Goal: Use online tool/utility: Utilize a website feature to perform a specific function

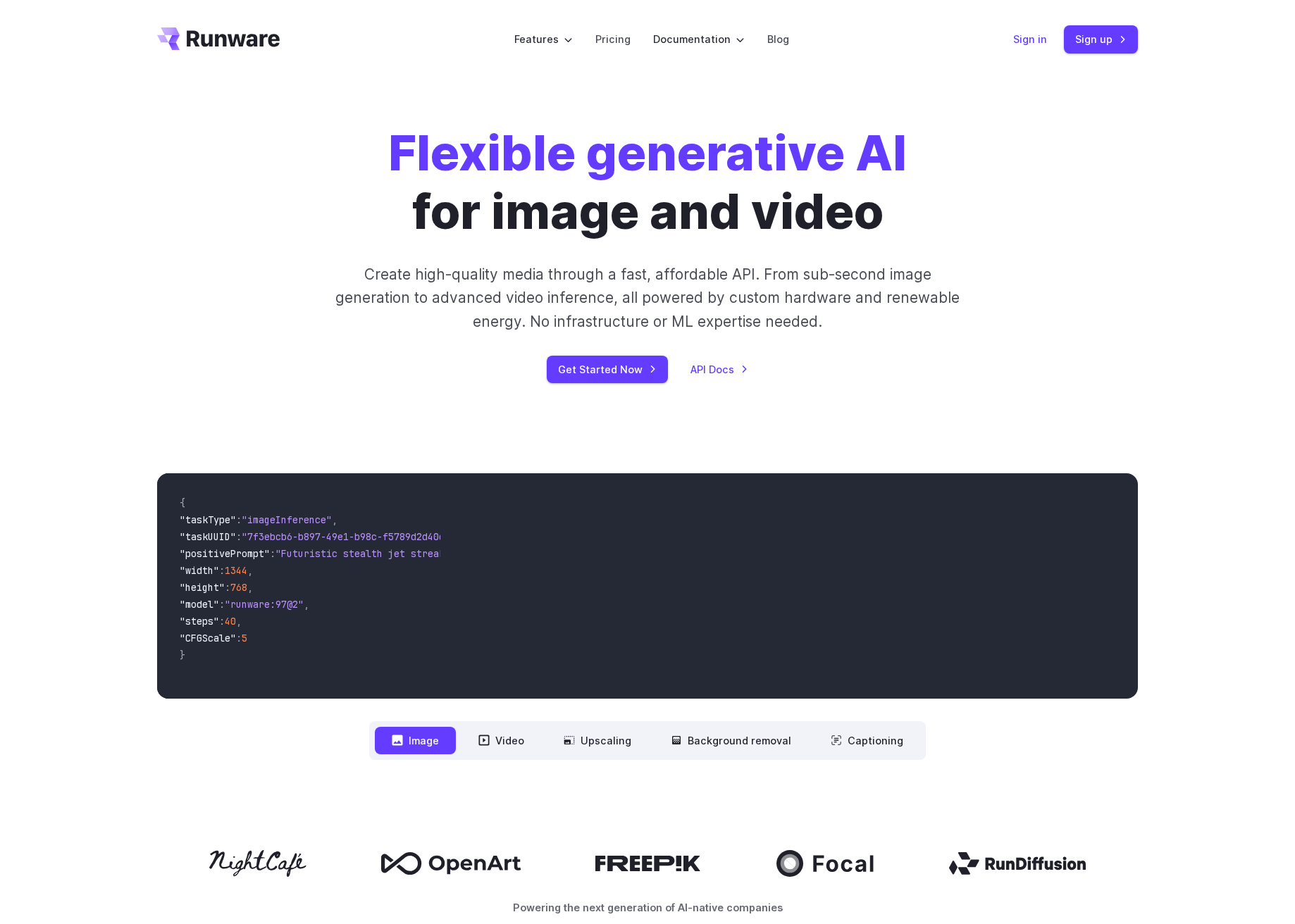
click at [1032, 41] on link "Sign in" at bounding box center [1030, 39] width 34 height 16
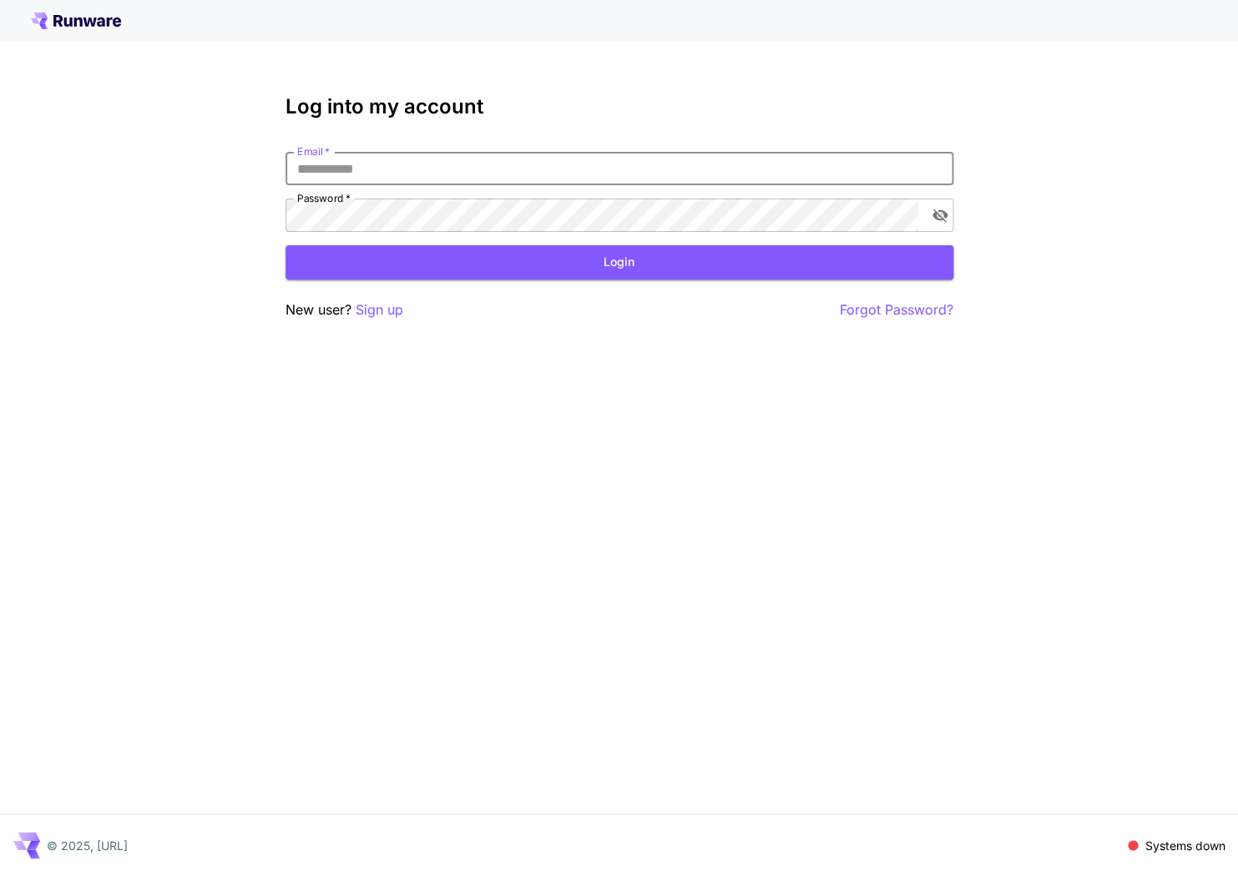
type input "**********"
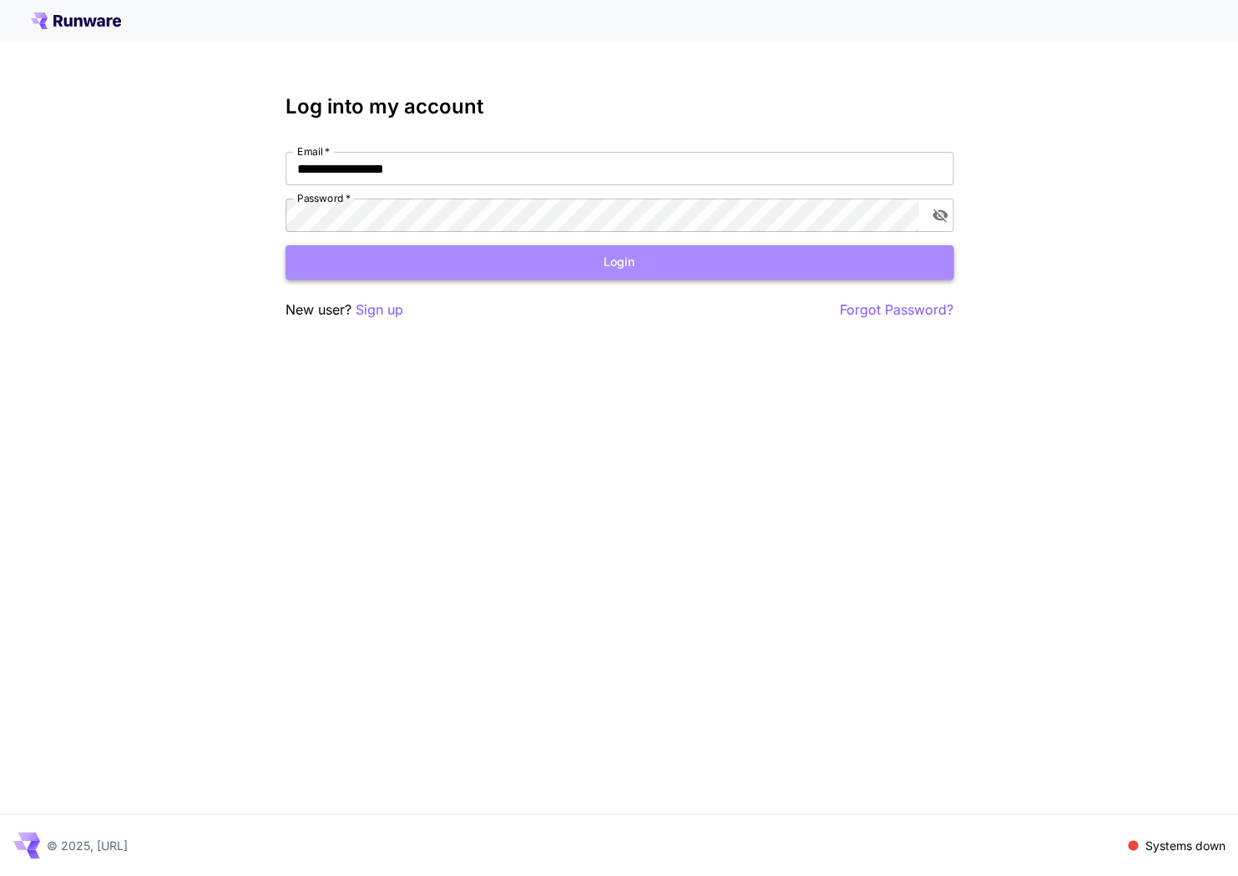
click at [497, 258] on button "Login" at bounding box center [619, 262] width 668 height 34
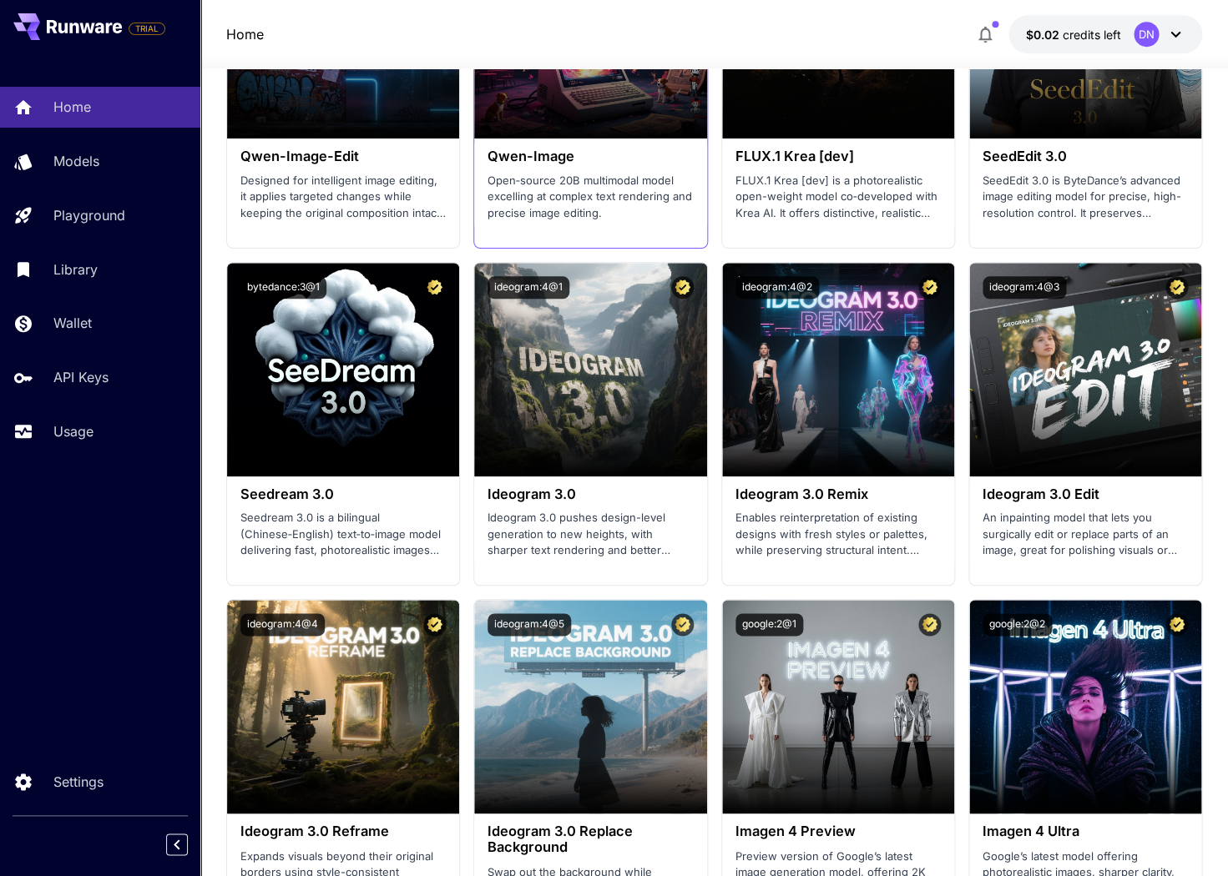
scroll to position [2484, 0]
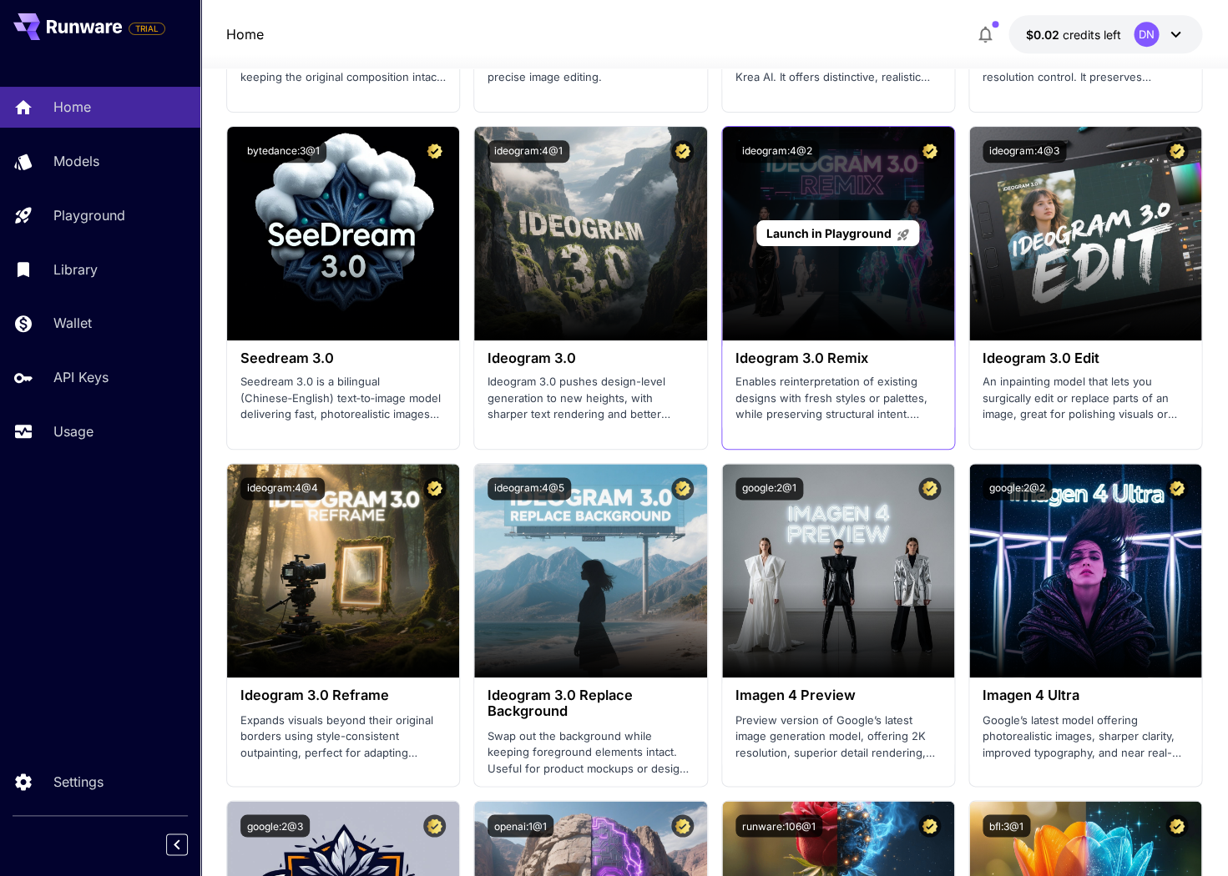
click at [788, 226] on span "Launch in Playground" at bounding box center [827, 233] width 125 height 14
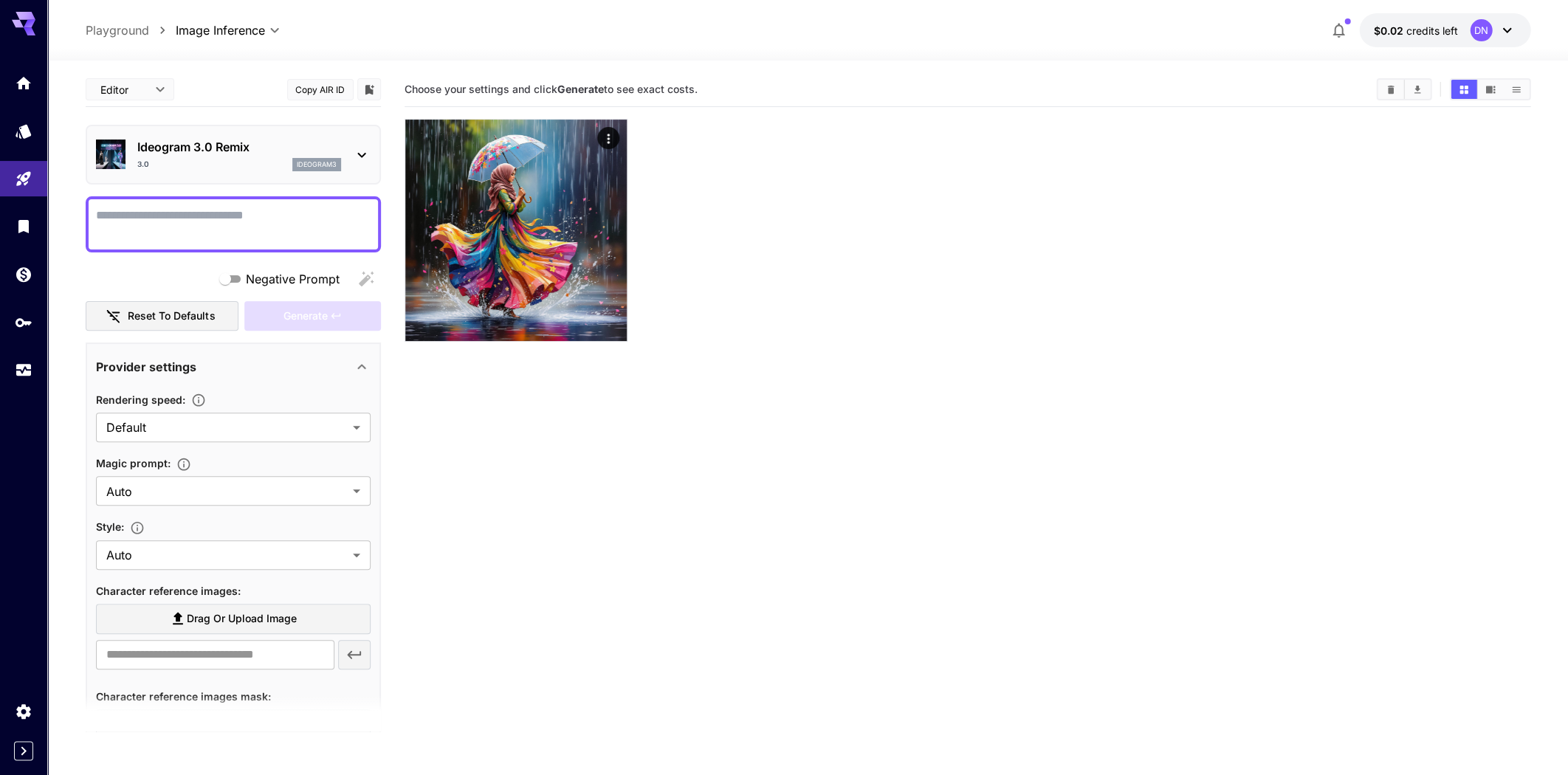
click at [112, 34] on p "Playground" at bounding box center [118, 30] width 64 height 18
click at [27, 85] on icon "Home" at bounding box center [25, 79] width 15 height 12
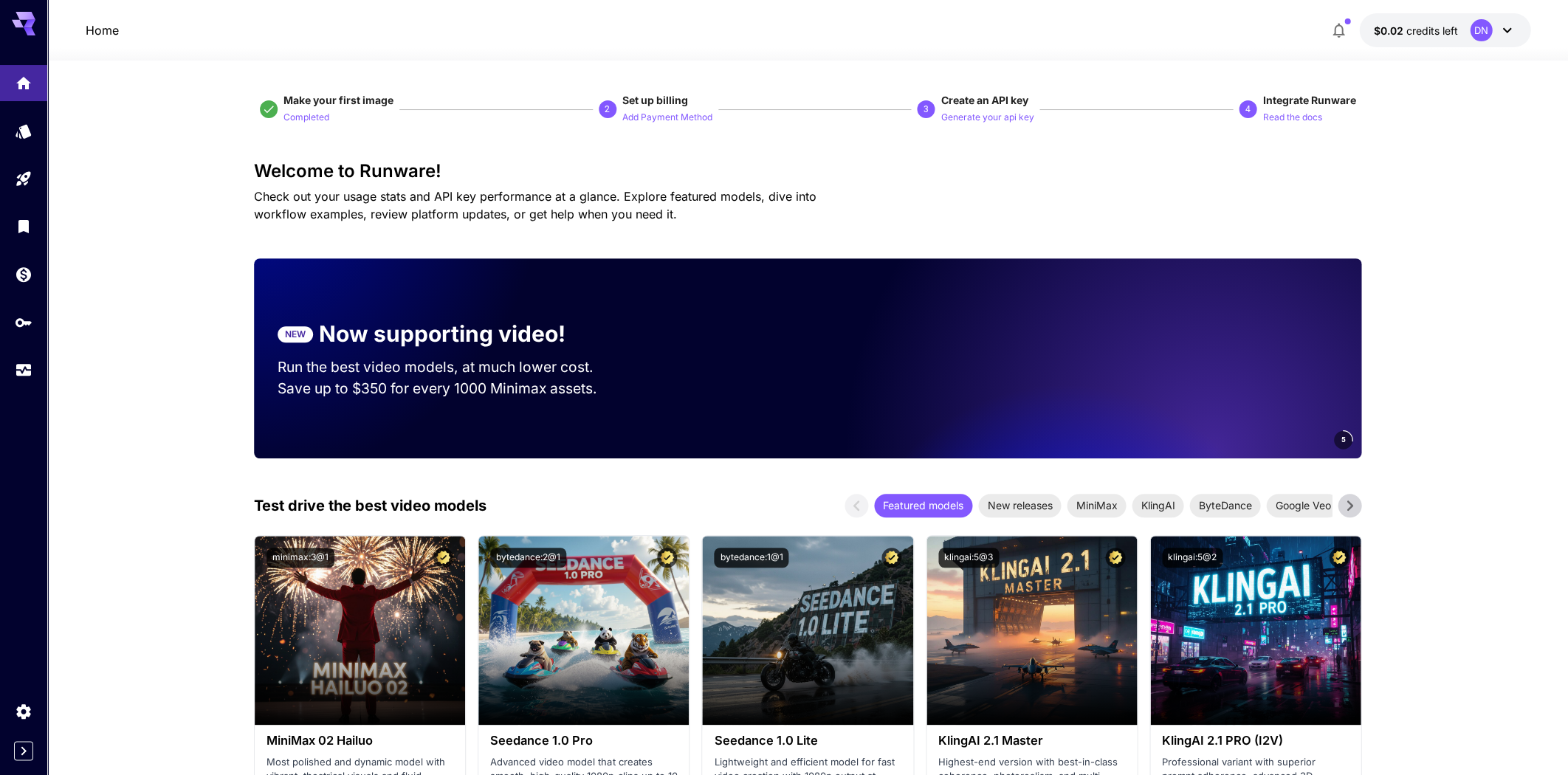
click at [1095, 33] on button "button" at bounding box center [1338, 30] width 29 height 29
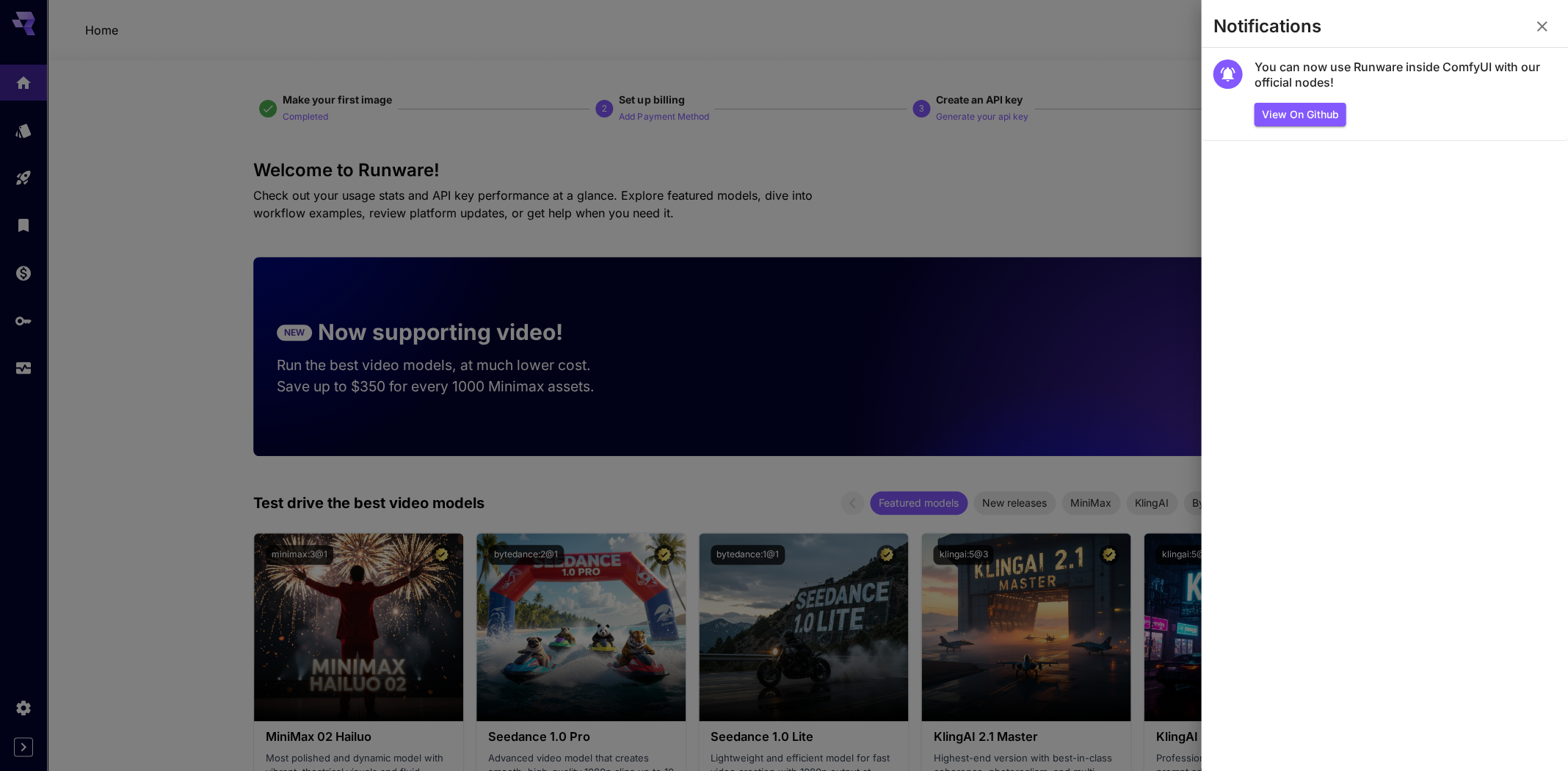
click at [1088, 161] on div at bounding box center [784, 386] width 1568 height 771
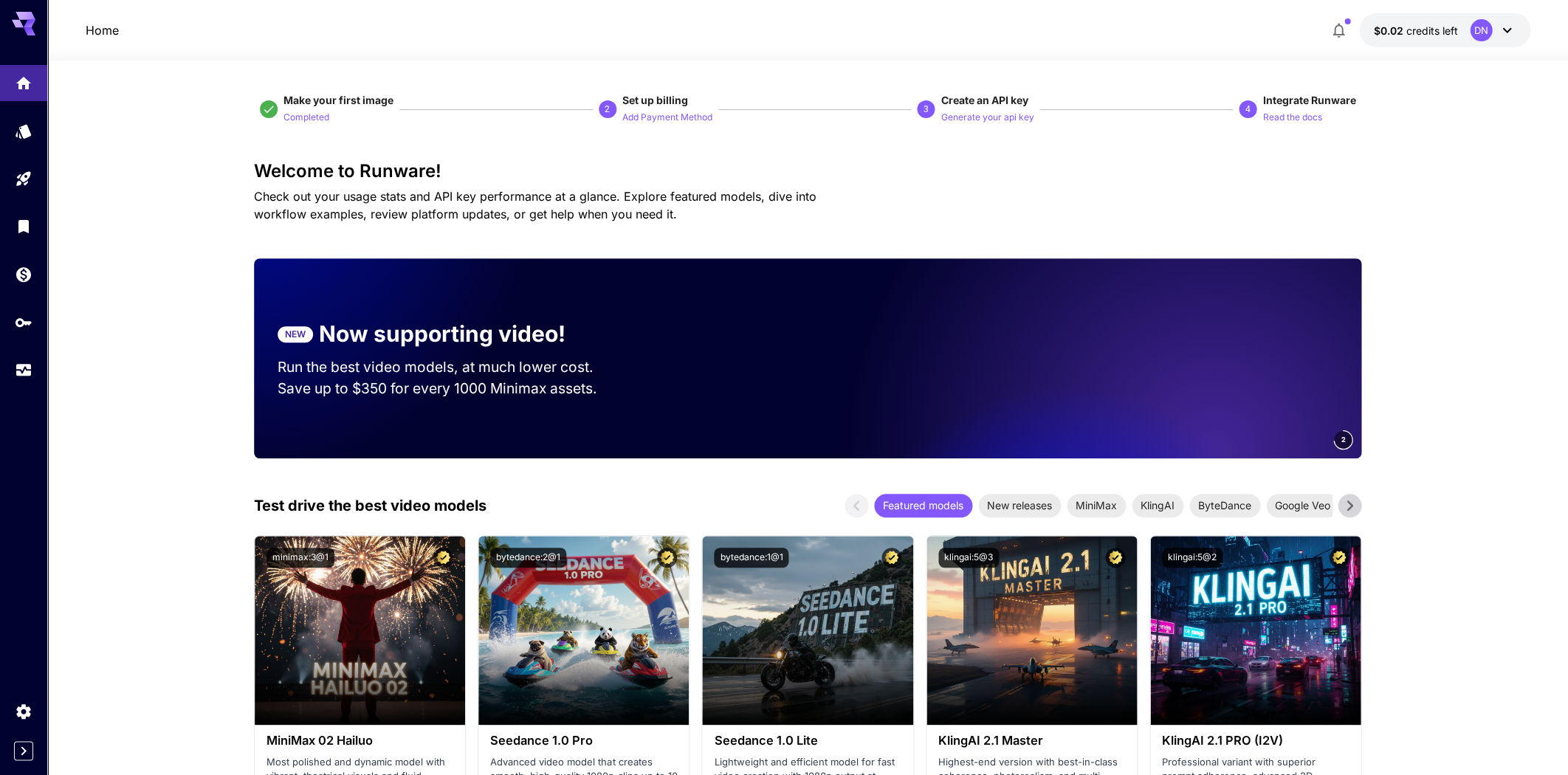
click at [1095, 38] on div "DN" at bounding box center [1493, 30] width 46 height 22
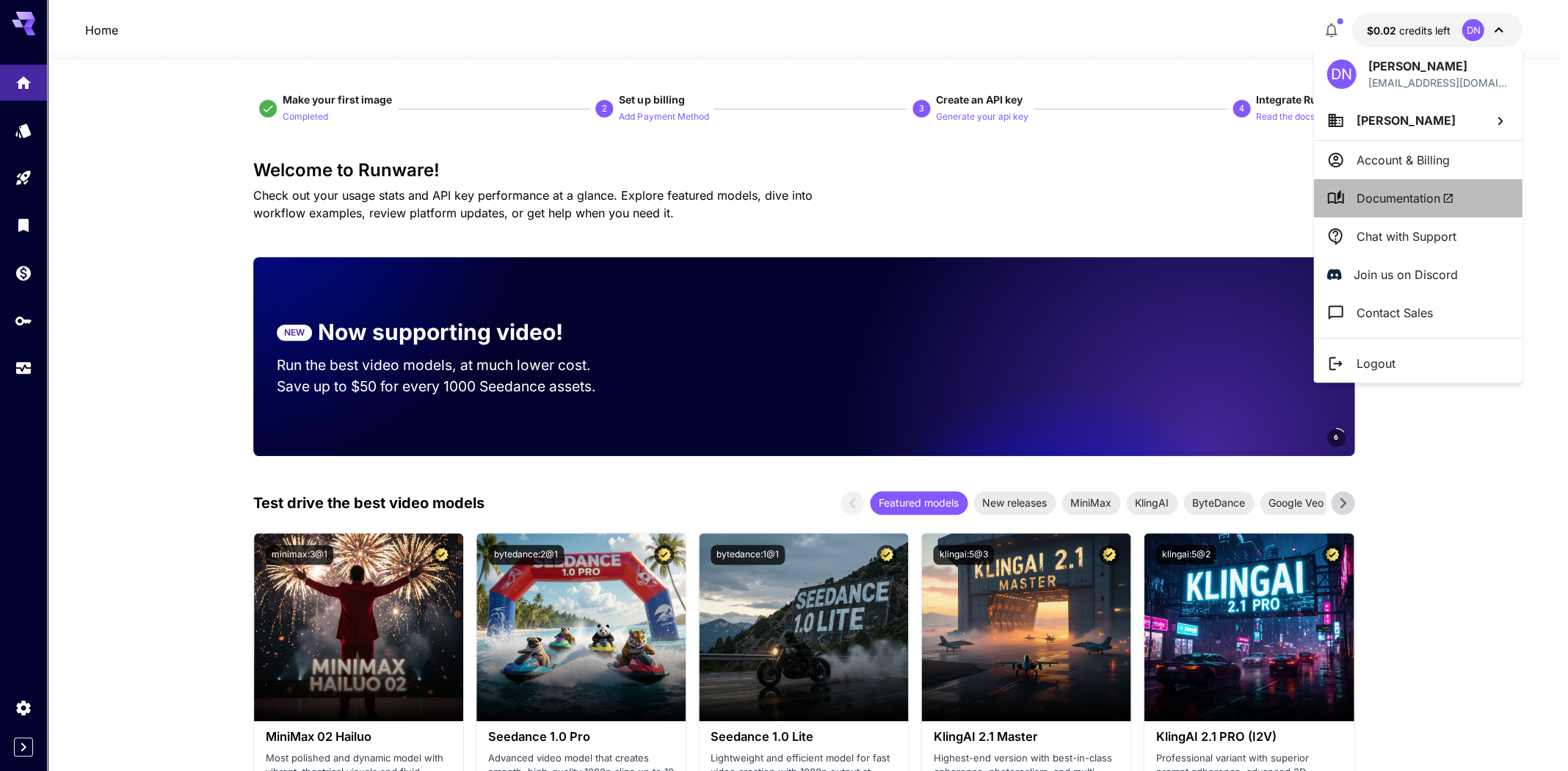
click at [1088, 197] on span "Documentation" at bounding box center [1404, 198] width 98 height 18
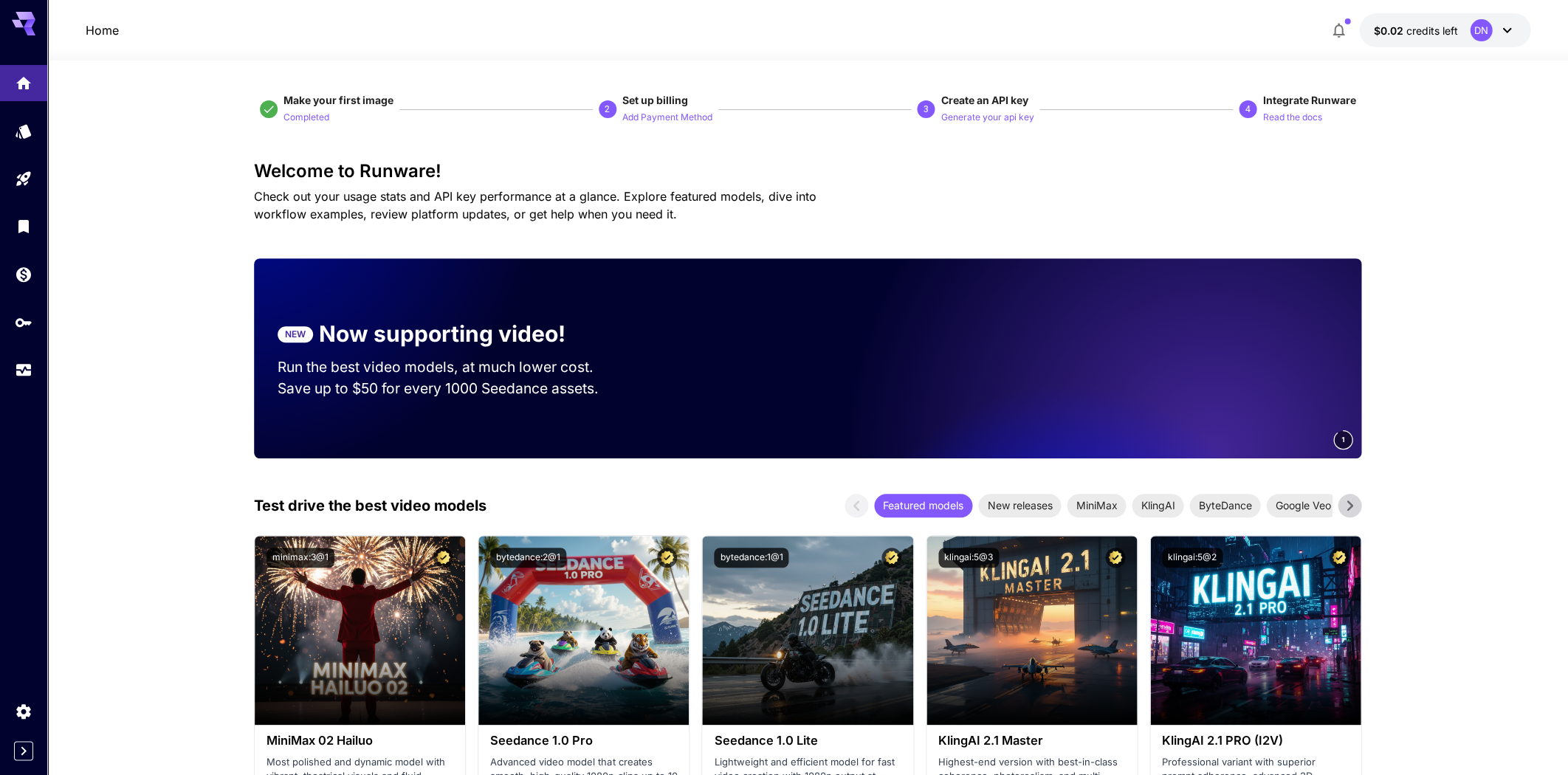
click at [25, 133] on icon "Models" at bounding box center [25, 127] width 16 height 14
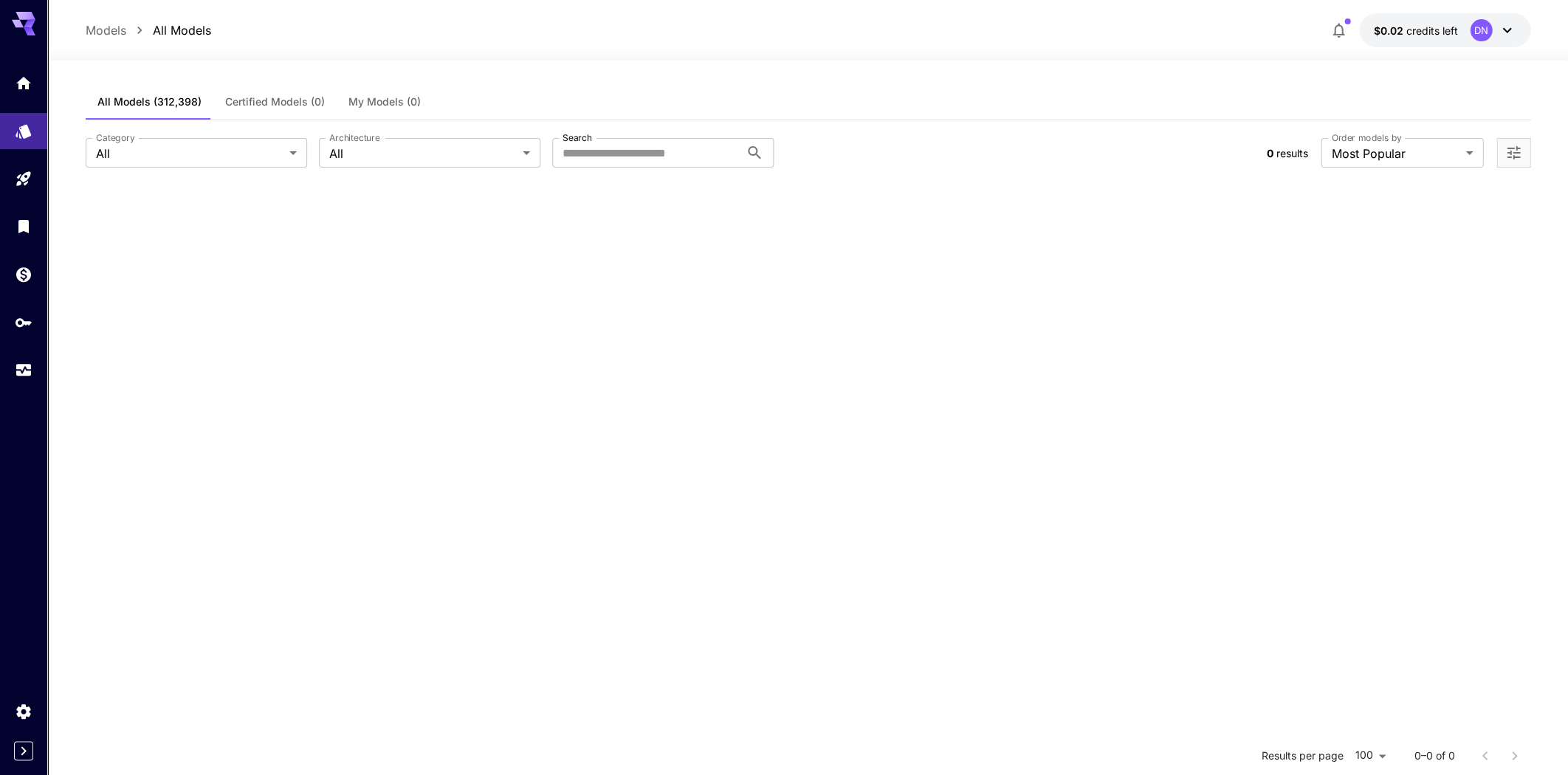
click at [561, 305] on section at bounding box center [808, 572] width 1445 height 775
click at [1095, 33] on icon "button" at bounding box center [1339, 30] width 18 height 18
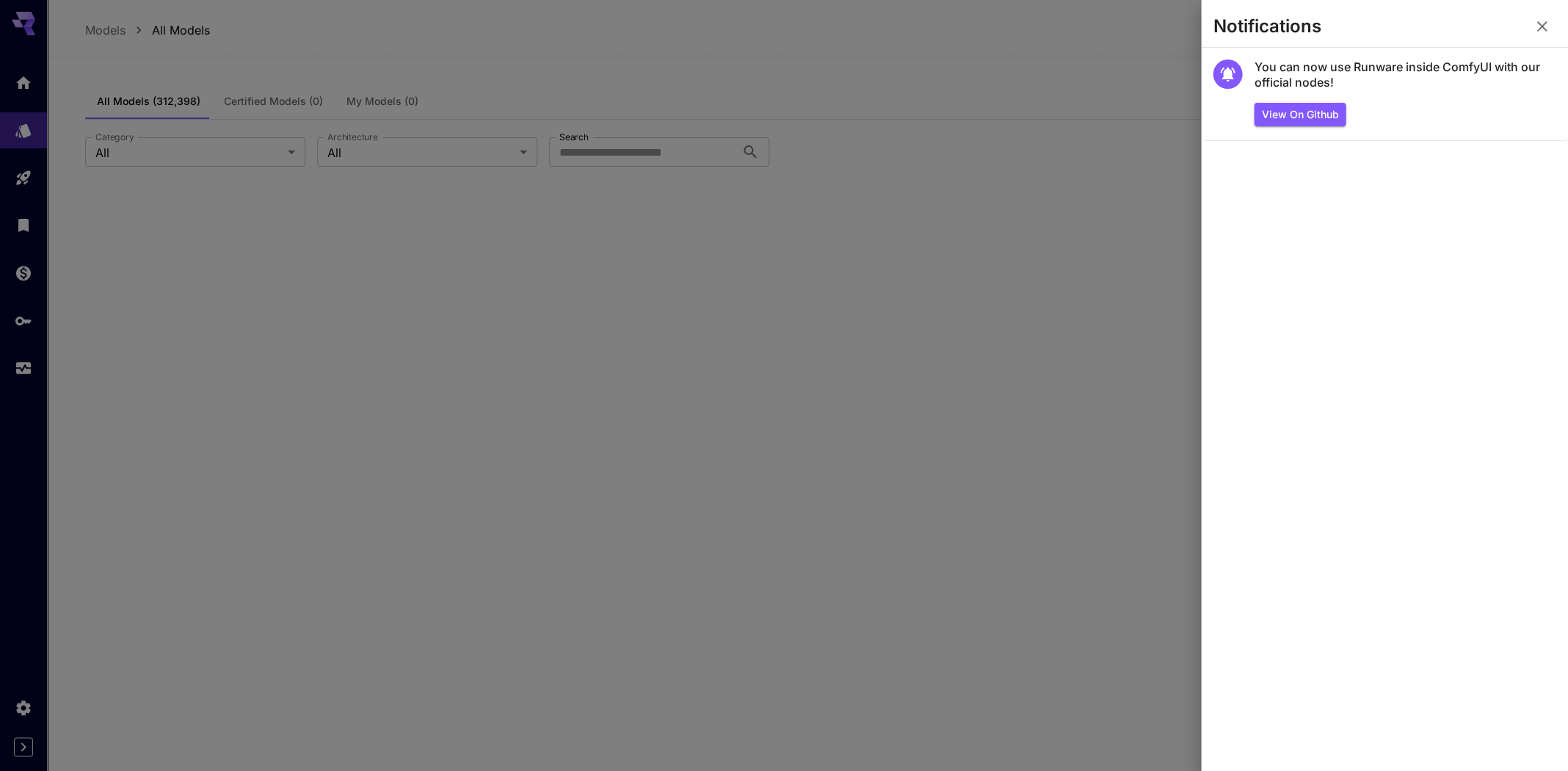
click at [1025, 305] on div at bounding box center [784, 386] width 1568 height 771
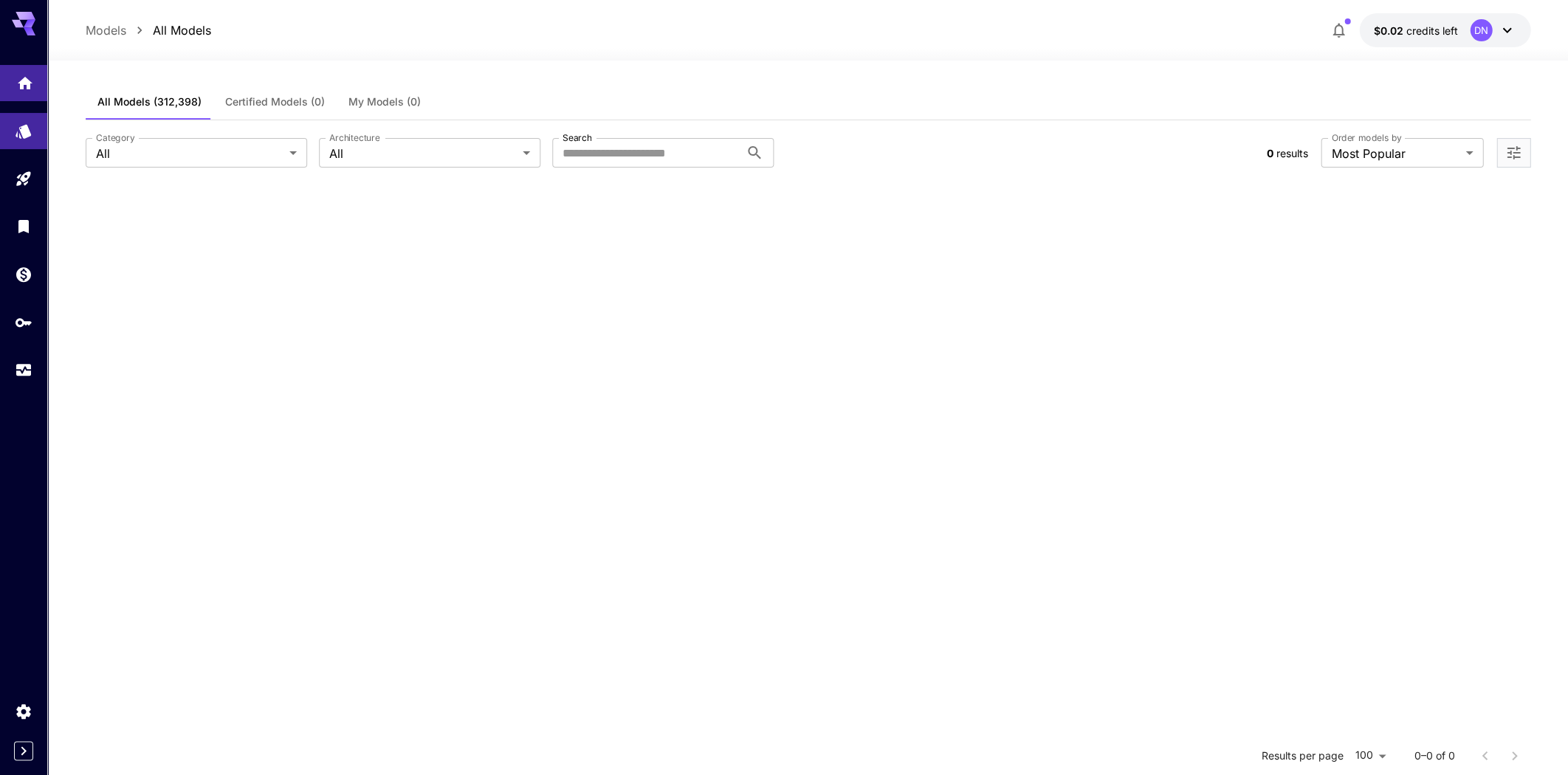
click at [15, 86] on link at bounding box center [23, 82] width 47 height 36
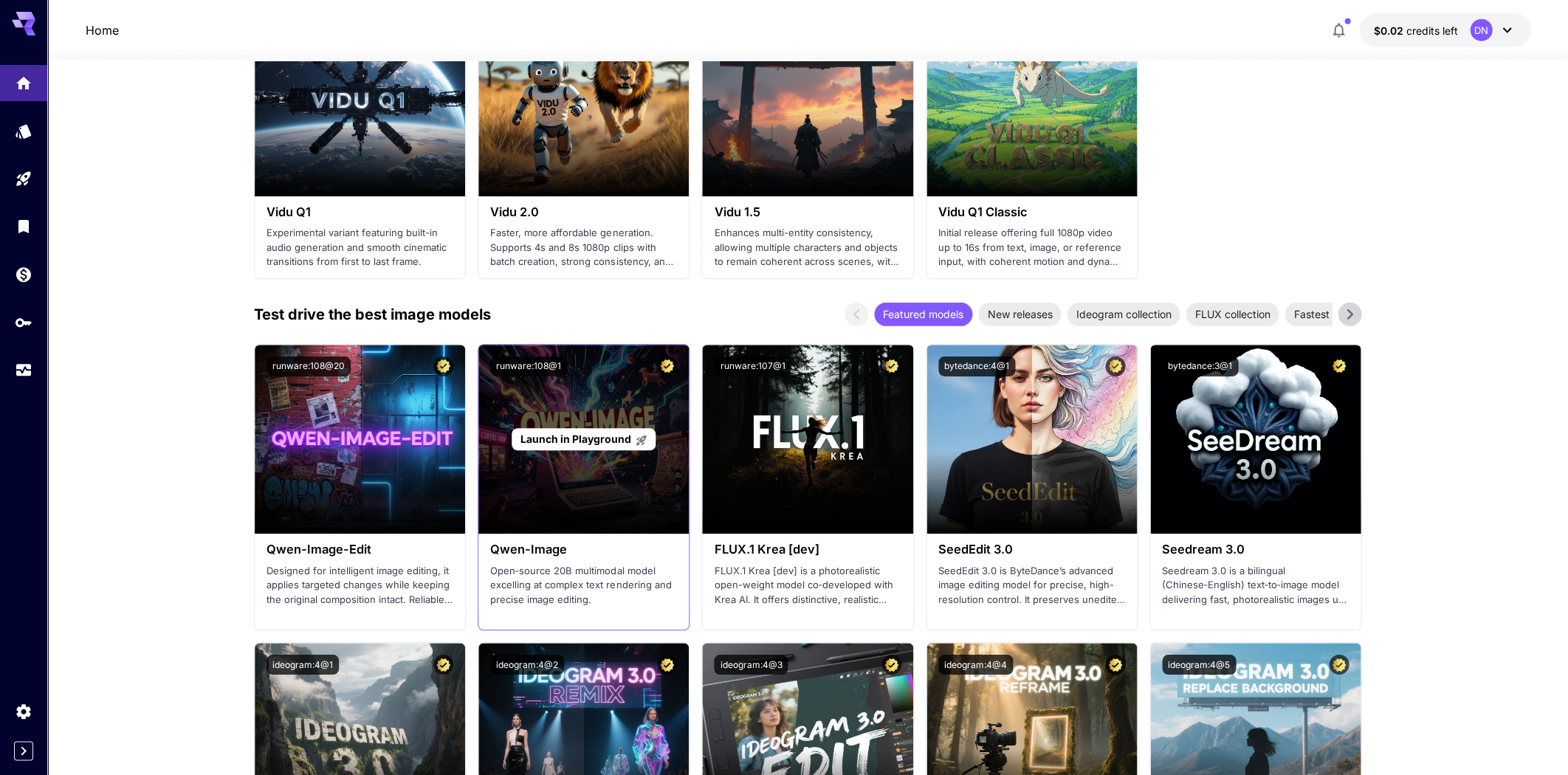
scroll to position [1498, 0]
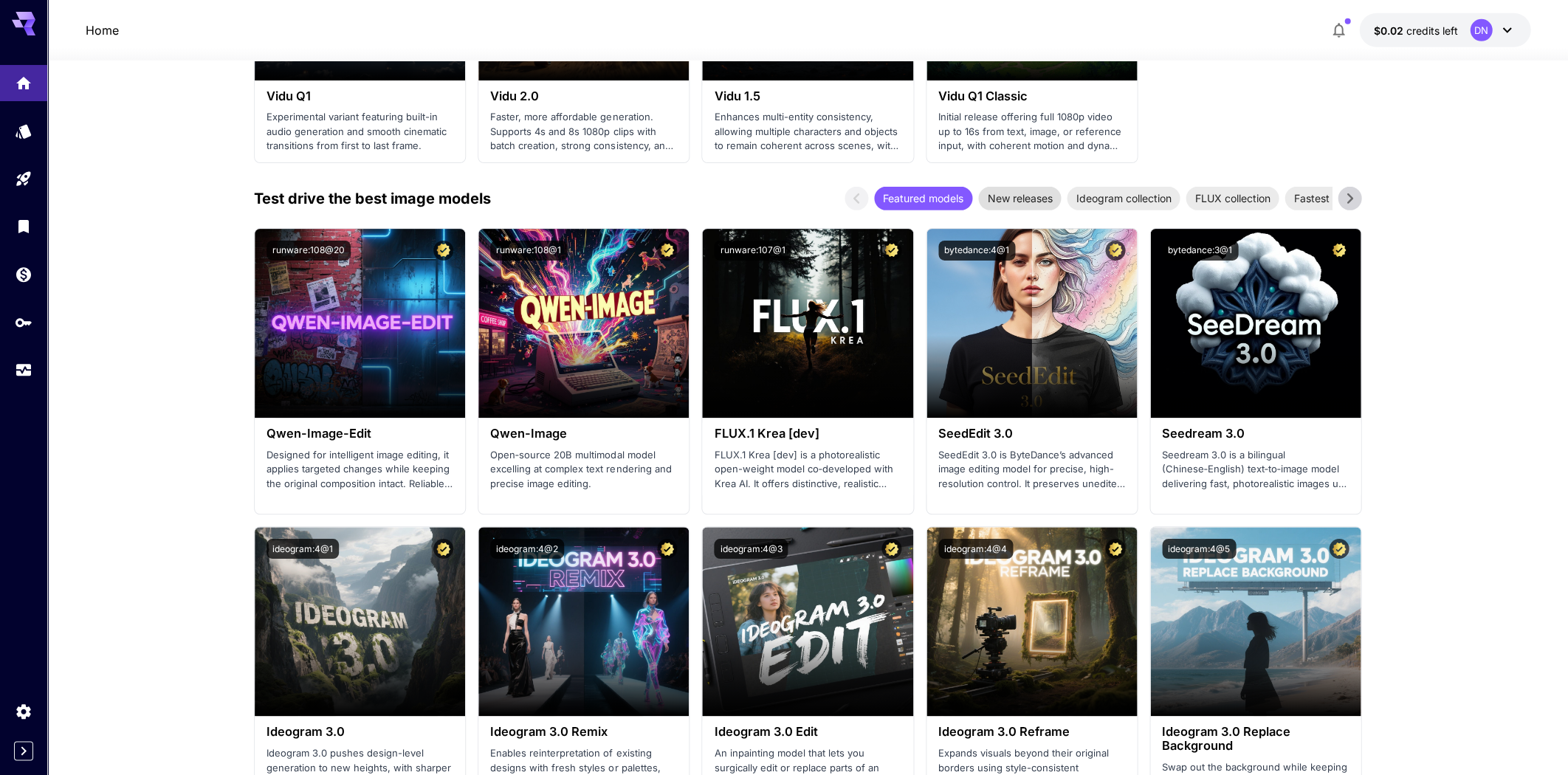
click at [1017, 191] on span "New releases" at bounding box center [1019, 198] width 82 height 16
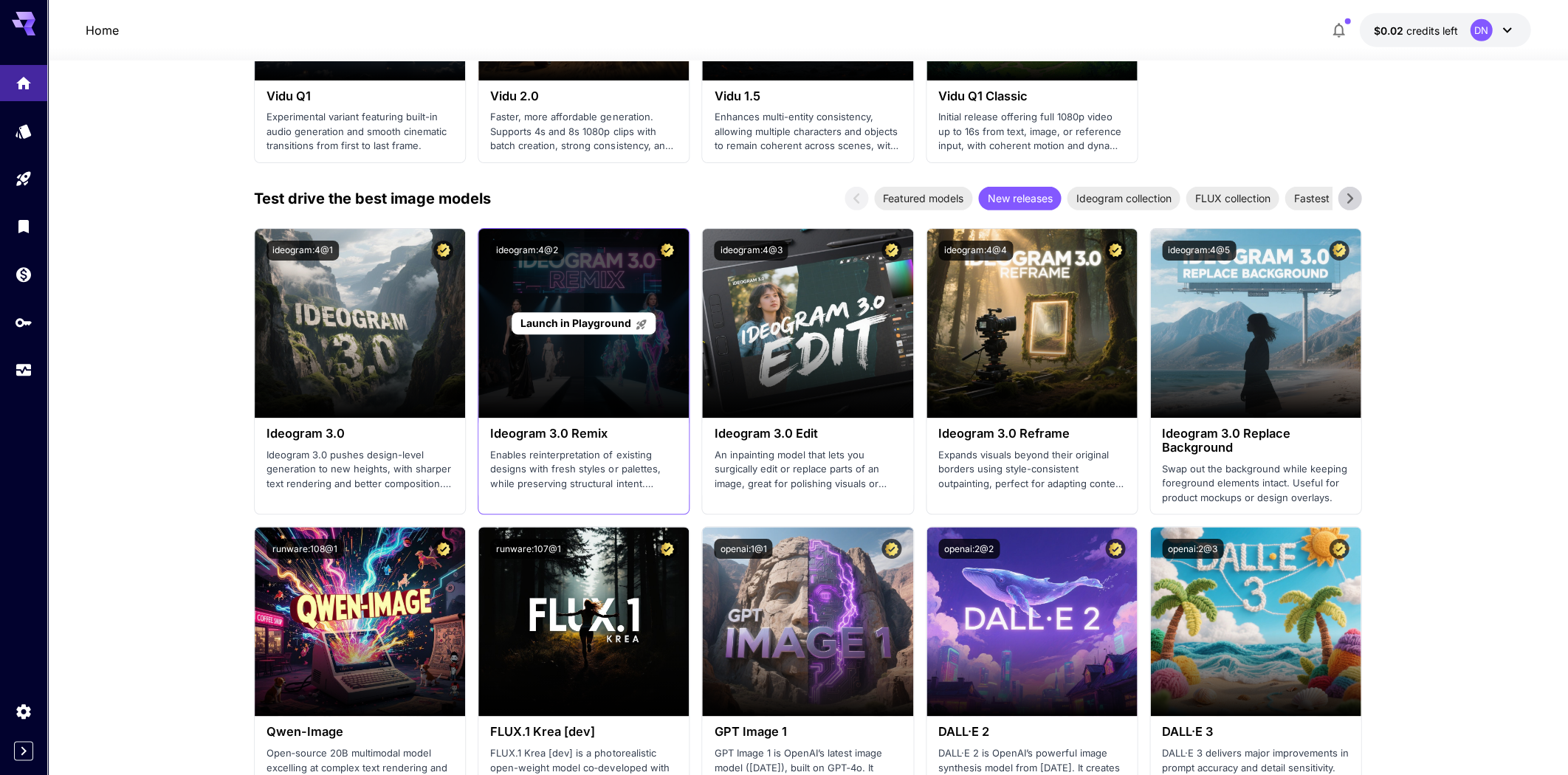
click at [523, 348] on div "Launch in Playground" at bounding box center [584, 324] width 211 height 189
click at [565, 322] on span "Launch in Playground" at bounding box center [574, 323] width 111 height 12
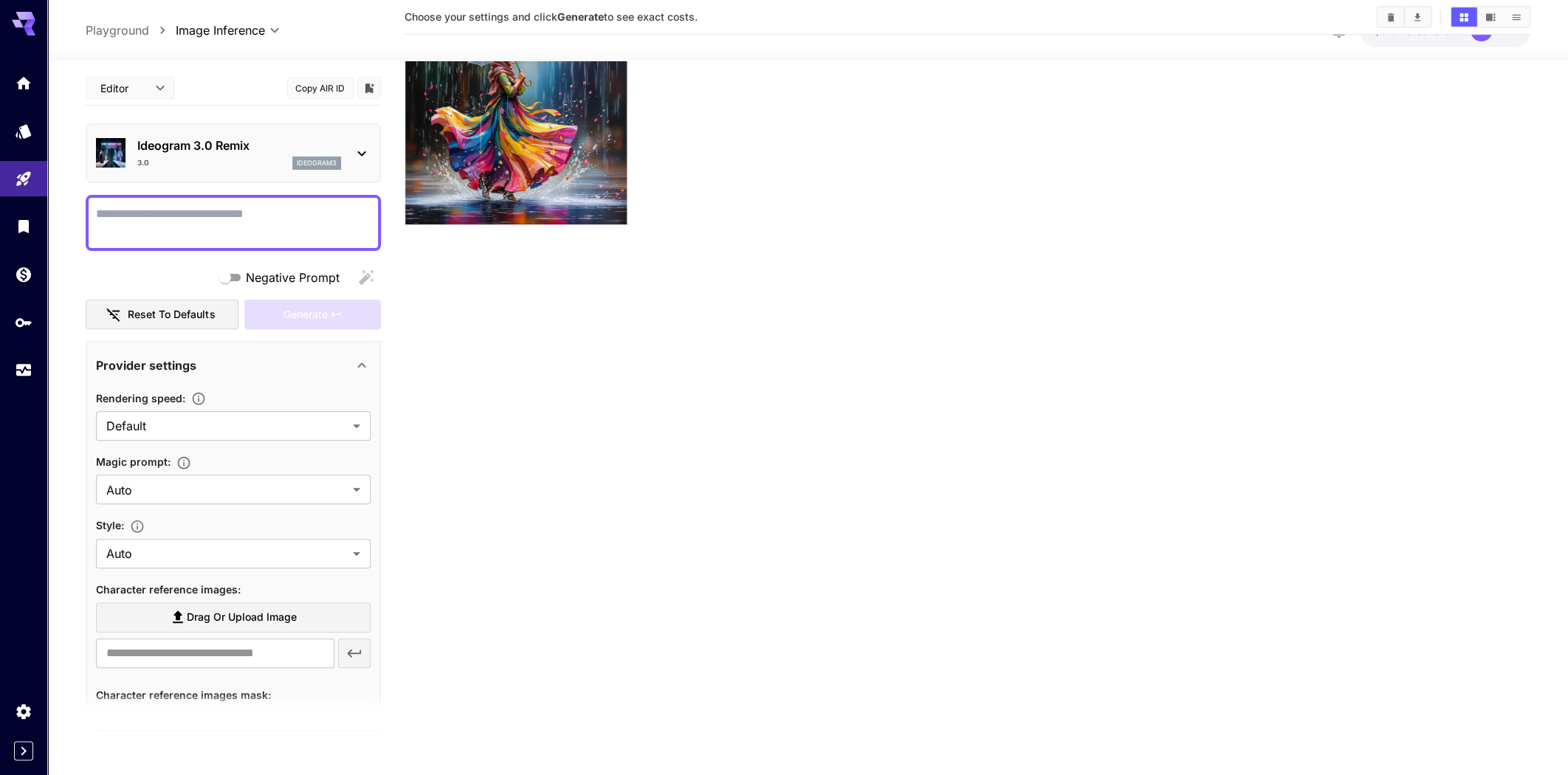
scroll to position [117, 0]
click at [278, 217] on textarea "Negative Prompt" at bounding box center [233, 223] width 274 height 35
type textarea "**********"
click at [611, 389] on section "Choose your settings and click Generate to see exact costs." at bounding box center [967, 343] width 1126 height 775
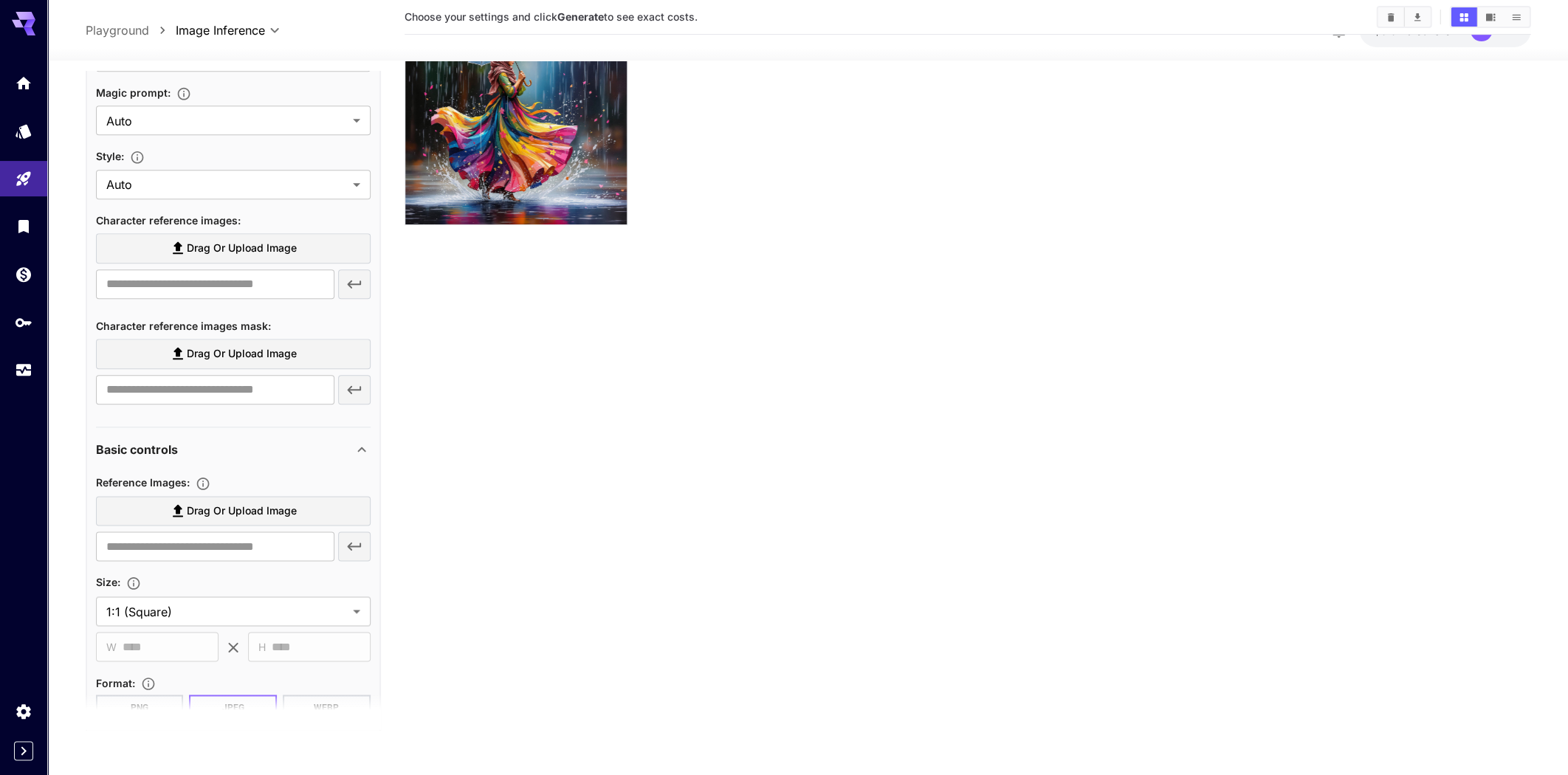
scroll to position [551, 0]
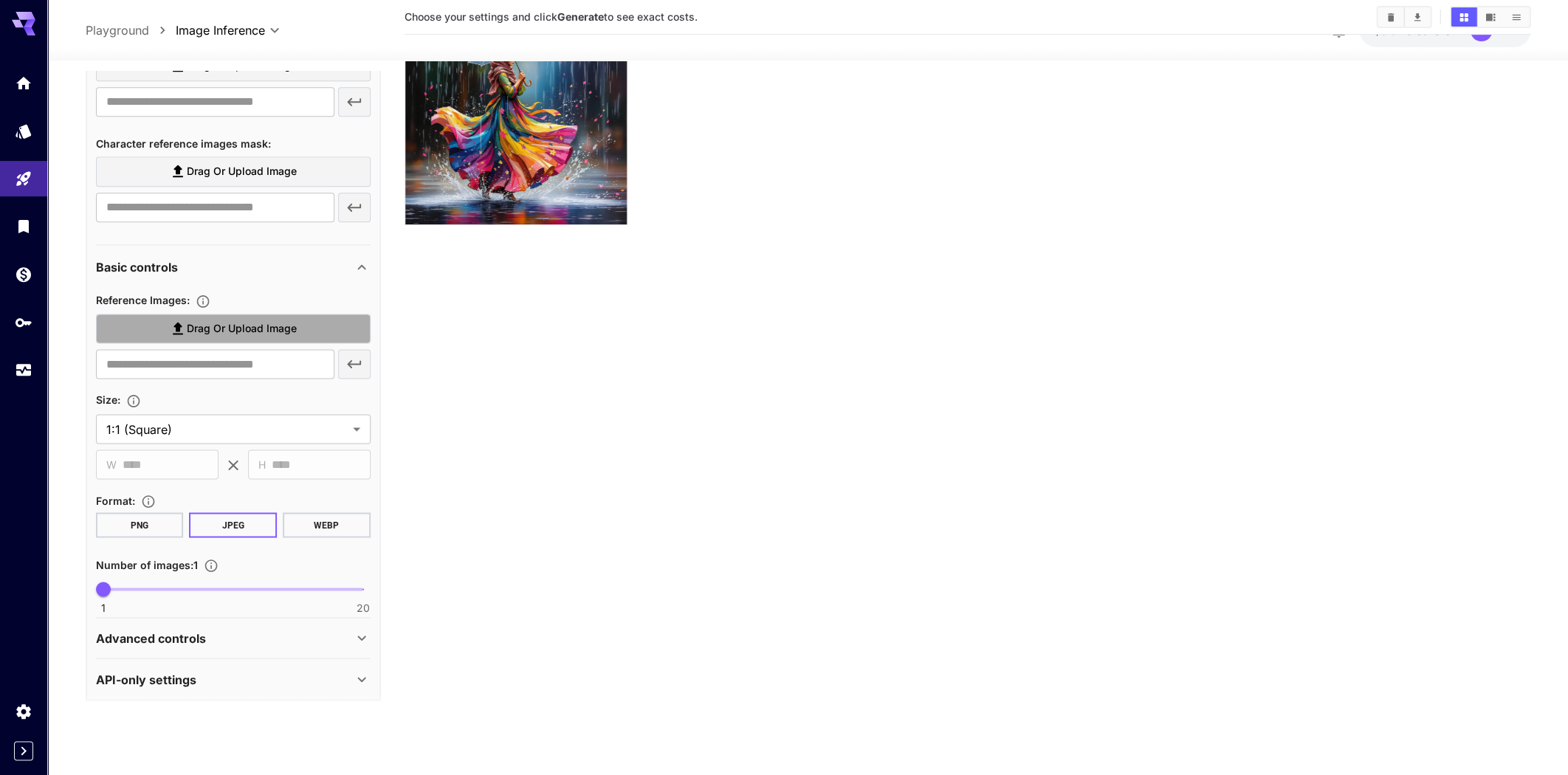
click at [231, 325] on span "Drag or upload image" at bounding box center [242, 328] width 110 height 19
click at [0, 0] on input "Drag or upload image" at bounding box center [0, 0] width 0 height 0
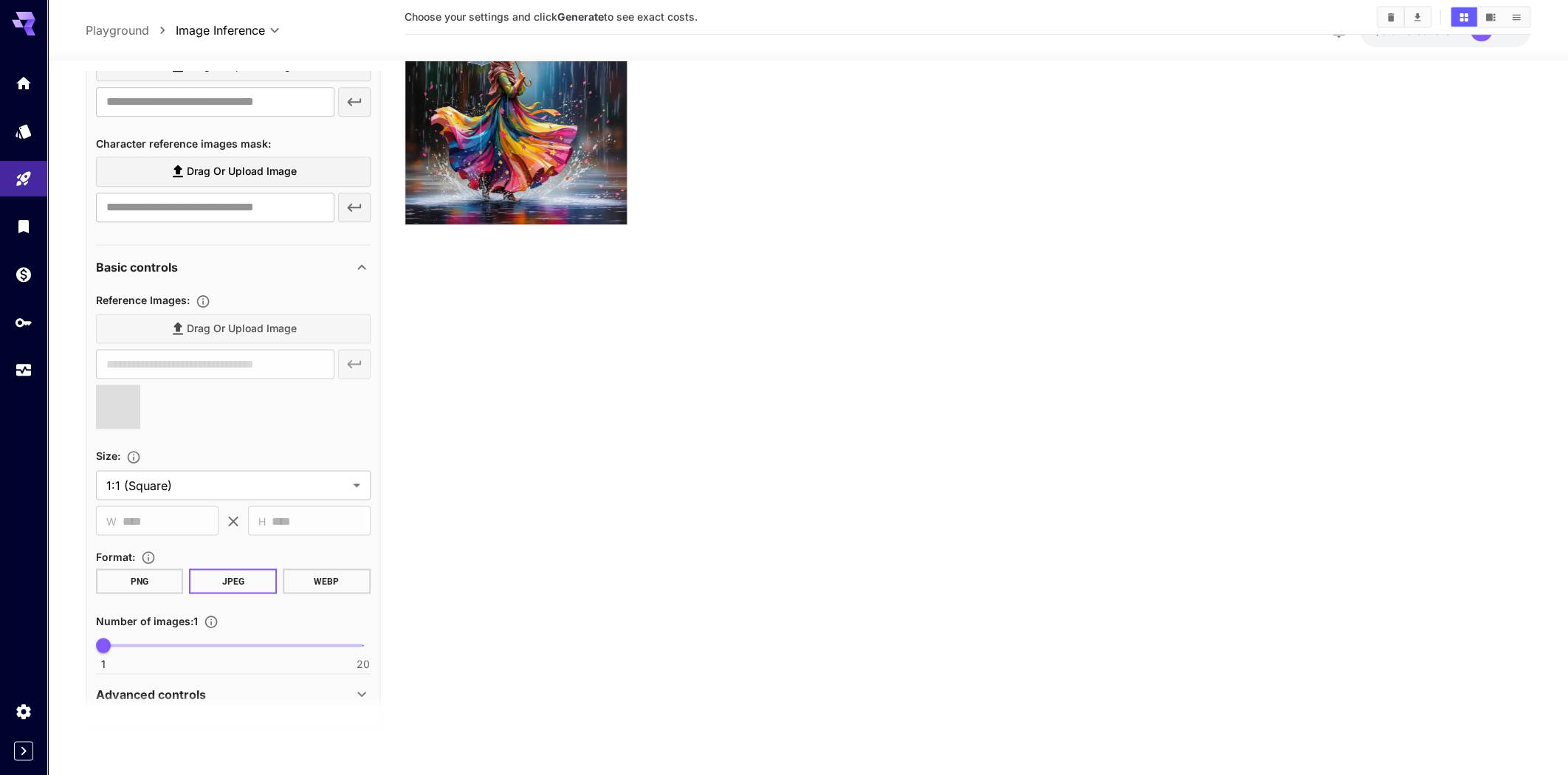
type input "**********"
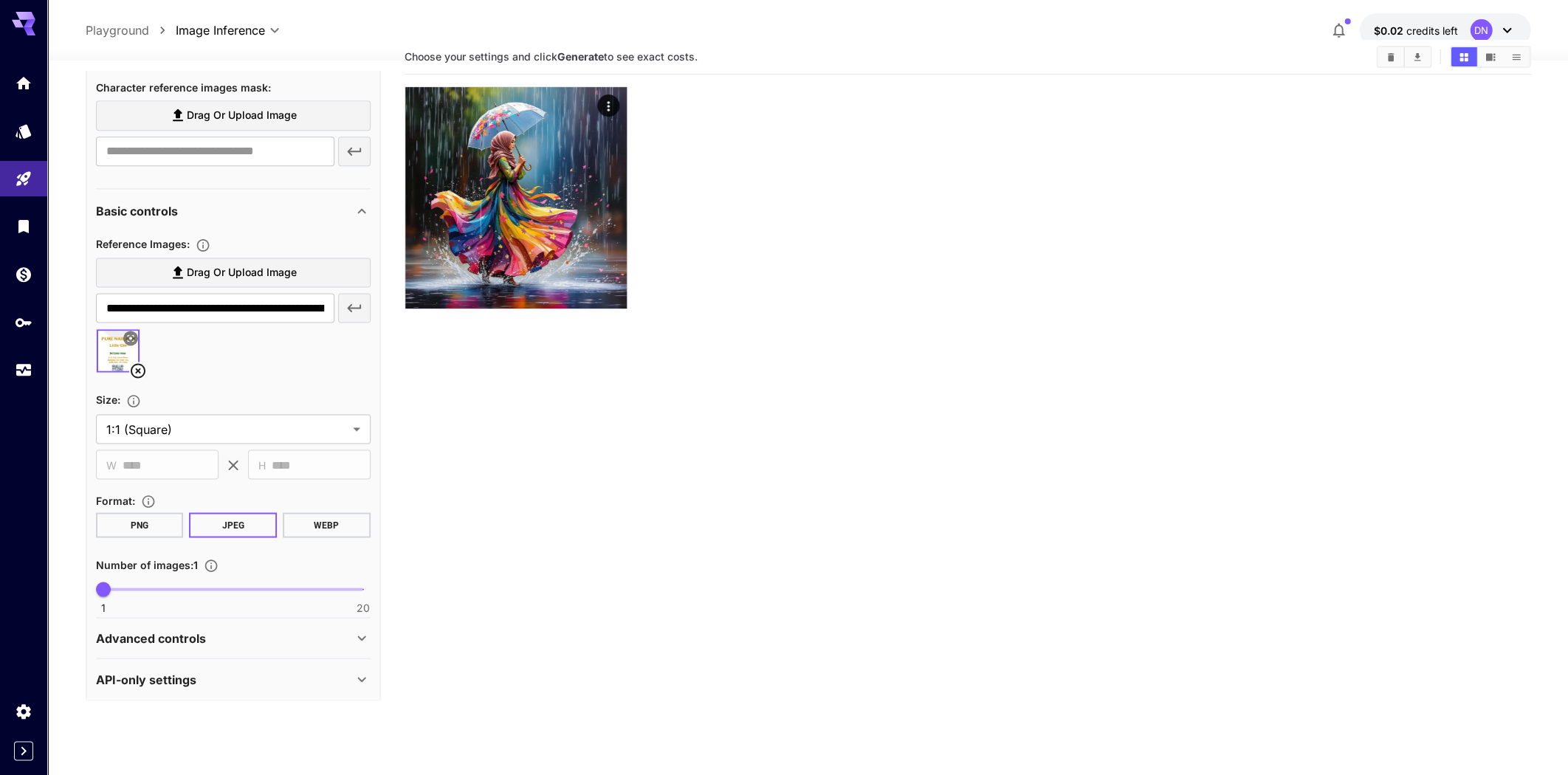
scroll to position [117, 0]
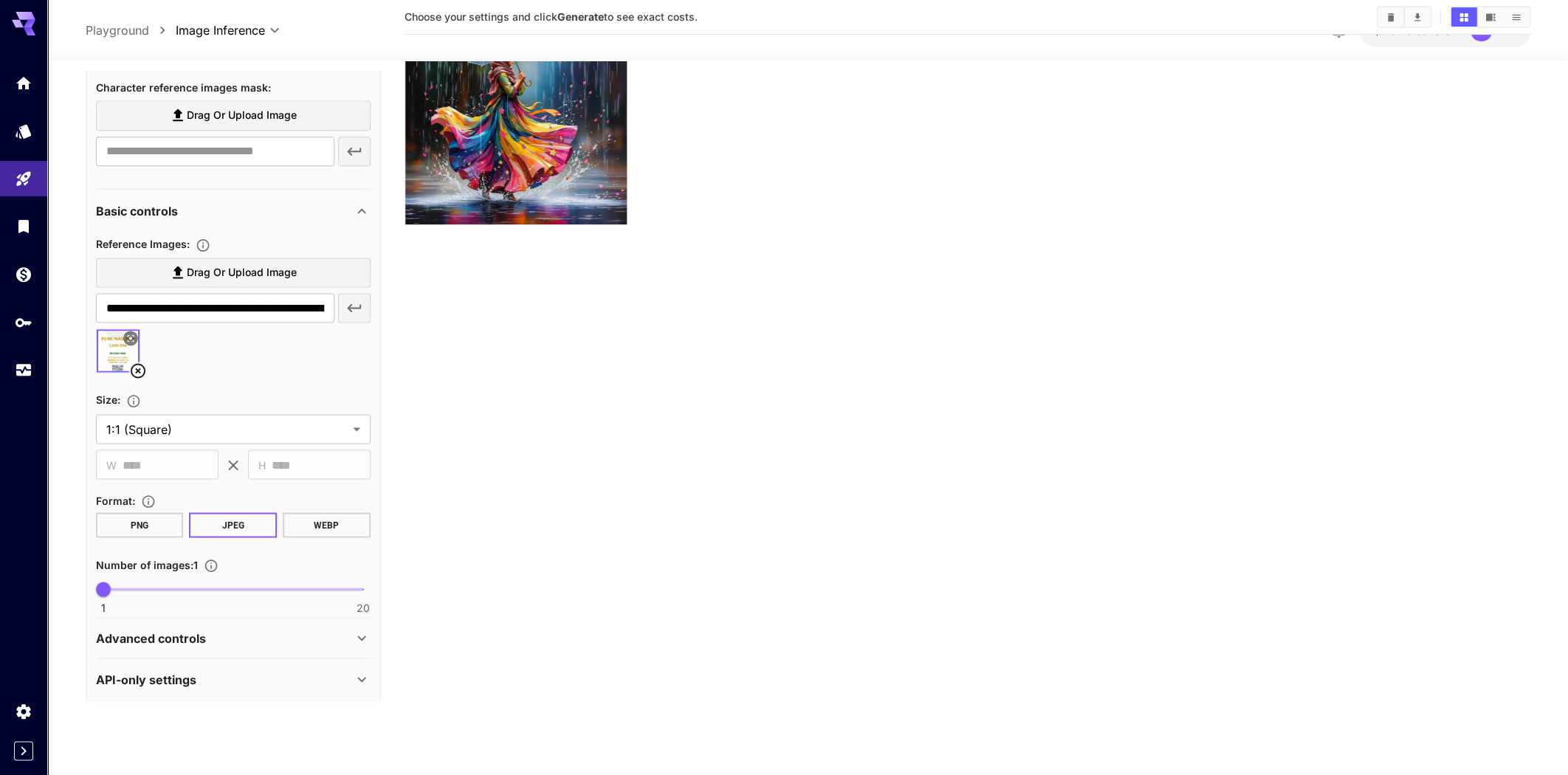
click at [255, 672] on div "API-only settings" at bounding box center [224, 679] width 257 height 18
click at [234, 632] on div "Advanced controls" at bounding box center [224, 638] width 257 height 18
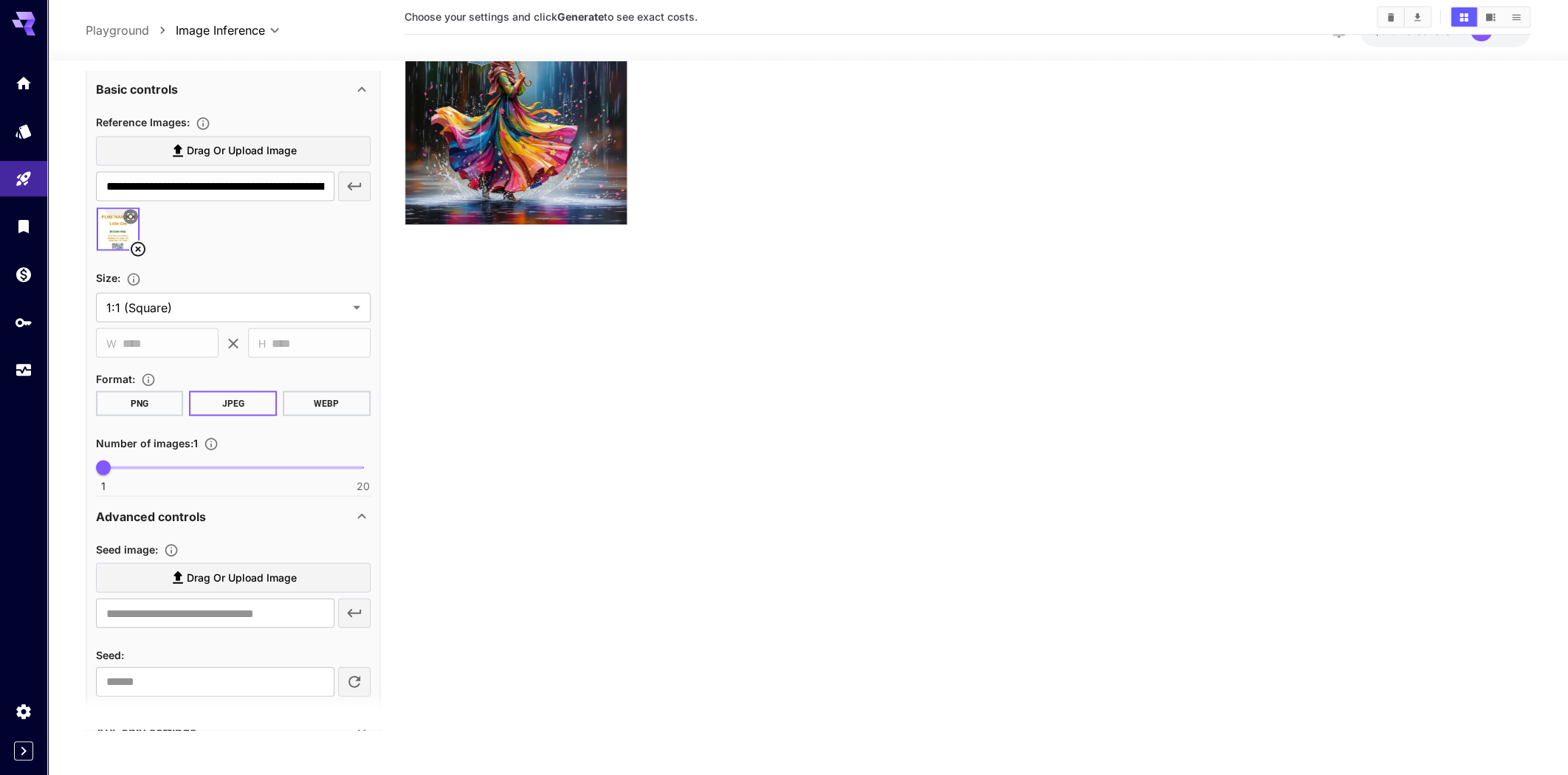
scroll to position [781, 0]
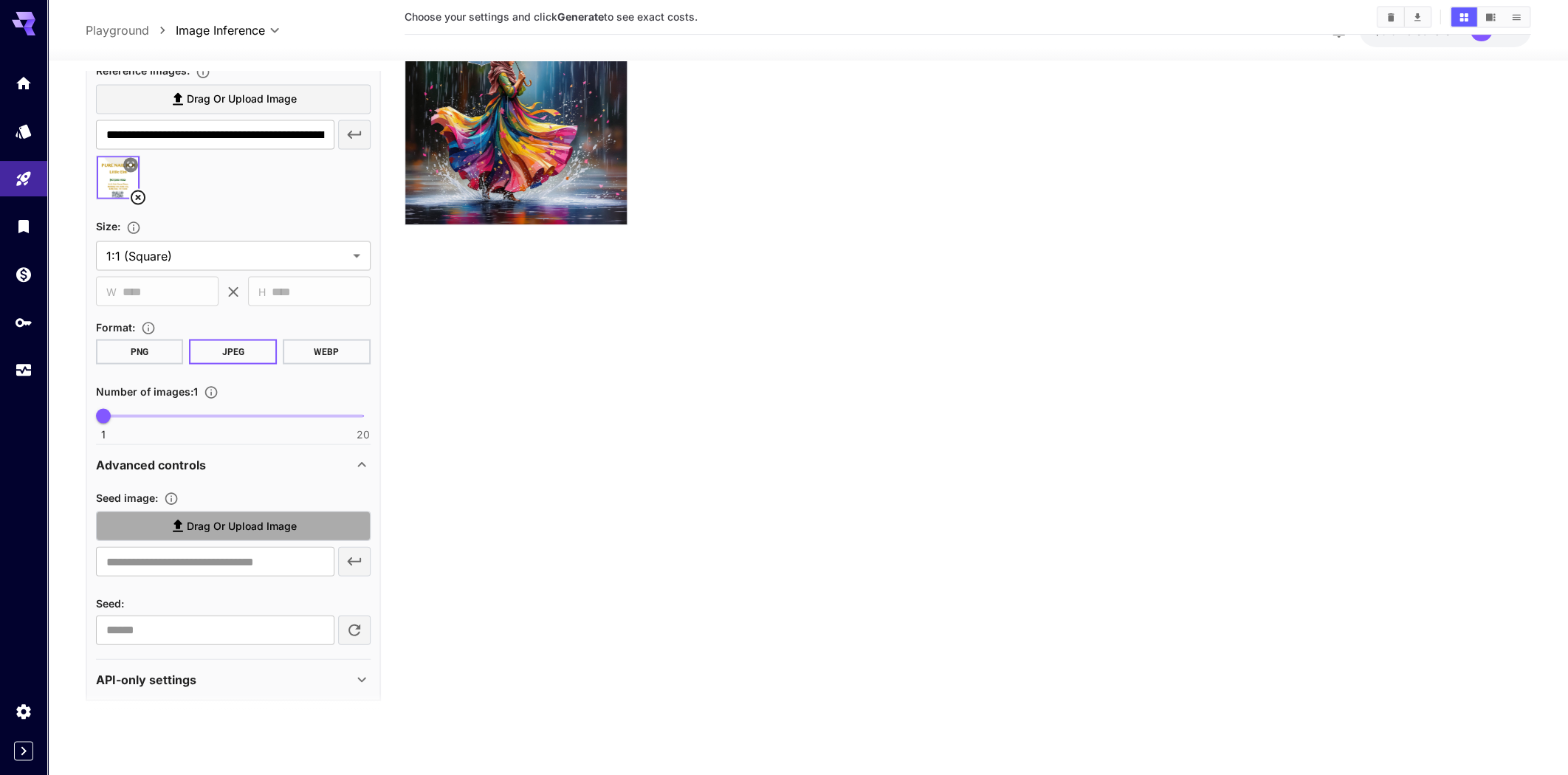
click at [236, 518] on span "Drag or upload image" at bounding box center [242, 526] width 110 height 19
click at [0, 0] on input "Drag or upload image" at bounding box center [0, 0] width 0 height 0
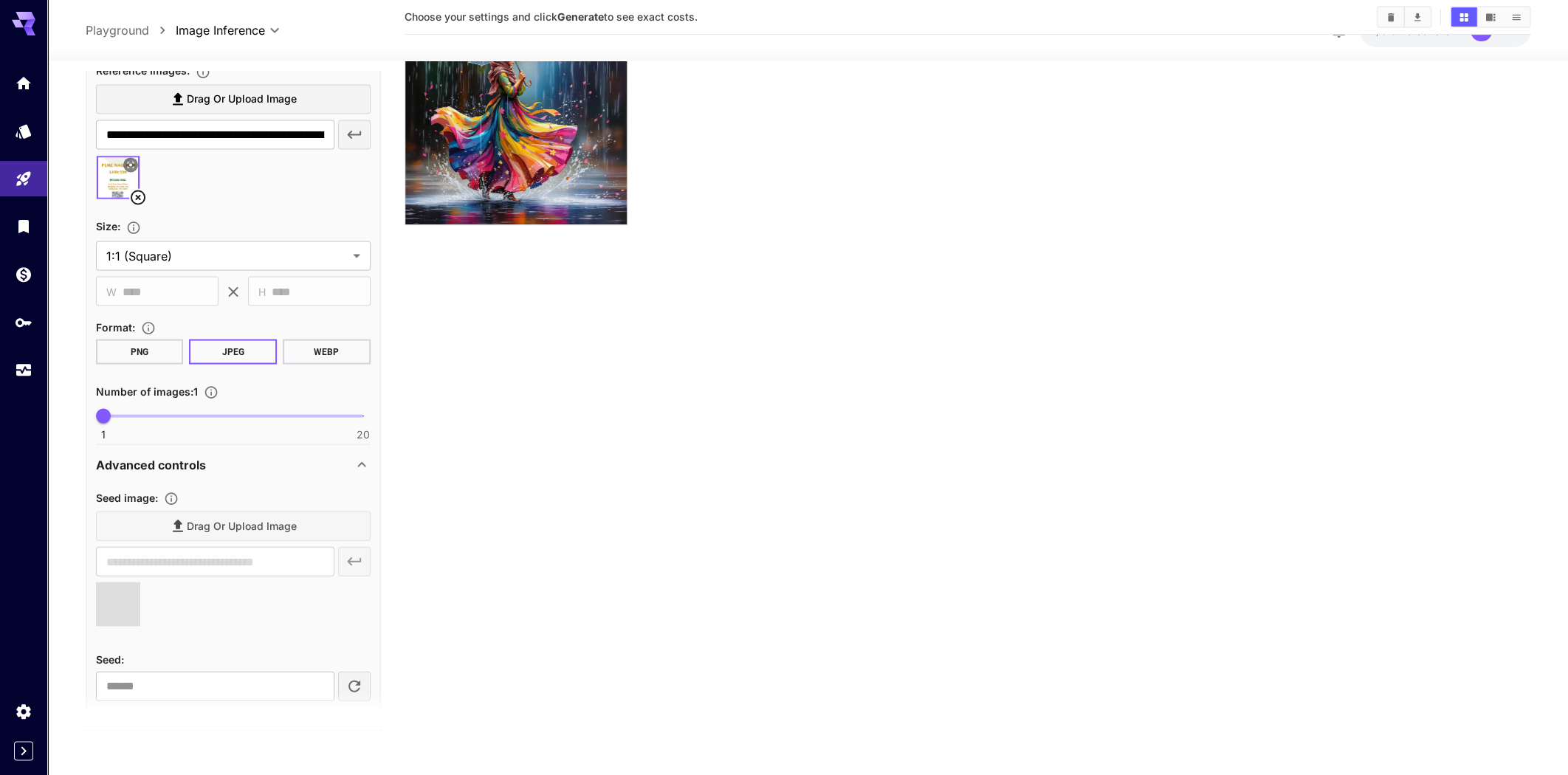
type input "**********"
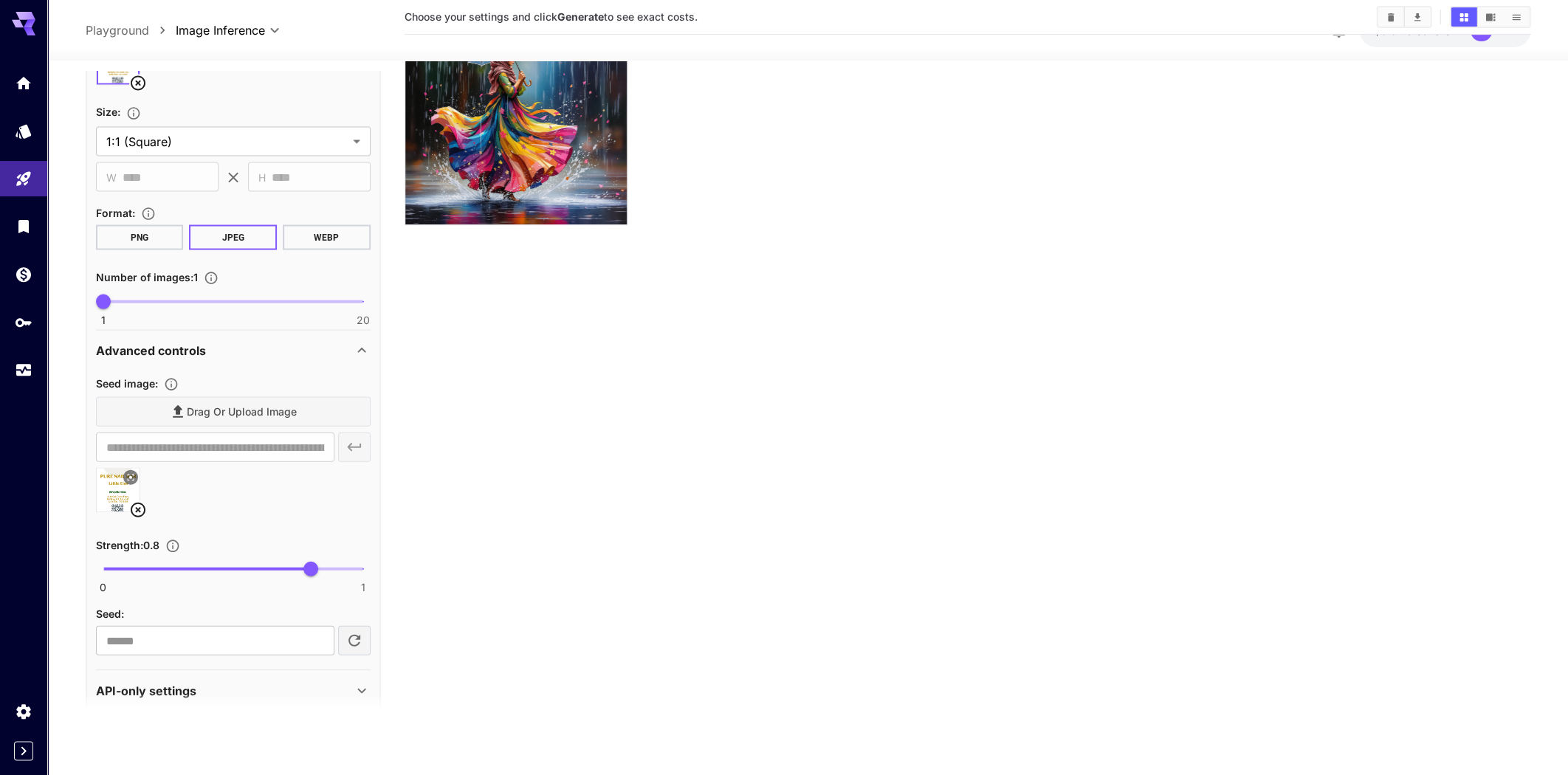
scroll to position [906, 0]
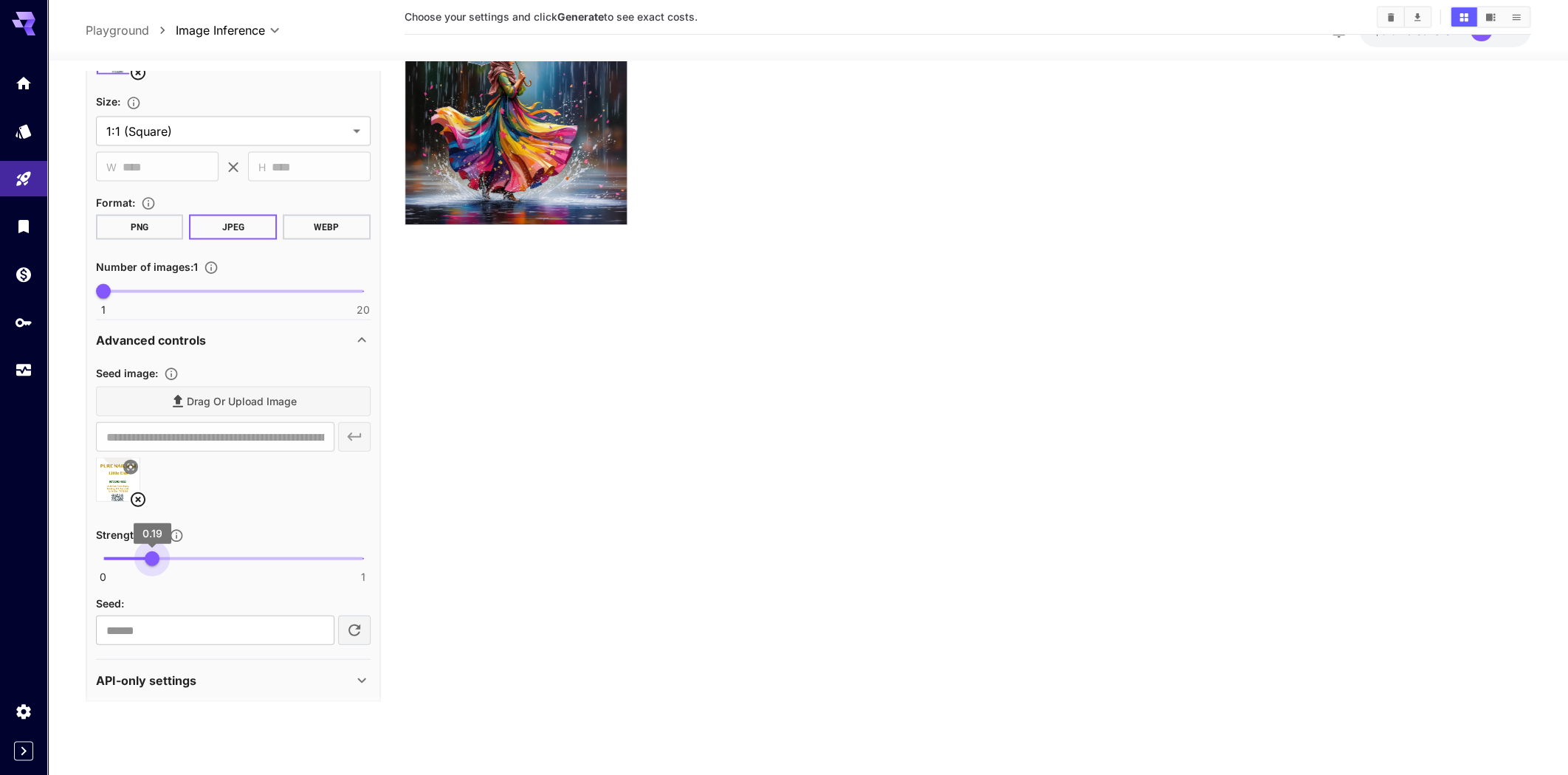
type input "***"
drag, startPoint x: 311, startPoint y: 549, endPoint x: 154, endPoint y: 551, distance: 157.0
click at [154, 551] on span "0.2" at bounding box center [155, 558] width 15 height 15
click at [533, 525] on section "Choose your settings and click Generate to see exact costs." at bounding box center [967, 343] width 1126 height 775
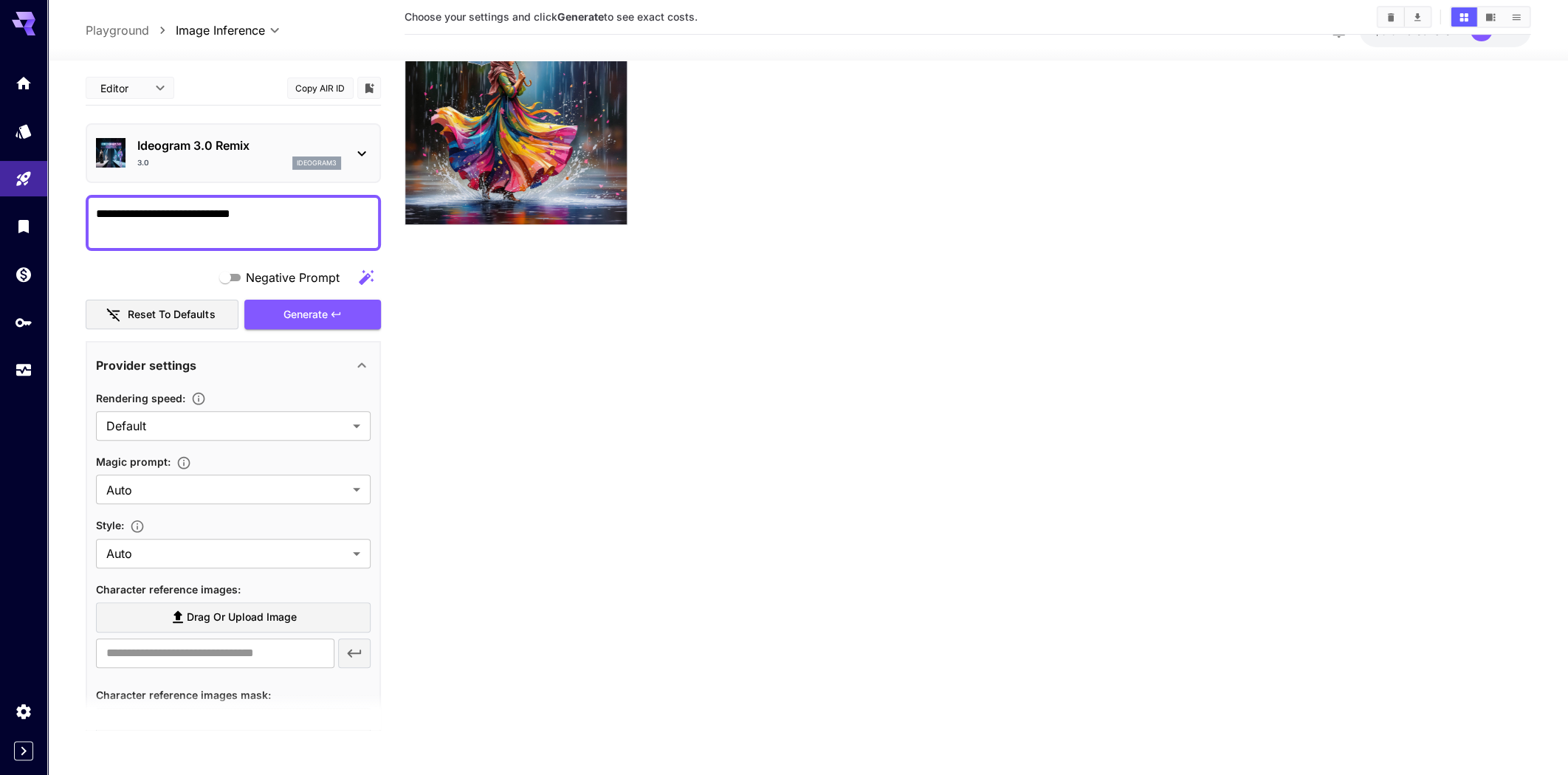
scroll to position [0, 0]
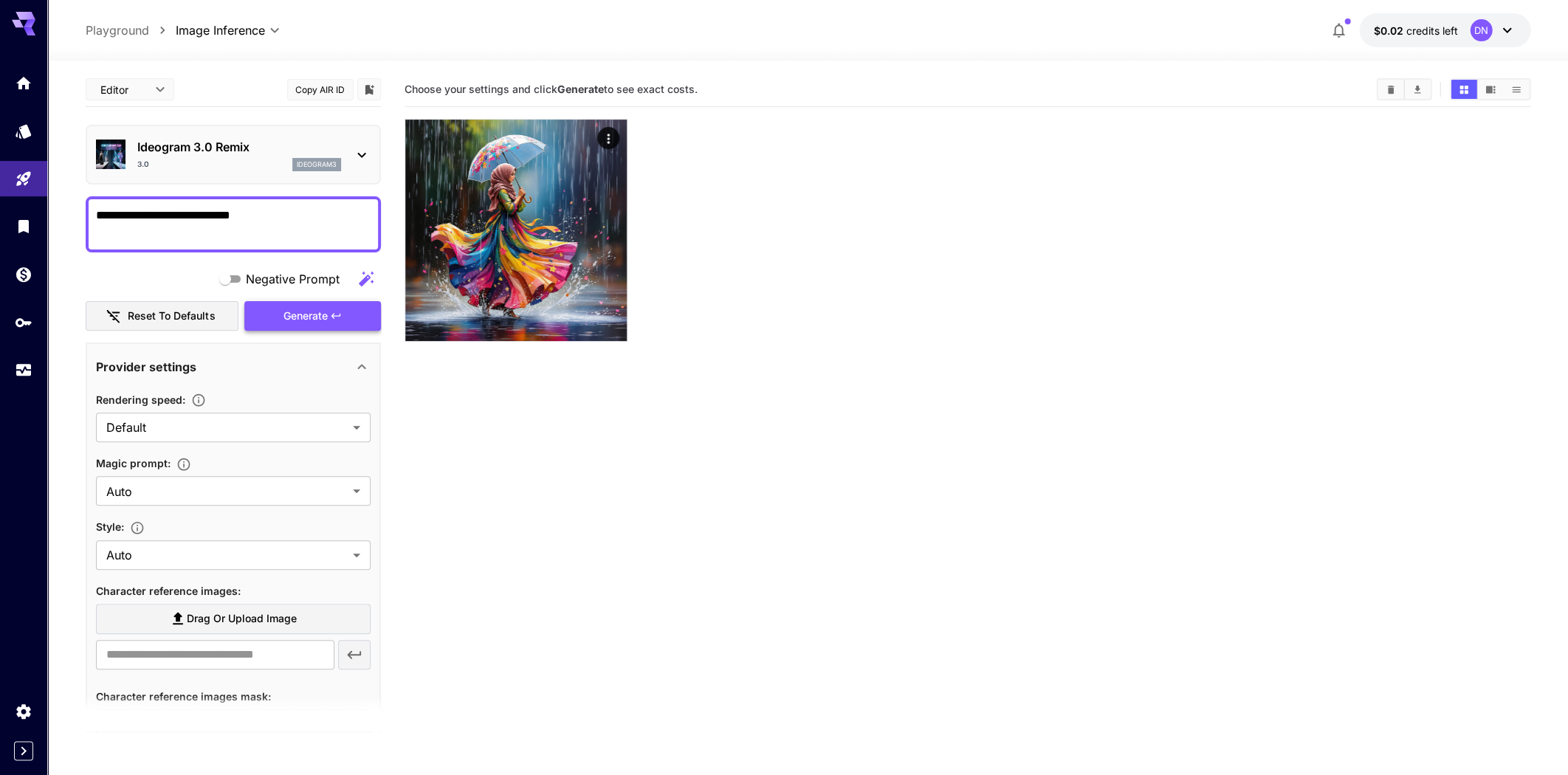
click at [304, 310] on span "Generate" at bounding box center [305, 316] width 44 height 19
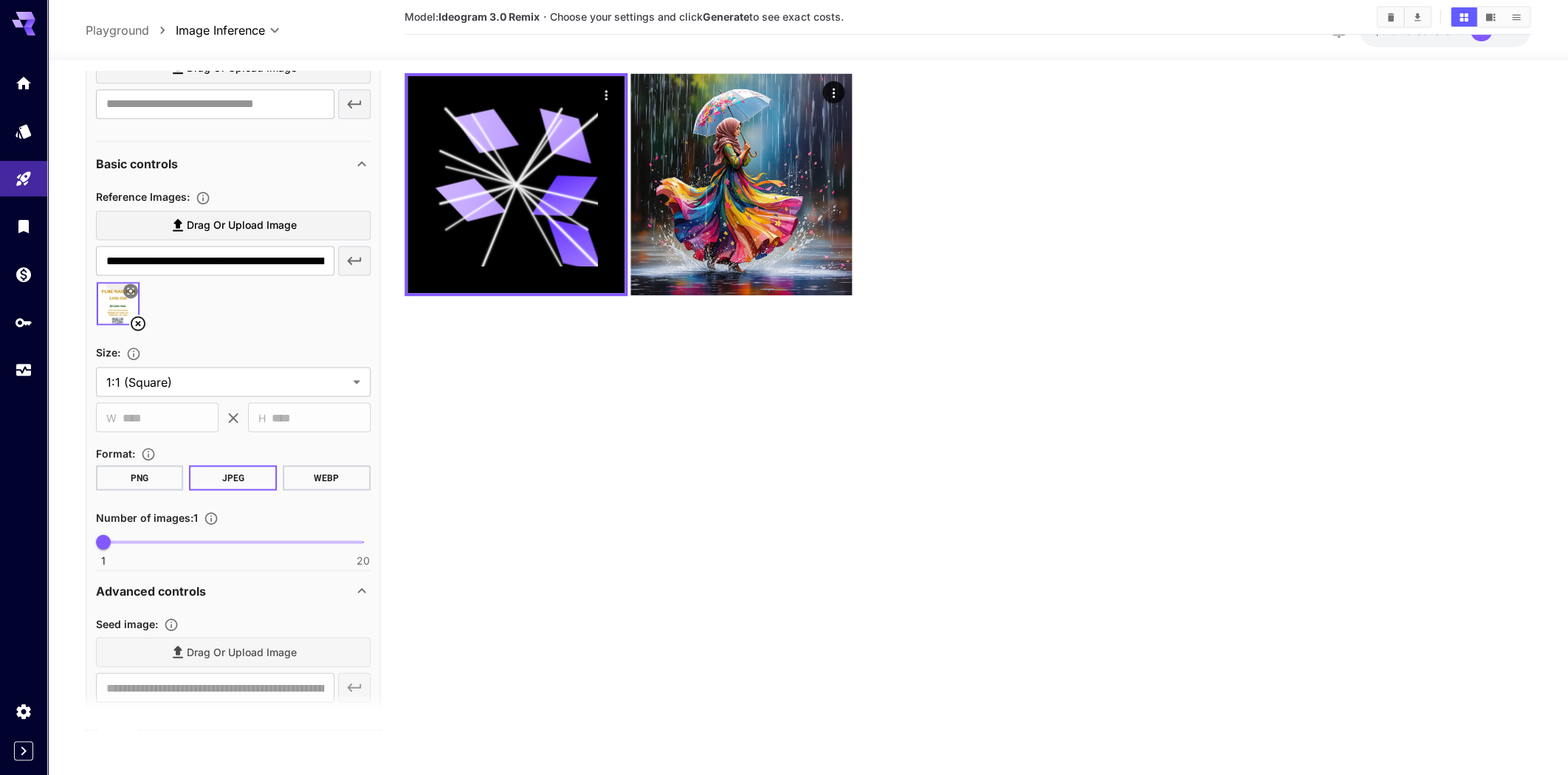
scroll to position [572, 0]
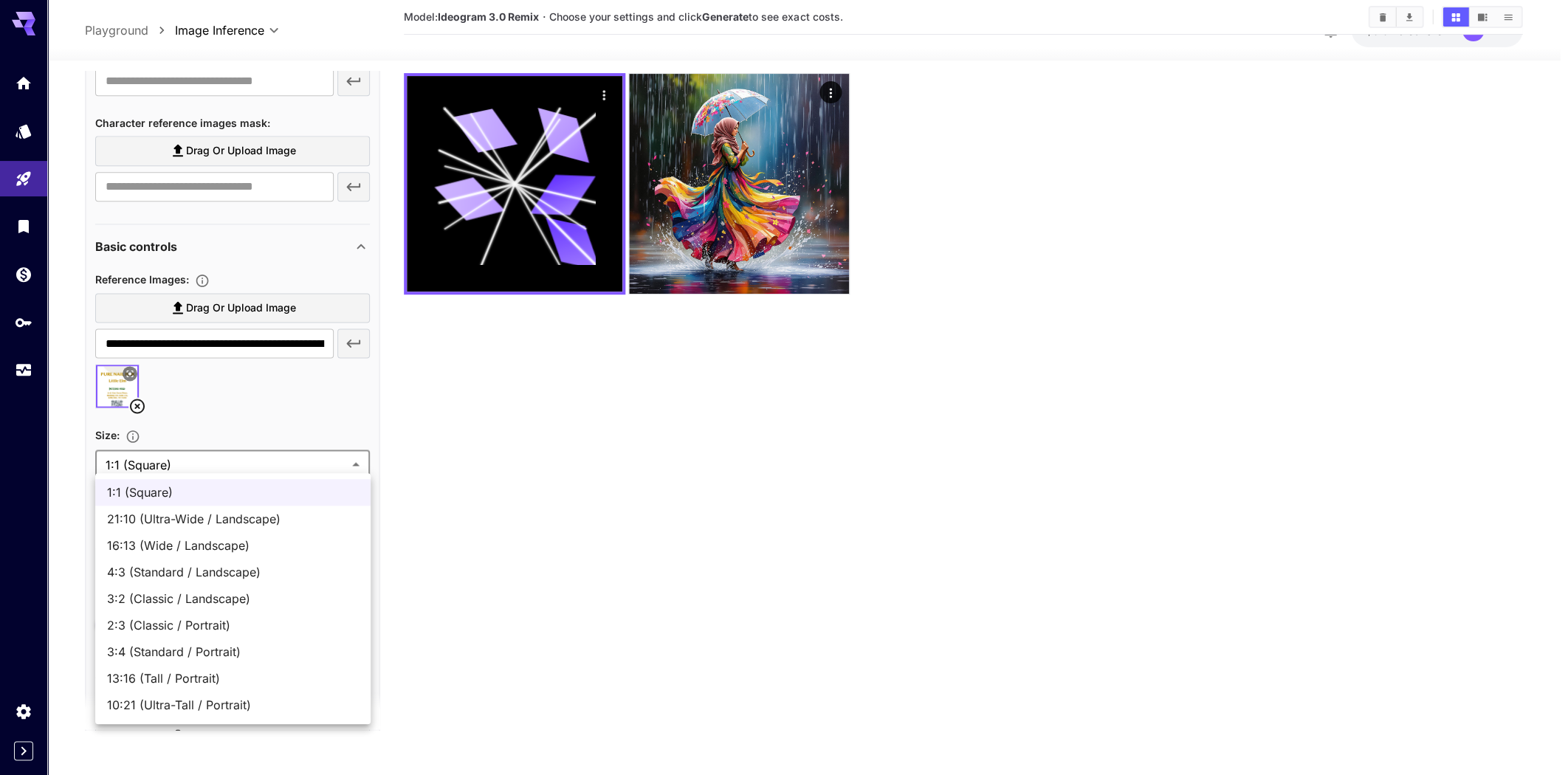
click at [274, 457] on body "**********" at bounding box center [784, 329] width 1568 height 892
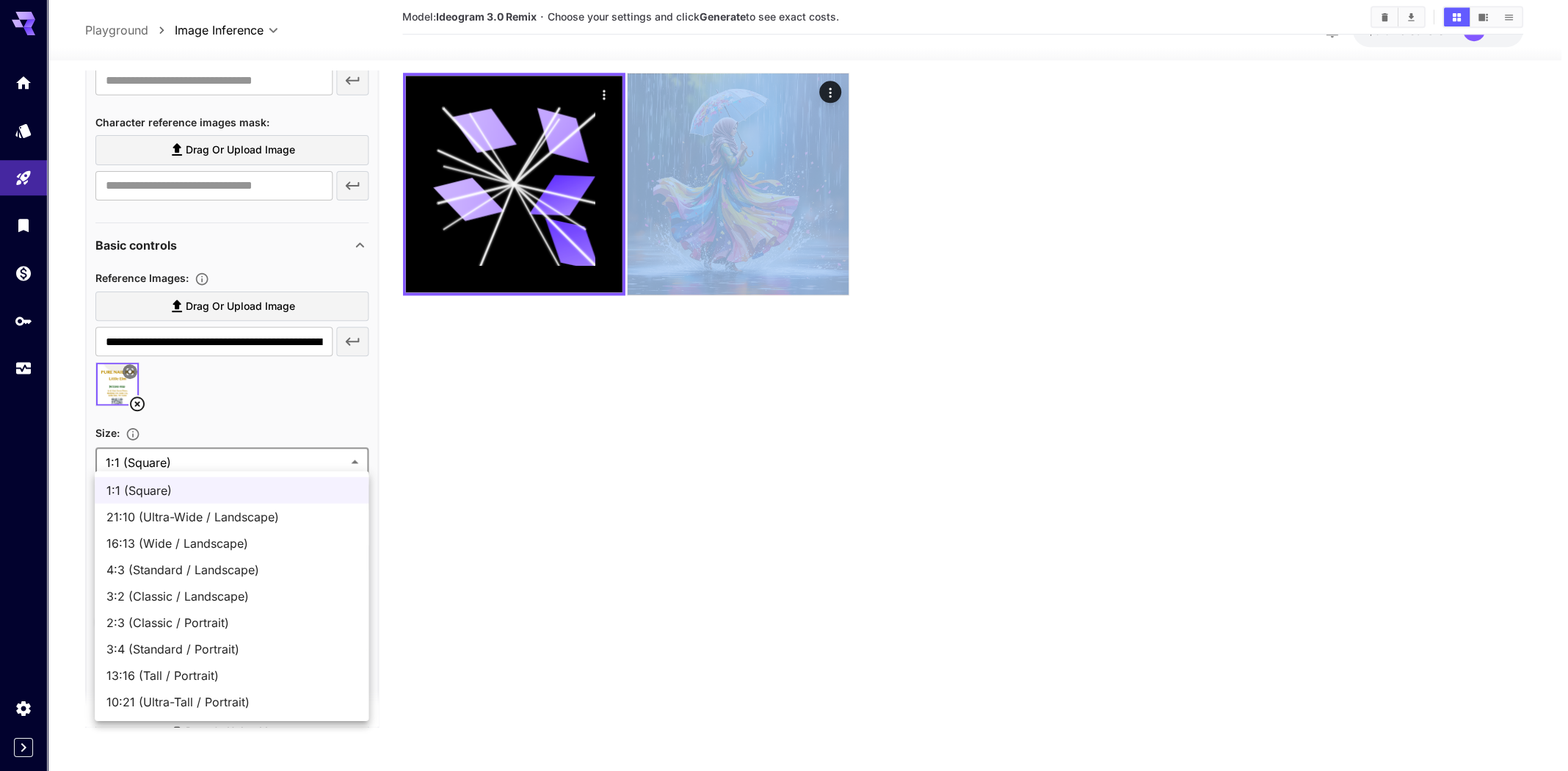
click at [273, 455] on div at bounding box center [784, 386] width 1568 height 771
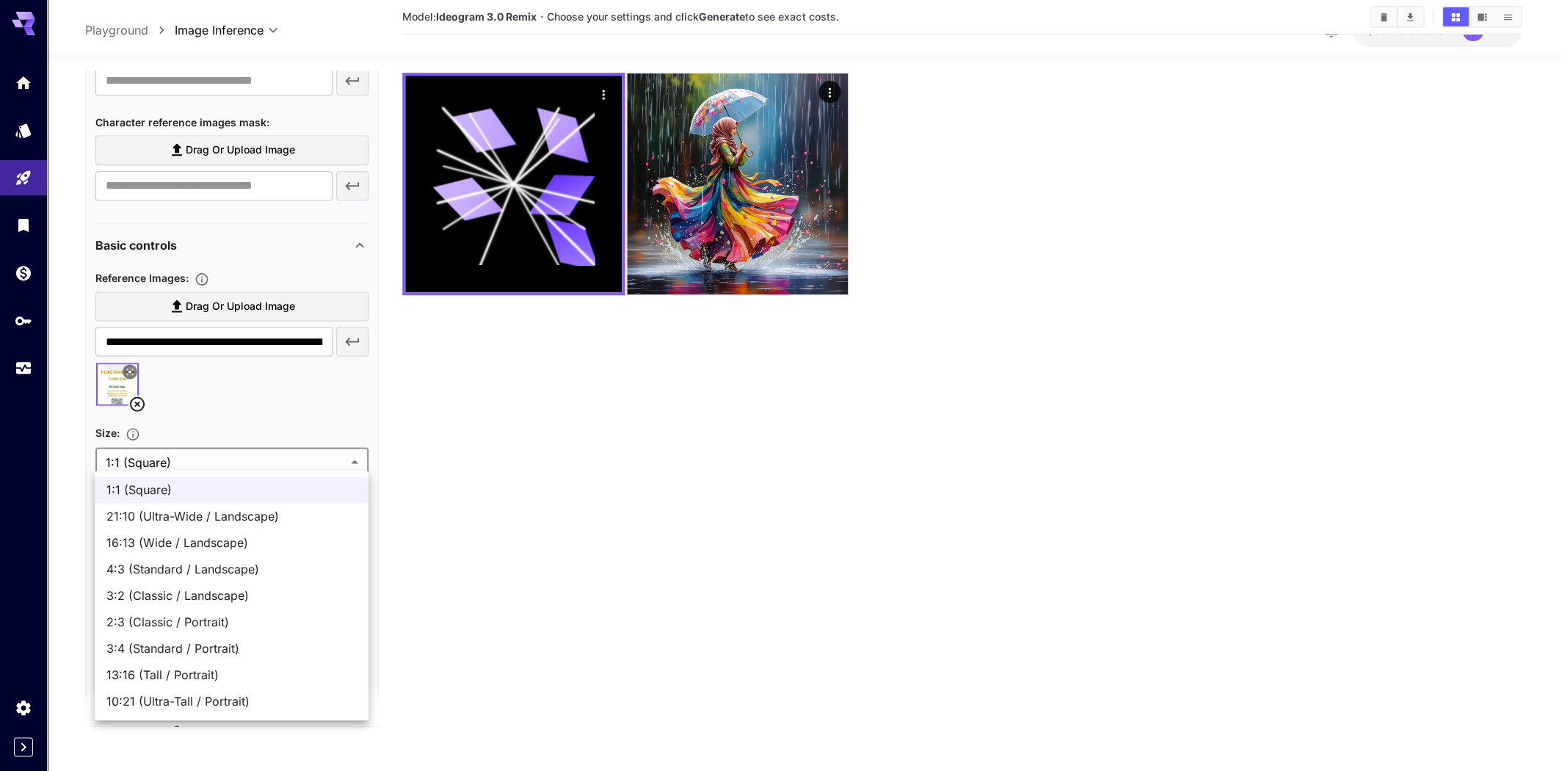
click at [277, 458] on body "**********" at bounding box center [784, 327] width 1568 height 887
click at [244, 650] on span "3:4 (Standard / Portrait)" at bounding box center [231, 649] width 251 height 18
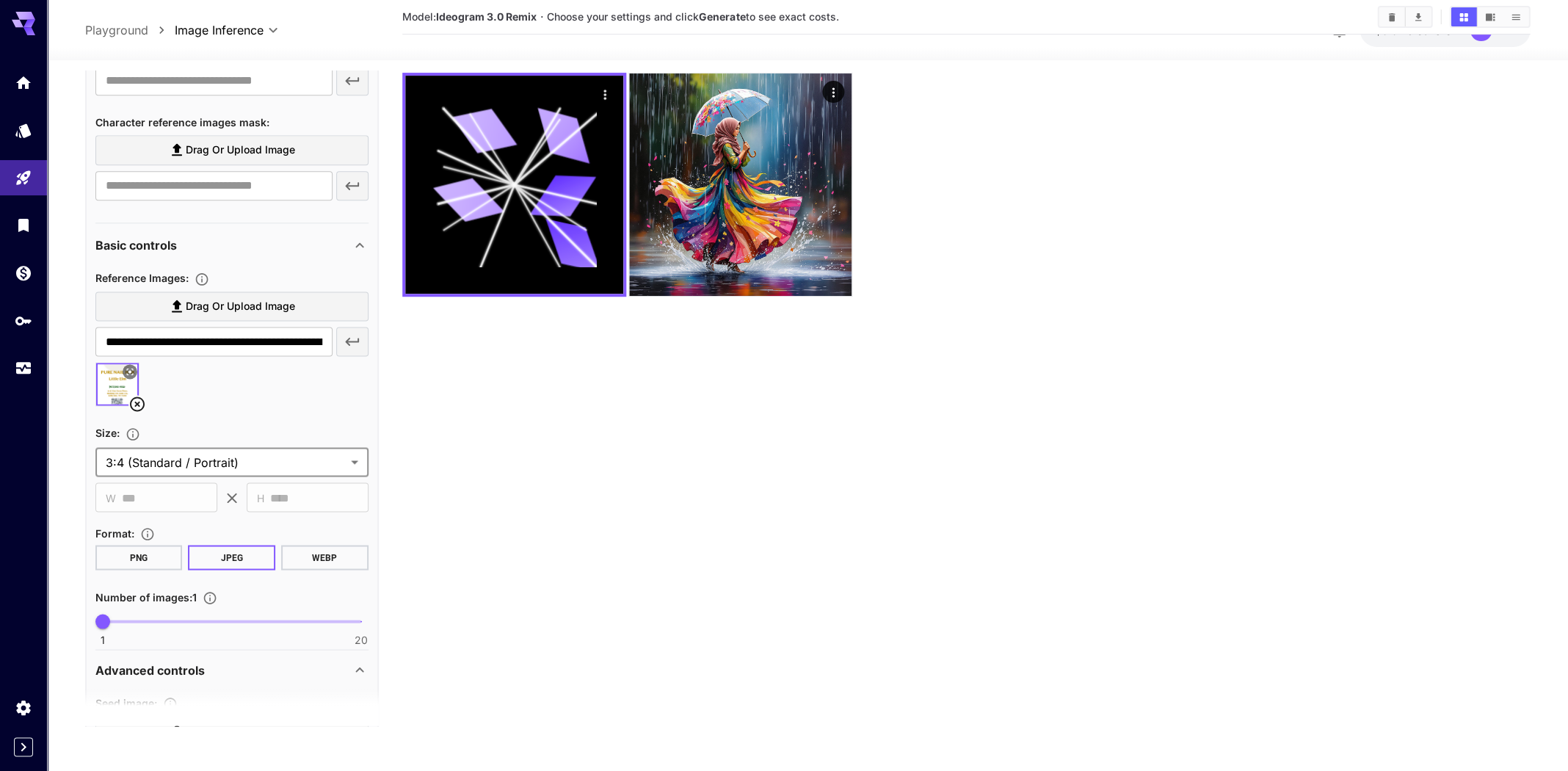
type input "**********"
type input "***"
type input "****"
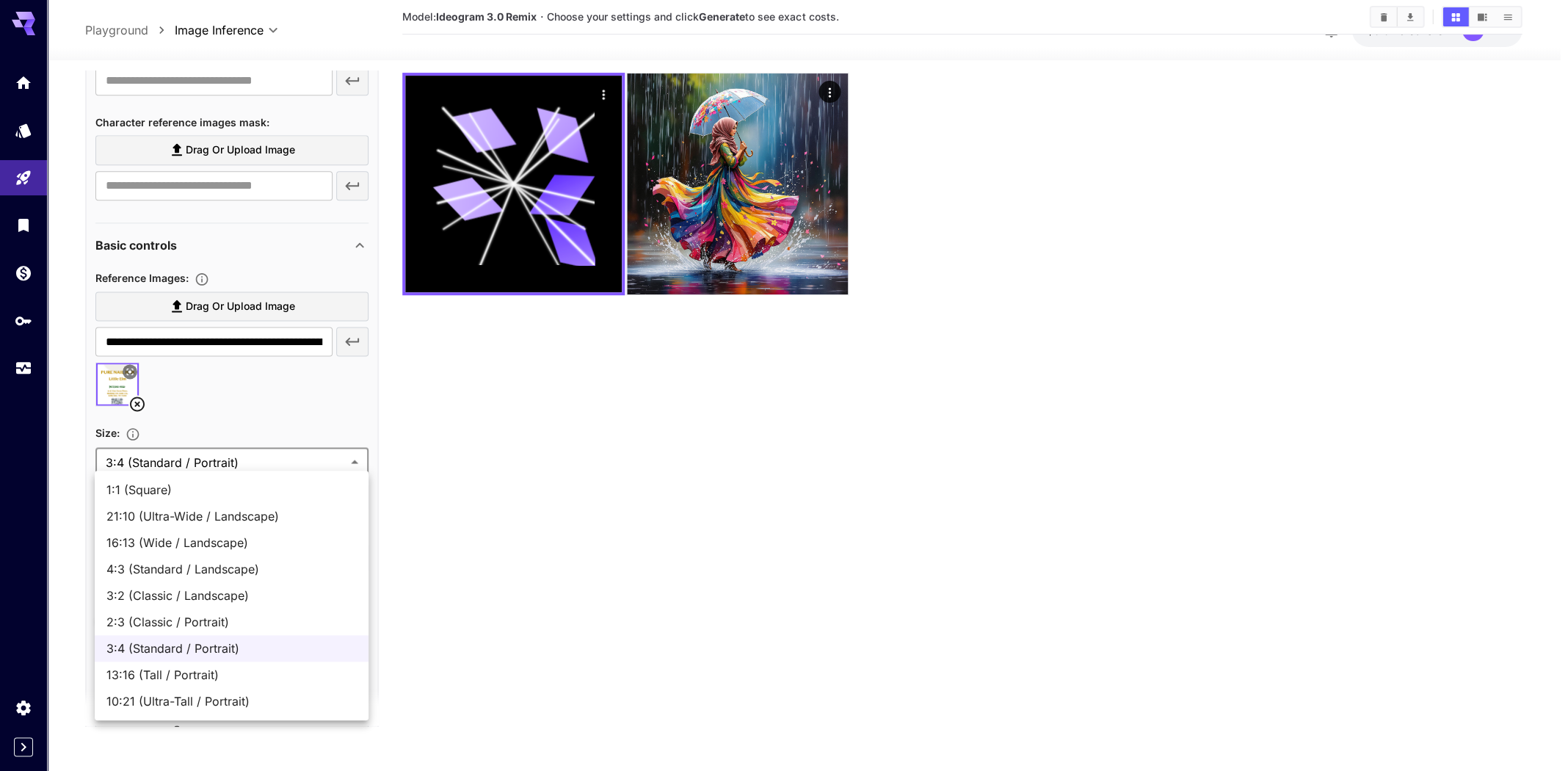
click at [285, 450] on body "**********" at bounding box center [784, 327] width 1568 height 887
click at [737, 619] on div at bounding box center [784, 386] width 1568 height 771
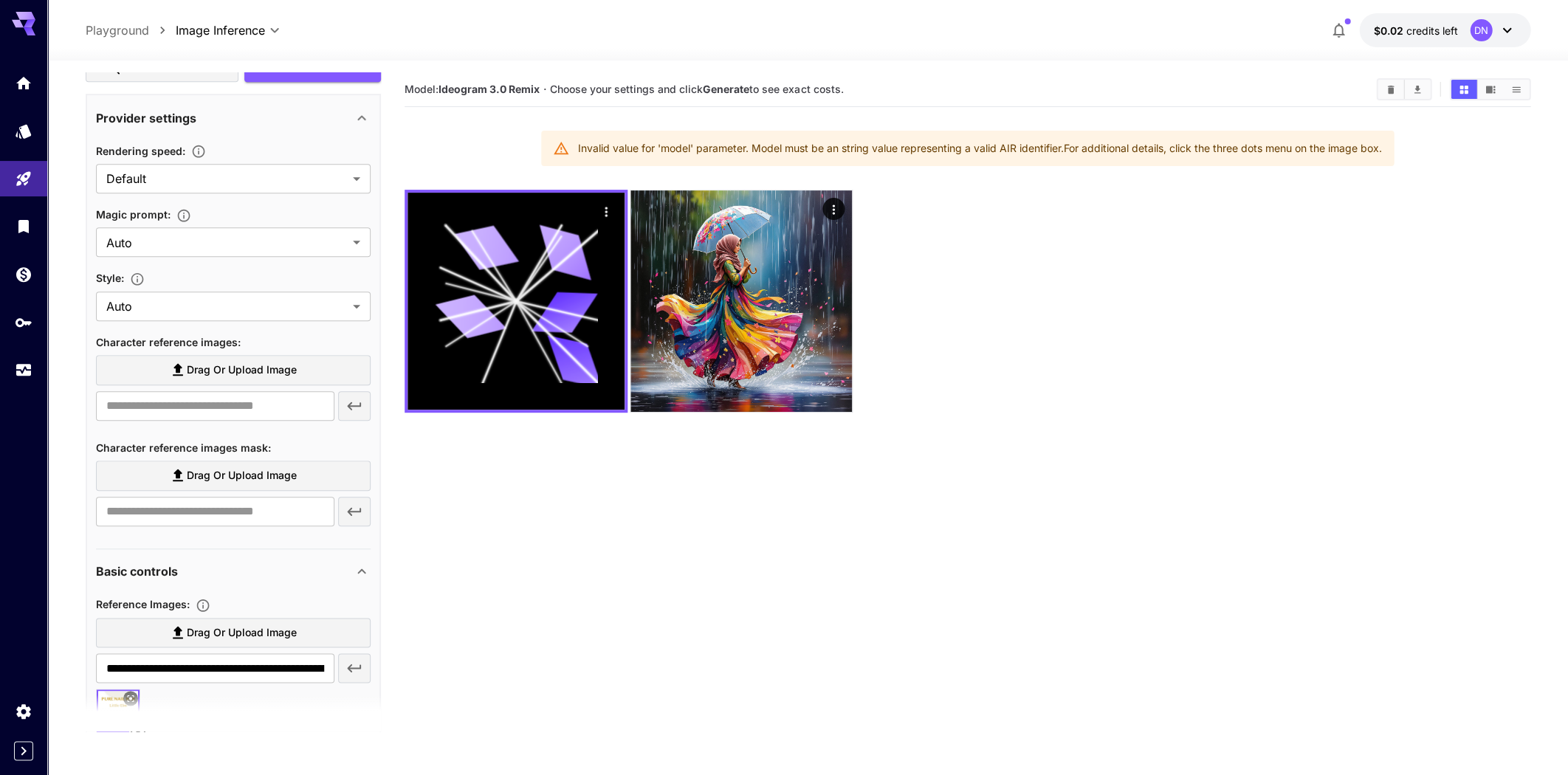
scroll to position [50, 0]
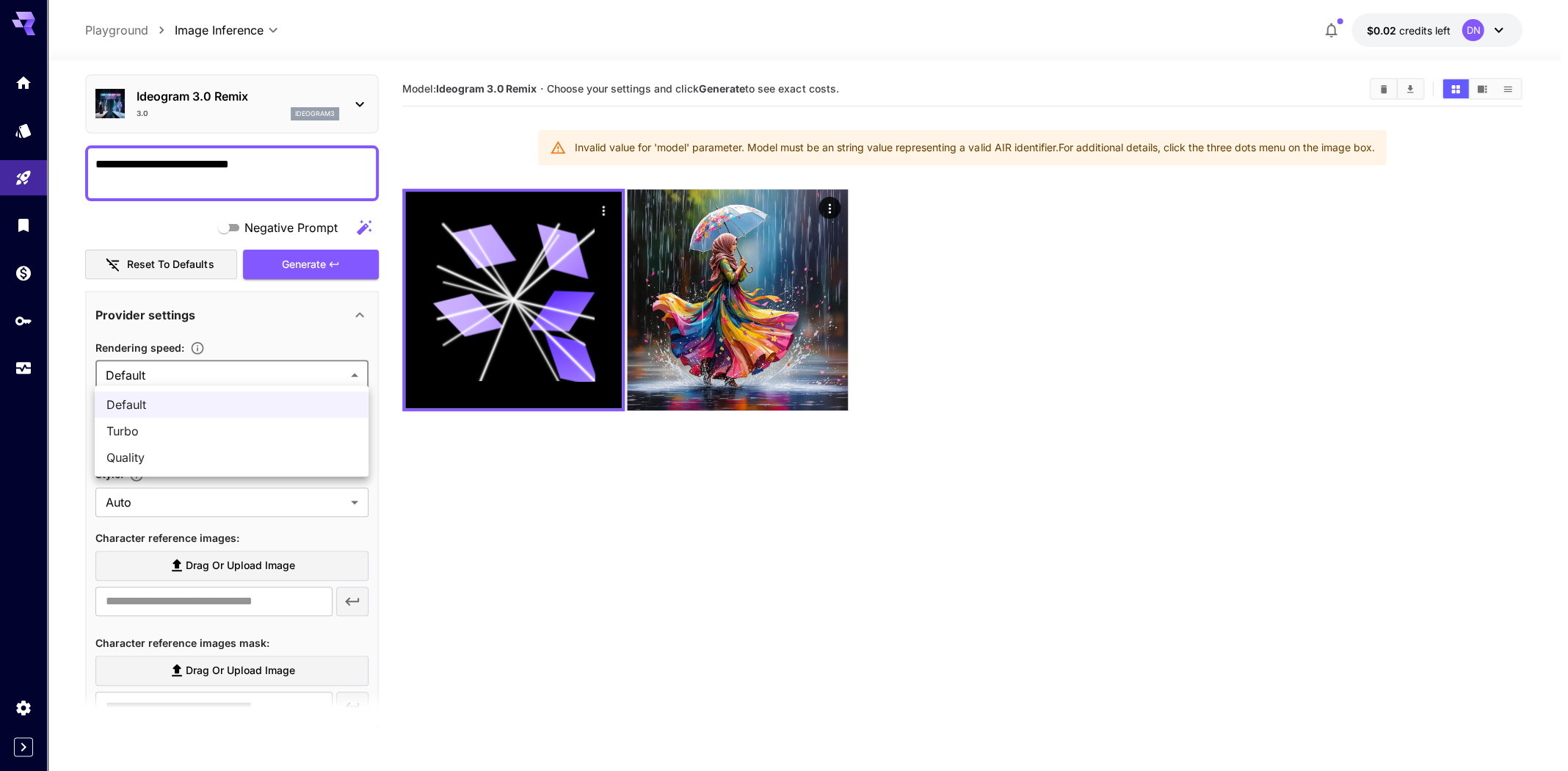
click at [246, 366] on body "**********" at bounding box center [784, 444] width 1568 height 887
click at [246, 366] on div at bounding box center [784, 386] width 1568 height 771
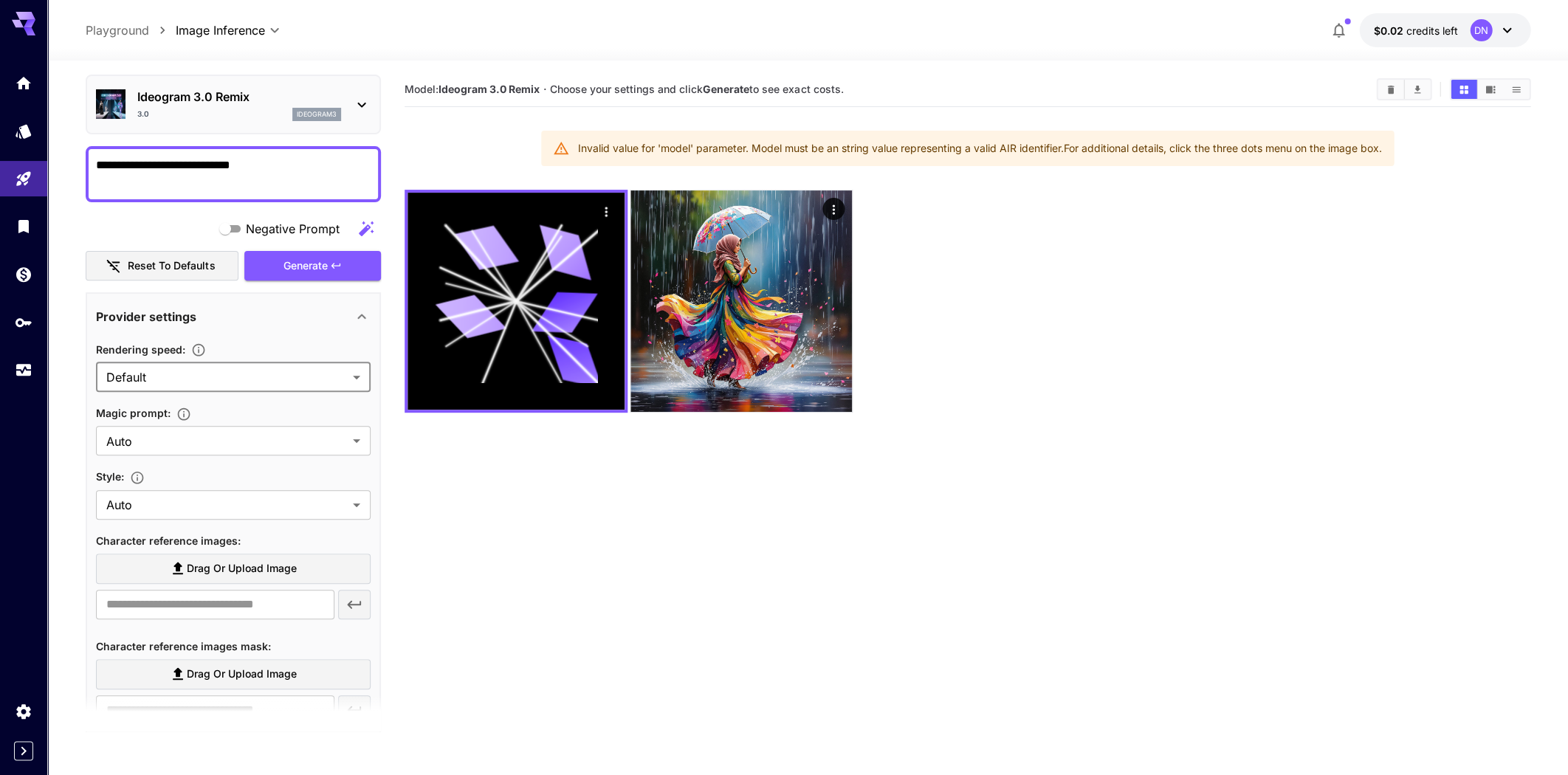
click at [516, 528] on section "Model: Ideogram 3.0 Remix · Choose your settings and click Generate to see exac…" at bounding box center [967, 460] width 1126 height 775
click at [340, 267] on icon "button" at bounding box center [335, 265] width 12 height 12
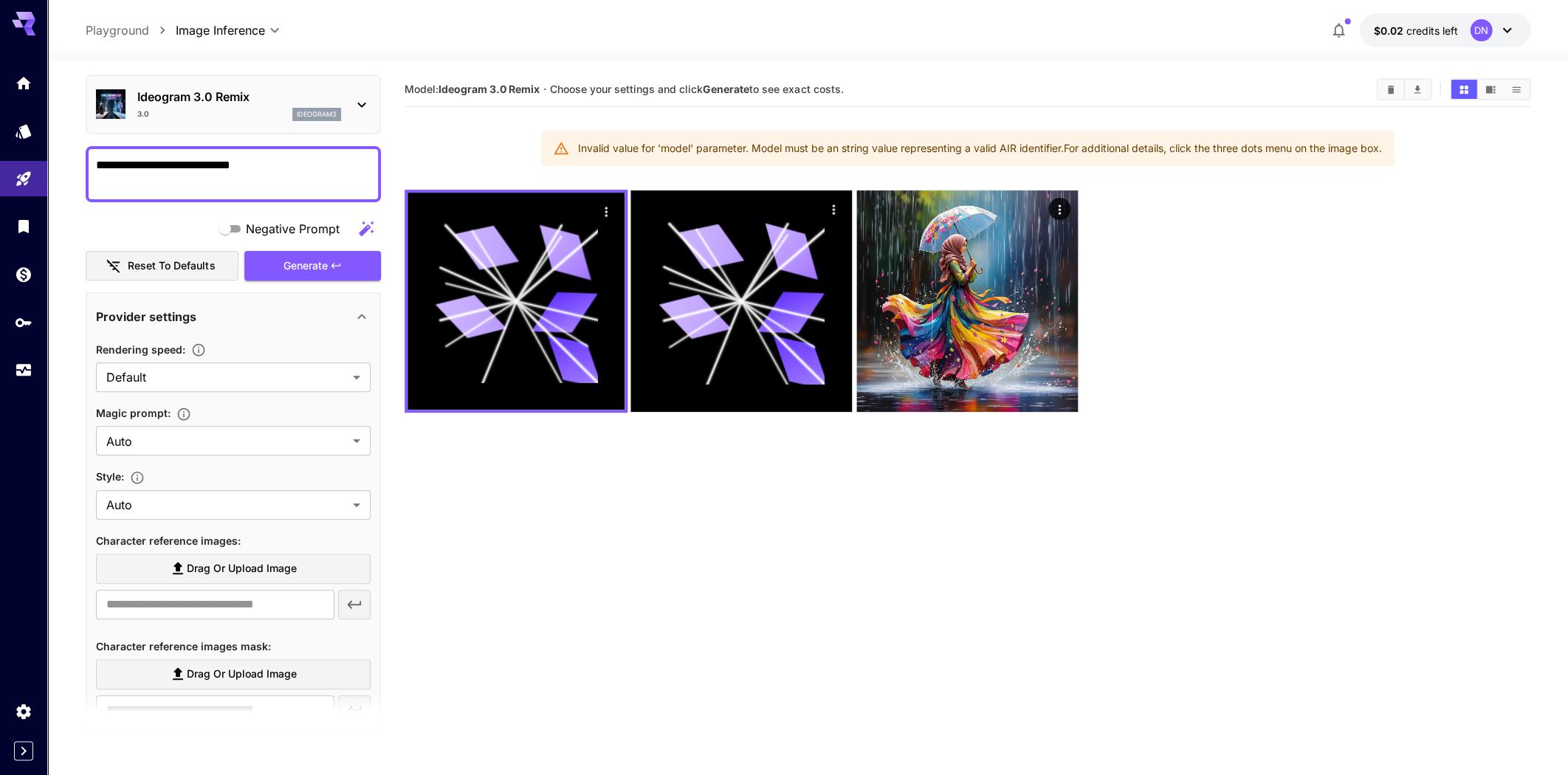
click at [589, 496] on section "Model: Ideogram 3.0 Remix · Choose your settings and click Generate to see exac…" at bounding box center [967, 460] width 1126 height 775
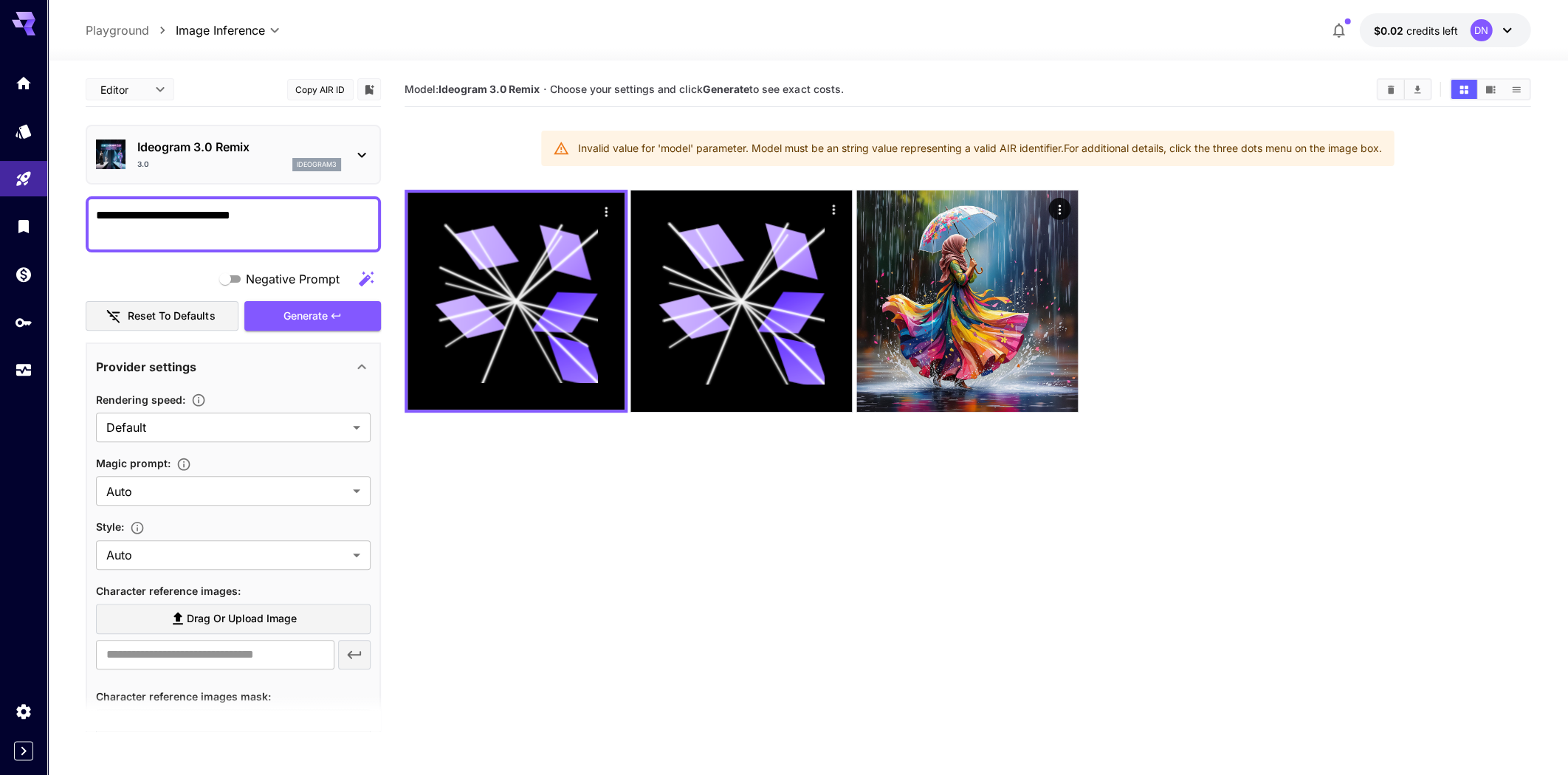
click at [253, 146] on p "Ideogram 3.0 Remix" at bounding box center [239, 147] width 204 height 18
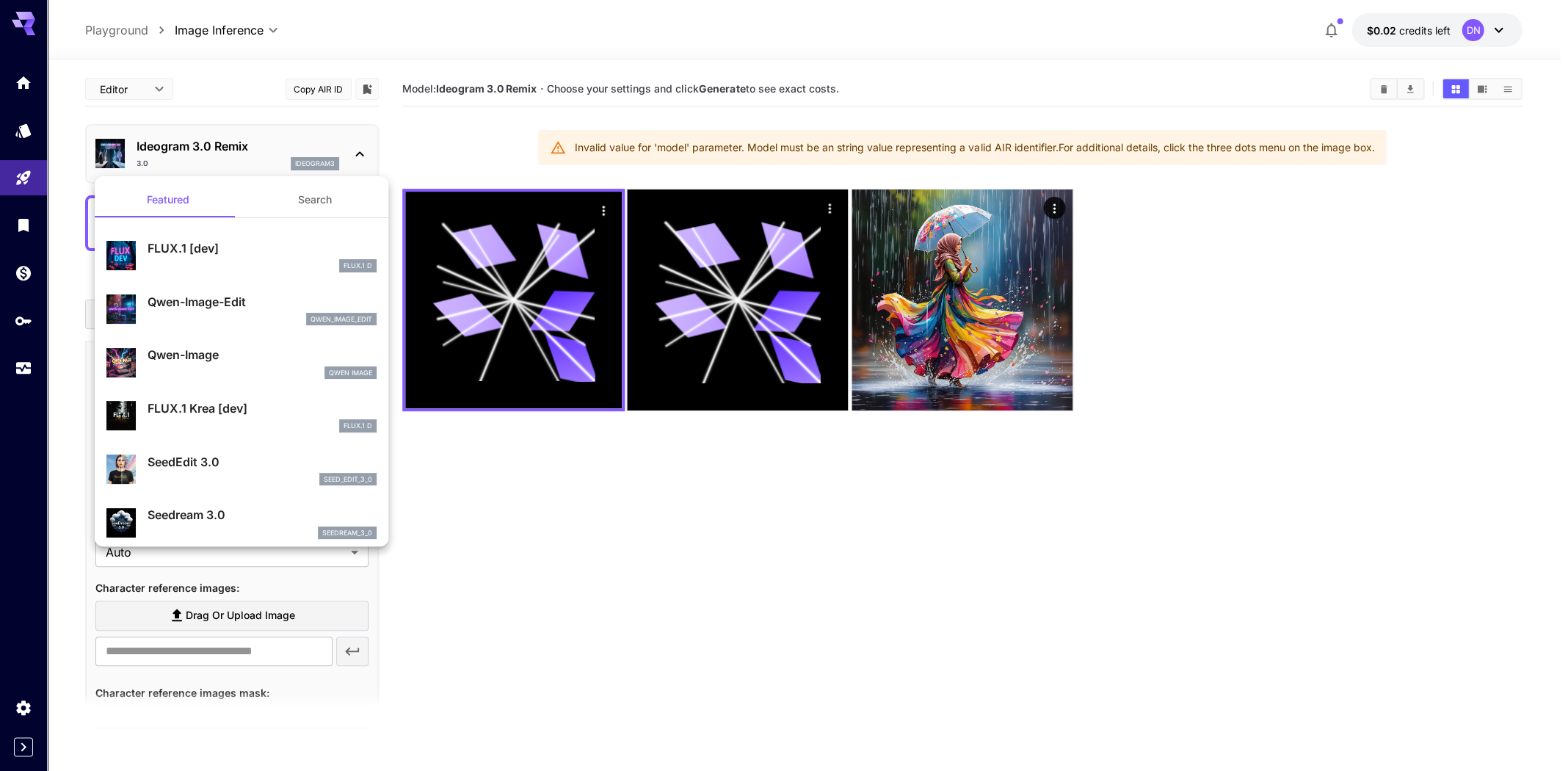
click at [253, 144] on div at bounding box center [784, 386] width 1568 height 771
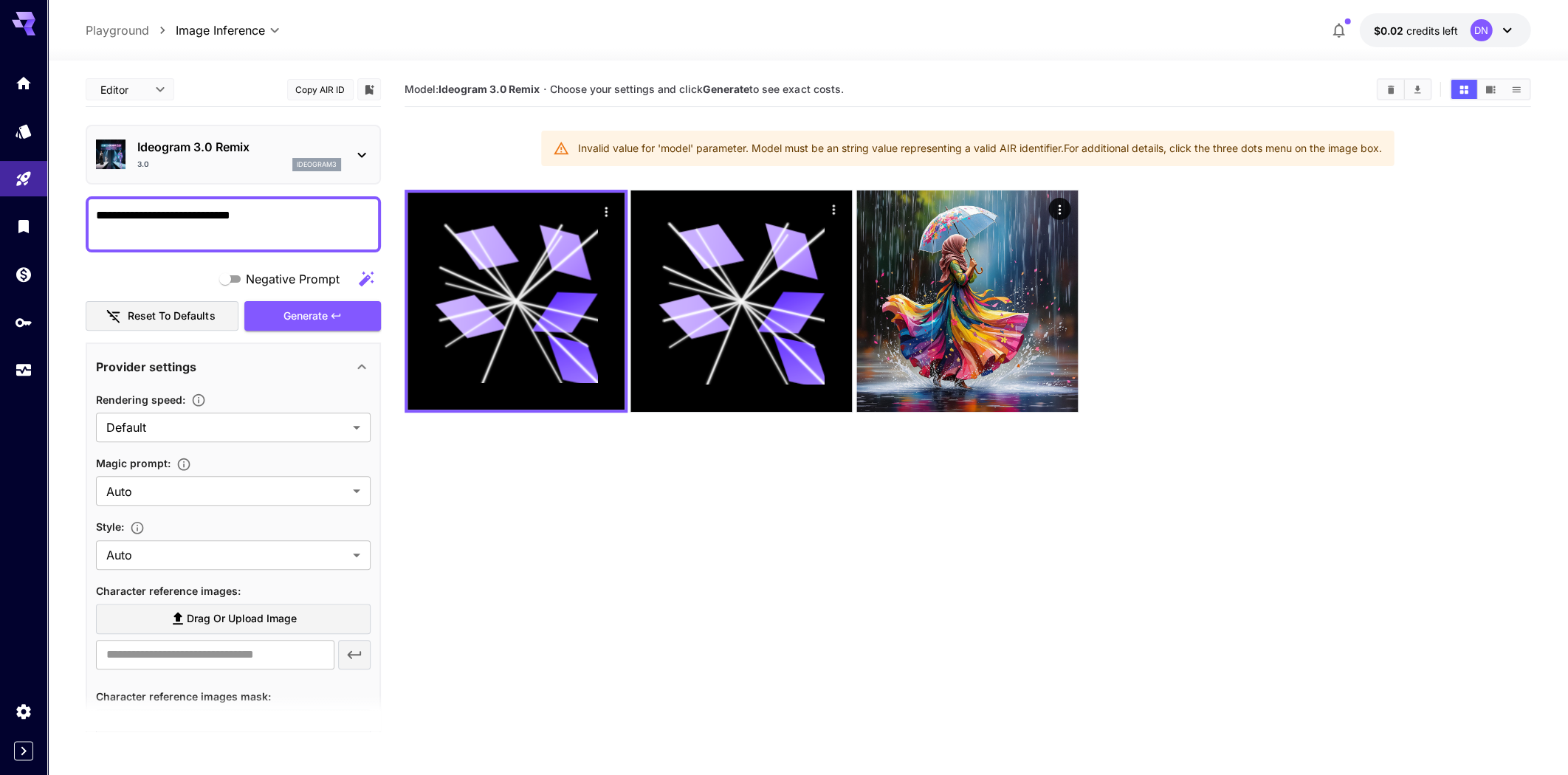
click at [279, 154] on p "Ideogram 3.0 Remix" at bounding box center [239, 147] width 204 height 18
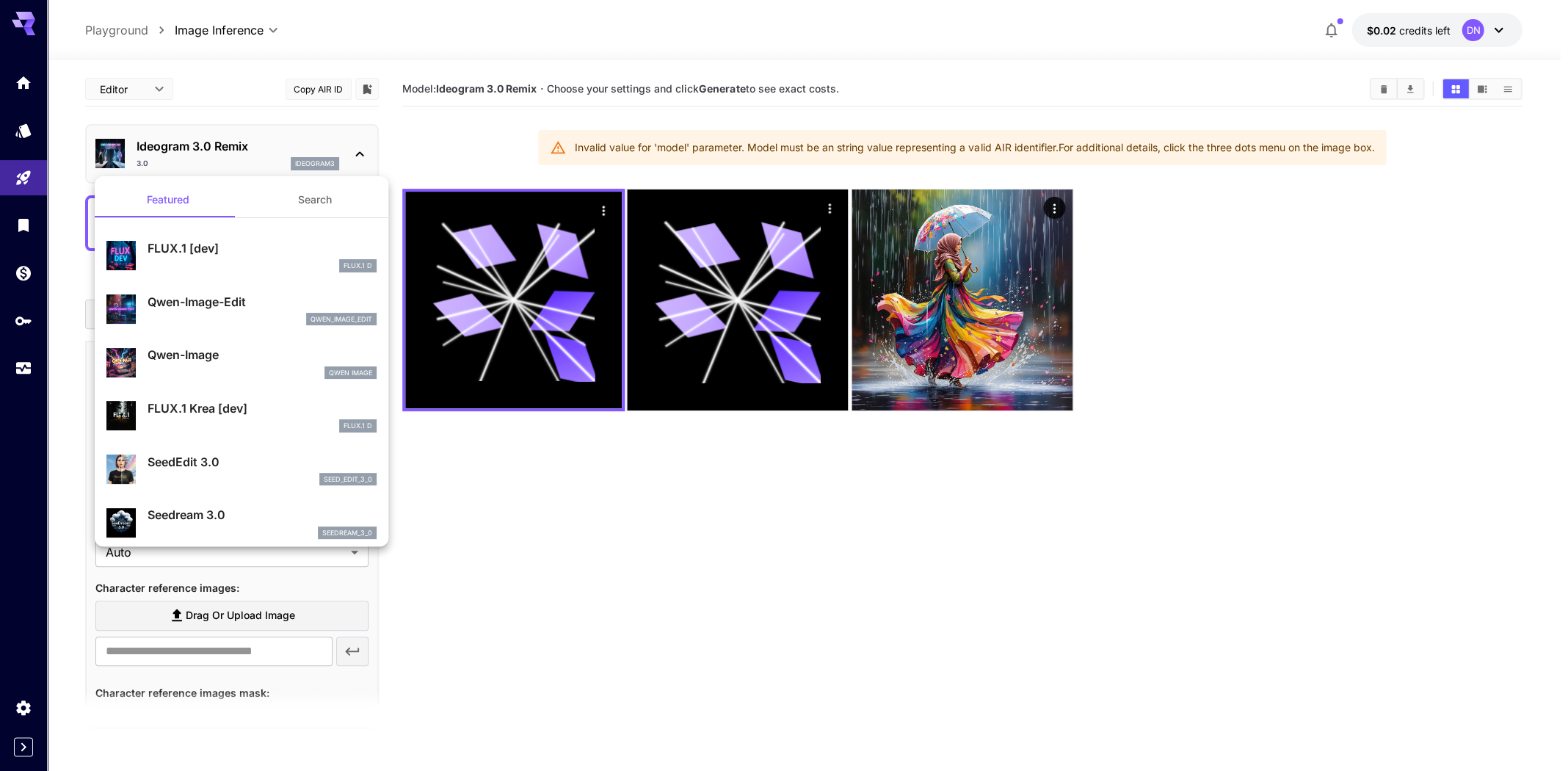
click at [277, 153] on div at bounding box center [784, 386] width 1568 height 771
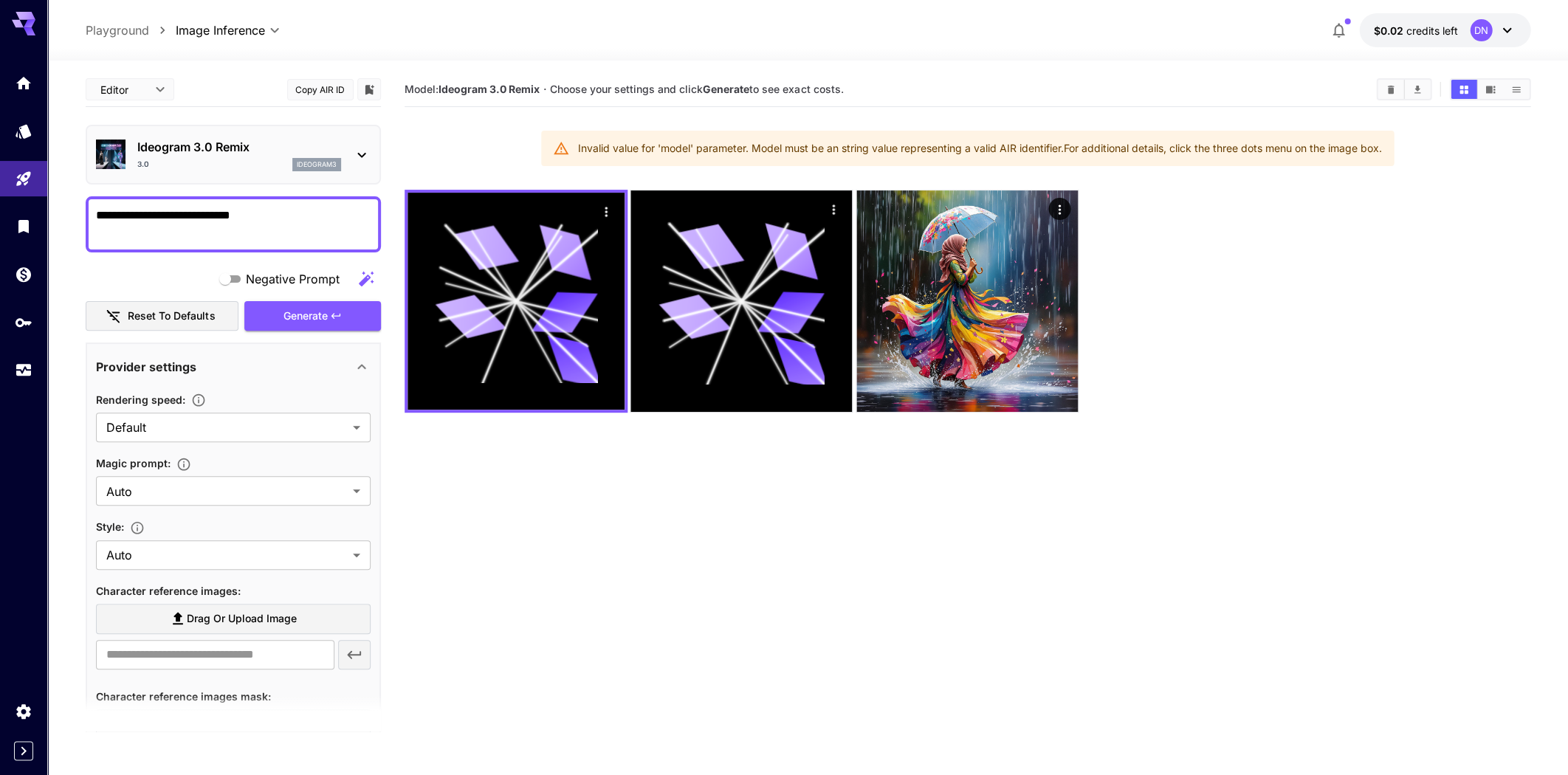
scroll to position [3, 0]
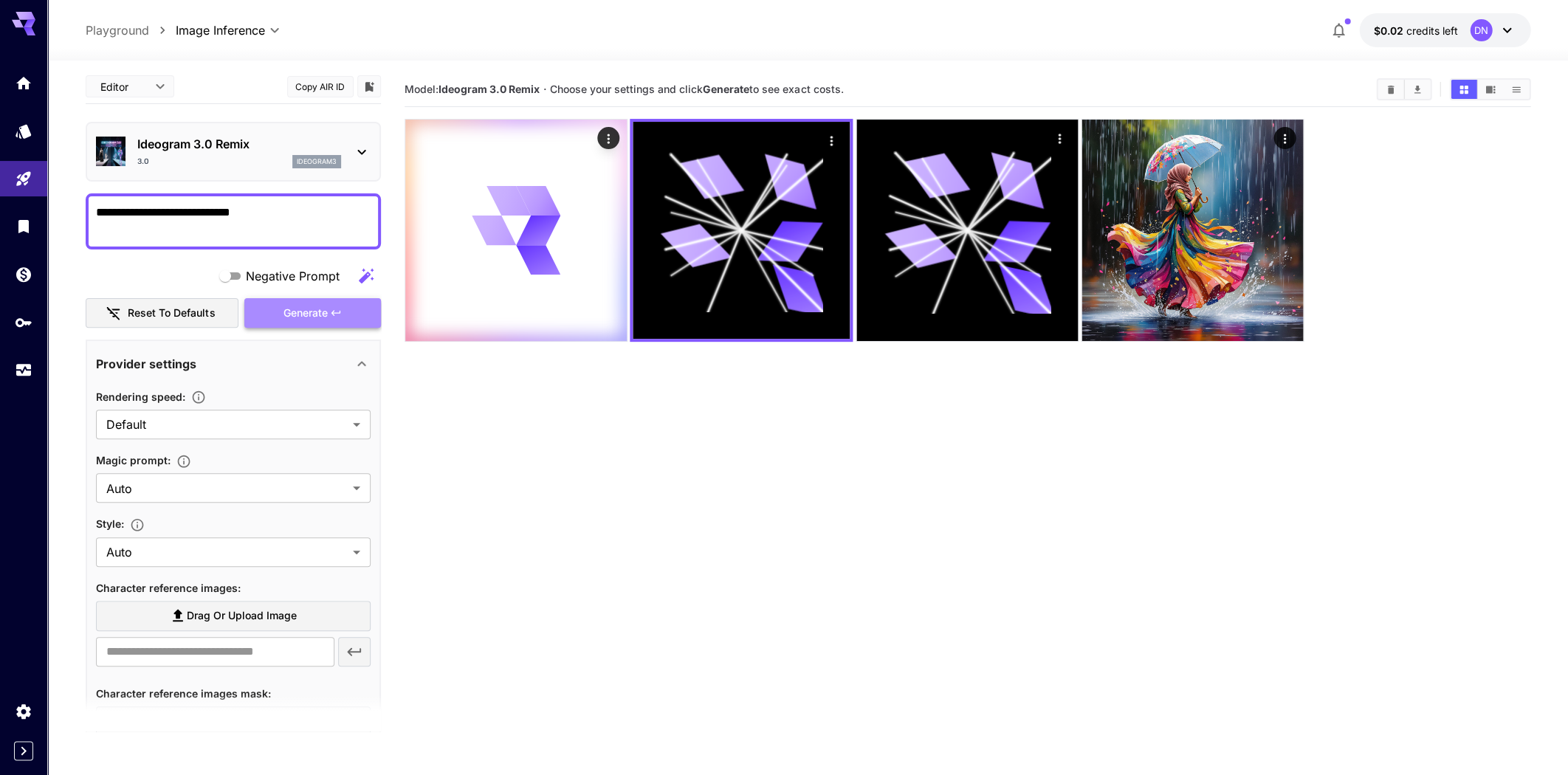
click at [322, 317] on span "Generate" at bounding box center [305, 313] width 44 height 19
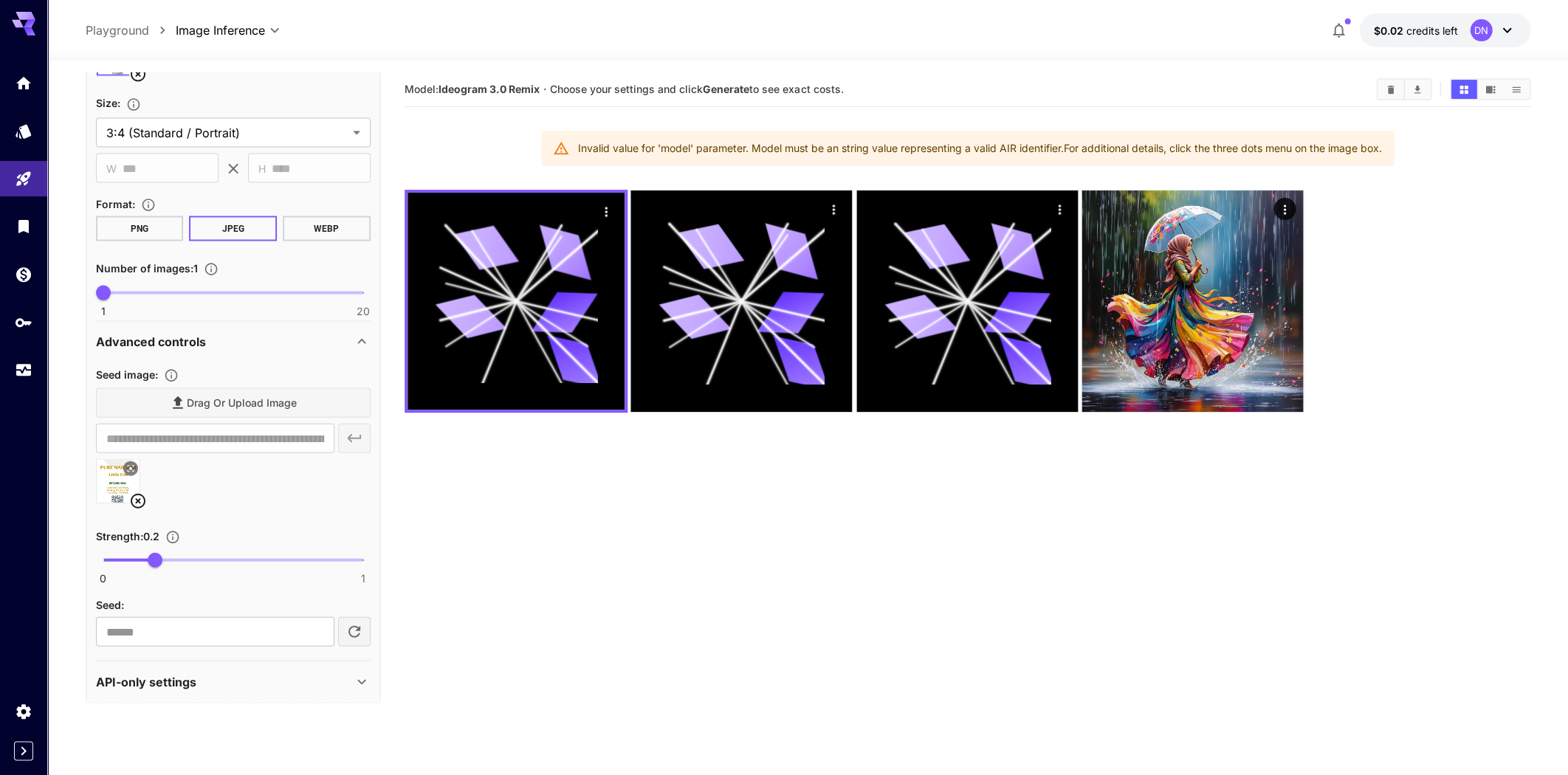
scroll to position [117, 0]
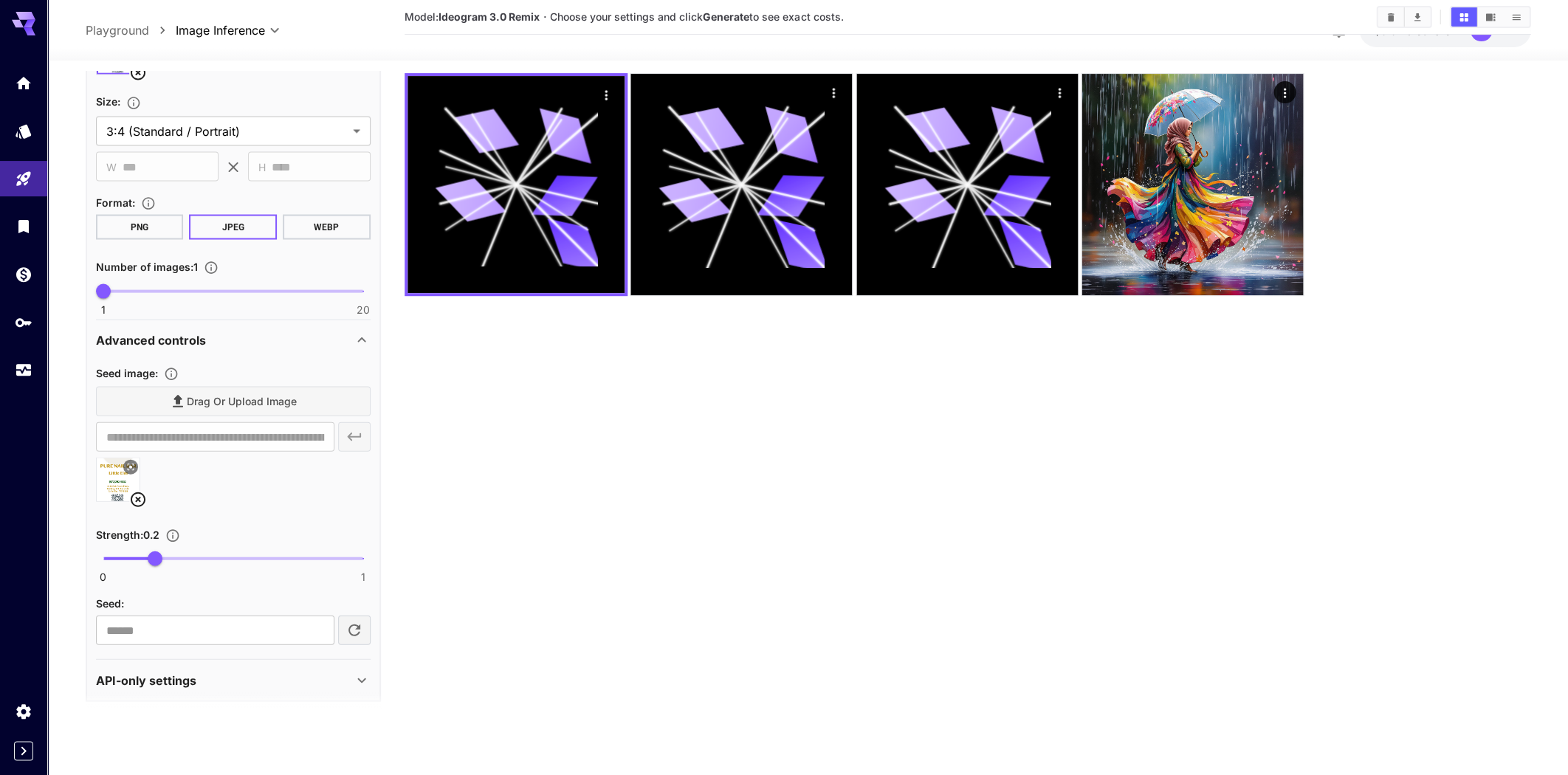
click at [277, 685] on div "API-only settings" at bounding box center [233, 680] width 274 height 35
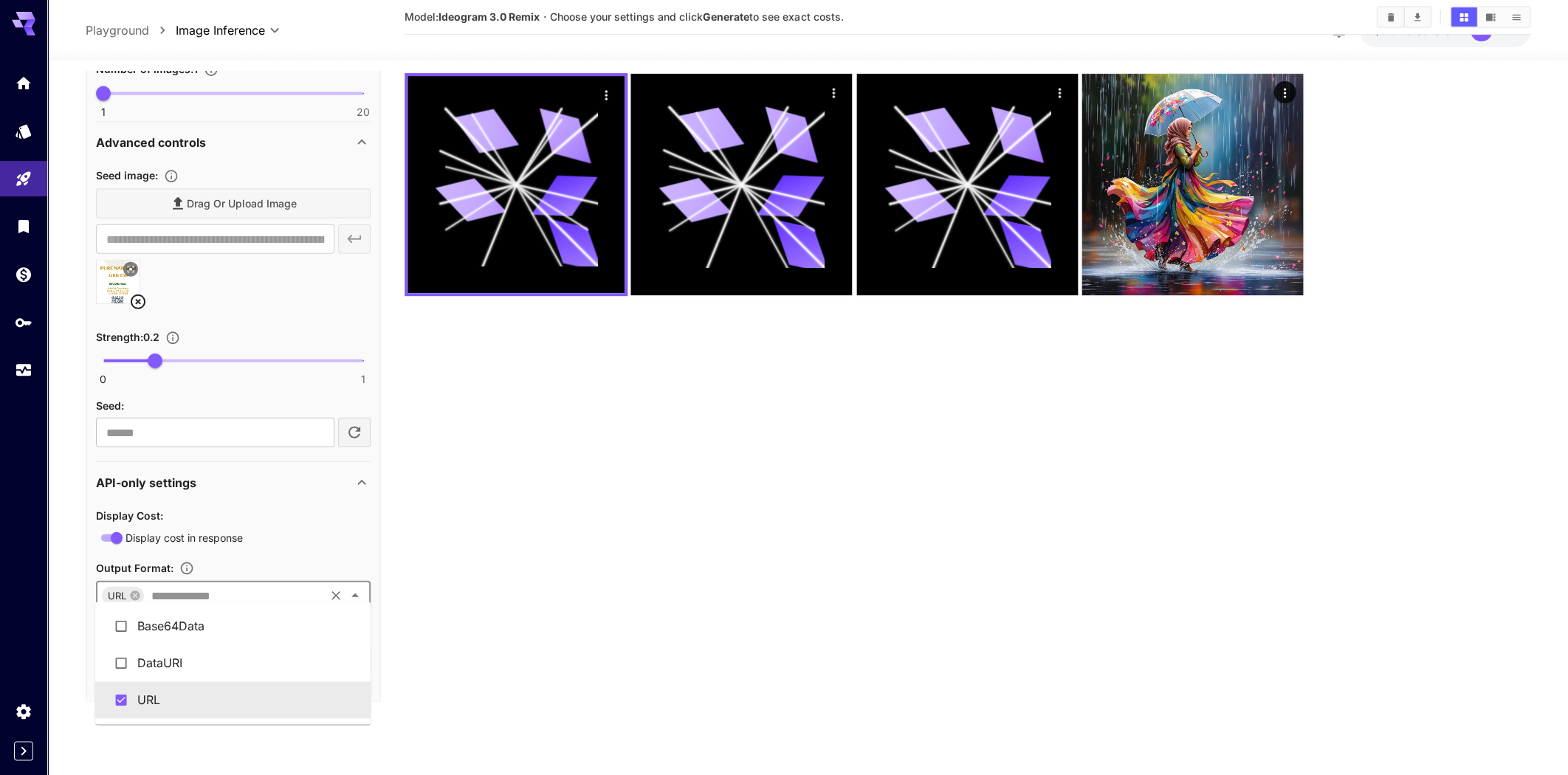
click at [279, 587] on input "text" at bounding box center [234, 595] width 177 height 20
click at [524, 720] on section "Model: Ideogram 3.0 Remix · Choose your settings and click Generate to see exac…" at bounding box center [967, 343] width 1126 height 775
click at [350, 426] on icon "button" at bounding box center [354, 432] width 12 height 12
type input "*********"
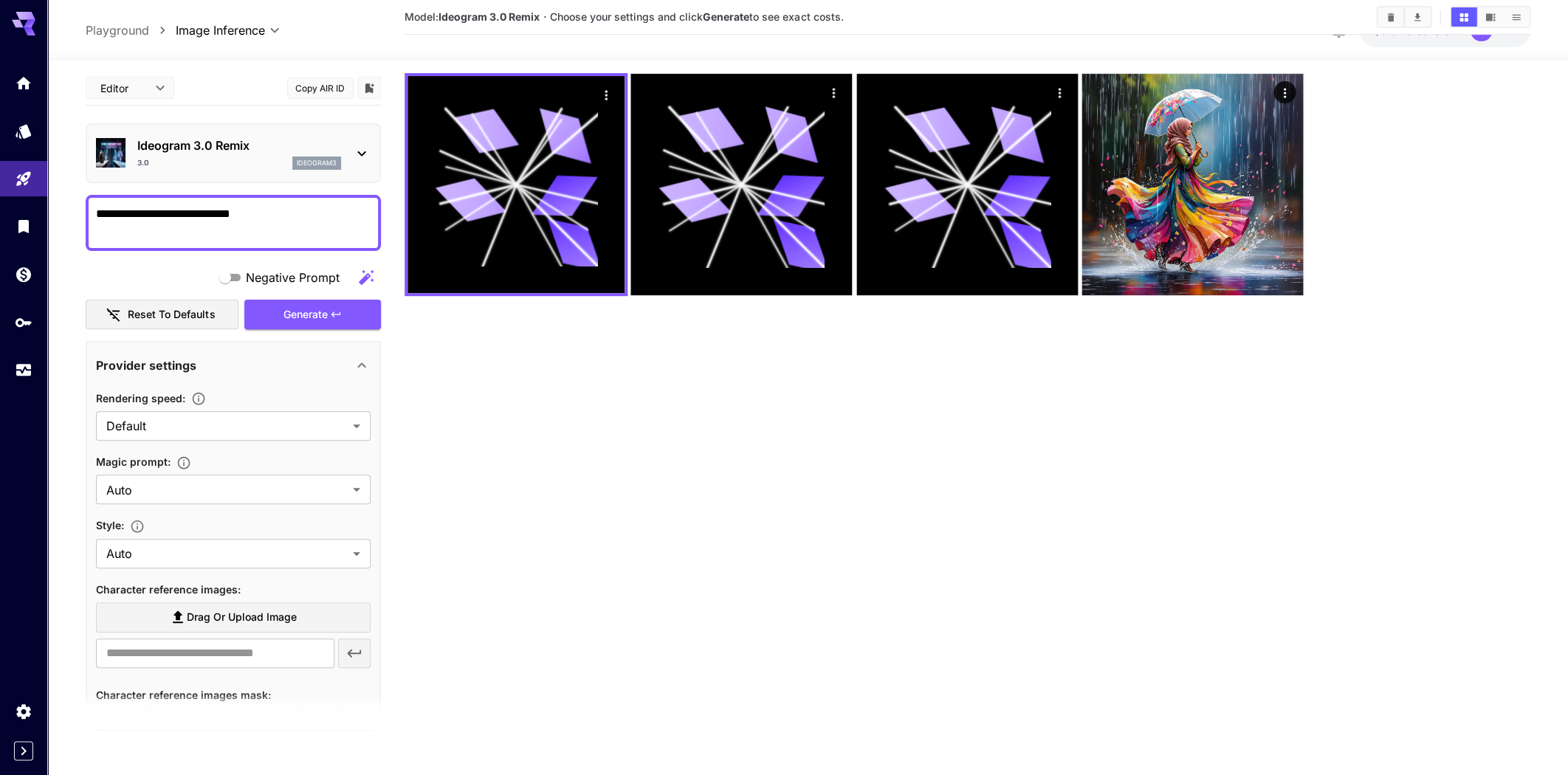
scroll to position [0, 0]
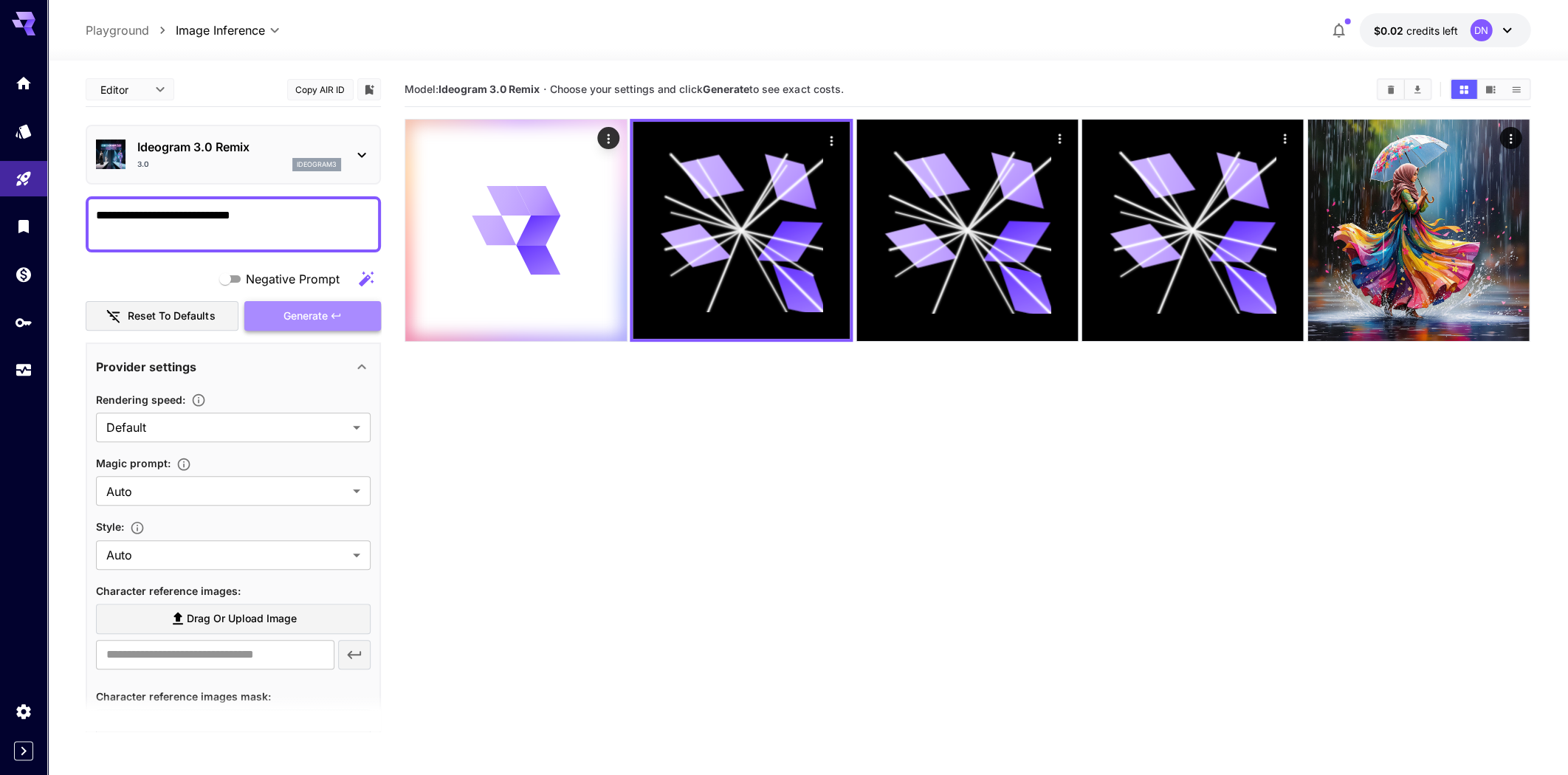
click at [314, 311] on span "Generate" at bounding box center [305, 316] width 44 height 19
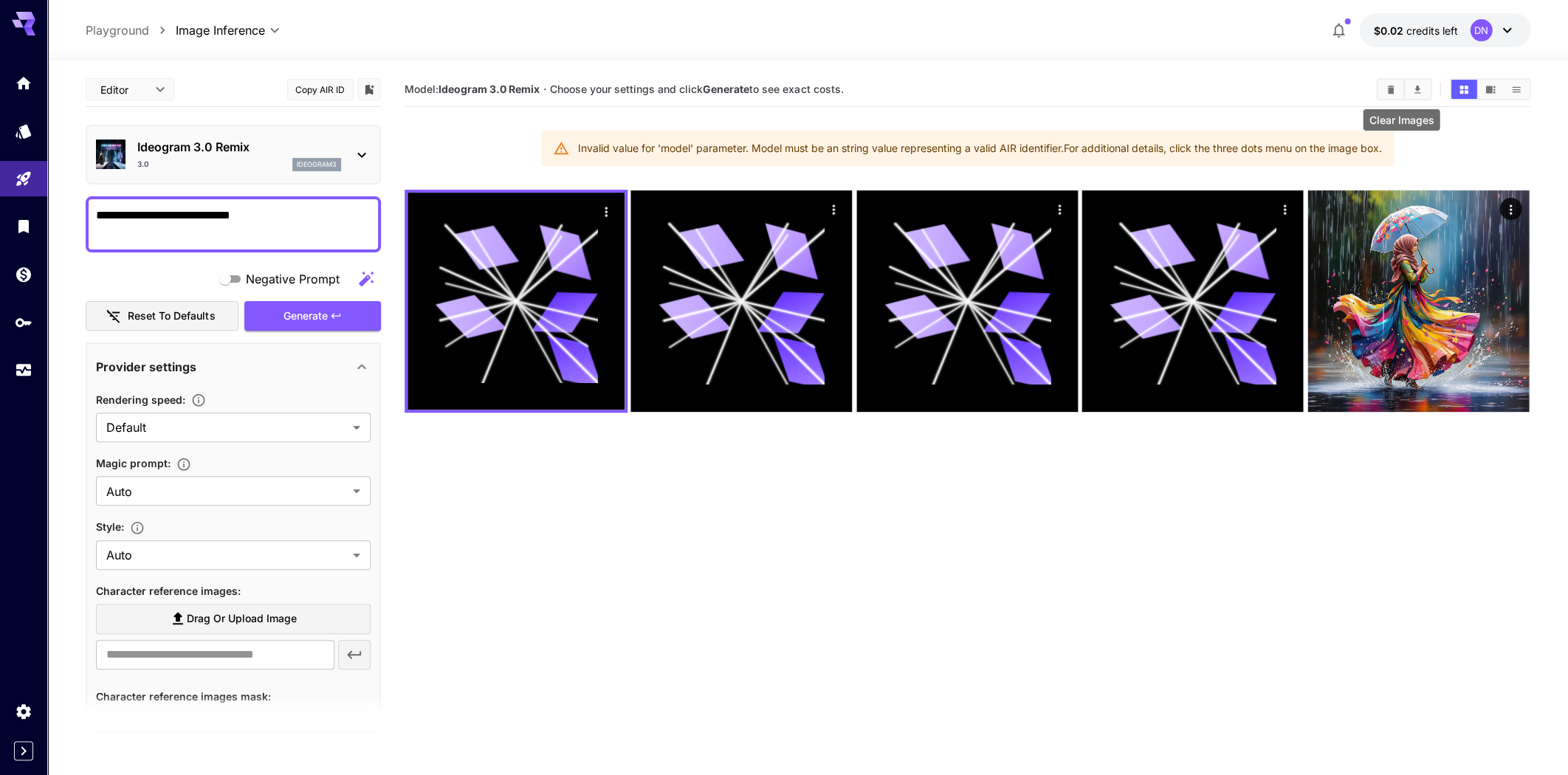
click at [1095, 91] on button "Clear Images" at bounding box center [1390, 89] width 26 height 19
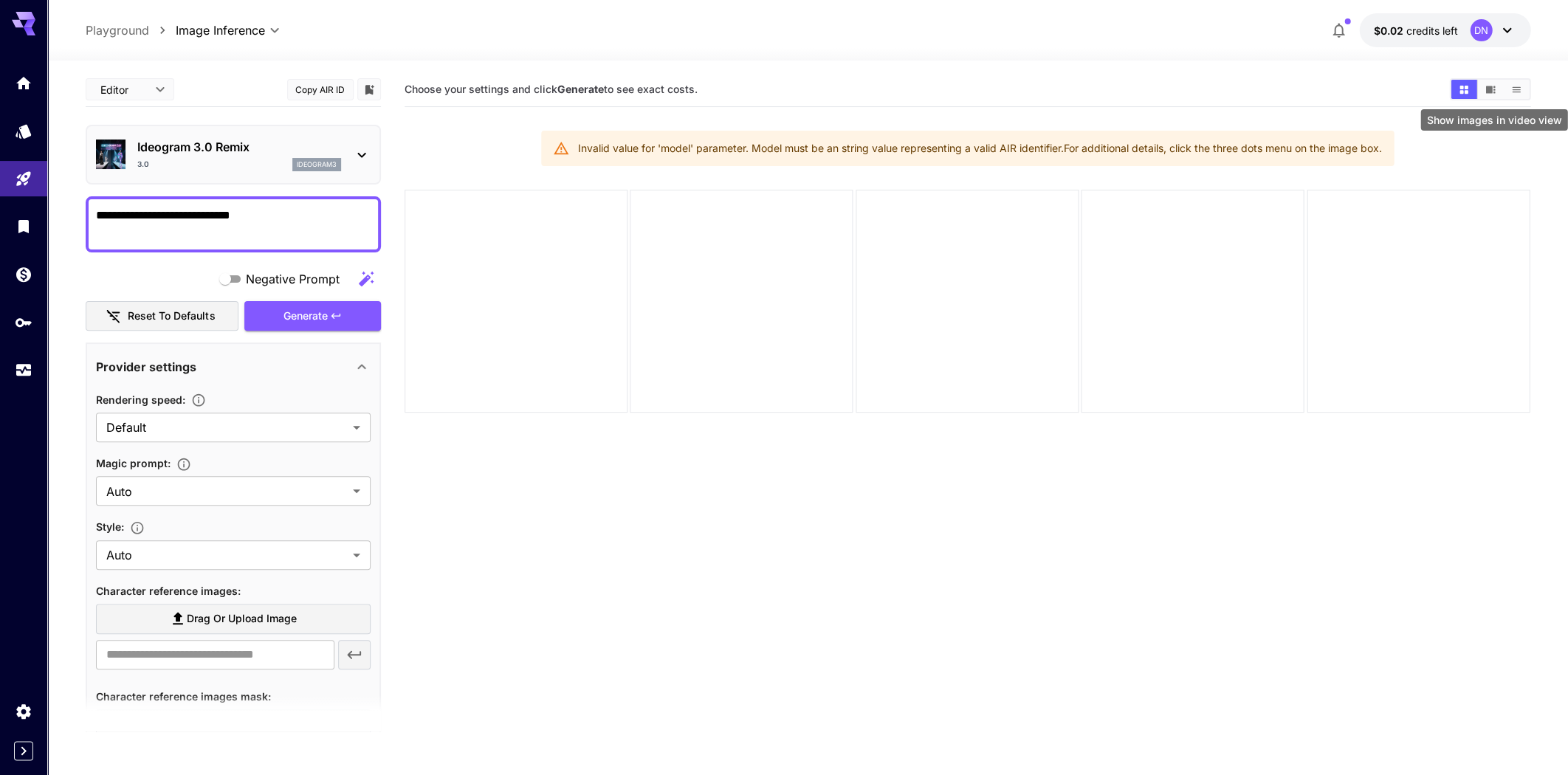
click at [1095, 92] on button "Show images in video view" at bounding box center [1490, 89] width 26 height 19
click at [1095, 95] on button "Show images in list view" at bounding box center [1516, 89] width 26 height 19
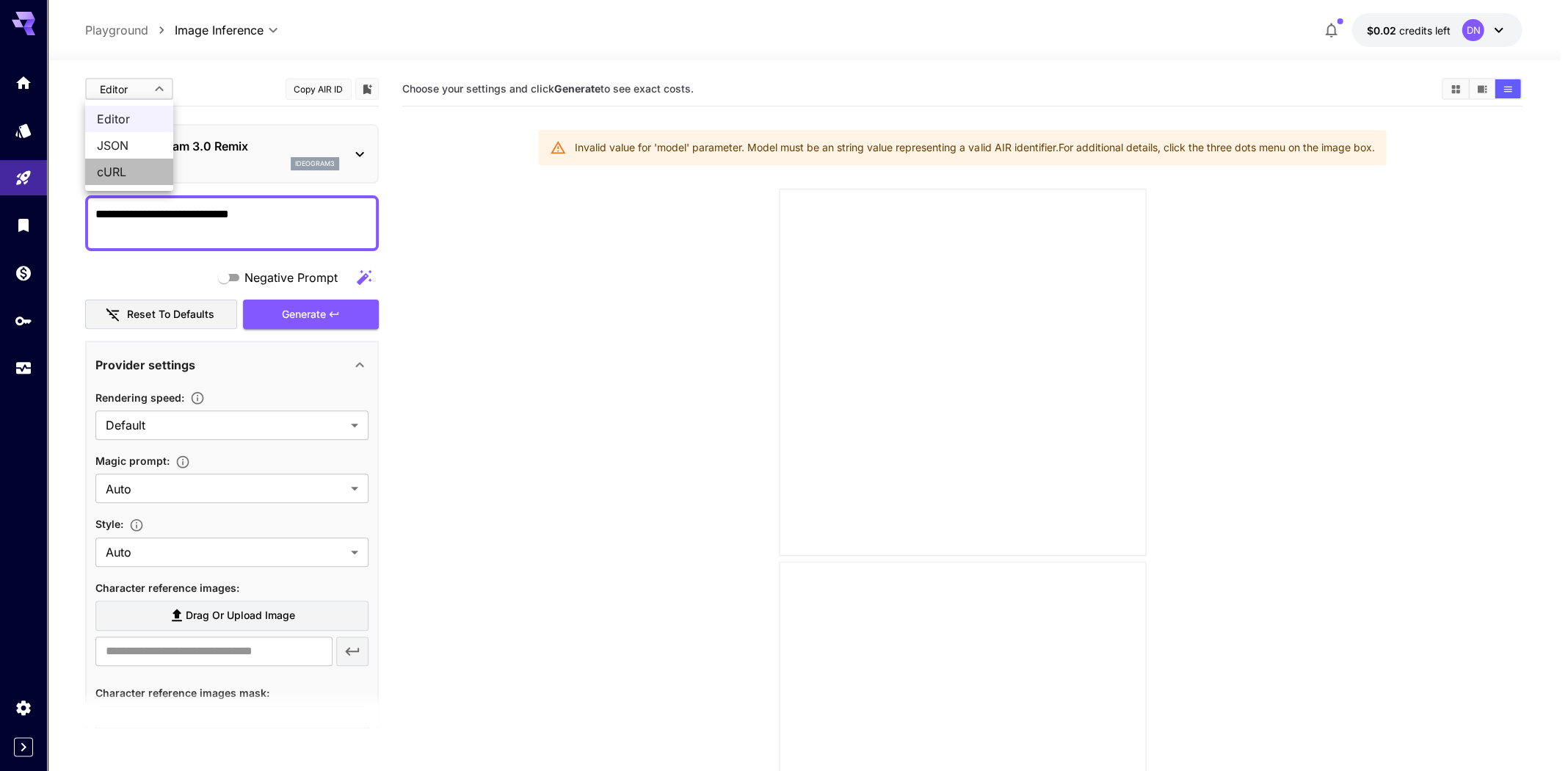
click at [122, 165] on span "cURL" at bounding box center [128, 172] width 64 height 18
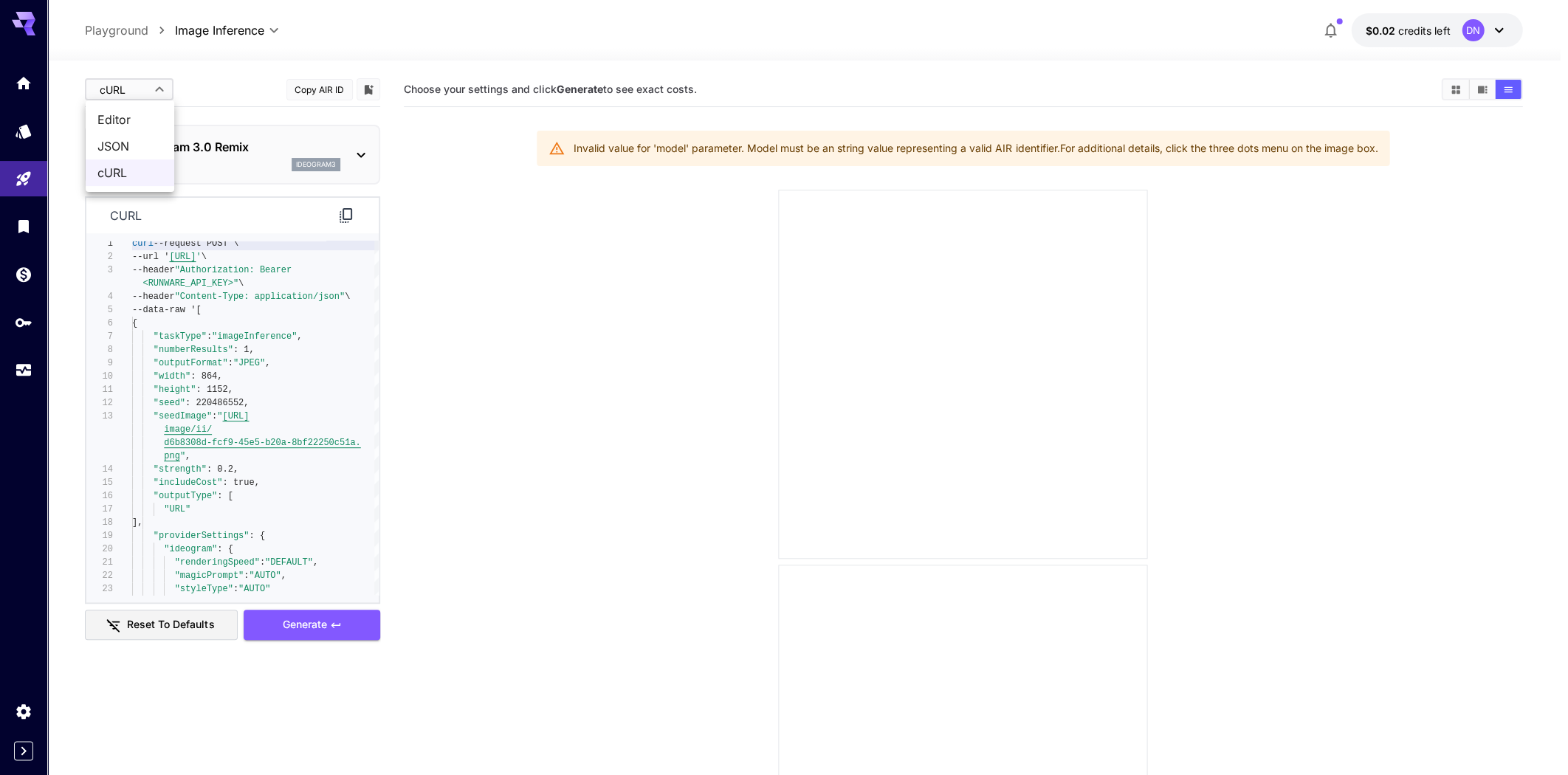
click at [127, 142] on span "JSON" at bounding box center [129, 146] width 65 height 18
type input "****"
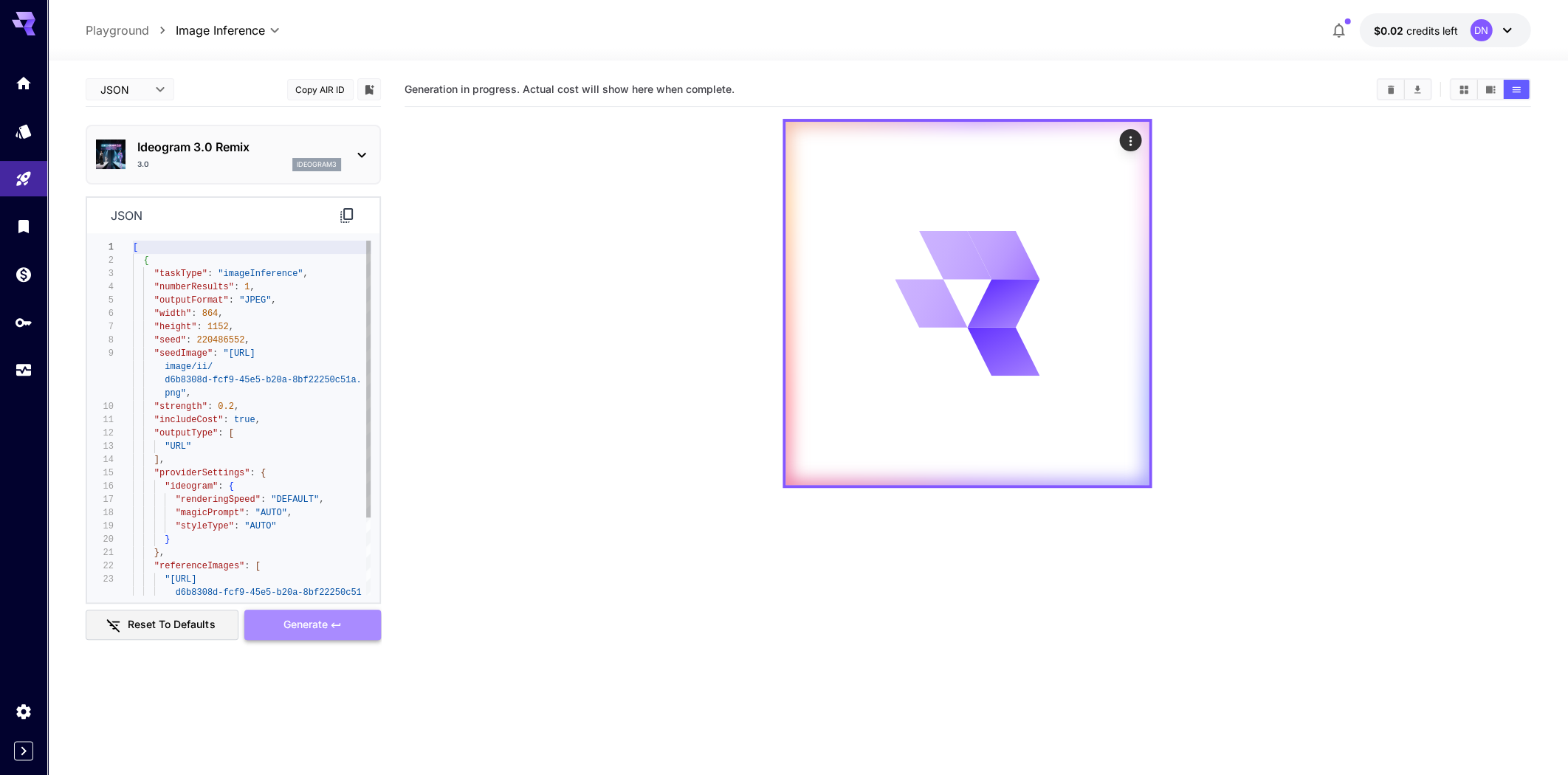
click at [313, 623] on span "Generate" at bounding box center [305, 625] width 44 height 19
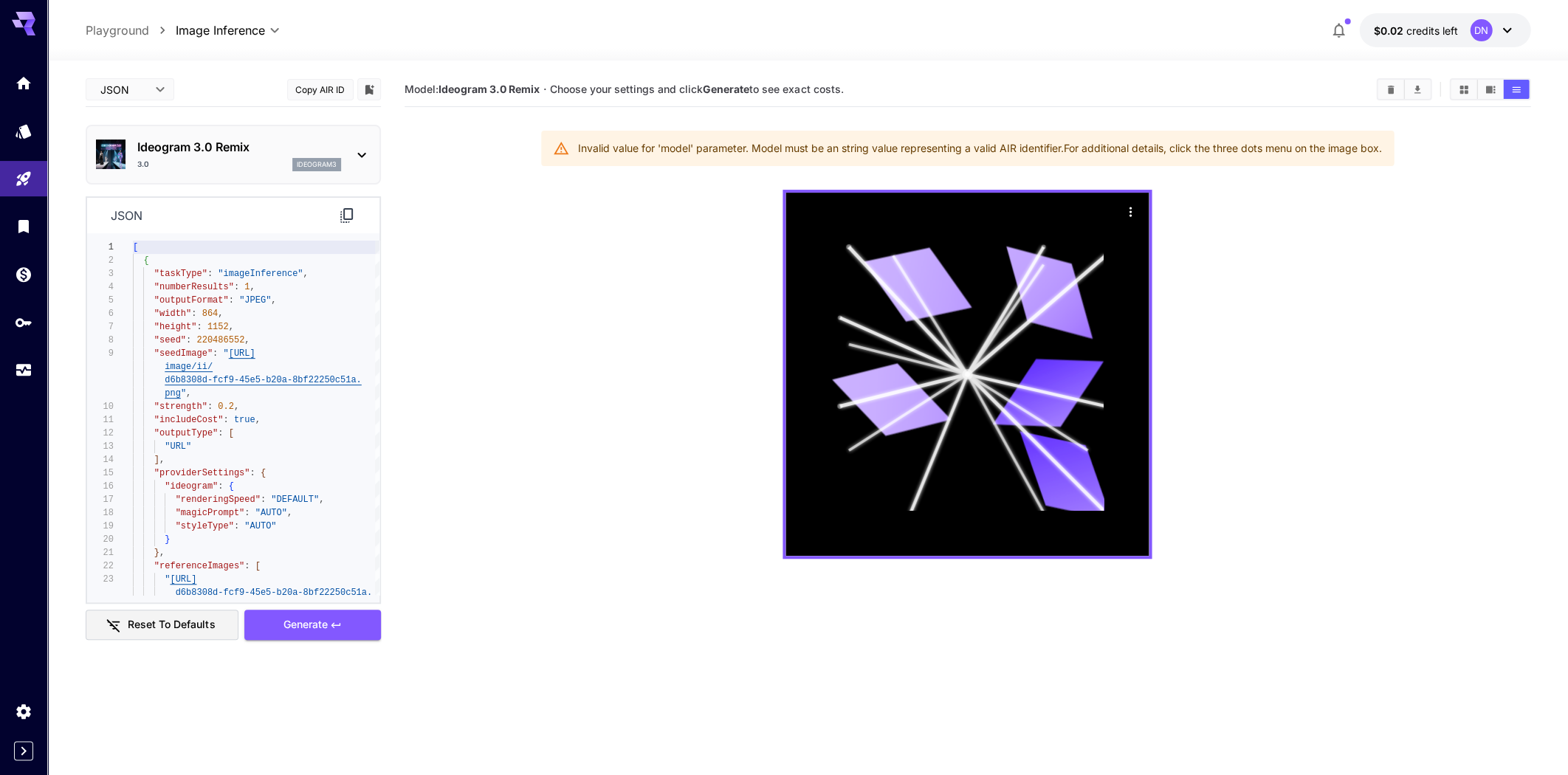
click at [327, 87] on button "Copy AIR ID" at bounding box center [320, 89] width 66 height 21
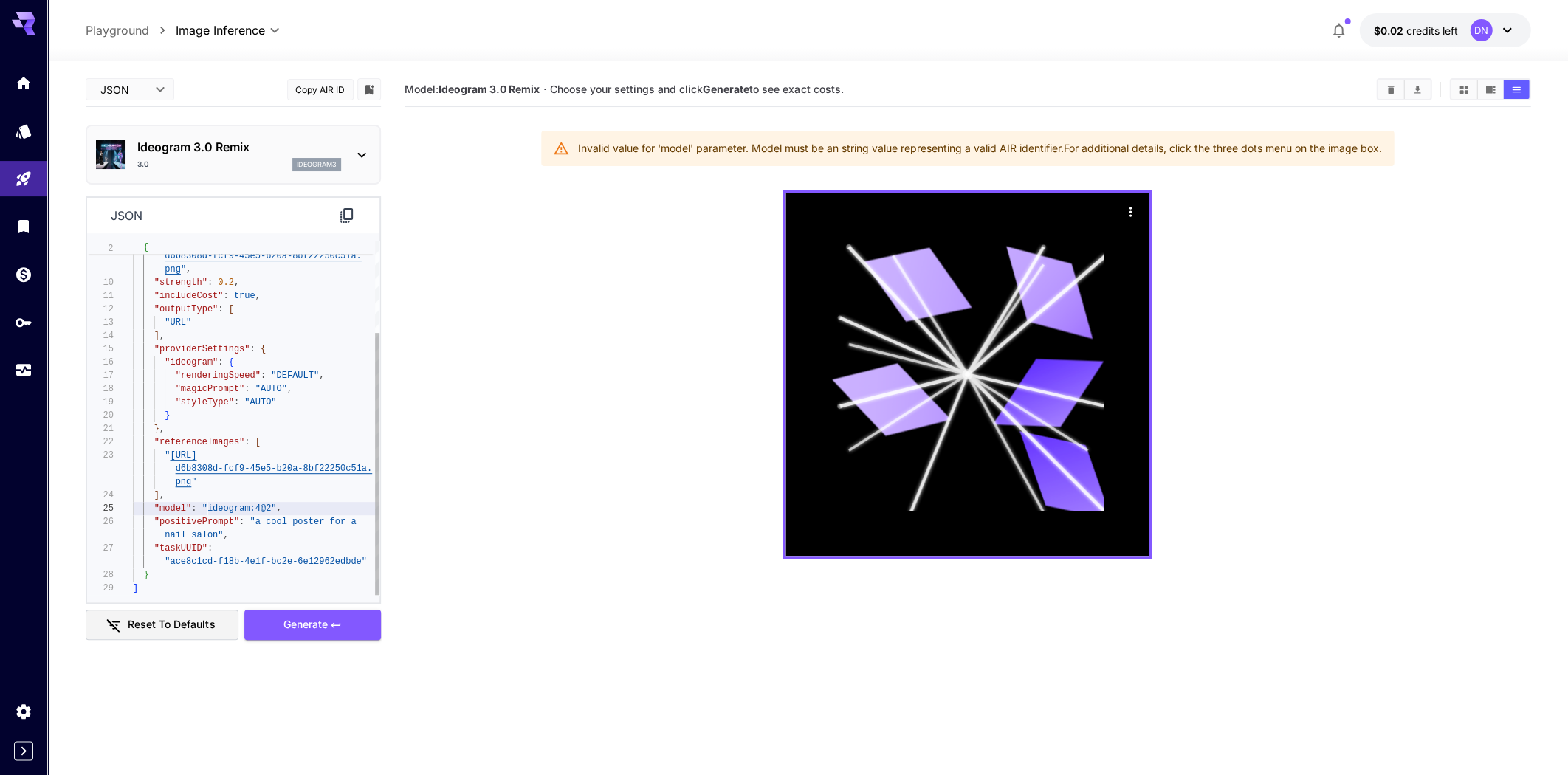
scroll to position [119, 0]
drag, startPoint x: 207, startPoint y: 510, endPoint x: 272, endPoint y: 507, distance: 65.1
click at [226, 508] on span ""ideogram:4@2"" at bounding box center [239, 509] width 74 height 11
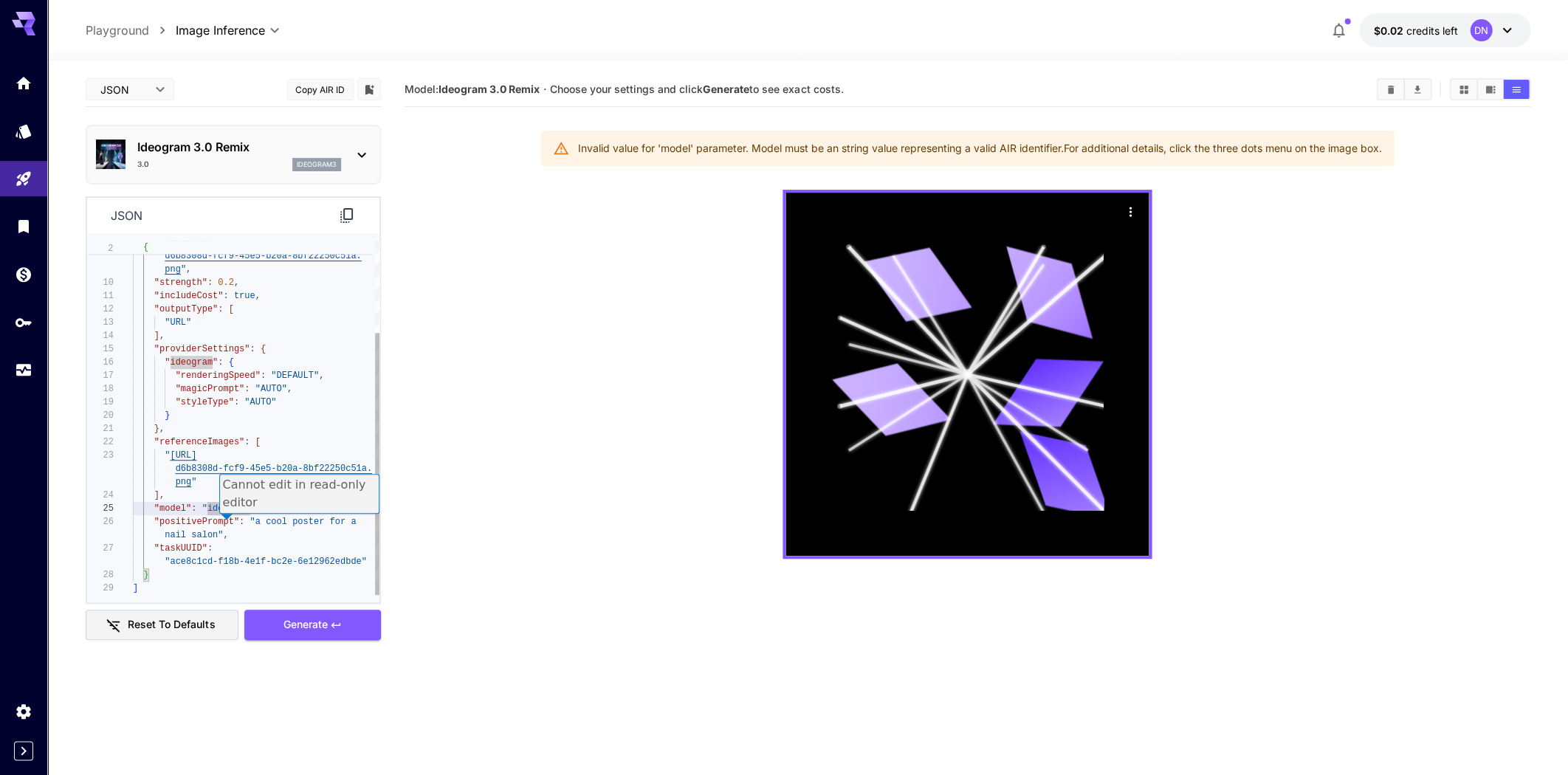
type textarea "**********"
click at [188, 514] on span ""model" : "ideogram:4@2" ," at bounding box center [207, 508] width 150 height 13
click at [241, 412] on div "}" at bounding box center [256, 415] width 247 height 13
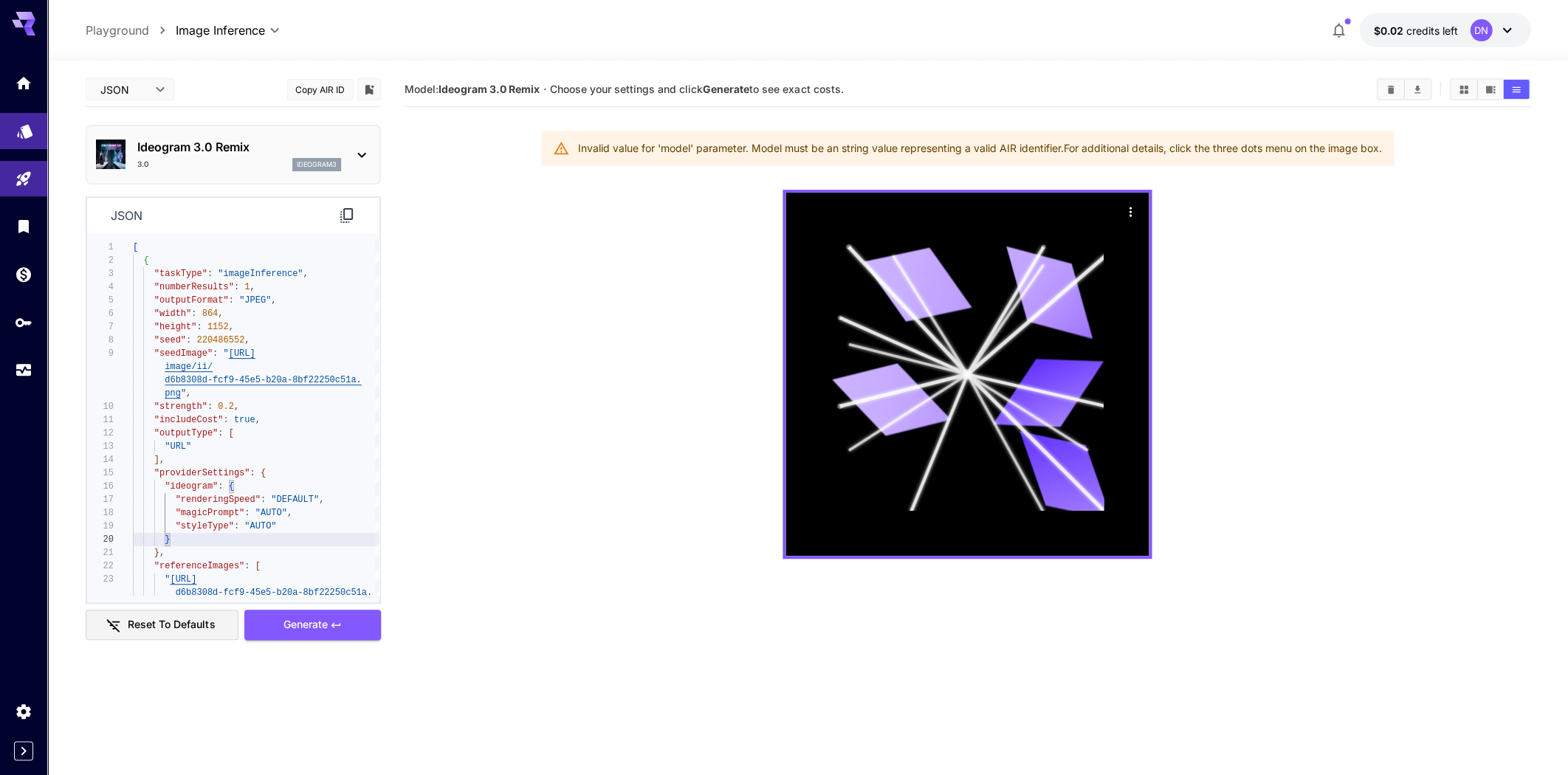
click at [28, 135] on icon "Models" at bounding box center [25, 127] width 18 height 18
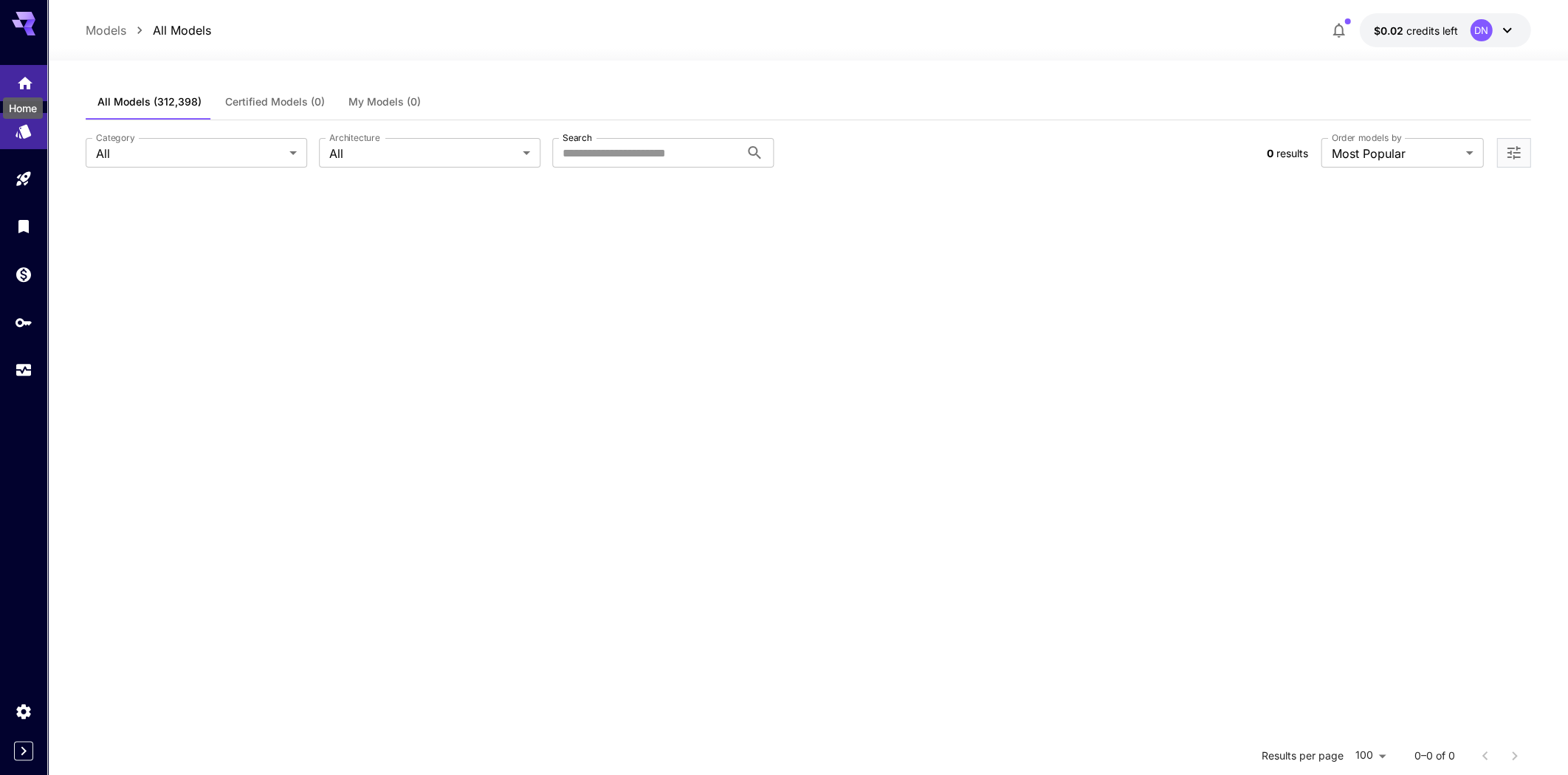
click at [20, 80] on icon "Home" at bounding box center [25, 79] width 18 height 18
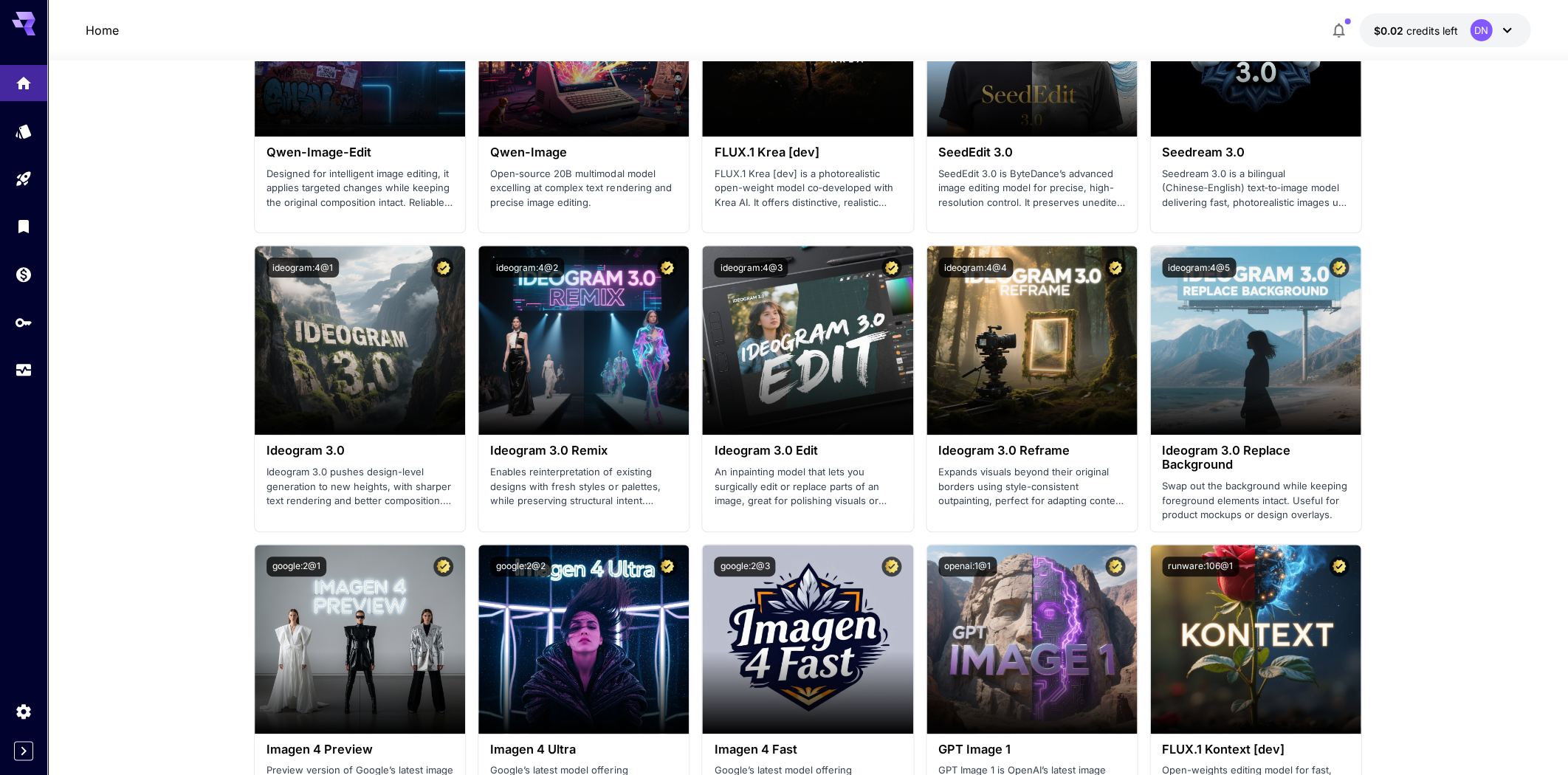
scroll to position [1884, 0]
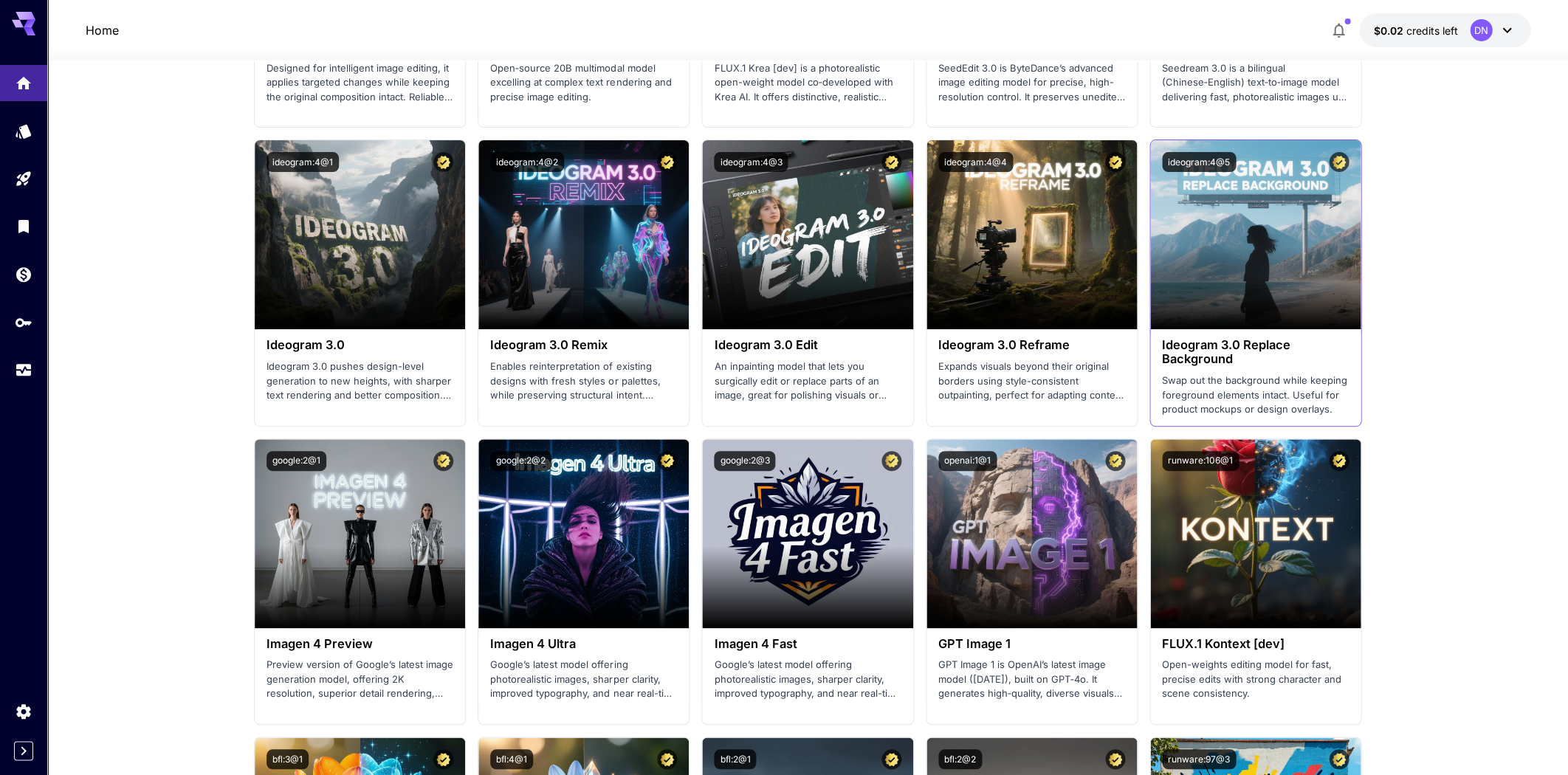
click at [1095, 344] on h3 "Ideogram 3.0 Replace Background" at bounding box center [1255, 352] width 187 height 28
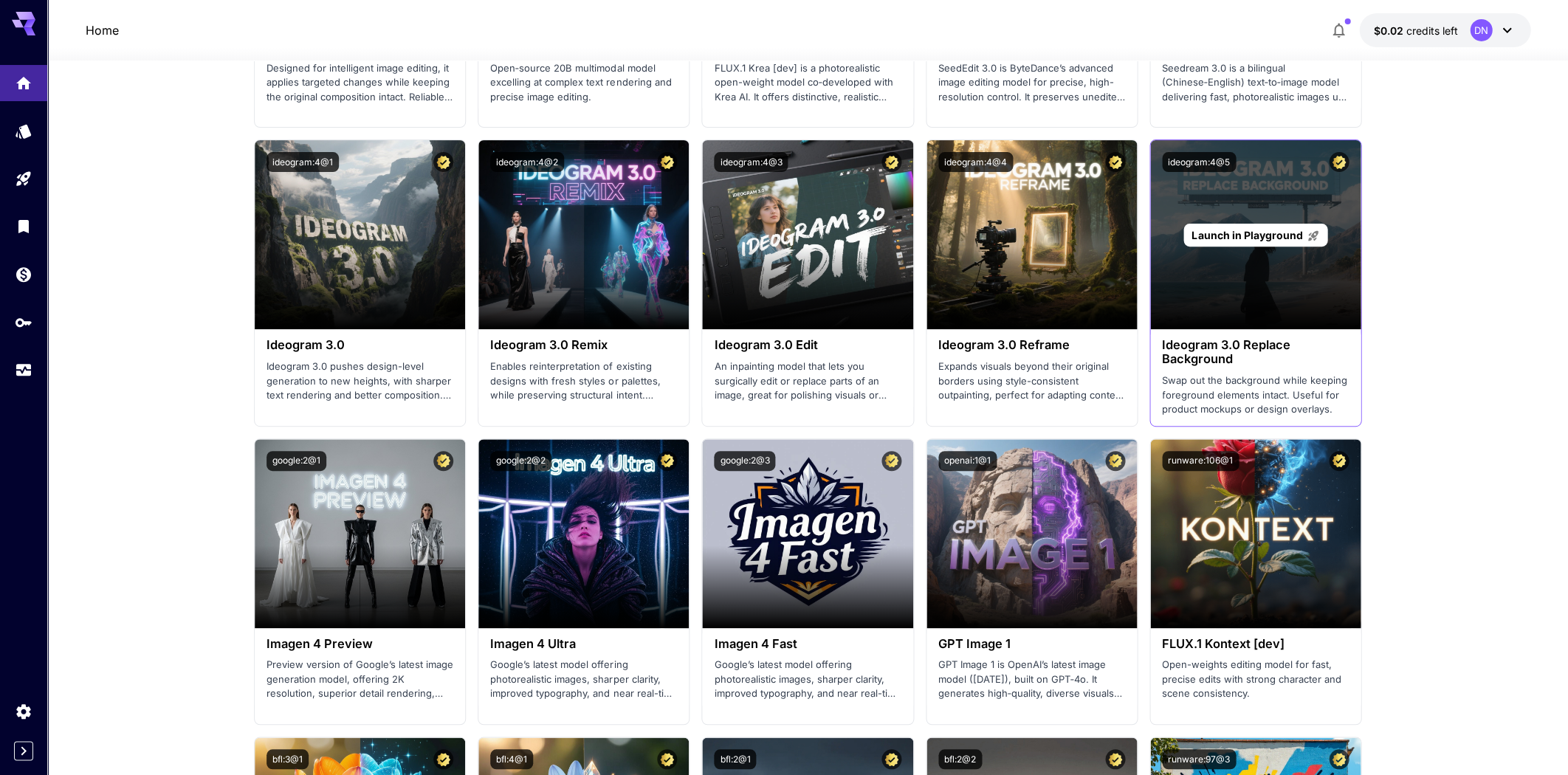
click at [1095, 224] on div "Launch in Playground" at bounding box center [1256, 235] width 144 height 23
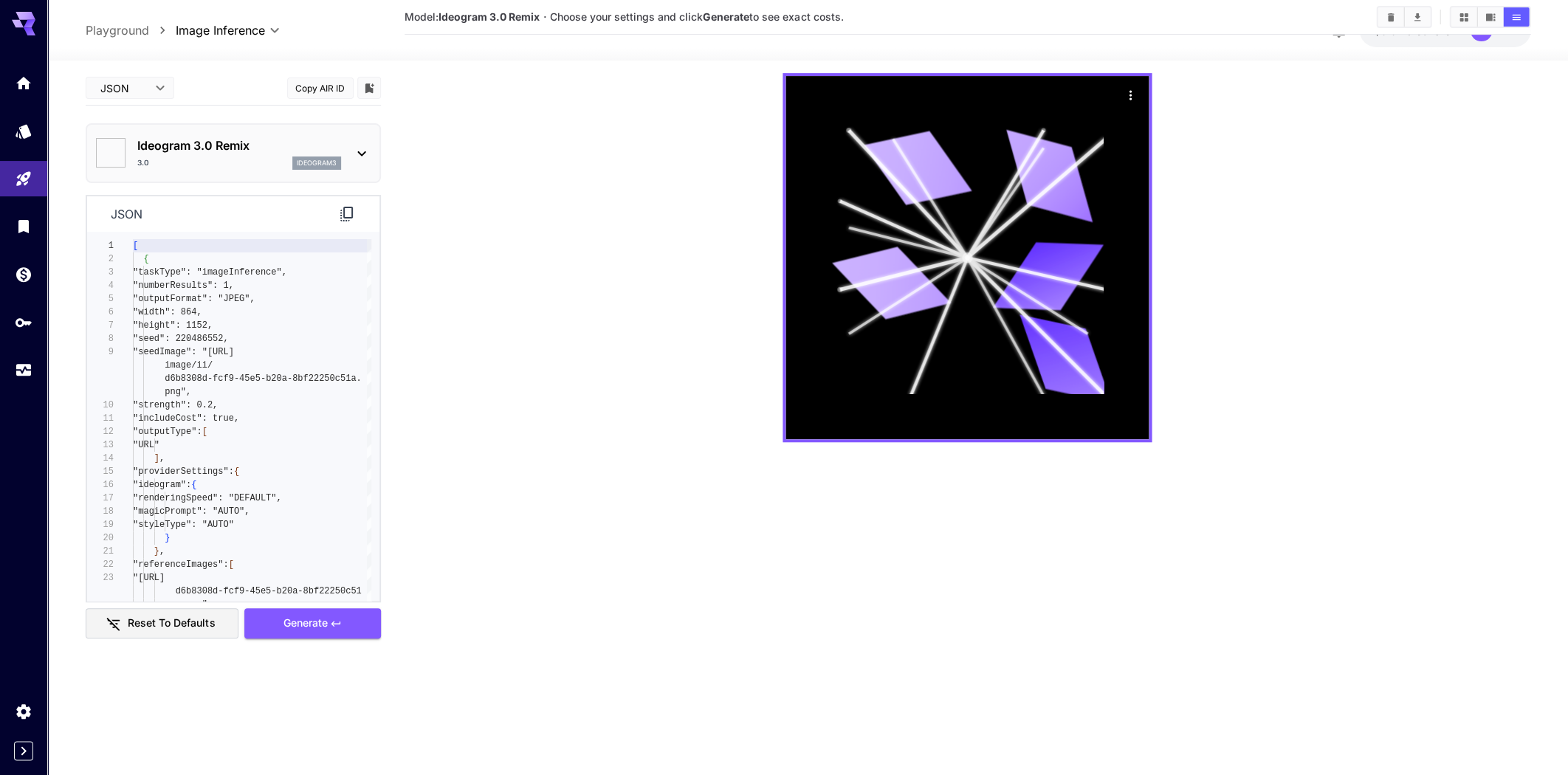
type input "**********"
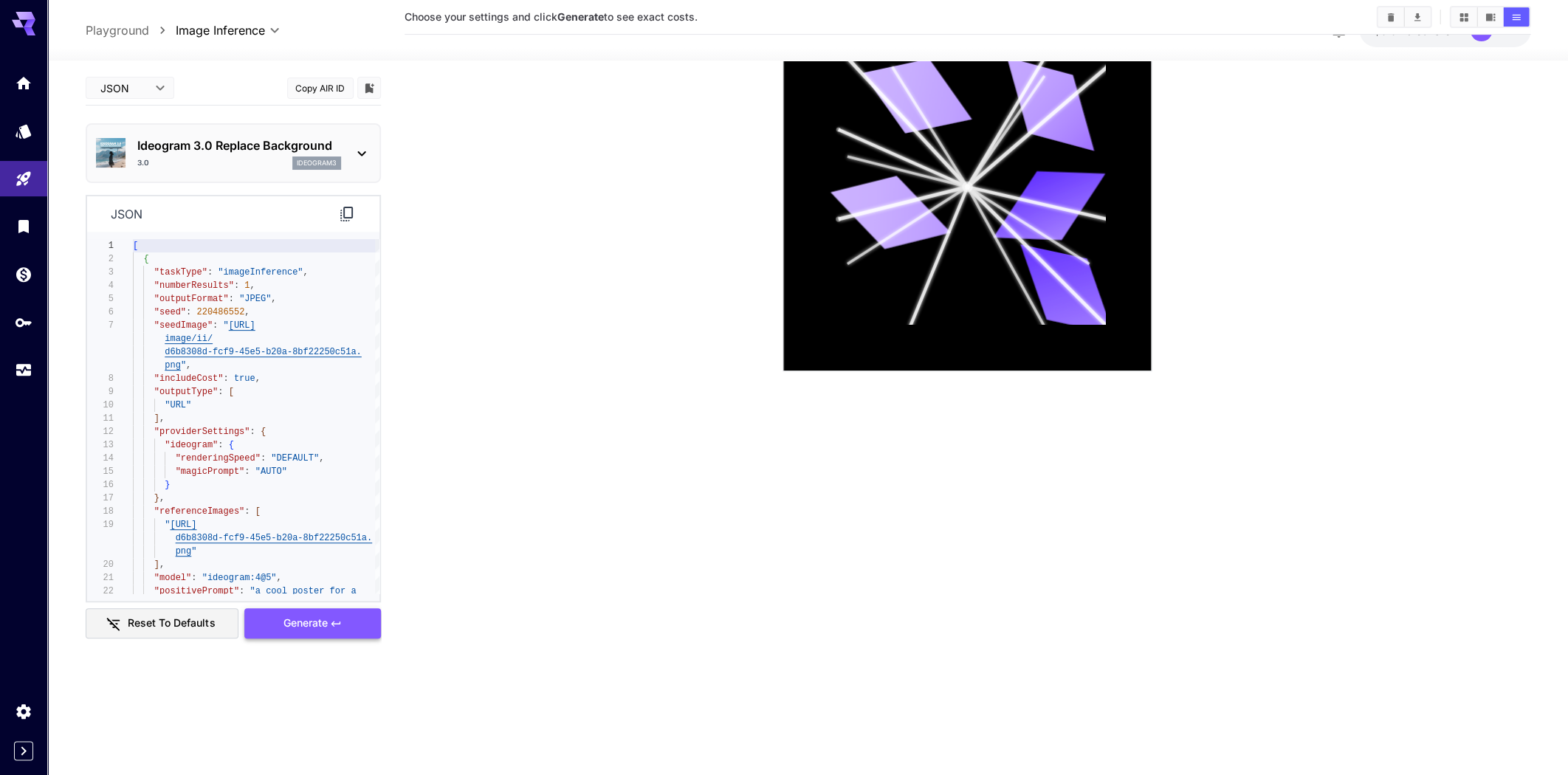
click at [308, 625] on span "Generate" at bounding box center [305, 623] width 44 height 19
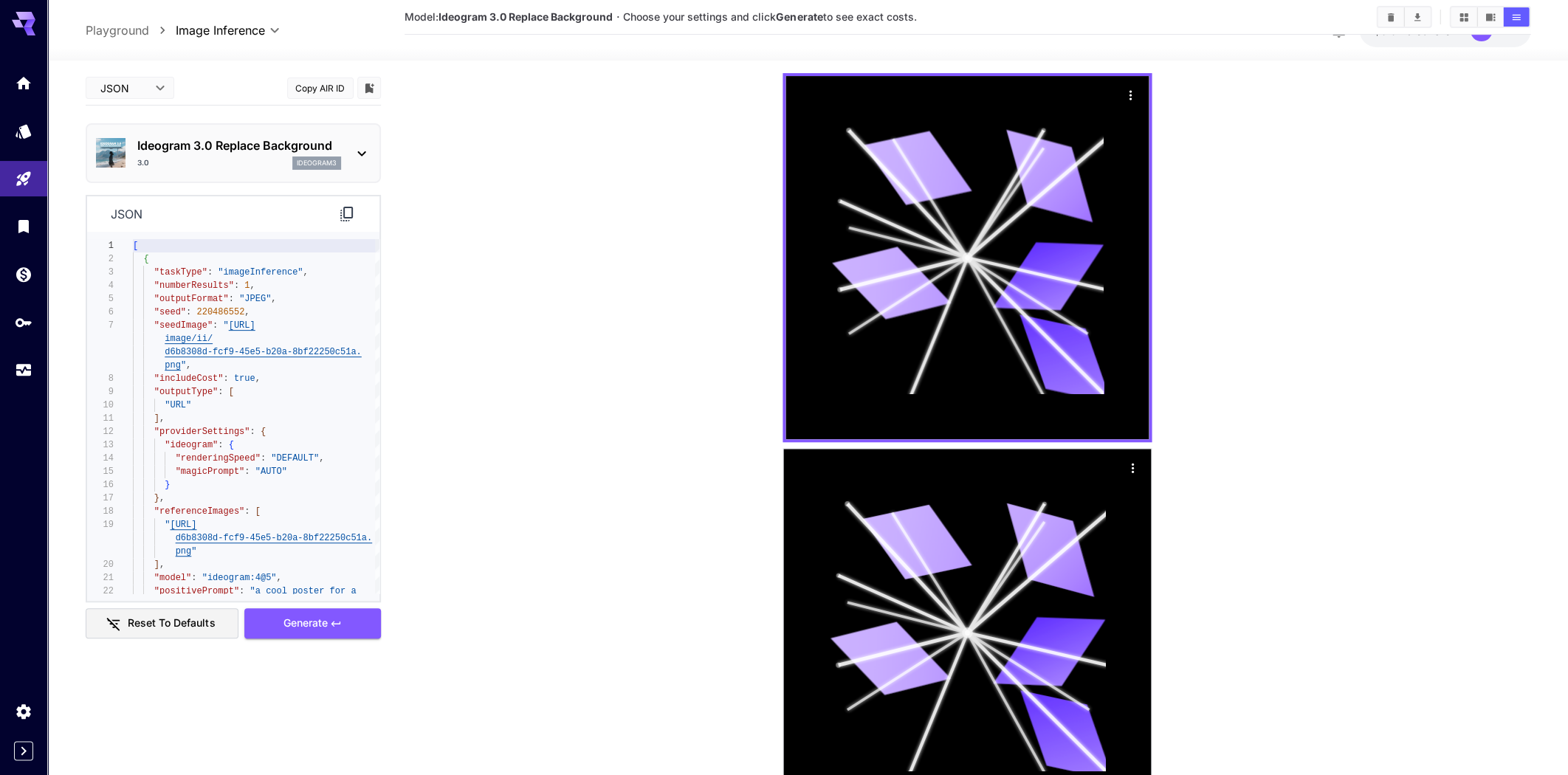
scroll to position [0, 0]
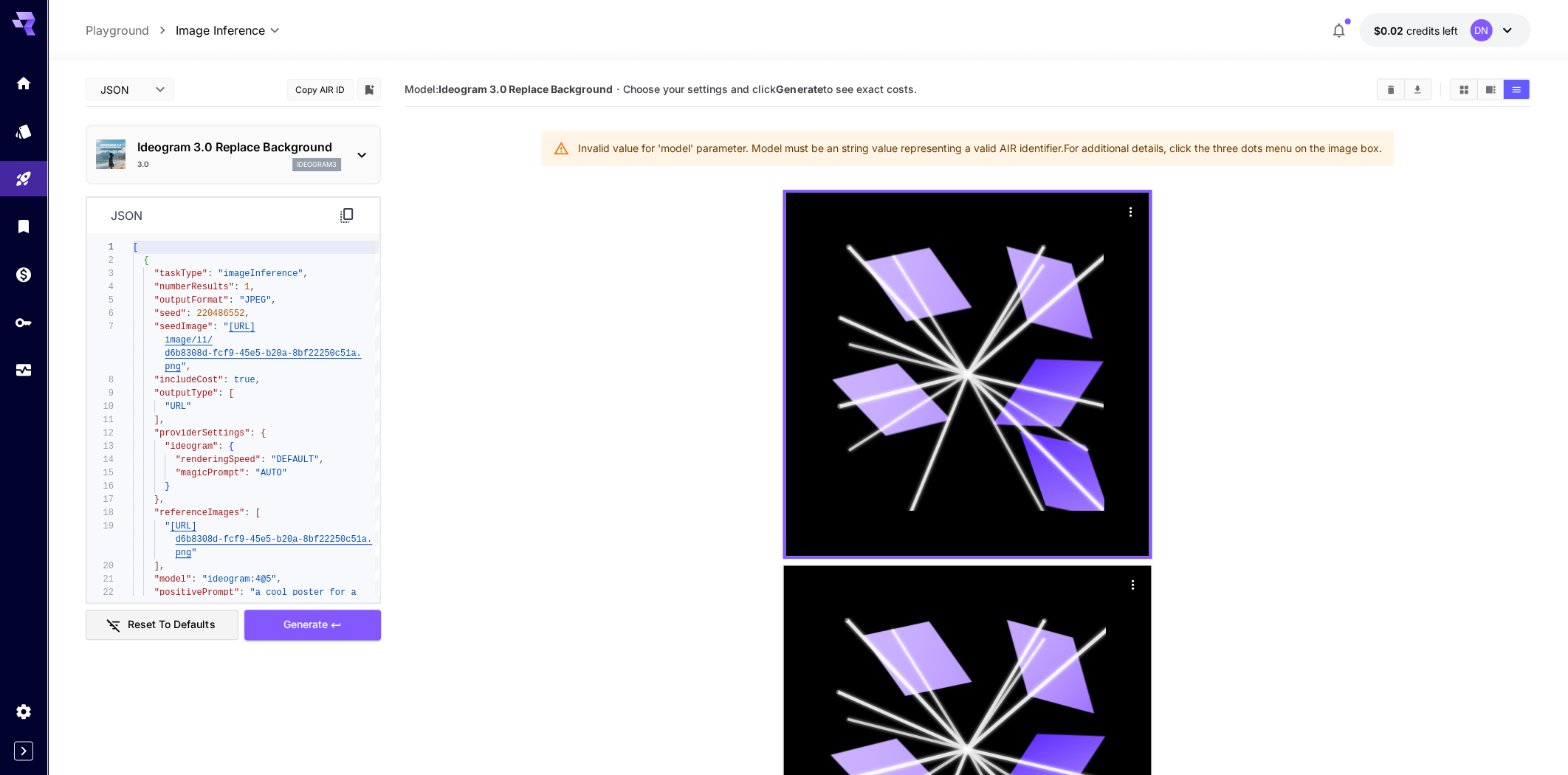
click at [528, 88] on b "Ideogram 3.0 Replace Background" at bounding box center [526, 88] width 174 height 12
click at [819, 89] on b "Generate" at bounding box center [799, 88] width 47 height 12
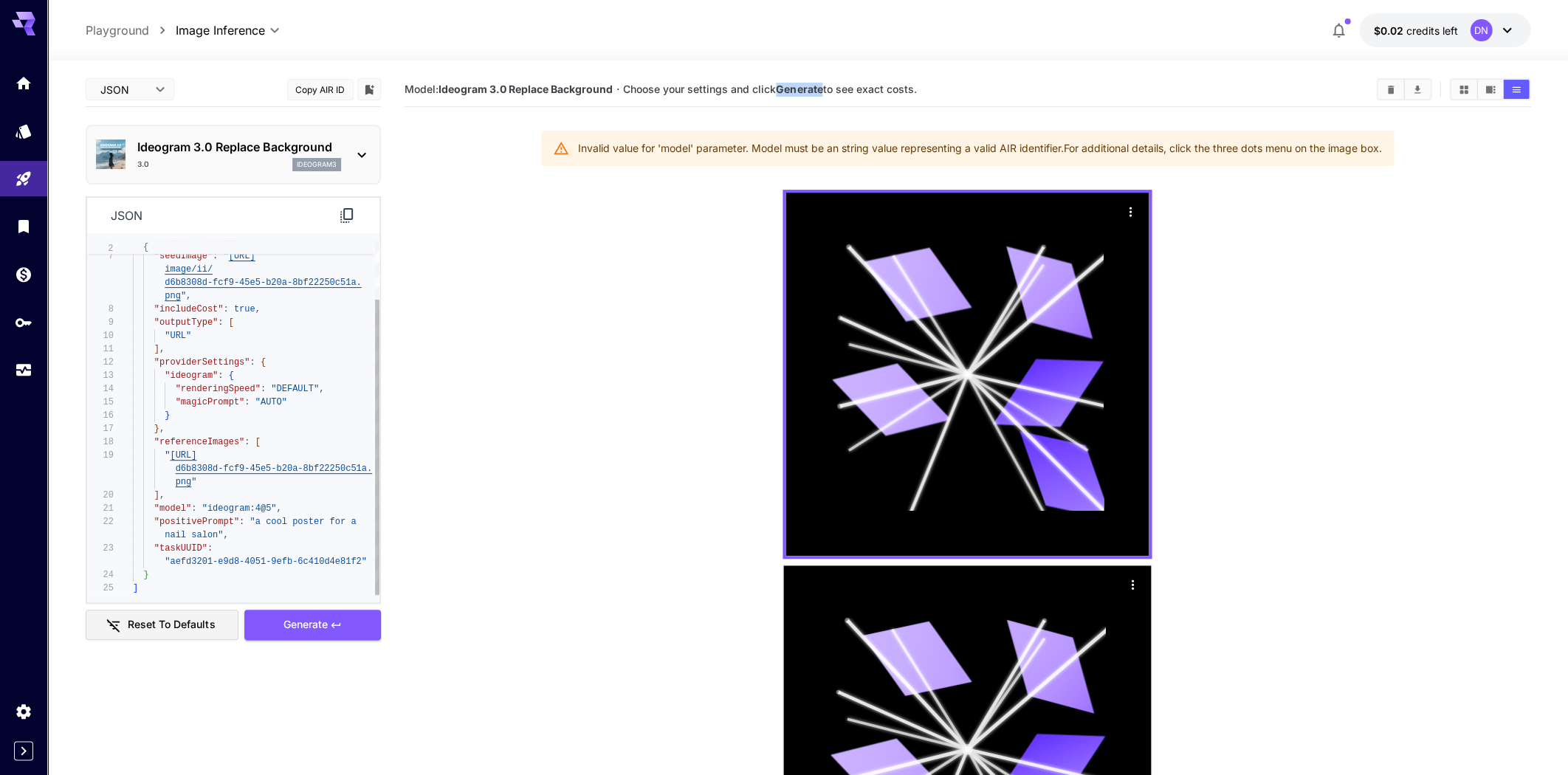
type textarea "**********"
click at [267, 510] on span ""ideogram:4@5"" at bounding box center [239, 509] width 74 height 11
click at [20, 86] on icon "Home" at bounding box center [25, 79] width 18 height 18
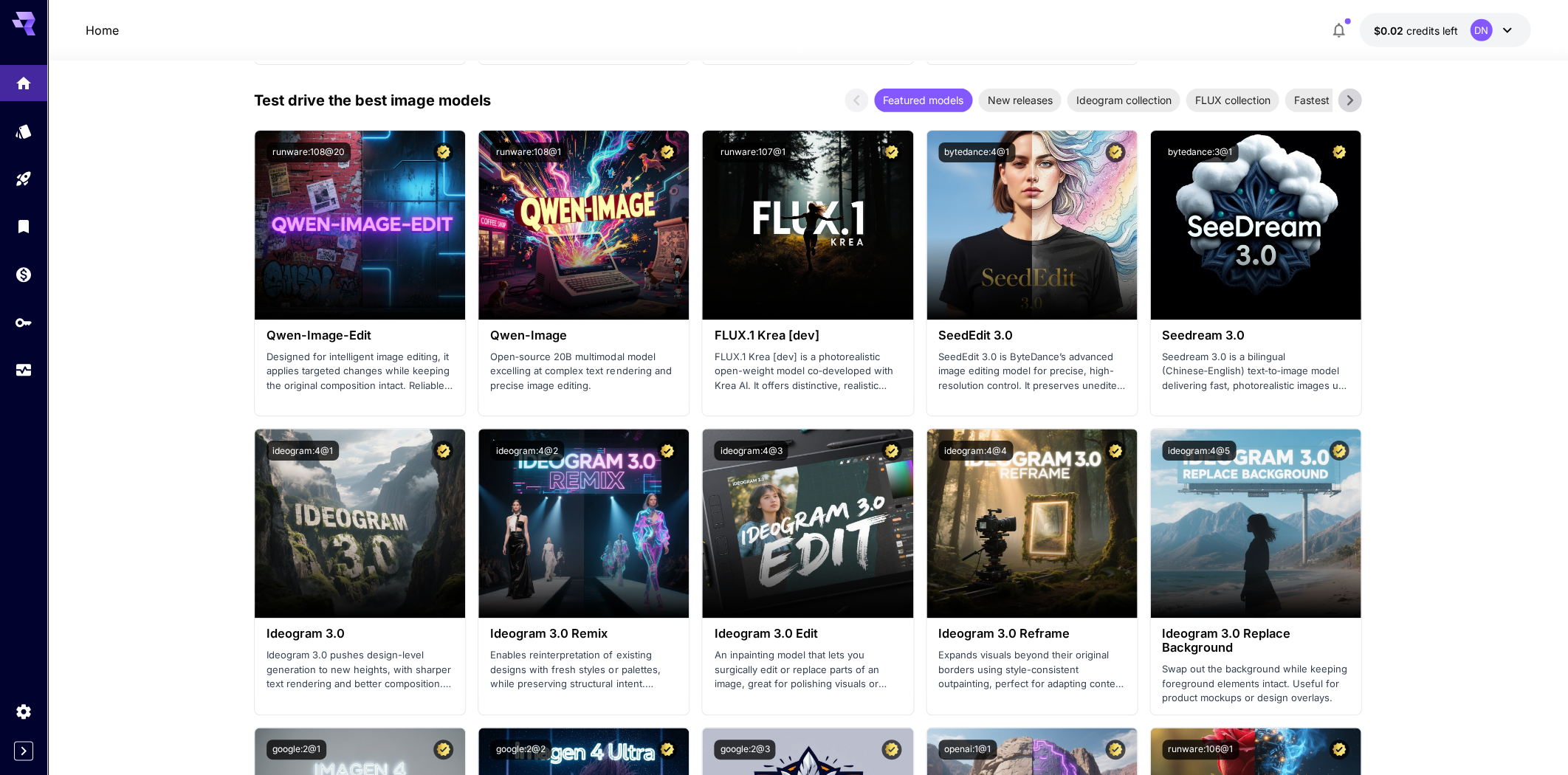
scroll to position [1573, 0]
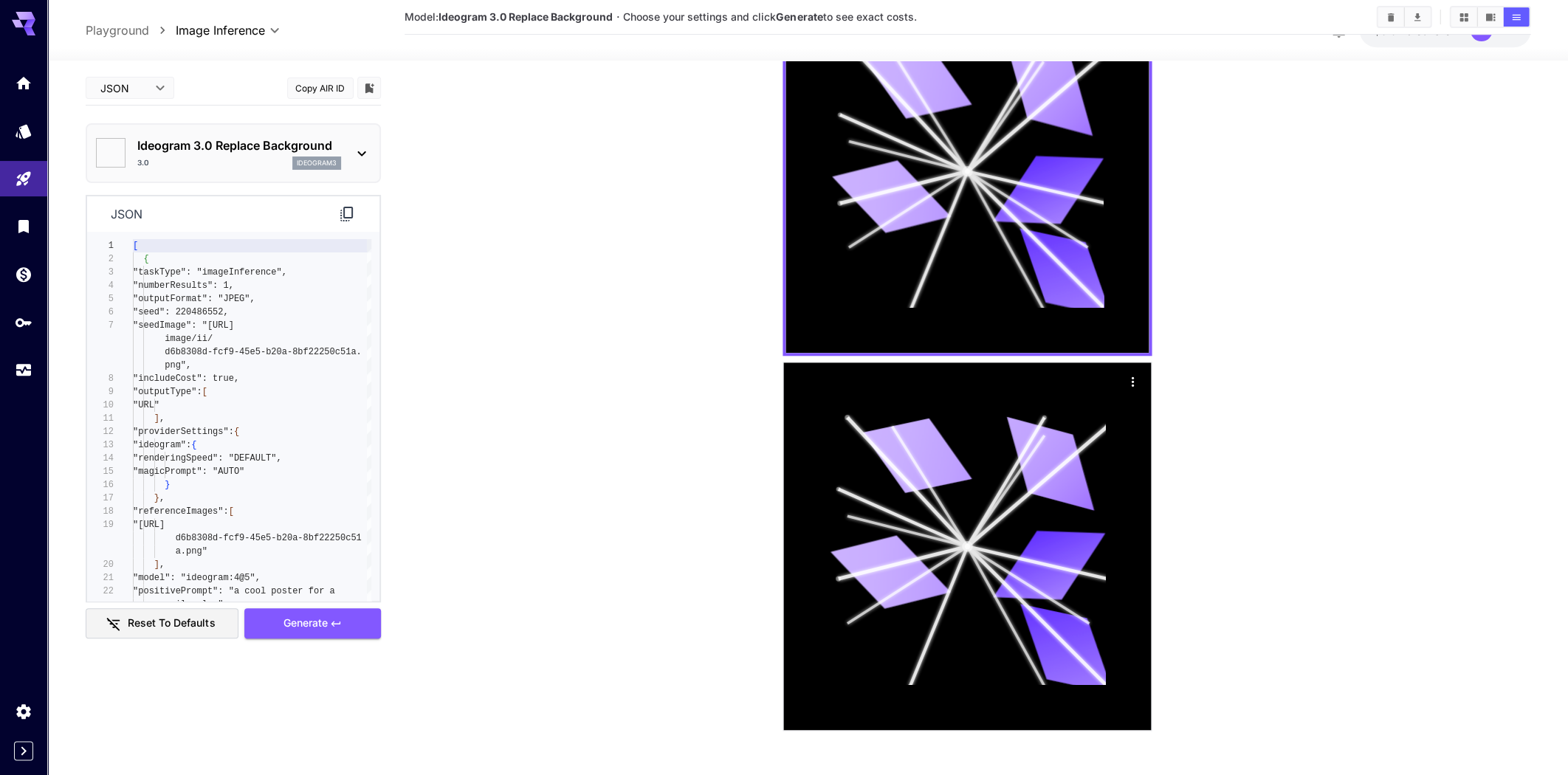
type input "**********"
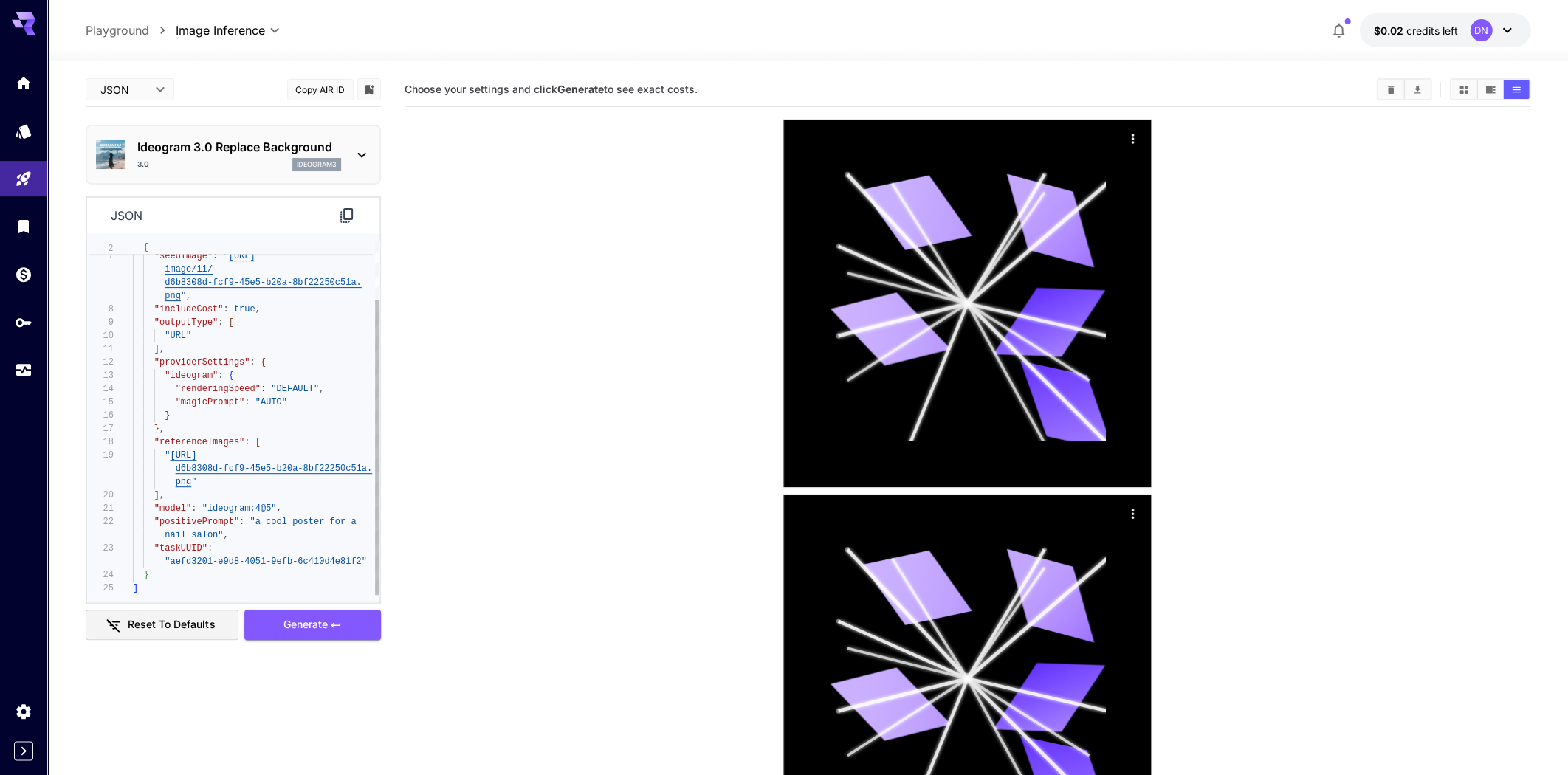
type textarea "**********"
drag, startPoint x: 252, startPoint y: 523, endPoint x: 216, endPoint y: 532, distance: 37.1
click at [216, 532] on div ""seed" : 220486552 , "seedImage" : " https://im.runware.ai/ image/ii/ d6b8308d-…" at bounding box center [256, 382] width 247 height 426
click at [27, 97] on link at bounding box center [23, 82] width 47 height 36
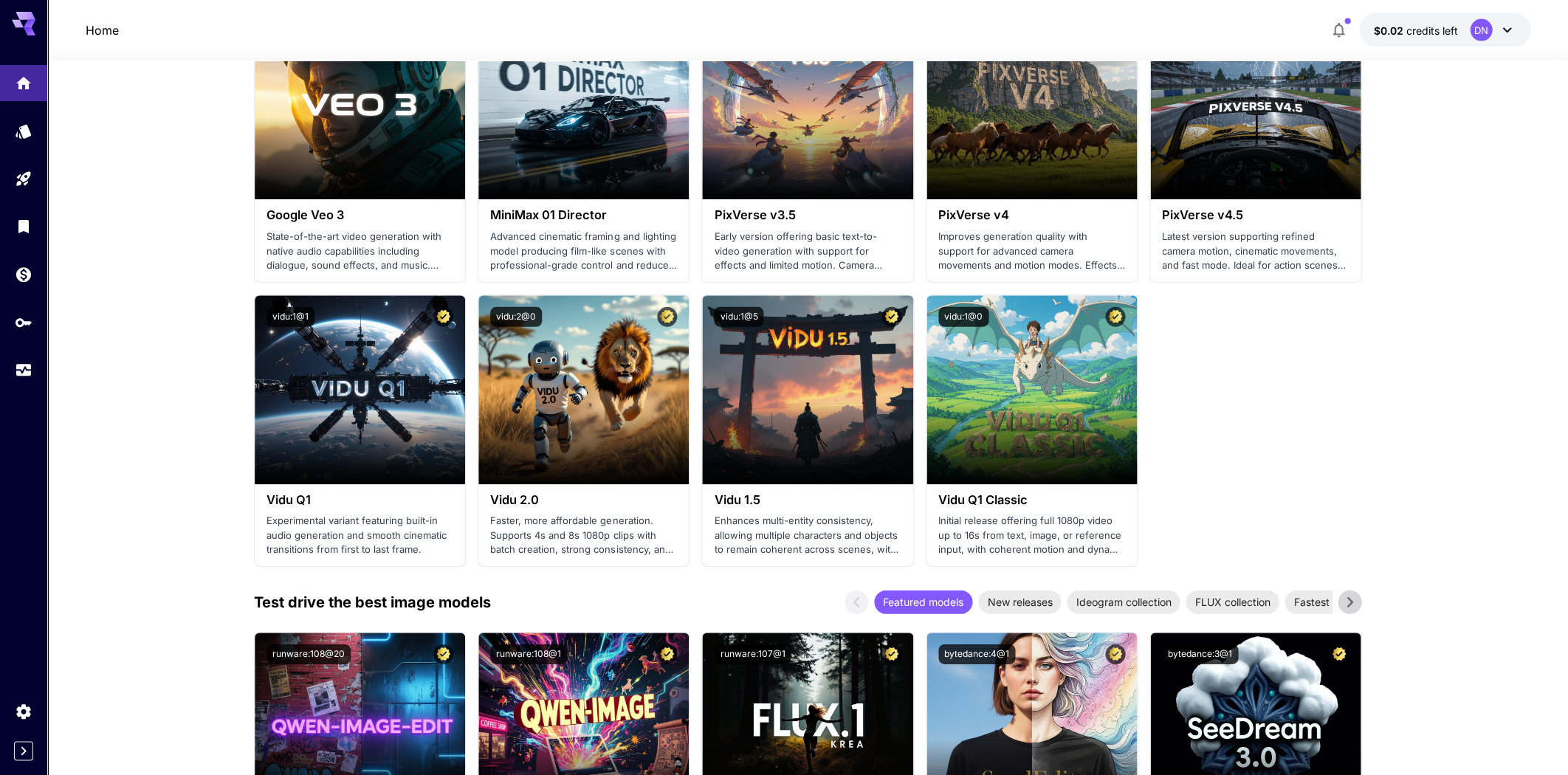
scroll to position [1452, 0]
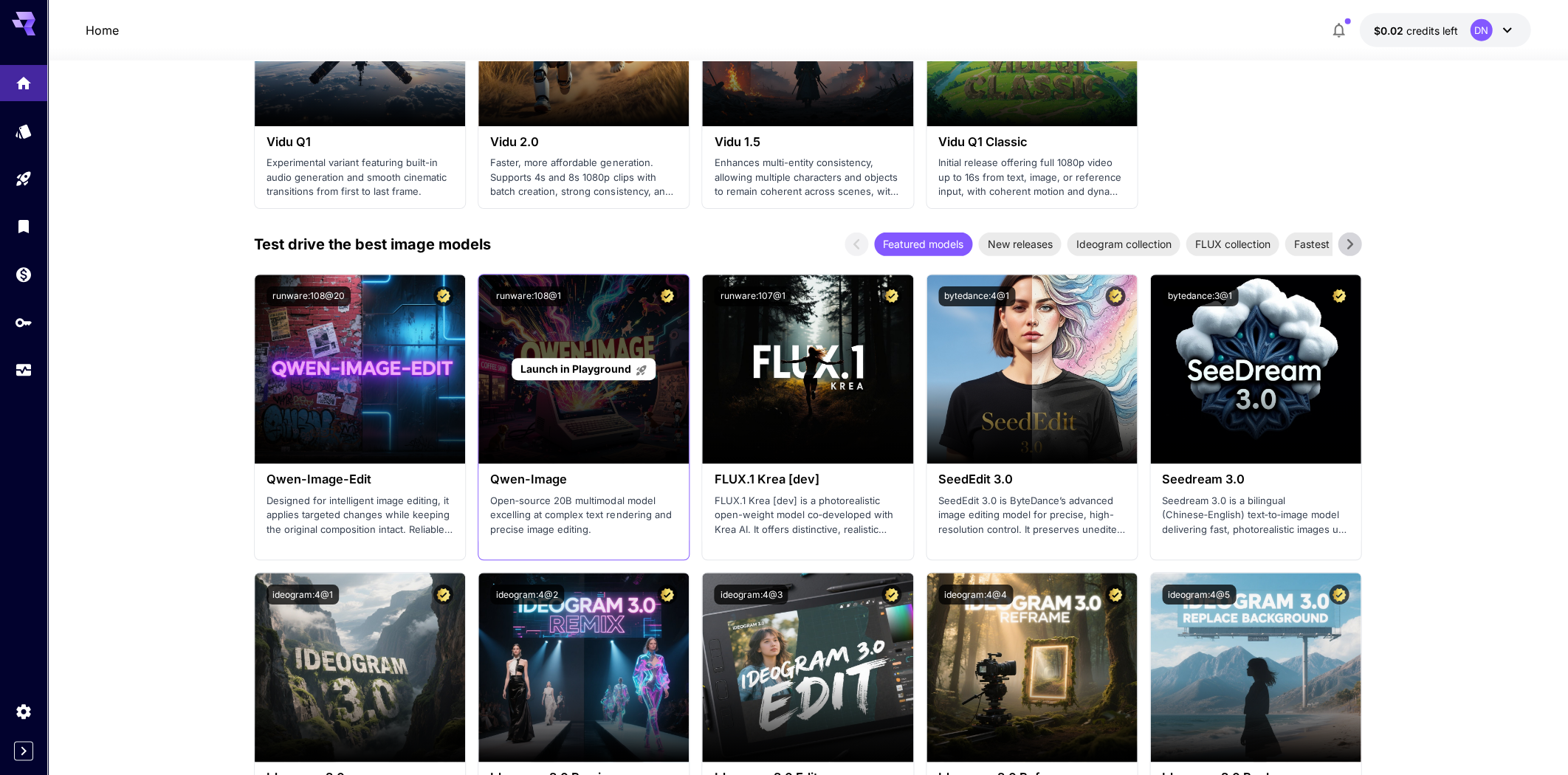
click at [573, 365] on span "Launch in Playground" at bounding box center [574, 369] width 111 height 12
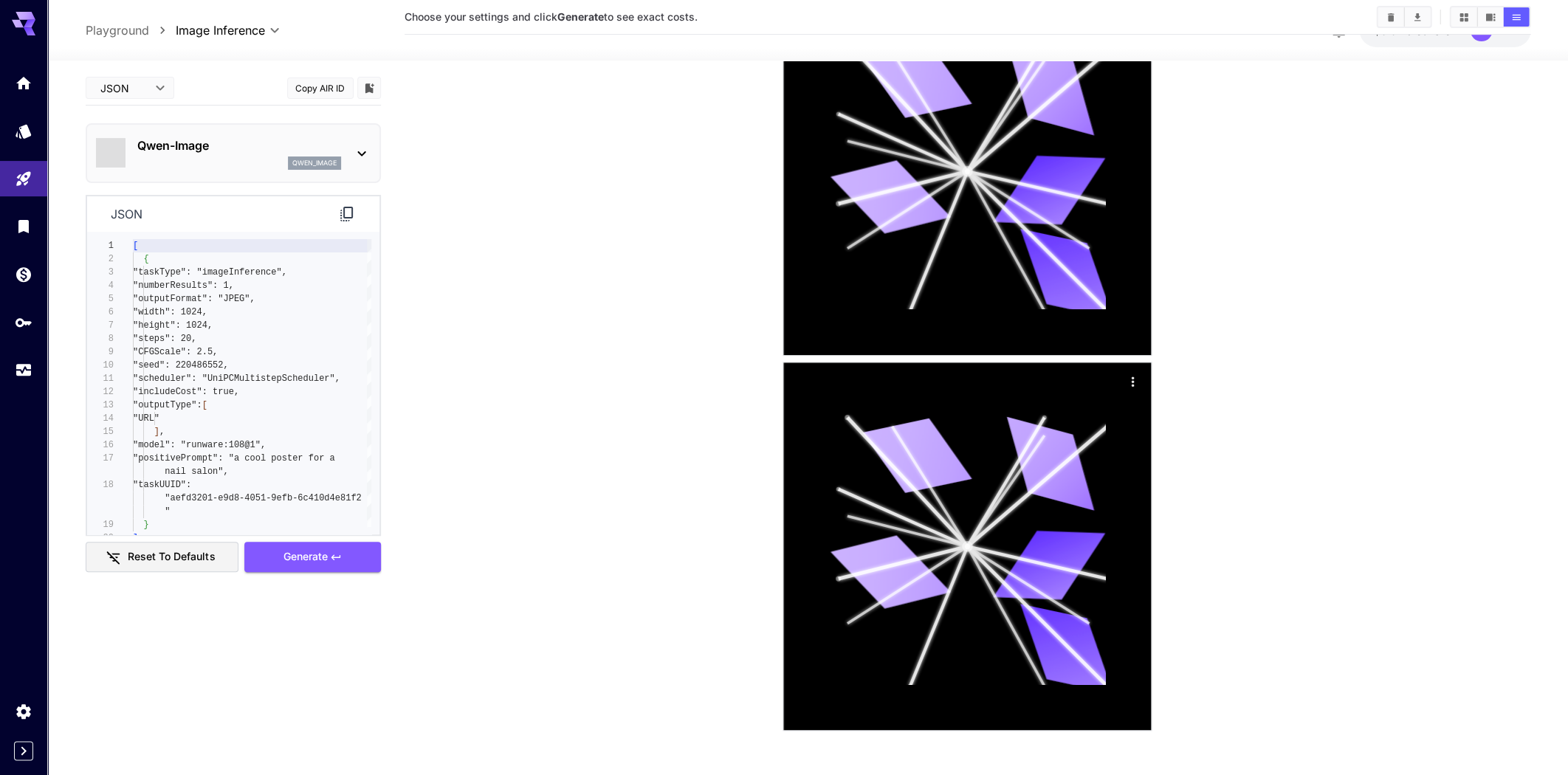
scroll to position [132, 0]
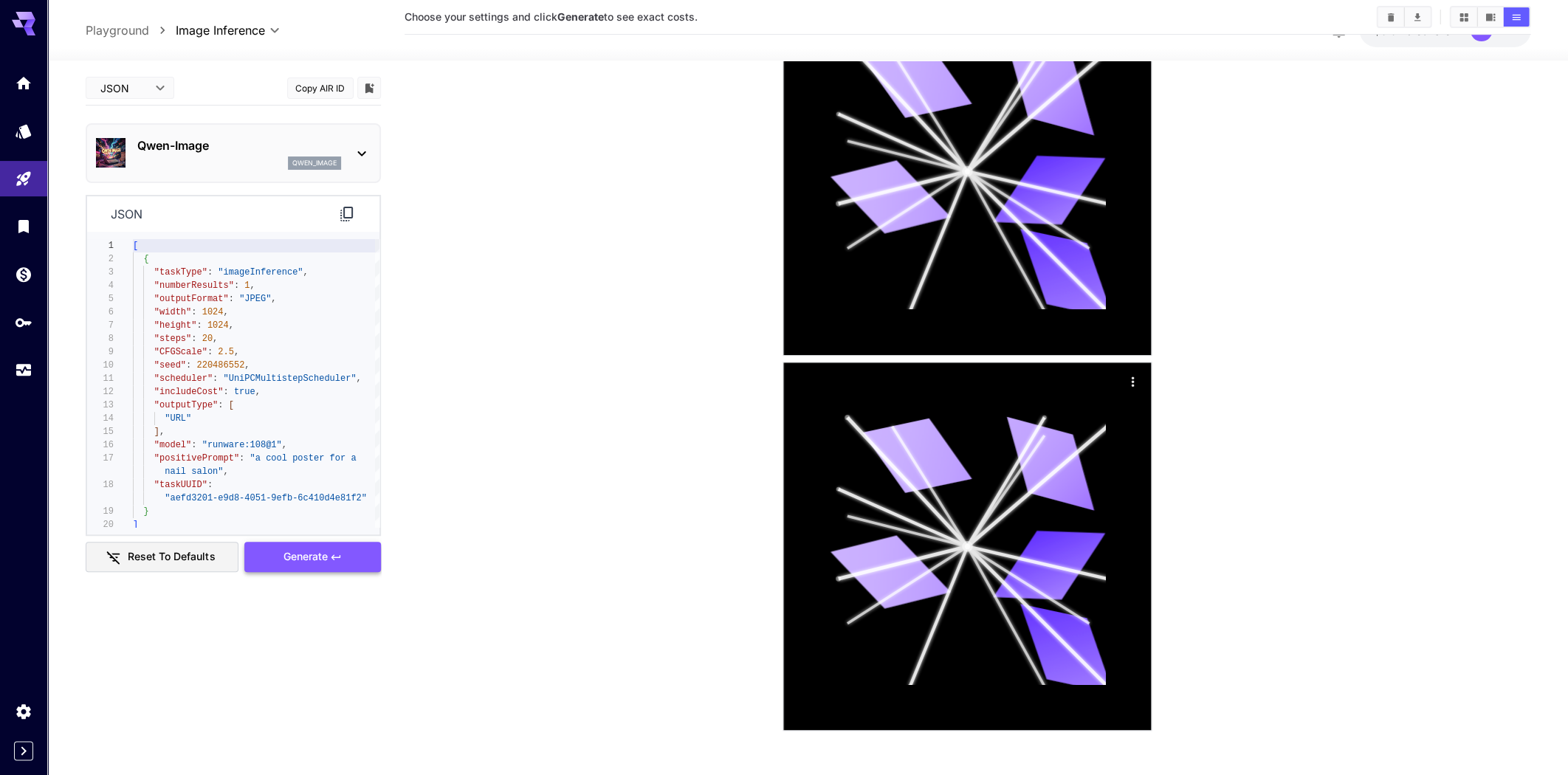
click at [308, 556] on span "Generate" at bounding box center [305, 556] width 44 height 19
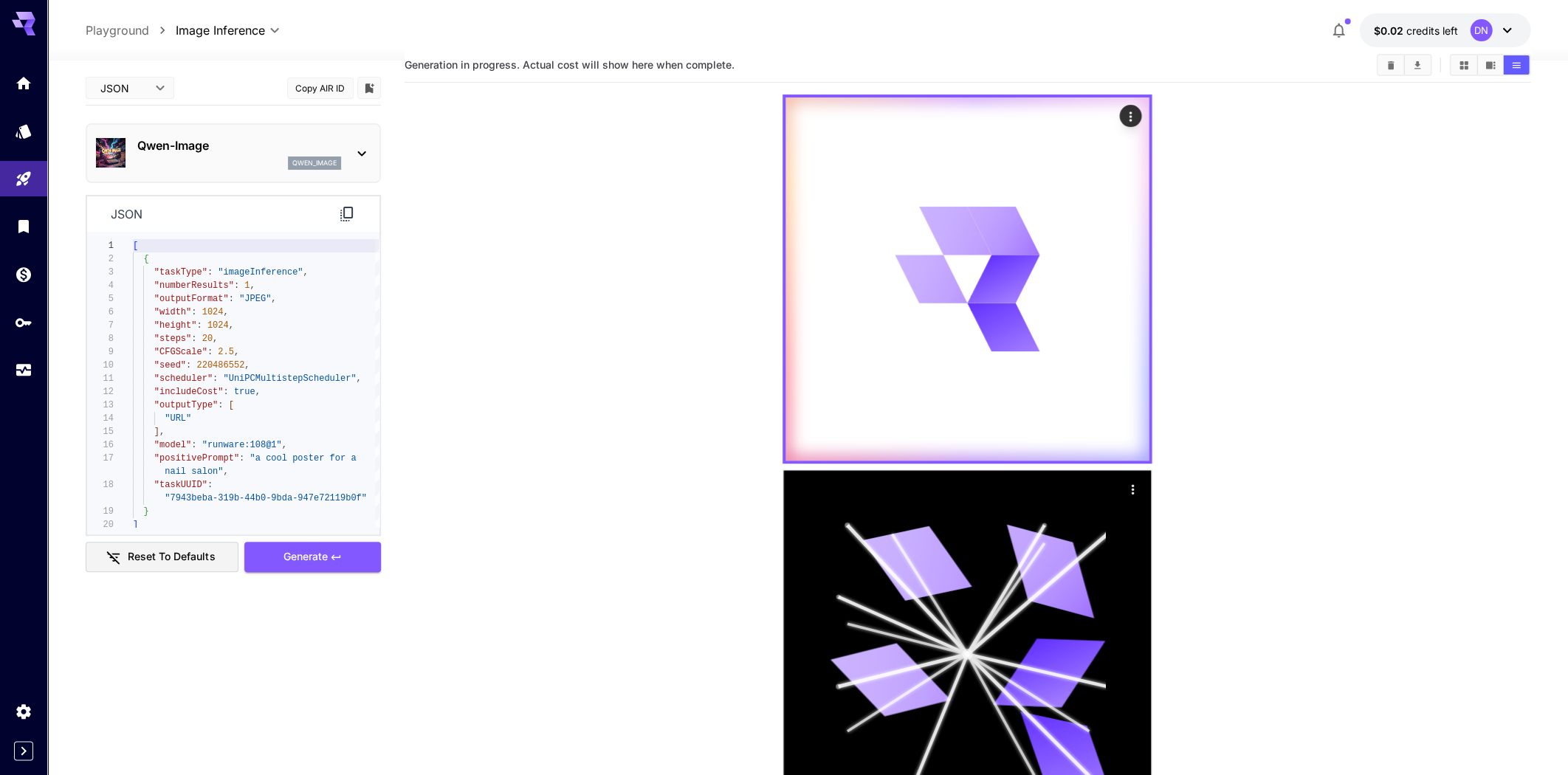
scroll to position [0, 0]
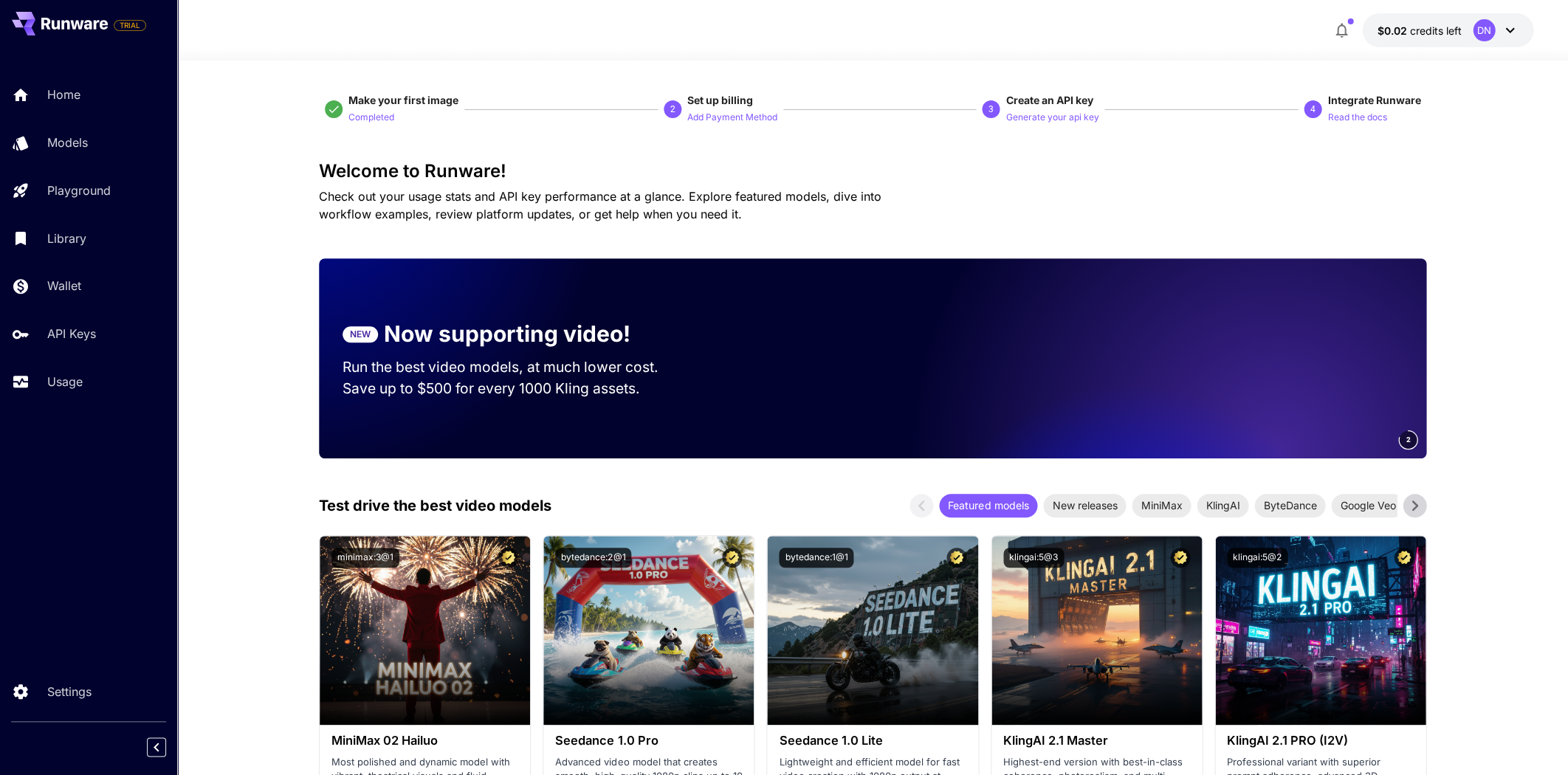
click at [74, 73] on div "Home Models Playground Library Wallet API Keys Usage" at bounding box center [88, 237] width 177 height 381
click at [86, 91] on div "Home" at bounding box center [108, 95] width 115 height 18
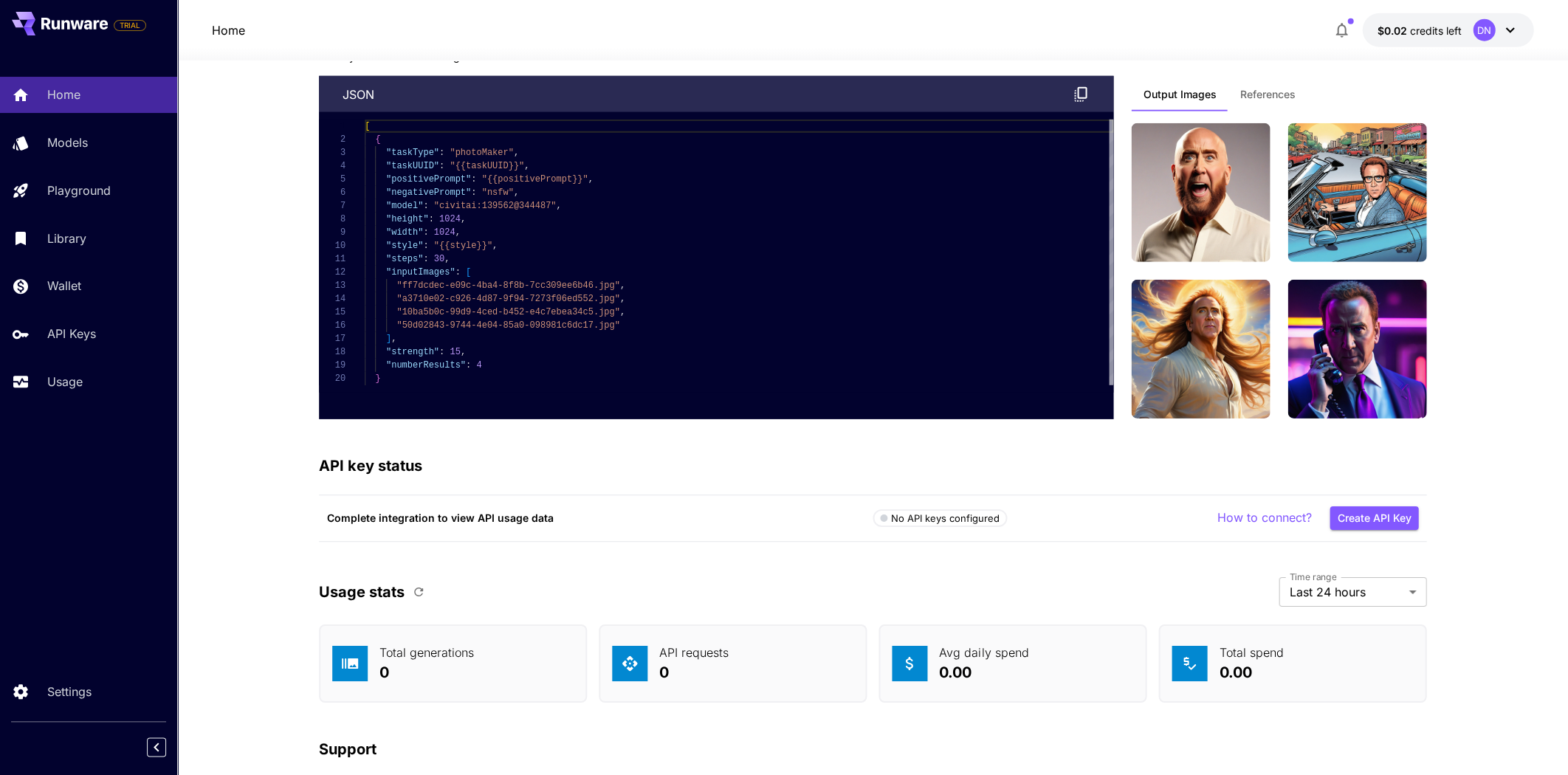
scroll to position [3399, 0]
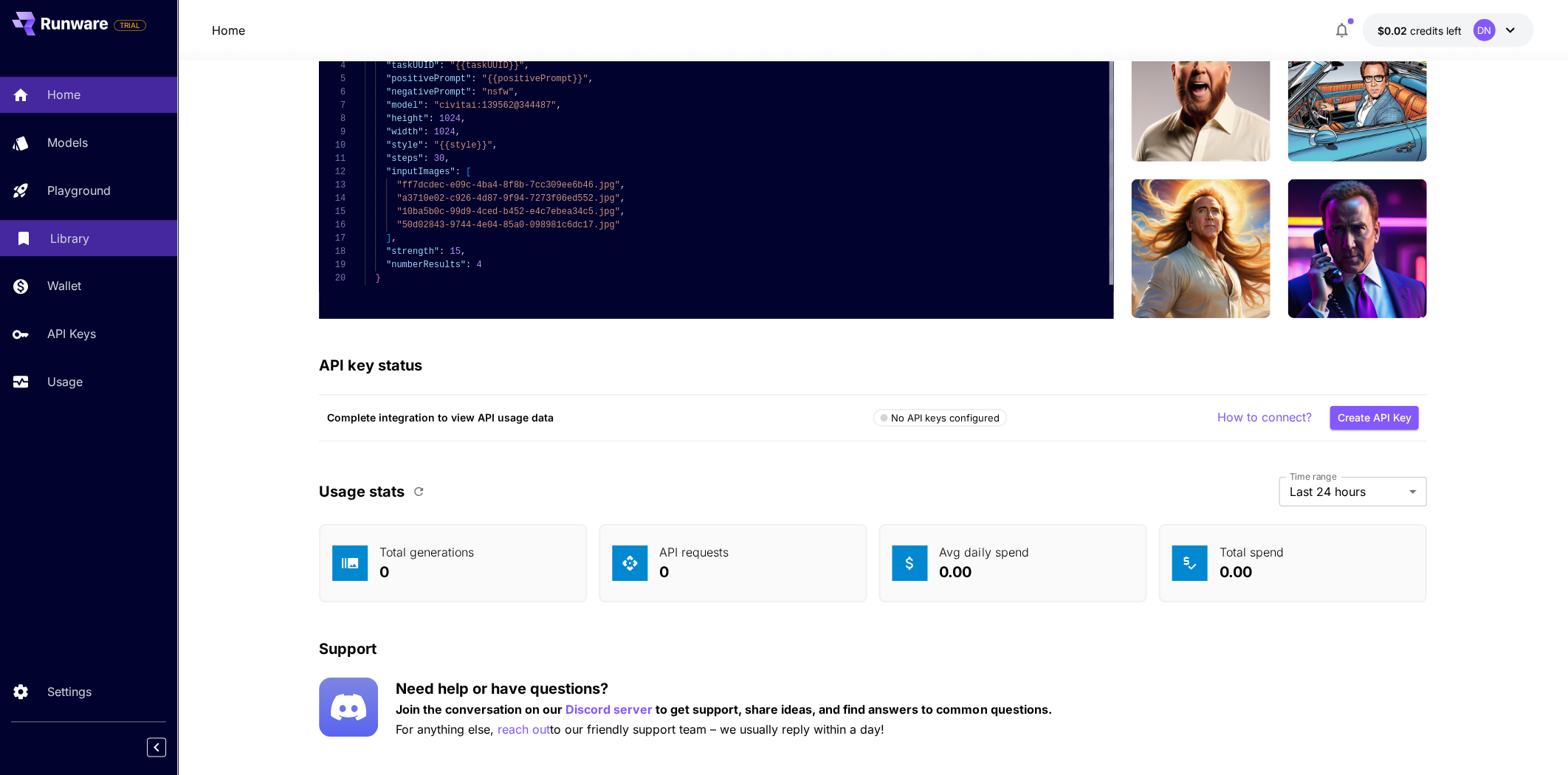
click at [68, 238] on p "Library" at bounding box center [70, 239] width 39 height 18
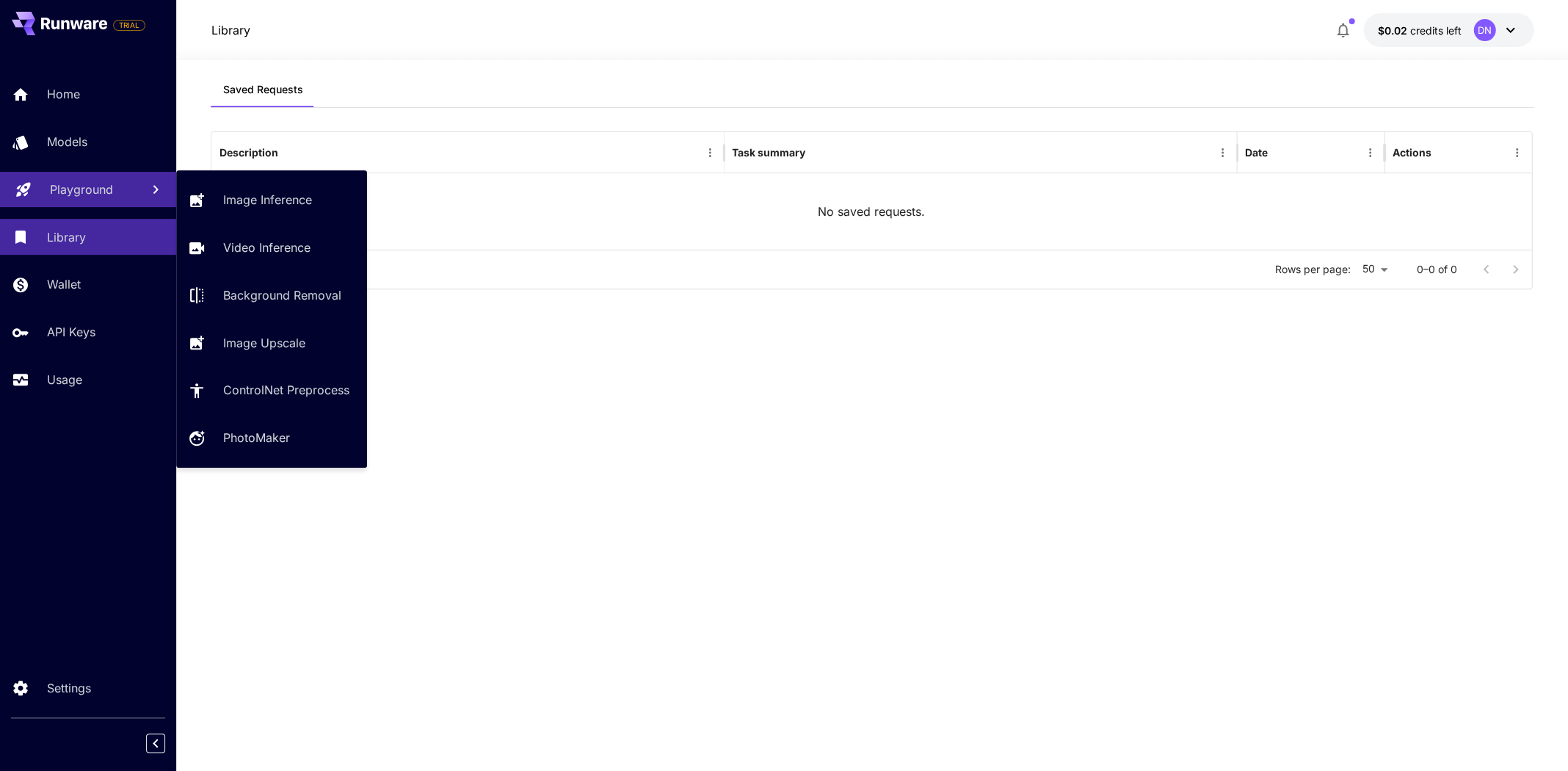
click at [91, 197] on link "Playground" at bounding box center [88, 189] width 176 height 36
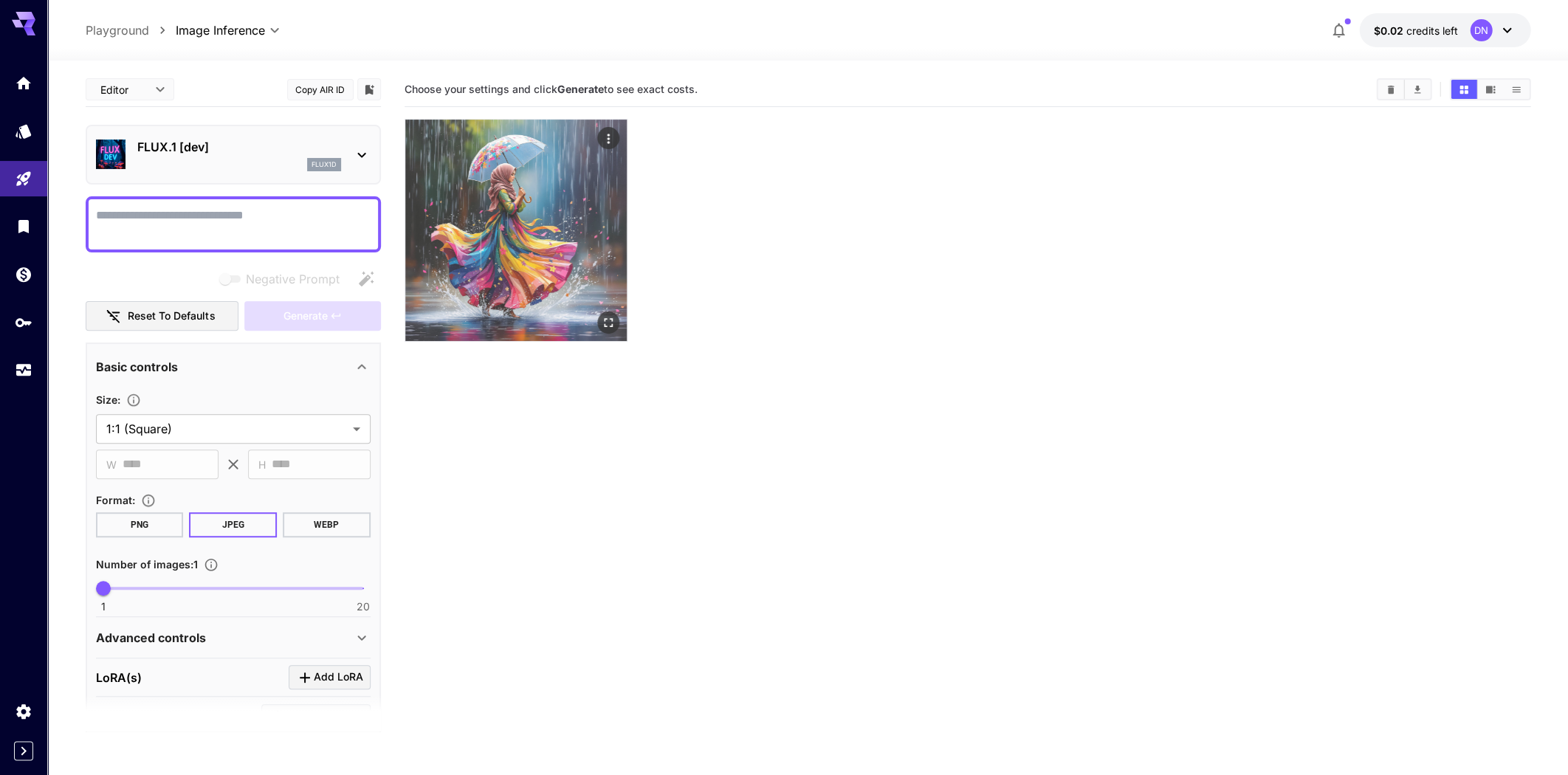
click at [523, 280] on img at bounding box center [516, 230] width 221 height 221
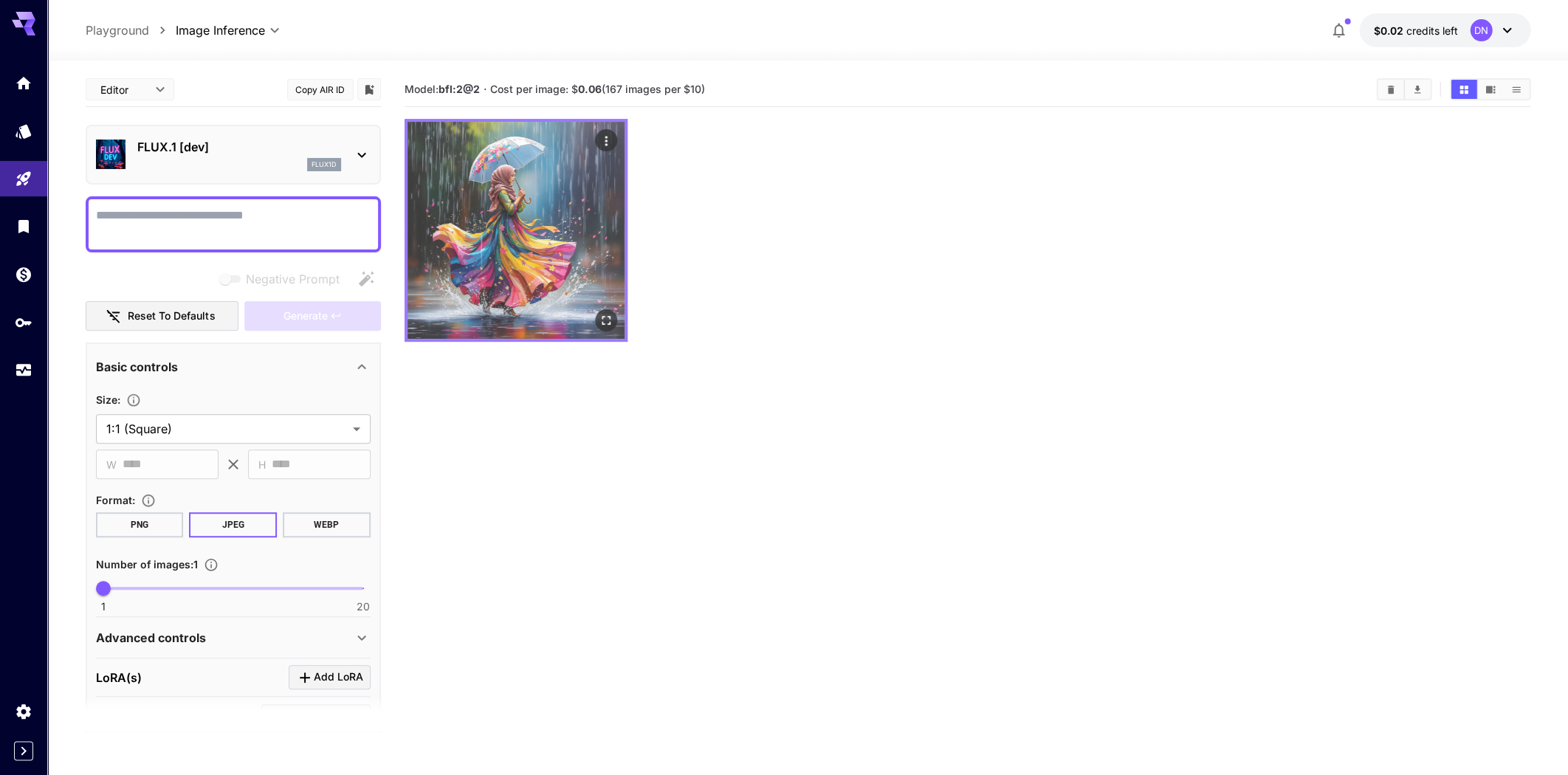
click at [528, 284] on img at bounding box center [516, 230] width 217 height 217
click at [606, 137] on icon "Actions" at bounding box center [605, 141] width 3 height 10
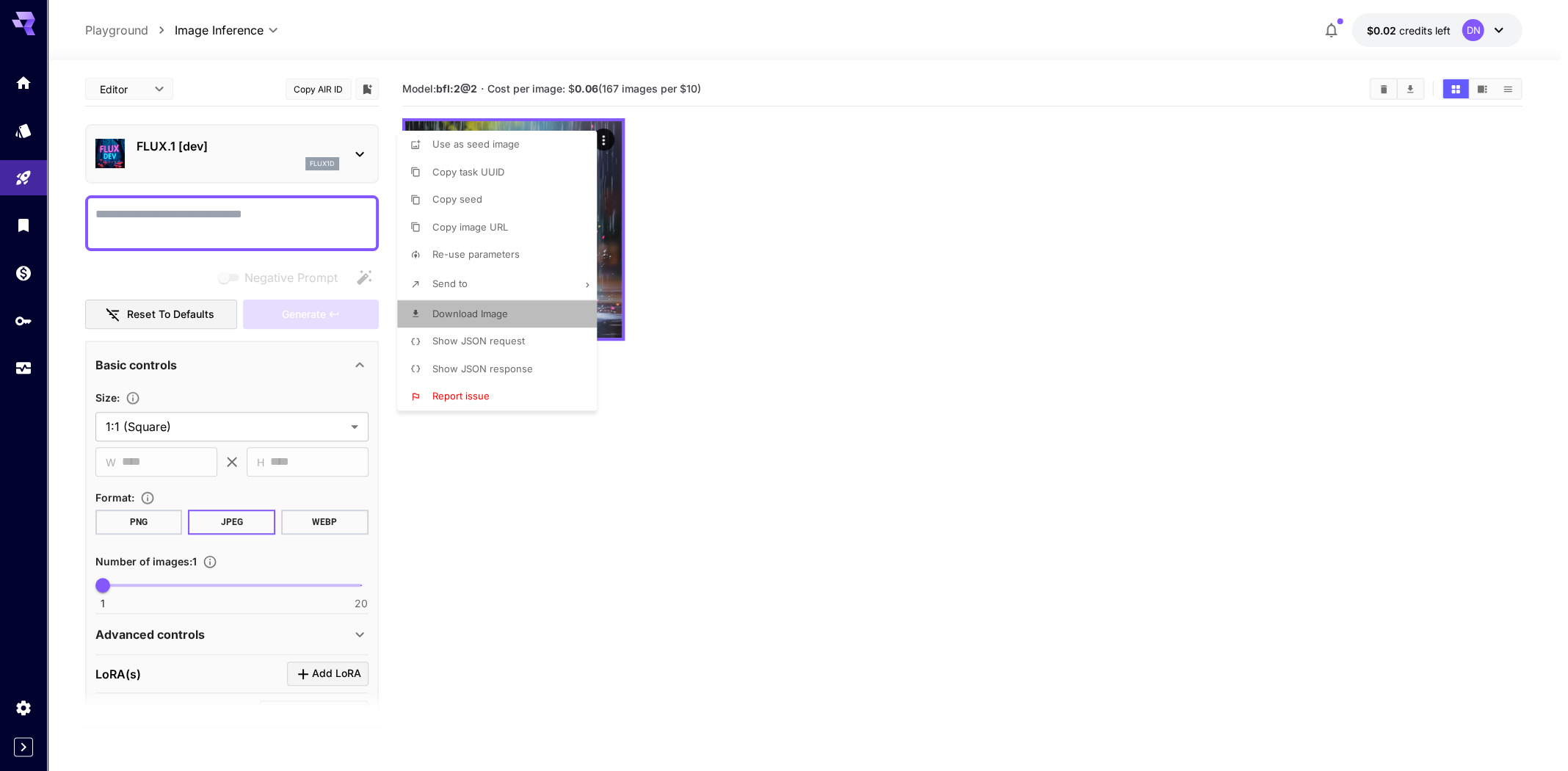
click at [514, 309] on li "Download Image" at bounding box center [501, 314] width 209 height 28
click at [671, 152] on div at bounding box center [784, 386] width 1568 height 771
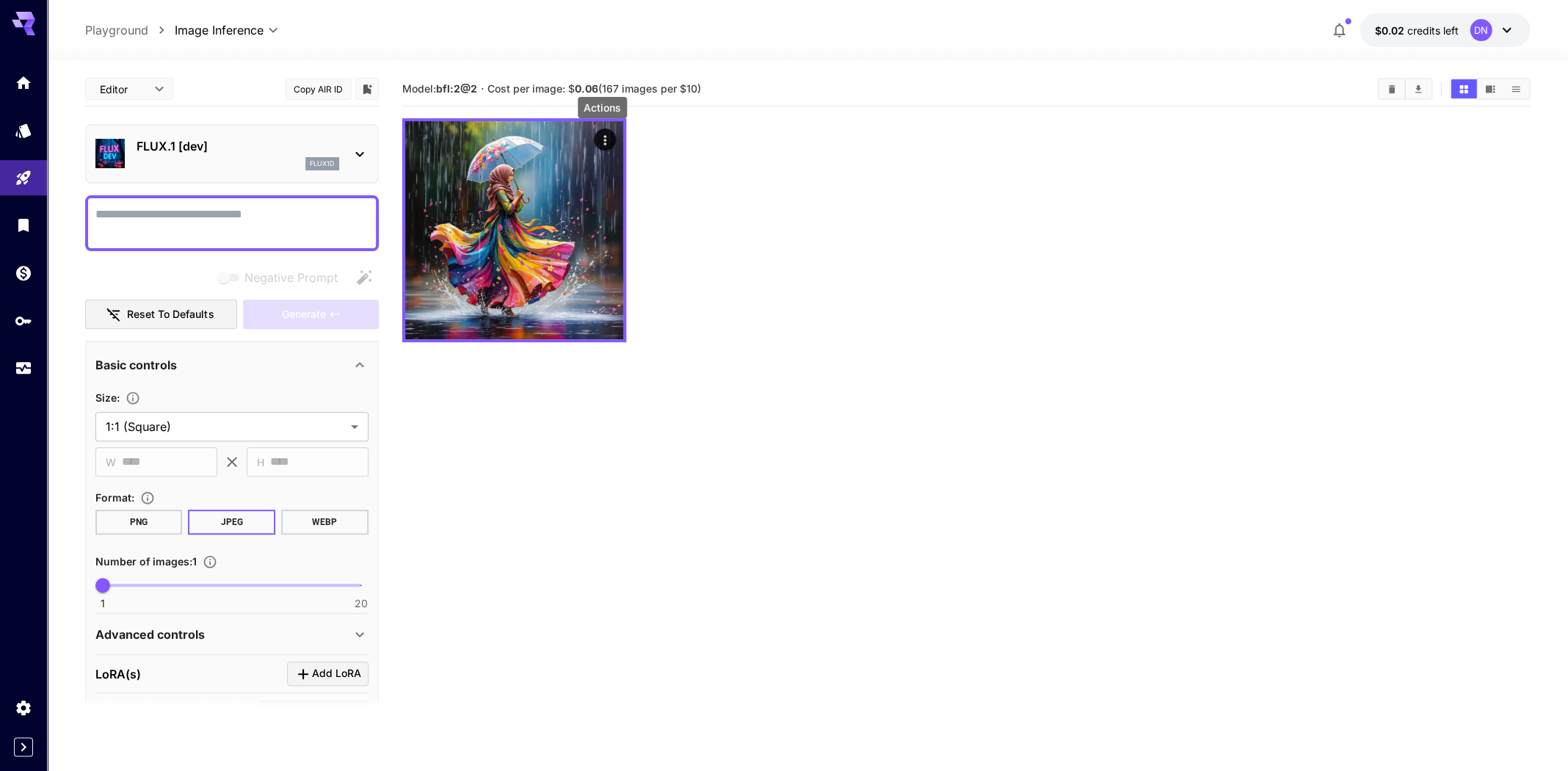
click at [150, 91] on body "**********" at bounding box center [784, 444] width 1568 height 887
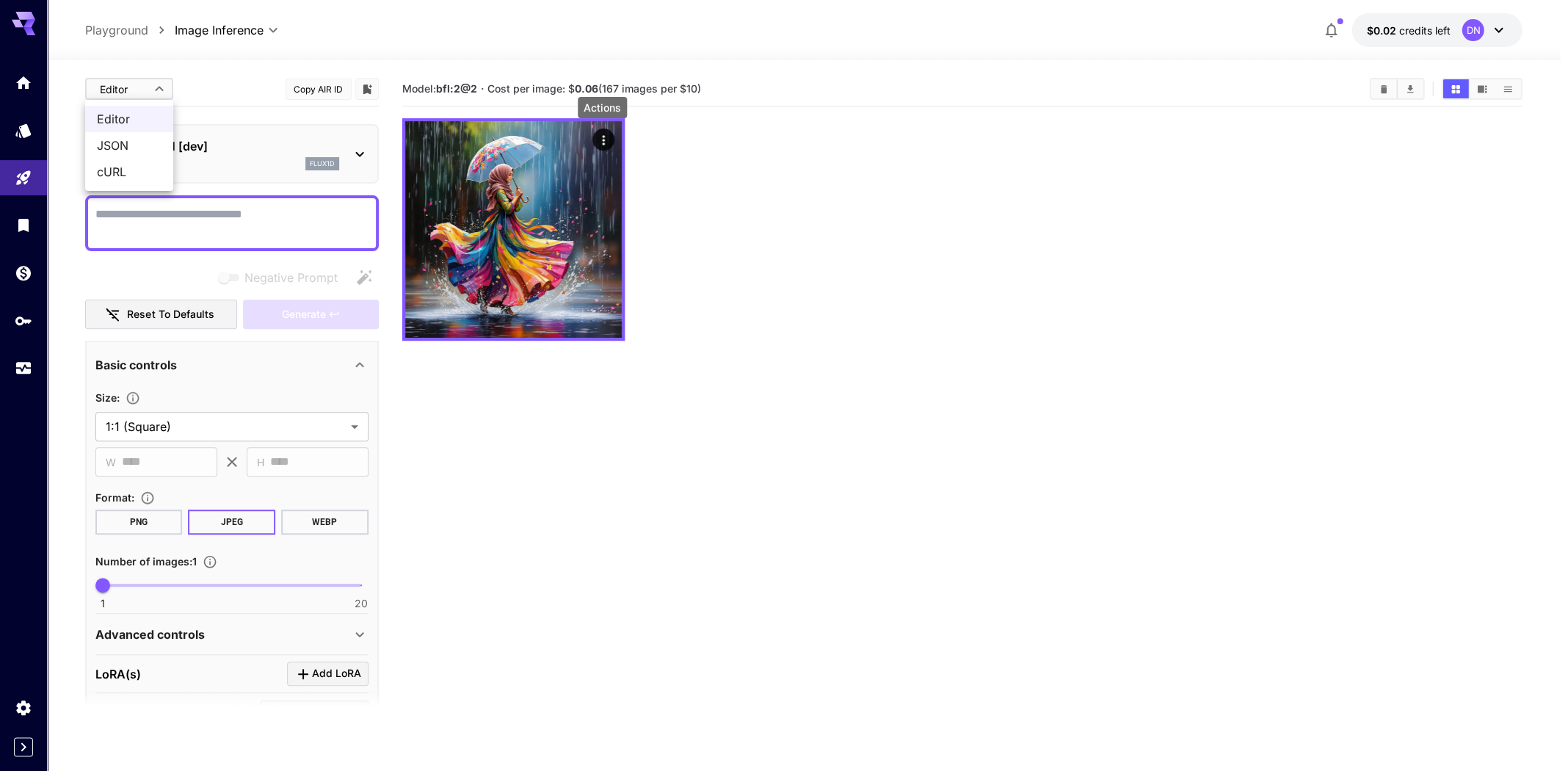
click at [282, 65] on div at bounding box center [784, 386] width 1568 height 771
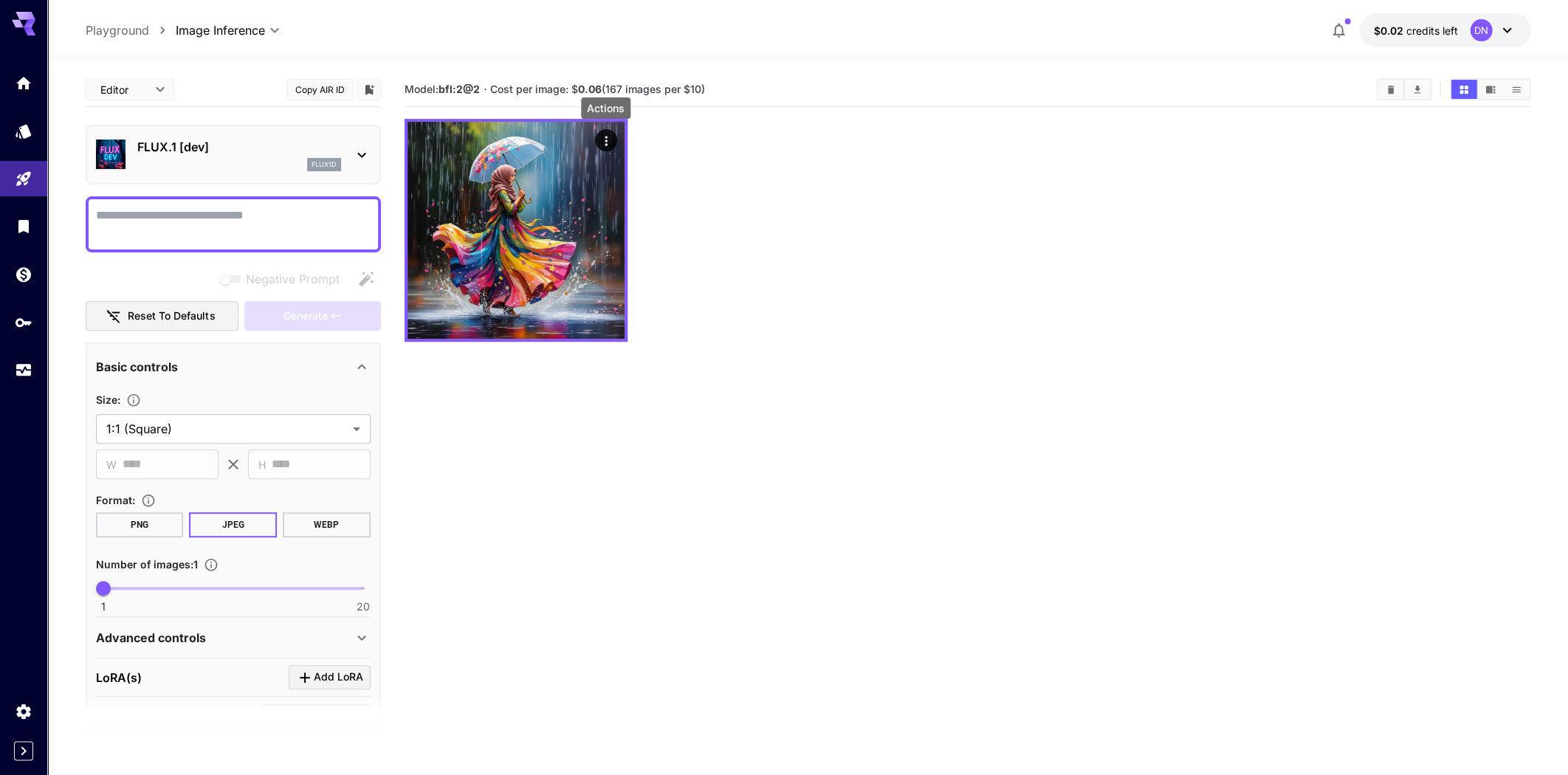
click at [119, 30] on p "Playground" at bounding box center [118, 30] width 64 height 18
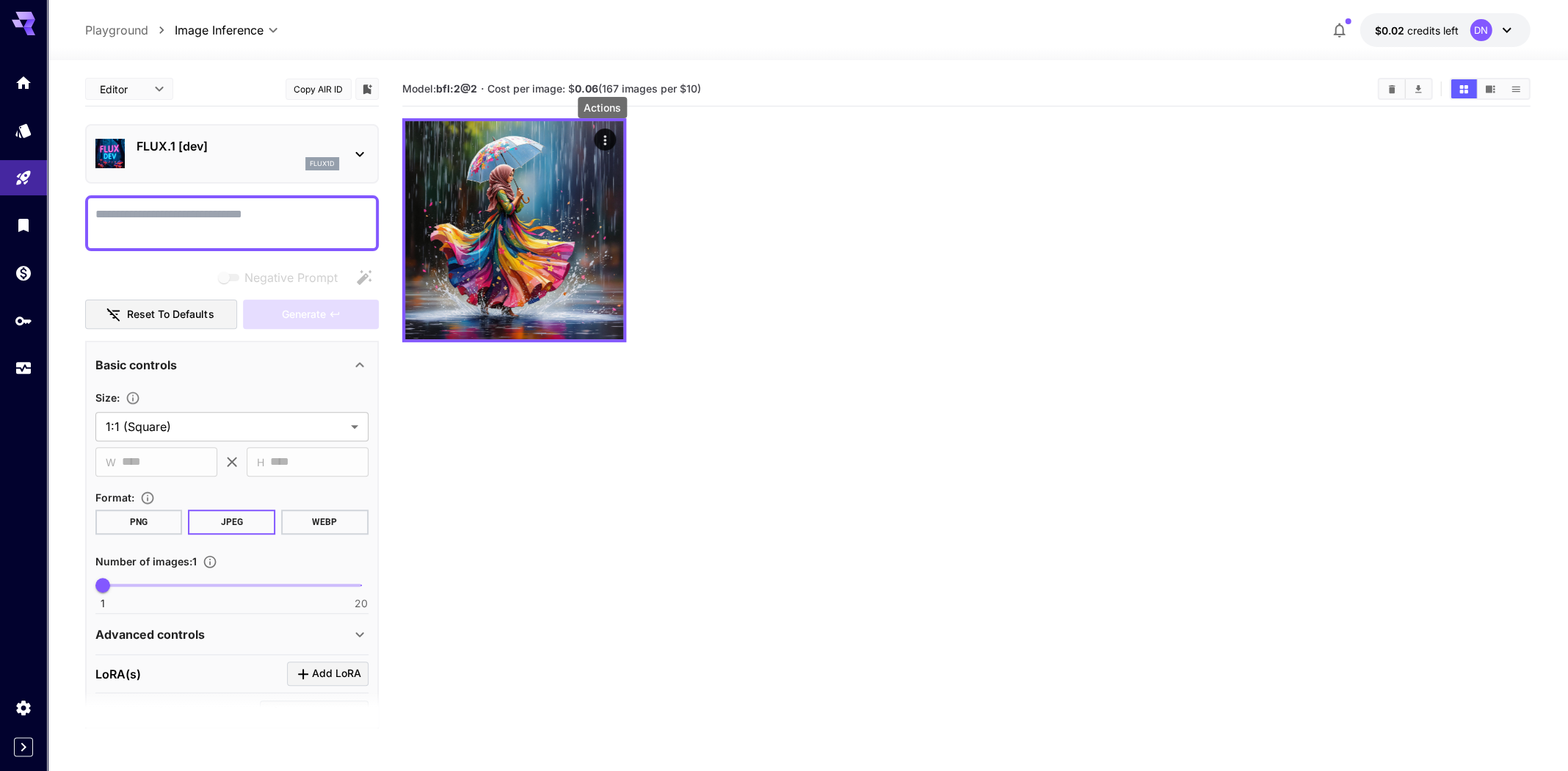
click at [223, 33] on body "**********" at bounding box center [784, 444] width 1568 height 887
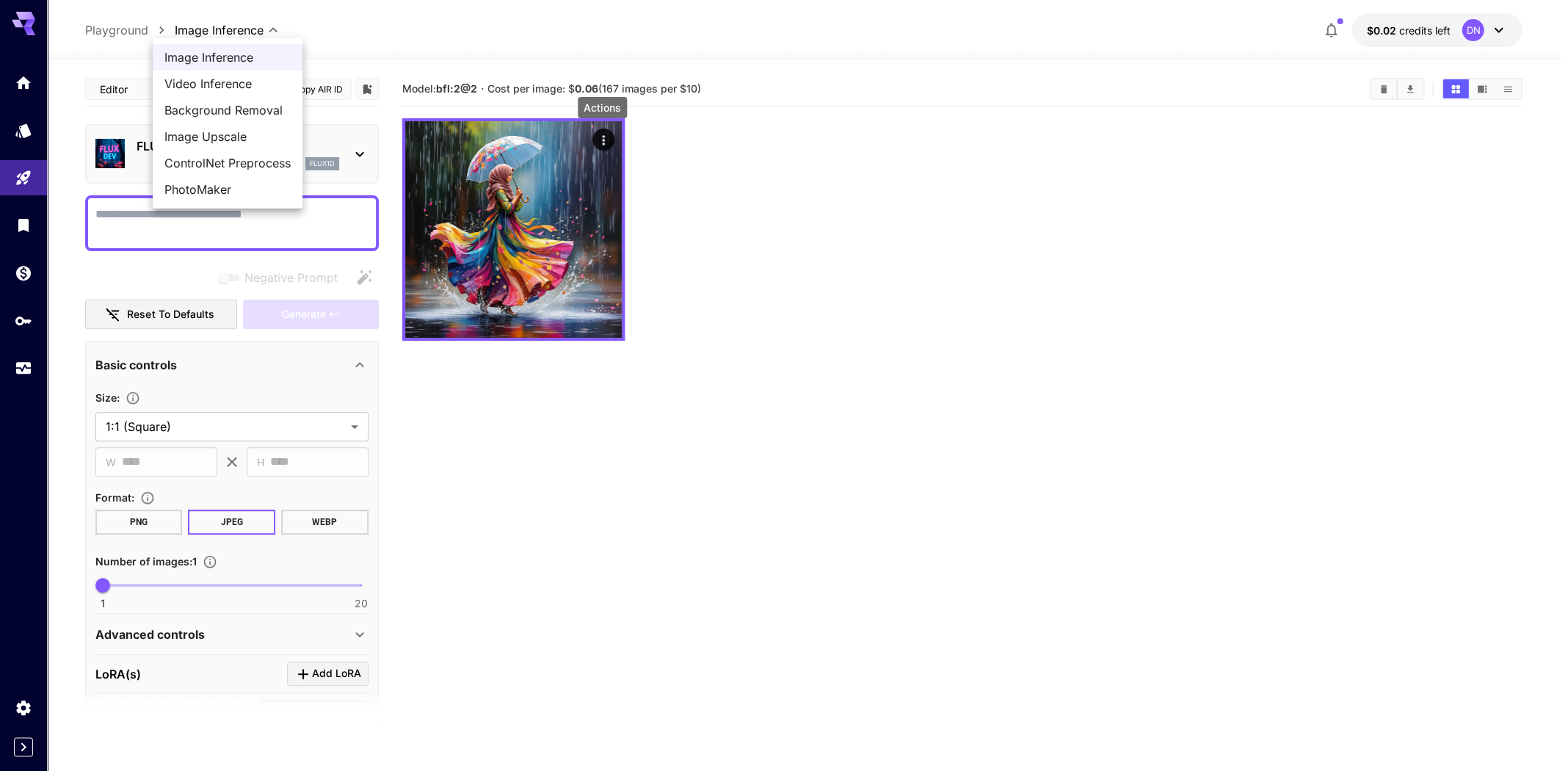
click at [211, 189] on span "PhotoMaker" at bounding box center [228, 189] width 127 height 18
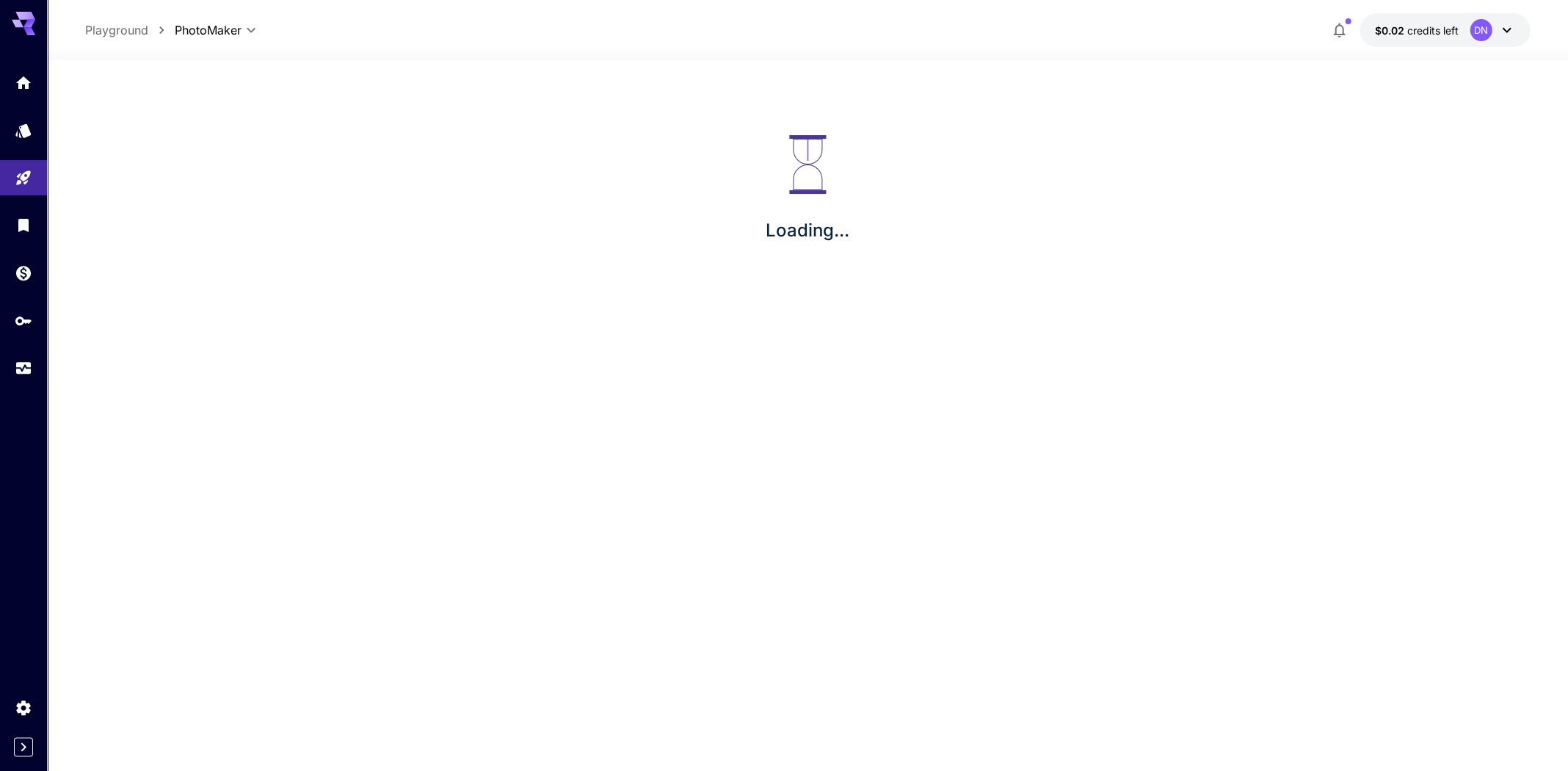
type input "**********"
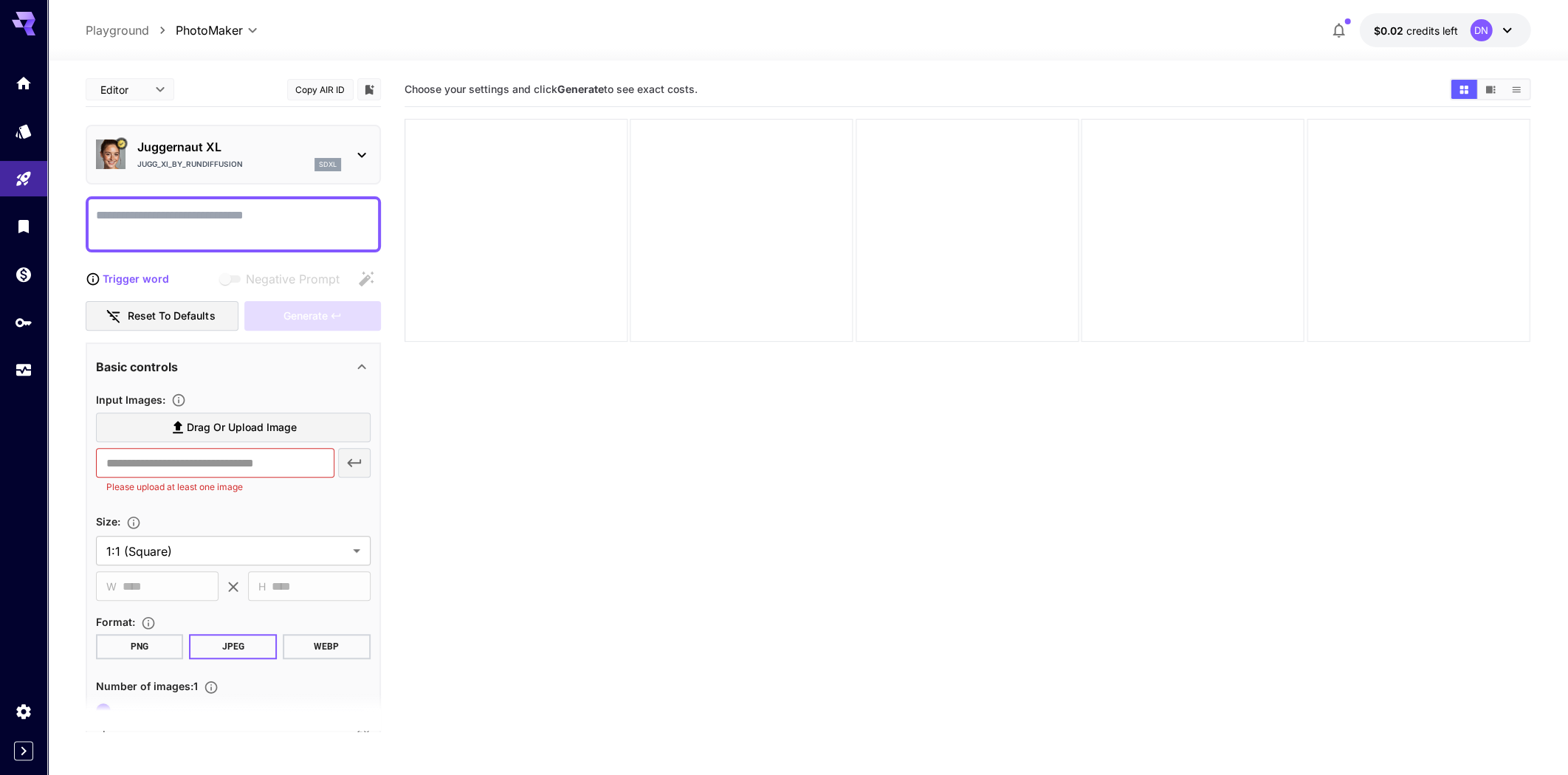
click at [278, 159] on div "Jugg_XI_by_RunDiffusion sdxl" at bounding box center [239, 165] width 204 height 13
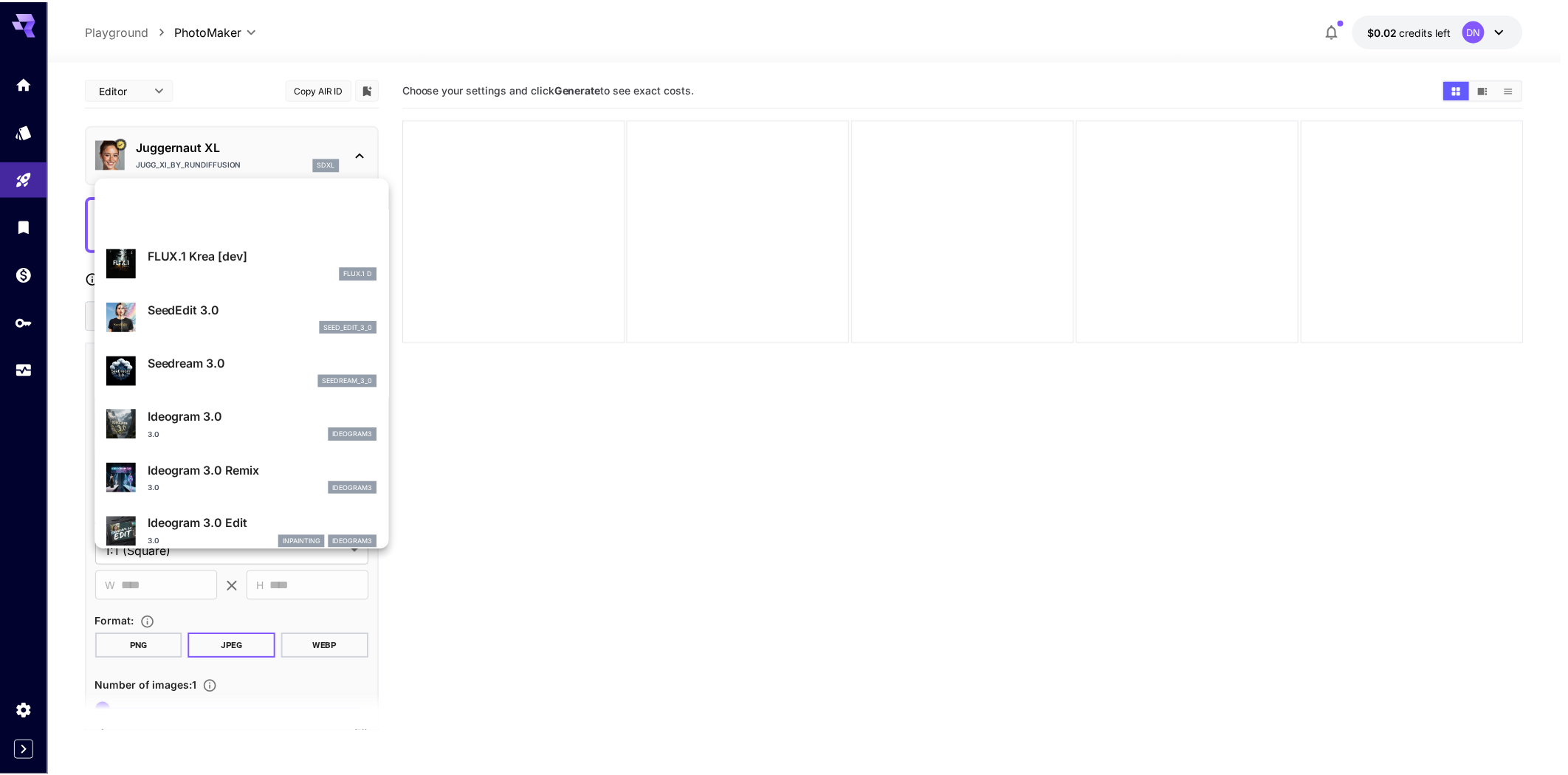
scroll to position [236, 0]
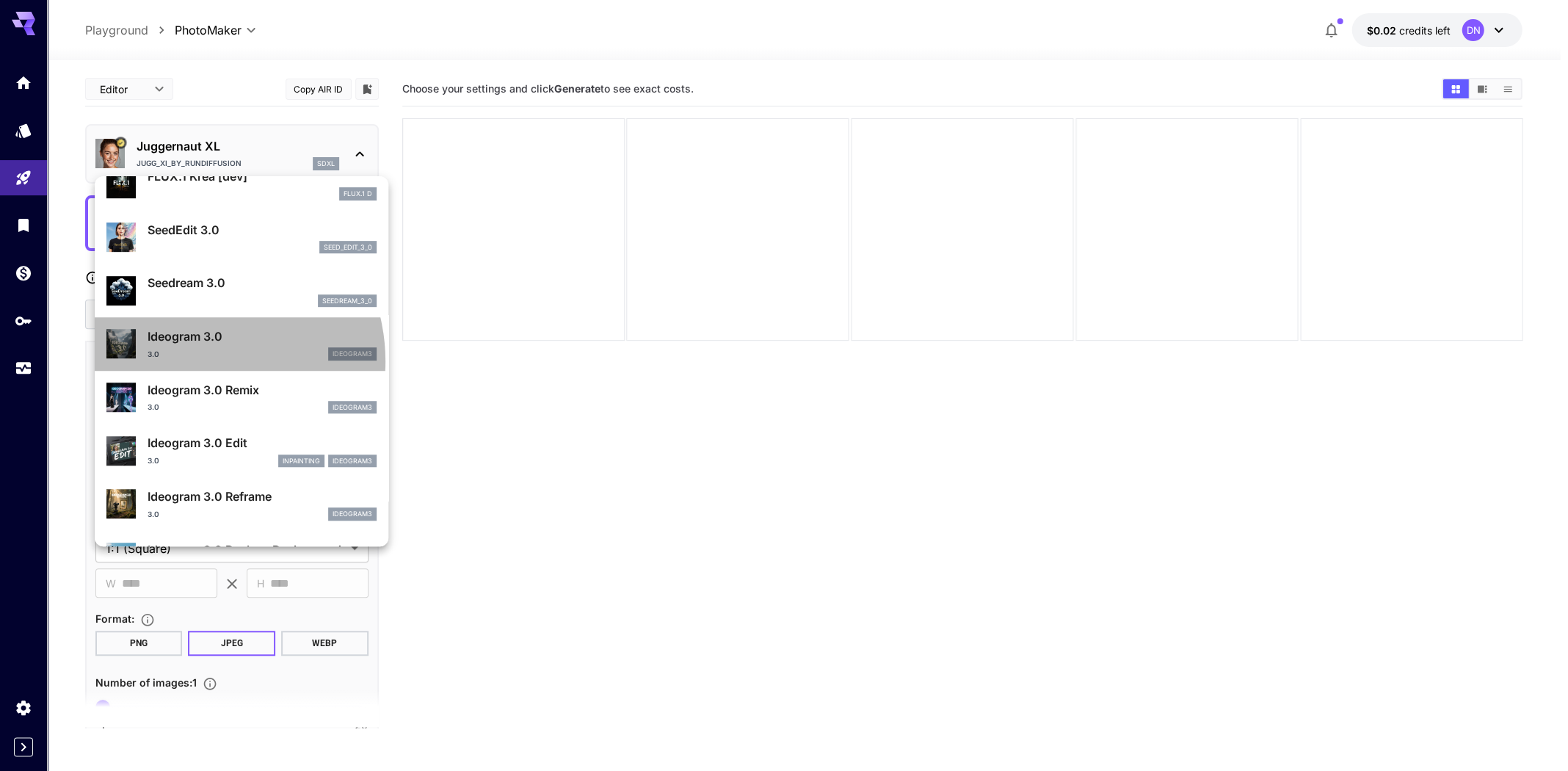
click at [192, 363] on div "Ideogram 3.0 3.0 ideogram3" at bounding box center [241, 344] width 270 height 45
type input "*"
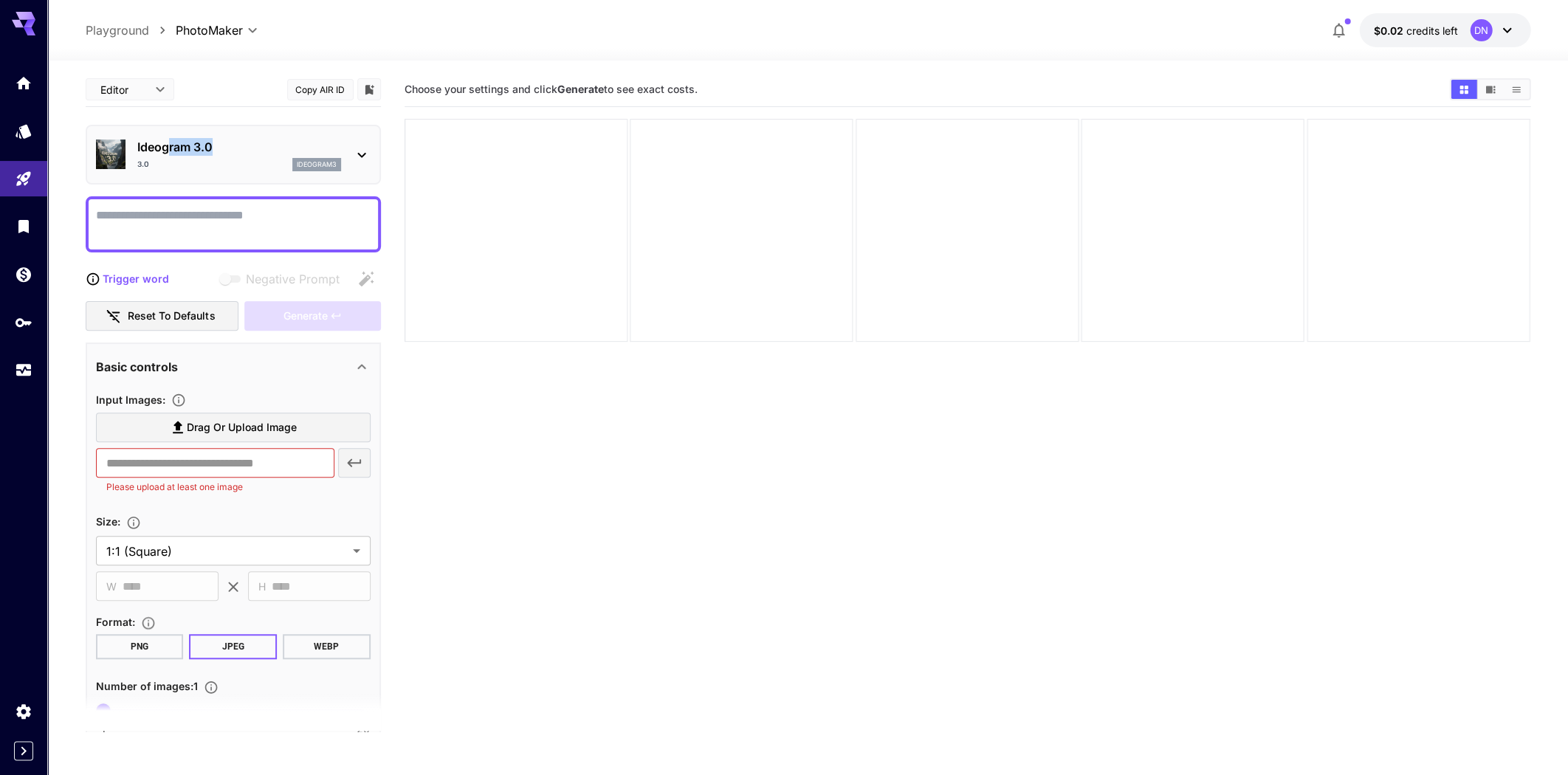
drag, startPoint x: 234, startPoint y: 143, endPoint x: 164, endPoint y: 145, distance: 70.0
click at [164, 145] on p "Ideogram 3.0" at bounding box center [239, 147] width 204 height 18
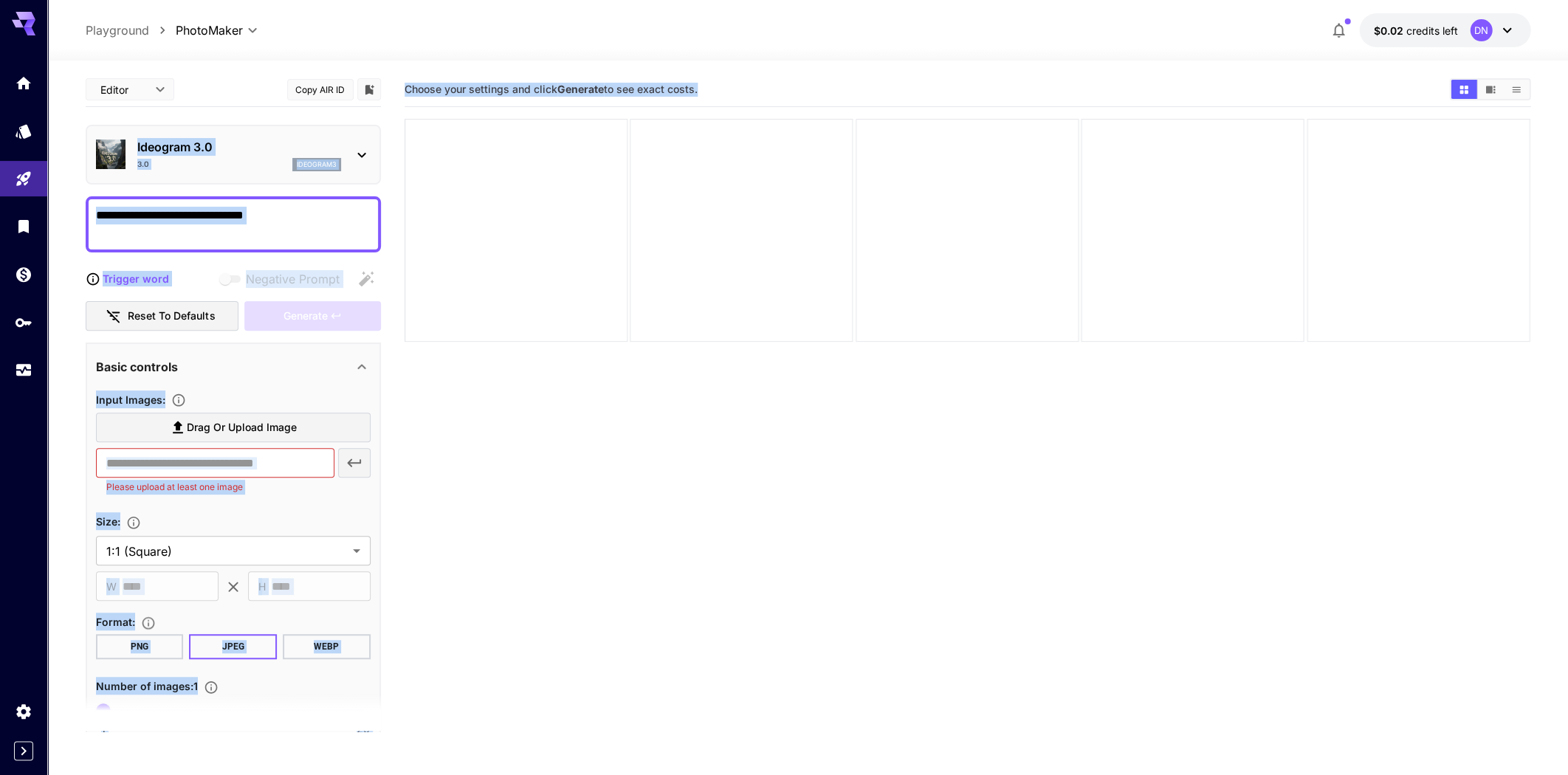
click at [703, 377] on section "Choose your settings and click Generate to see exact costs." at bounding box center [967, 460] width 1126 height 775
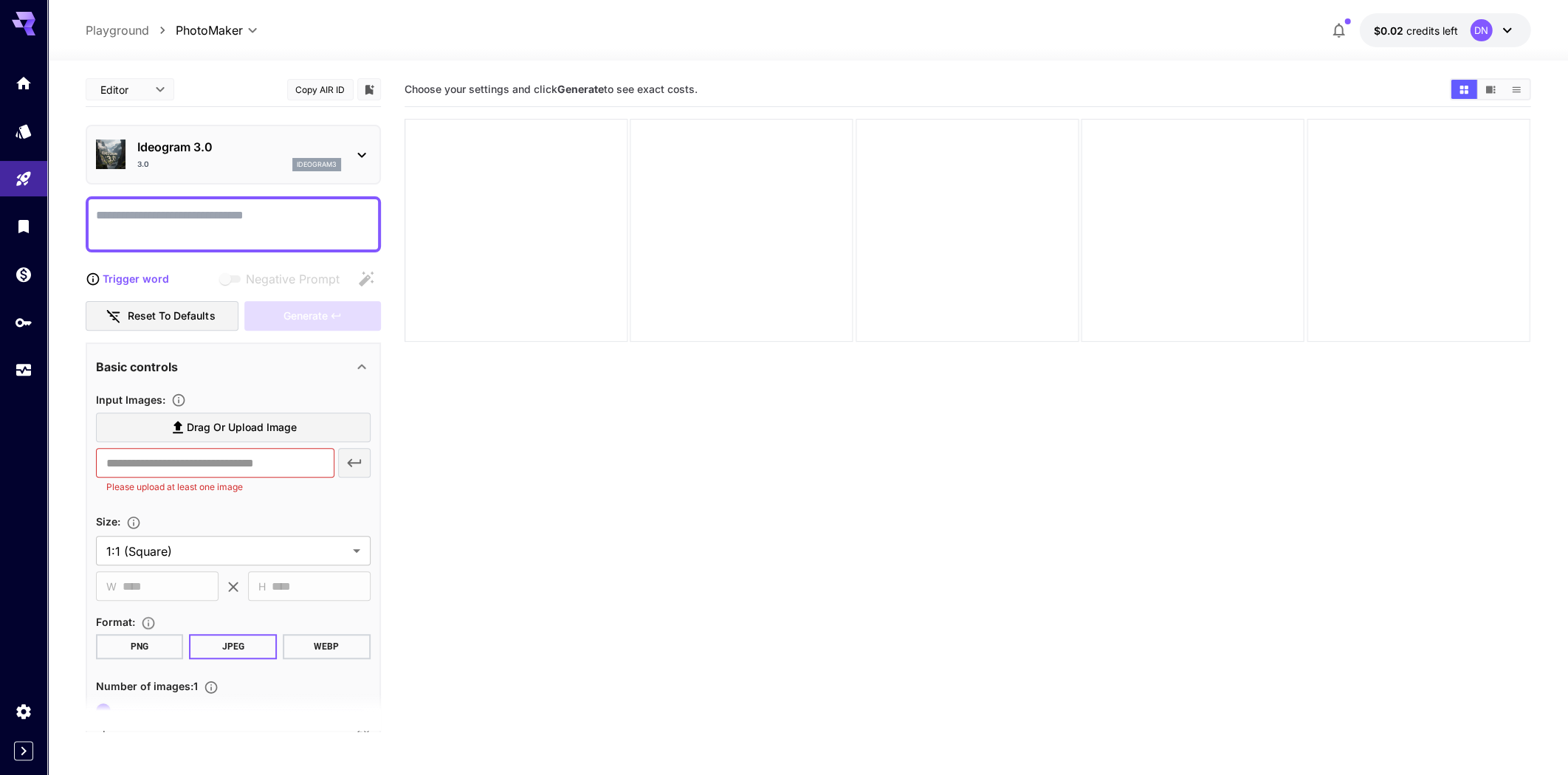
click at [691, 371] on section "Choose your settings and click Generate to see exact costs." at bounding box center [967, 460] width 1126 height 775
click at [696, 453] on section "Choose your settings and click Generate to see exact costs." at bounding box center [967, 460] width 1126 height 775
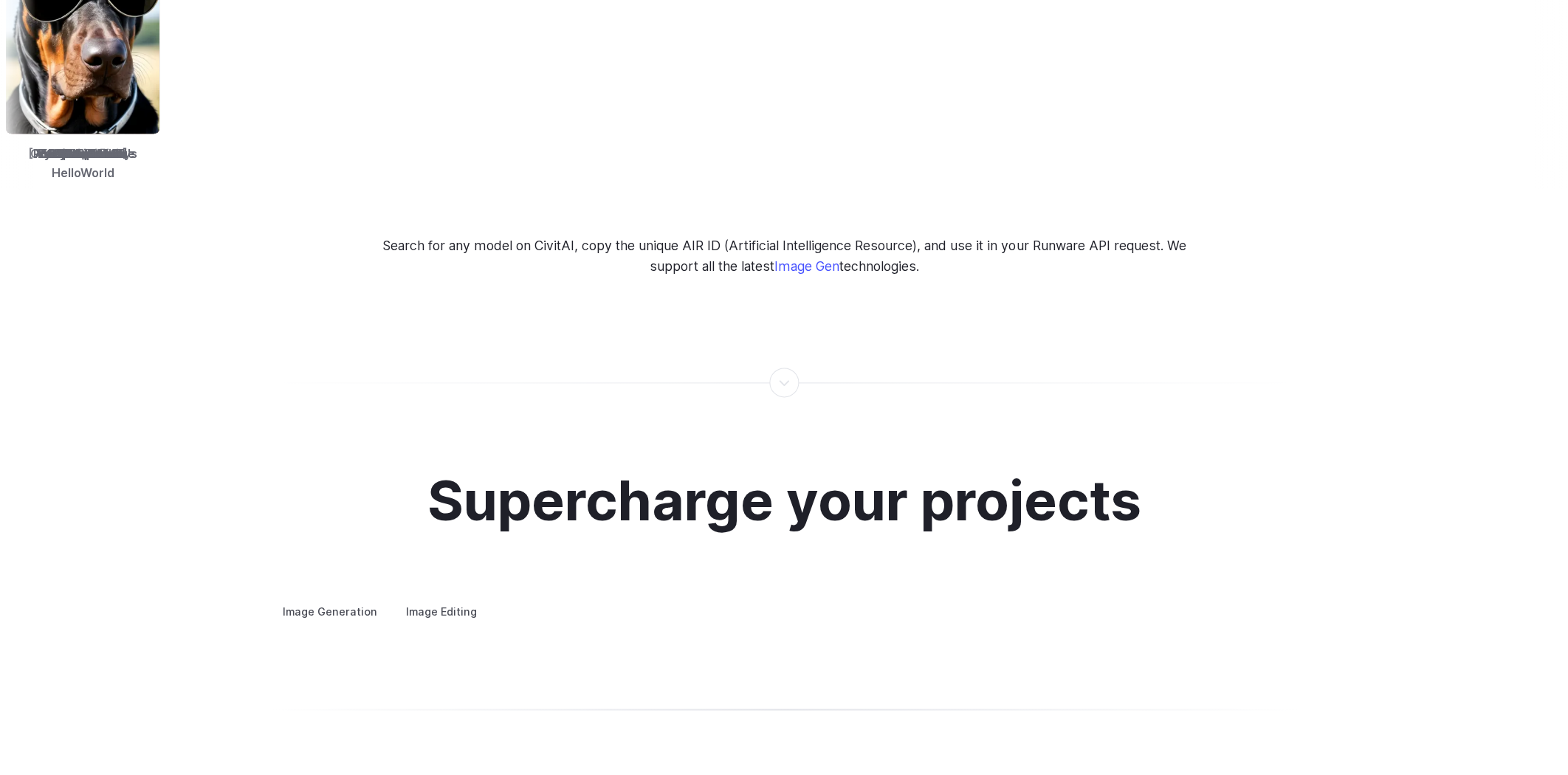
scroll to position [2651, 0]
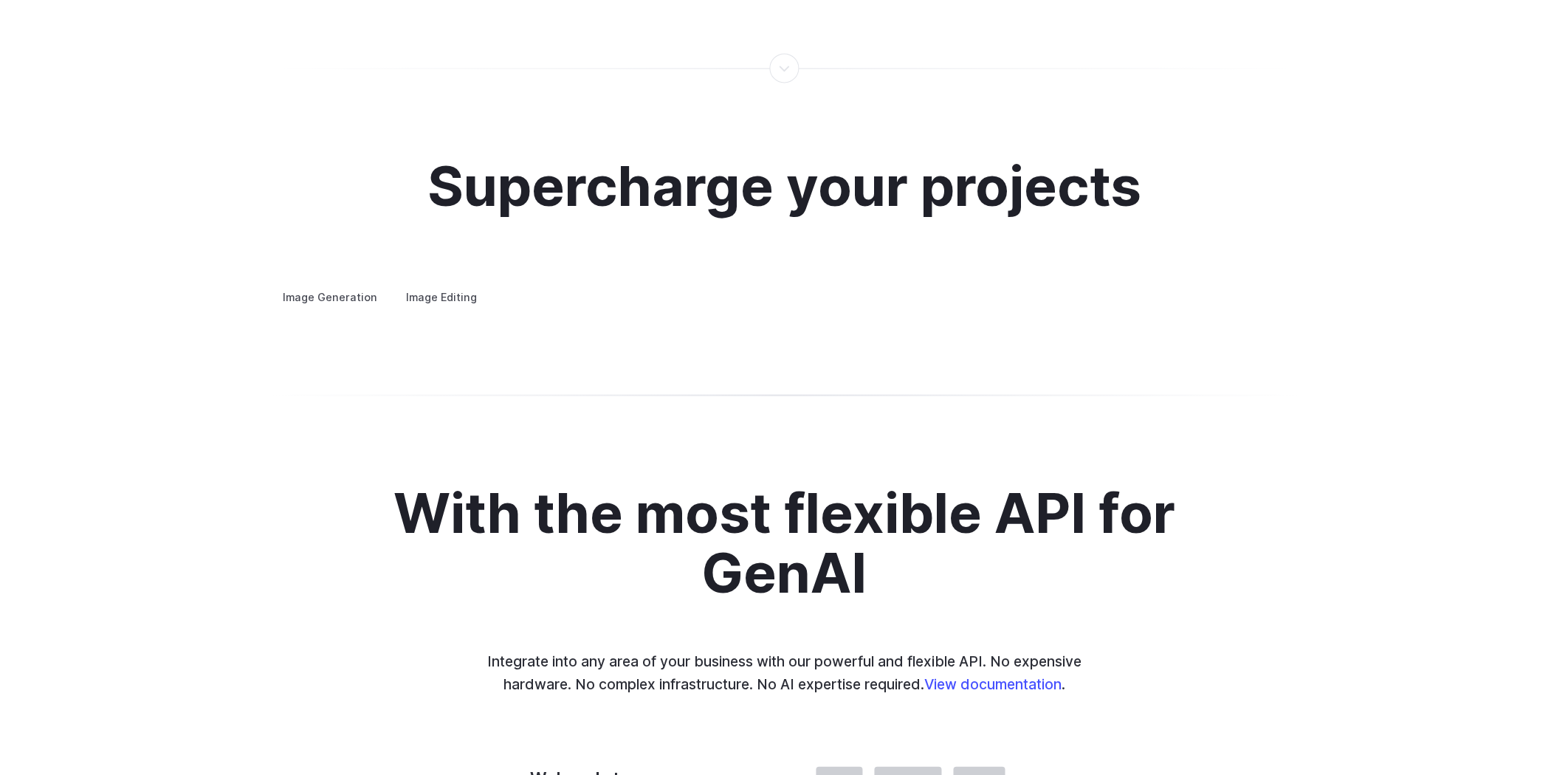
click at [453, 283] on label "Image Editing" at bounding box center [442, 295] width 96 height 26
click at [0, 0] on summary "Inpainting" at bounding box center [0, 0] width 0 height 0
click at [0, 0] on summary "Outpainting" at bounding box center [0, 0] width 0 height 0
click at [0, 0] on summary "Upscaling" at bounding box center [0, 0] width 0 height 0
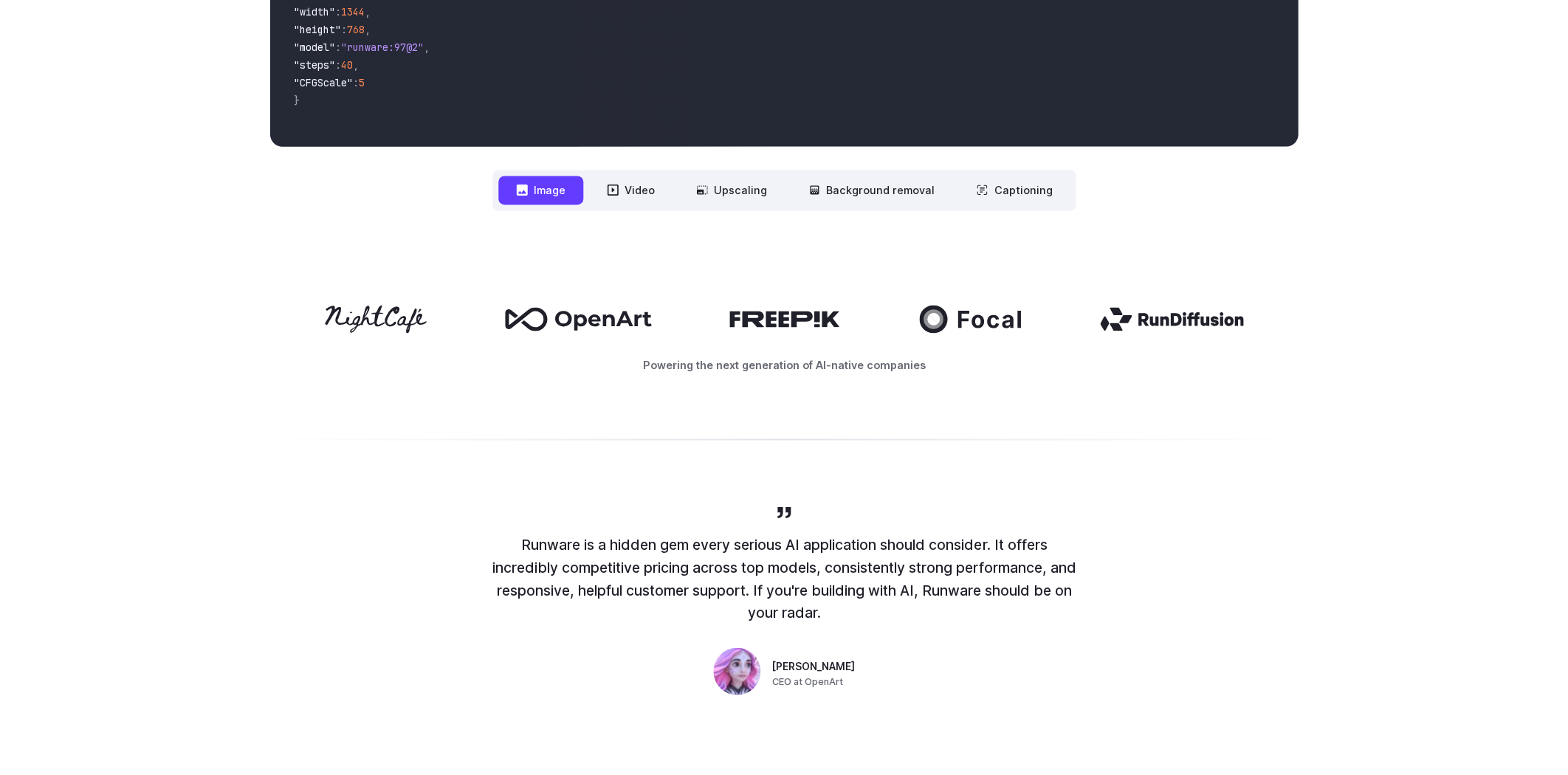
scroll to position [502, 0]
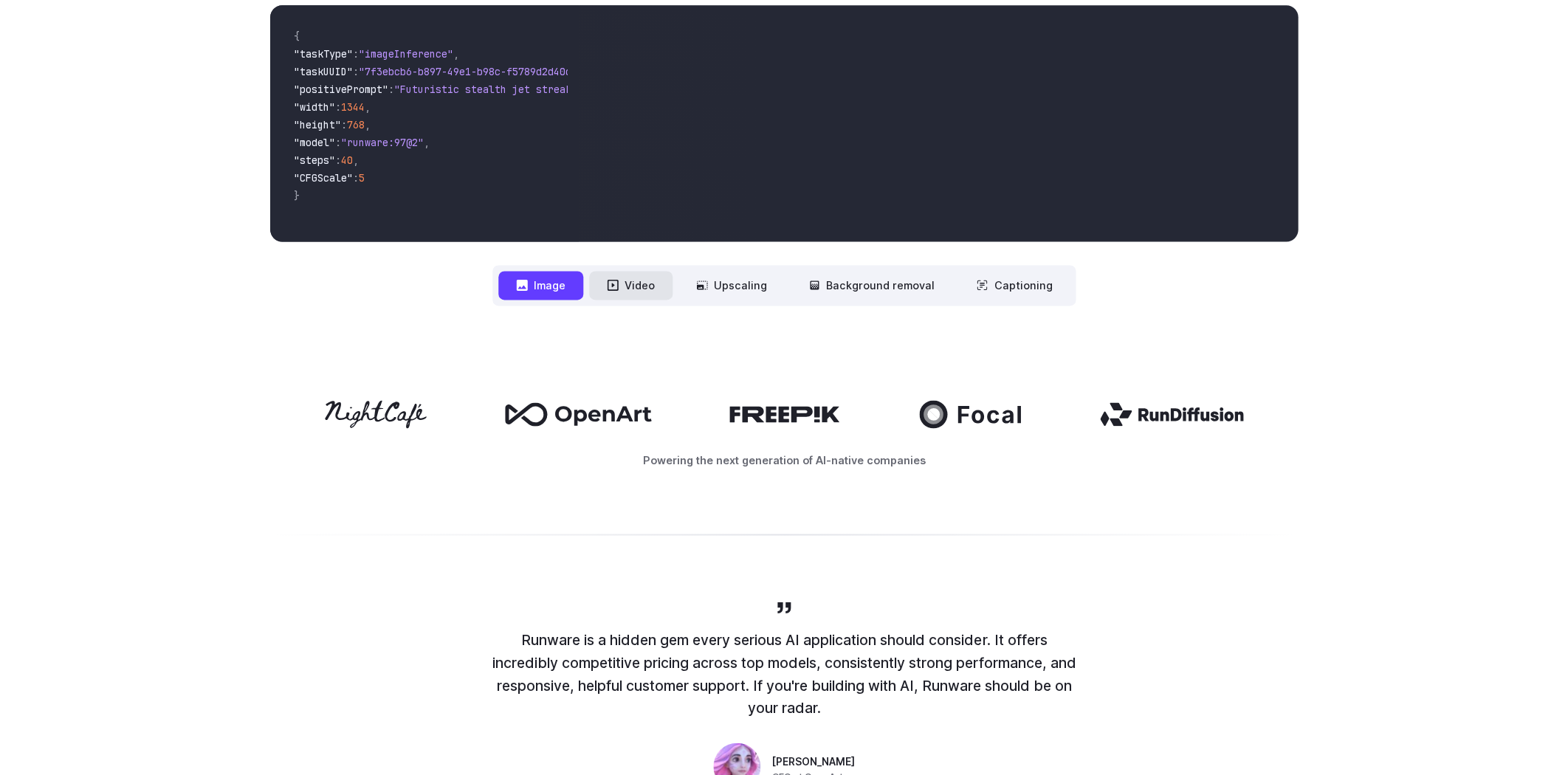
click at [636, 292] on button "Video" at bounding box center [631, 285] width 83 height 29
click at [738, 277] on button "Upscaling" at bounding box center [732, 285] width 106 height 29
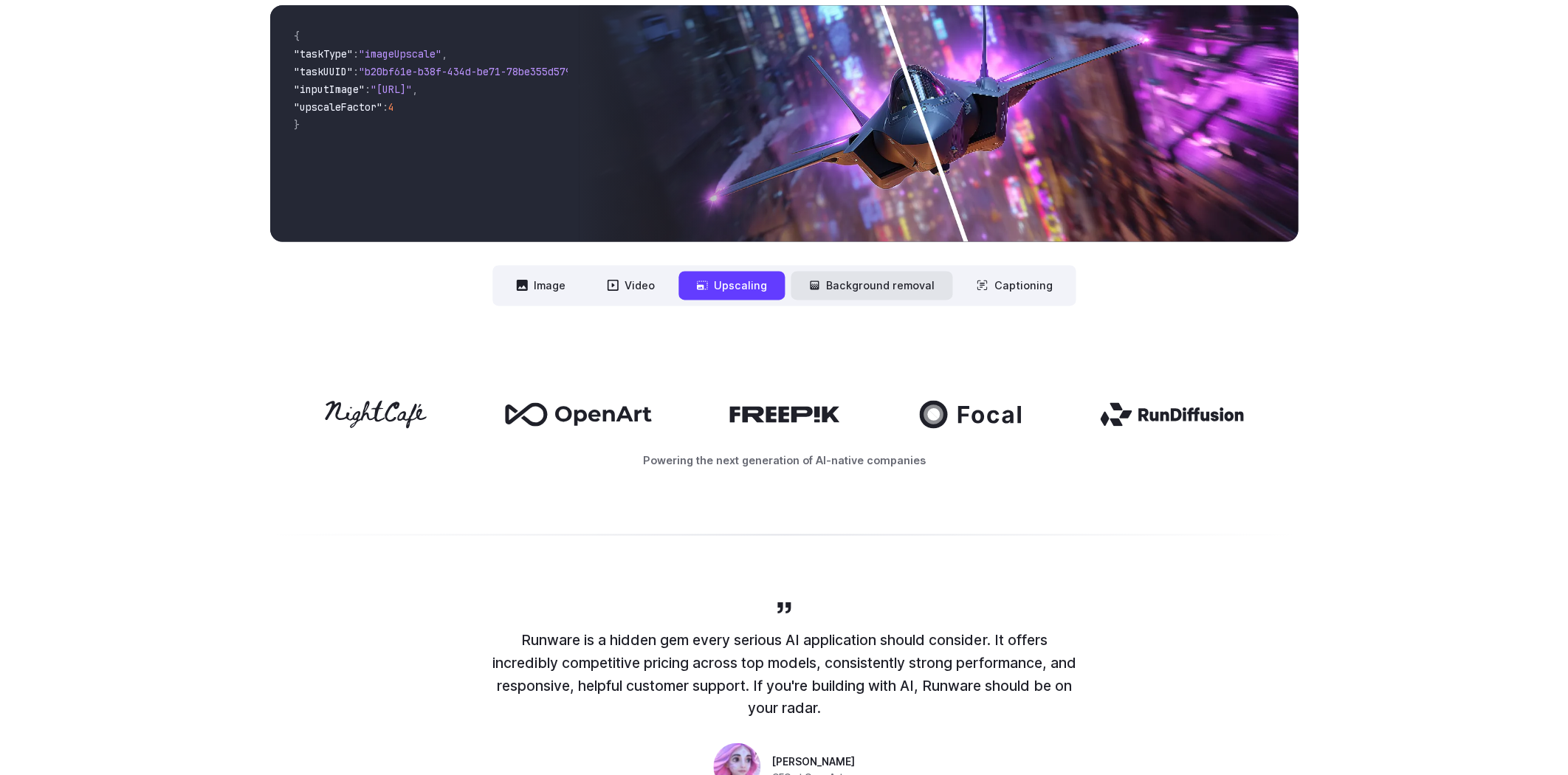
click at [850, 291] on button "Background removal" at bounding box center [872, 285] width 162 height 29
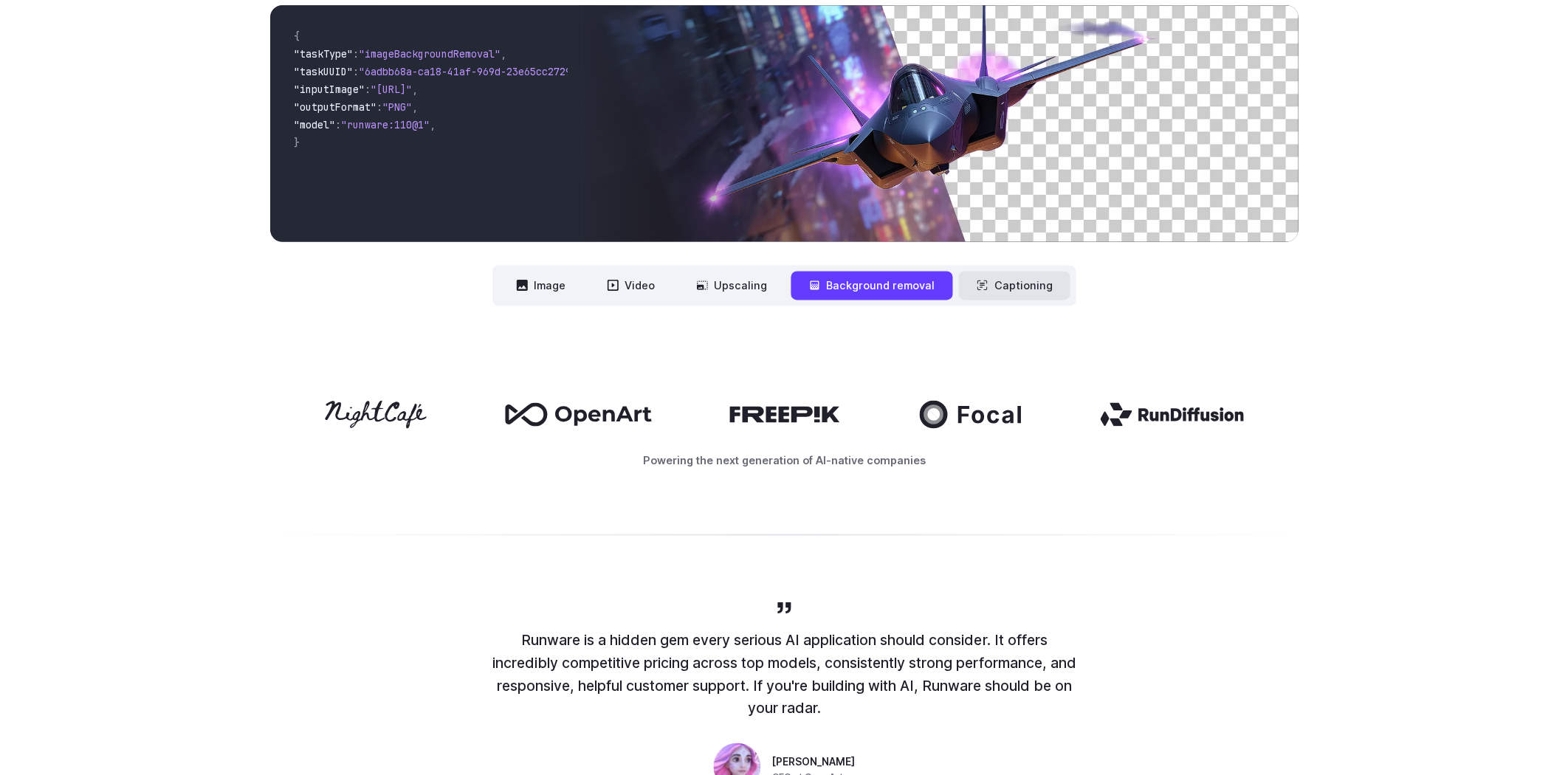
click at [1011, 286] on button "Captioning" at bounding box center [1014, 285] width 111 height 29
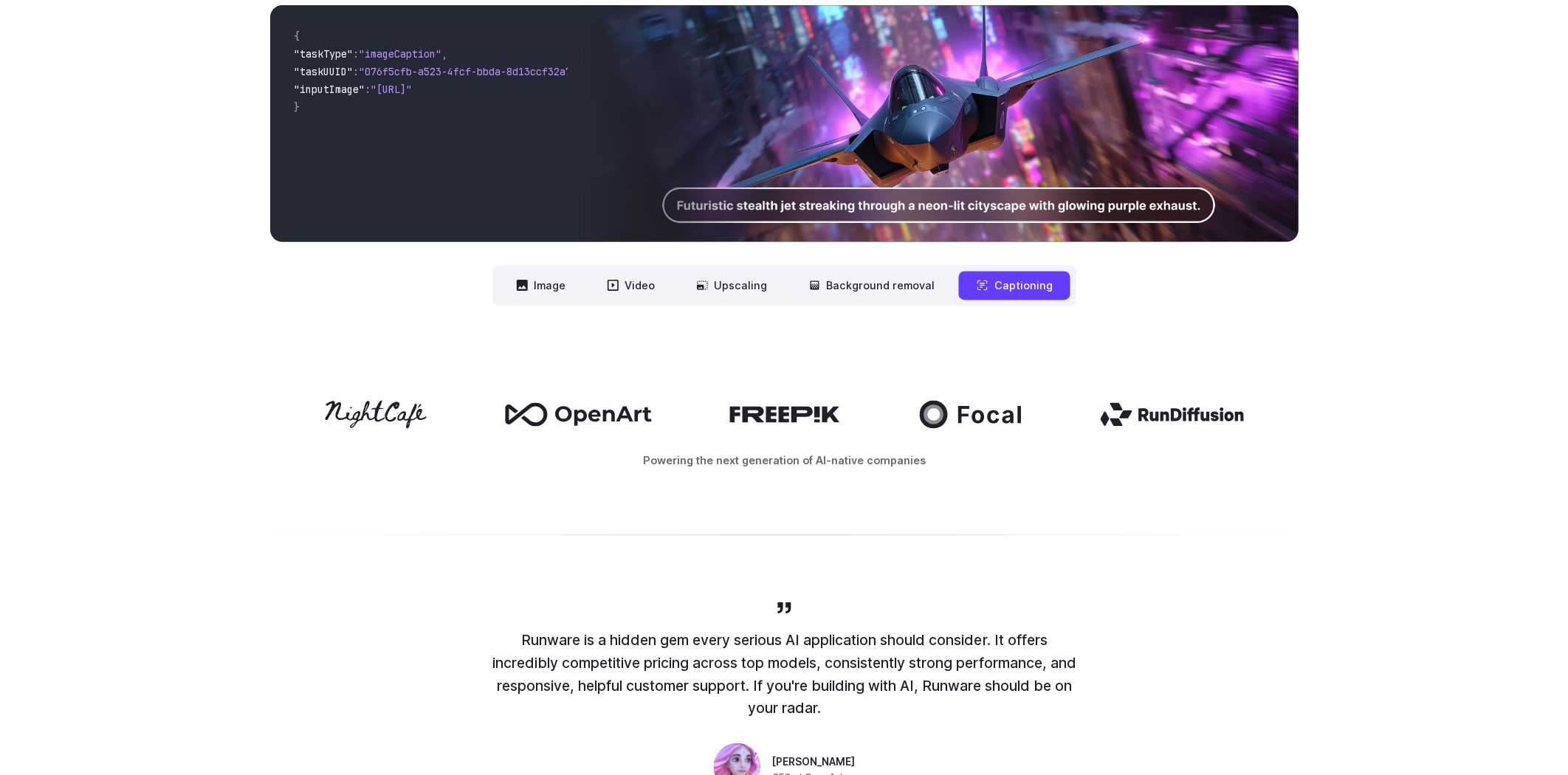
click at [814, 415] on icon at bounding box center [785, 414] width 111 height 16
click at [748, 464] on p "Powering the next generation of AI-native companies" at bounding box center [784, 460] width 1028 height 17
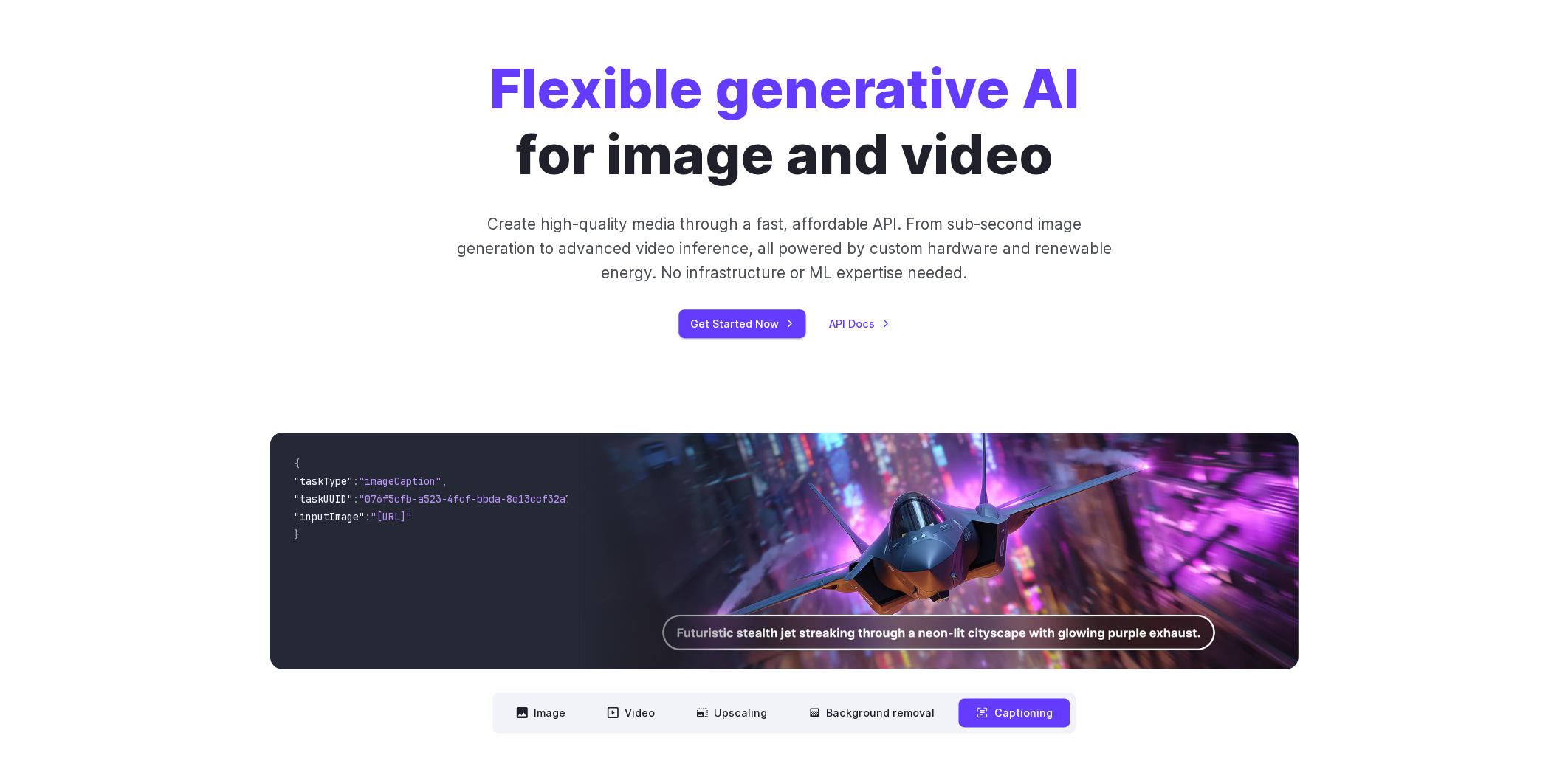
scroll to position [0, 0]
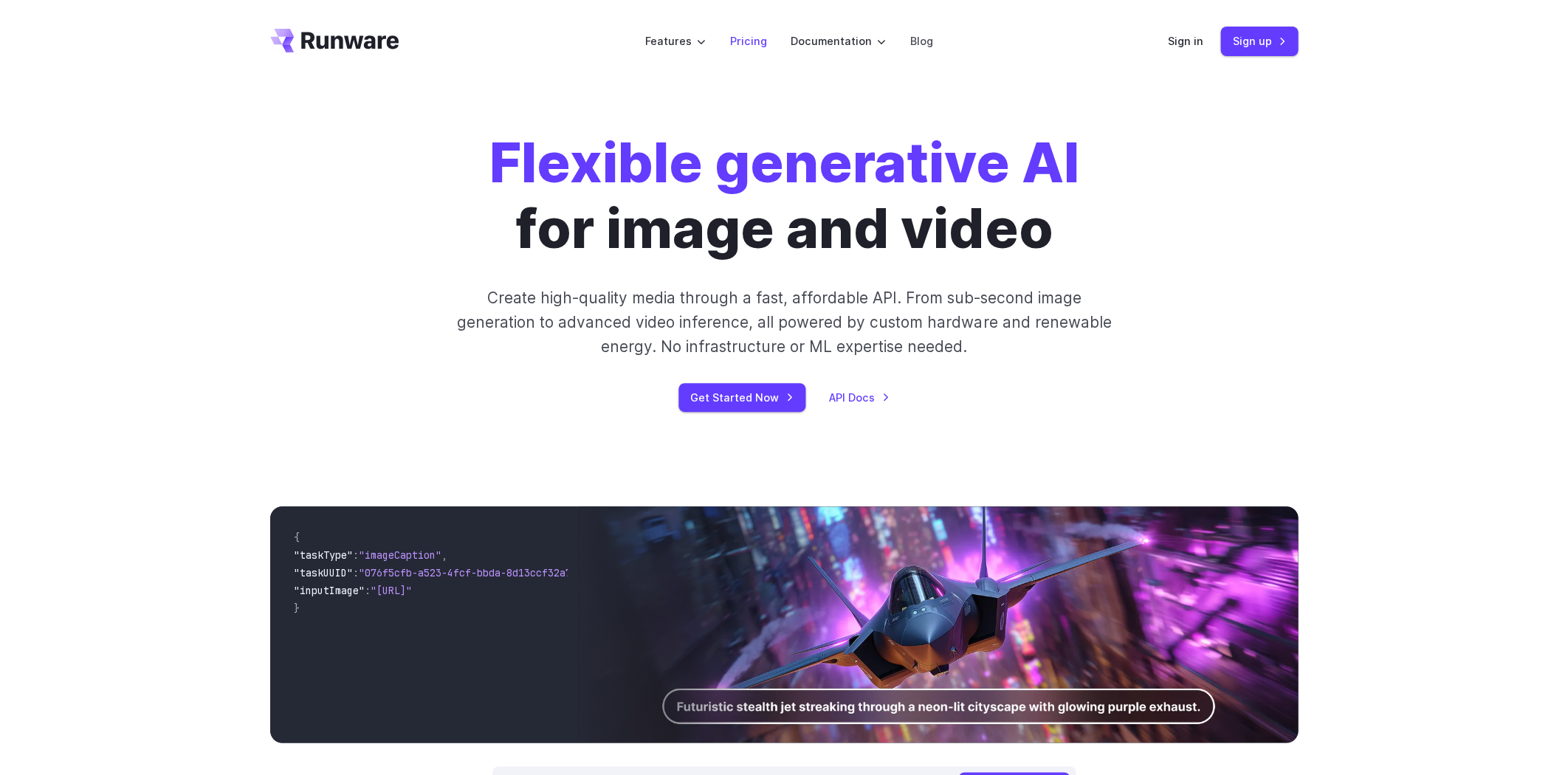
click at [750, 43] on link "Pricing" at bounding box center [748, 41] width 37 height 17
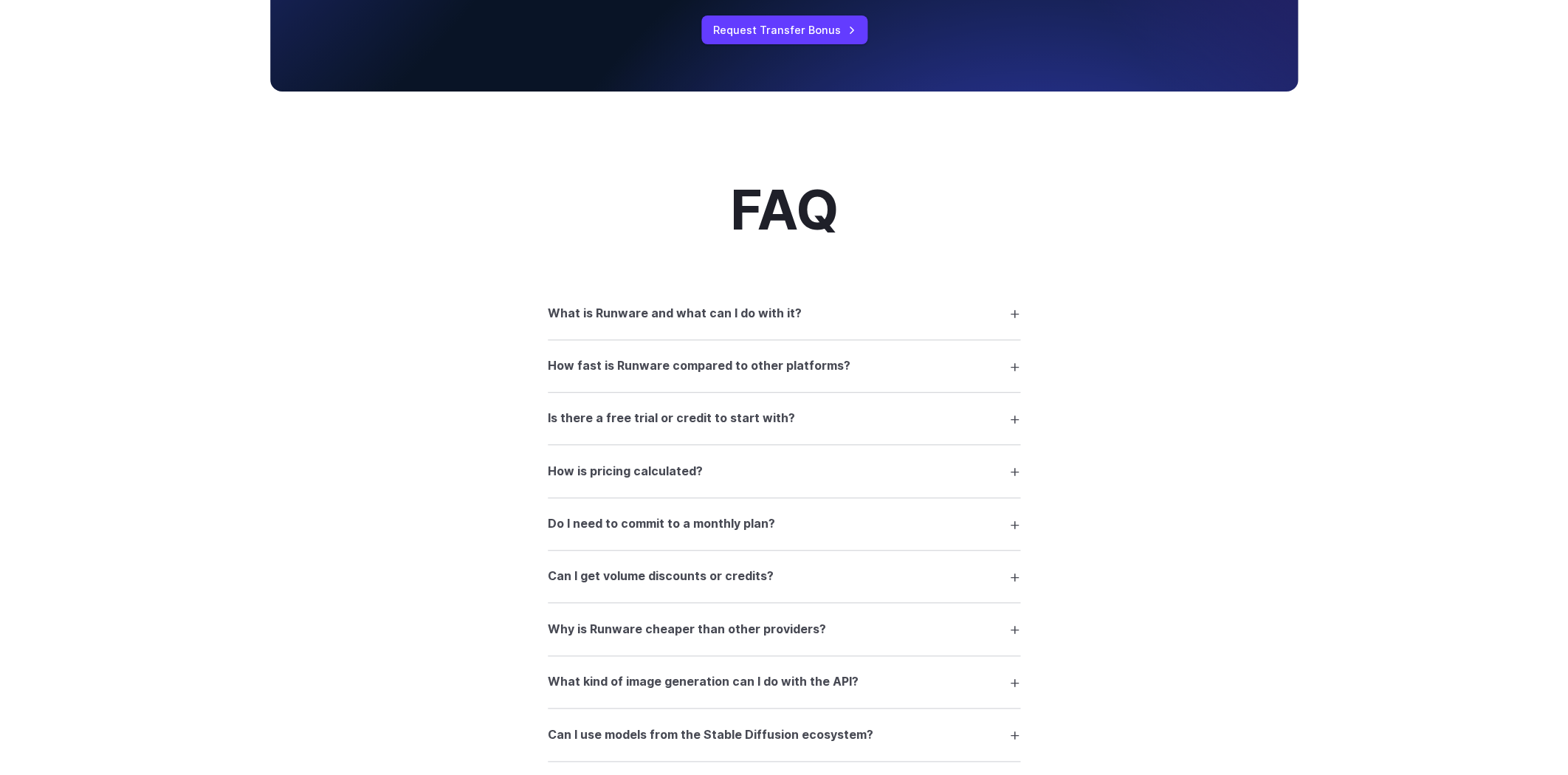
scroll to position [2161, 0]
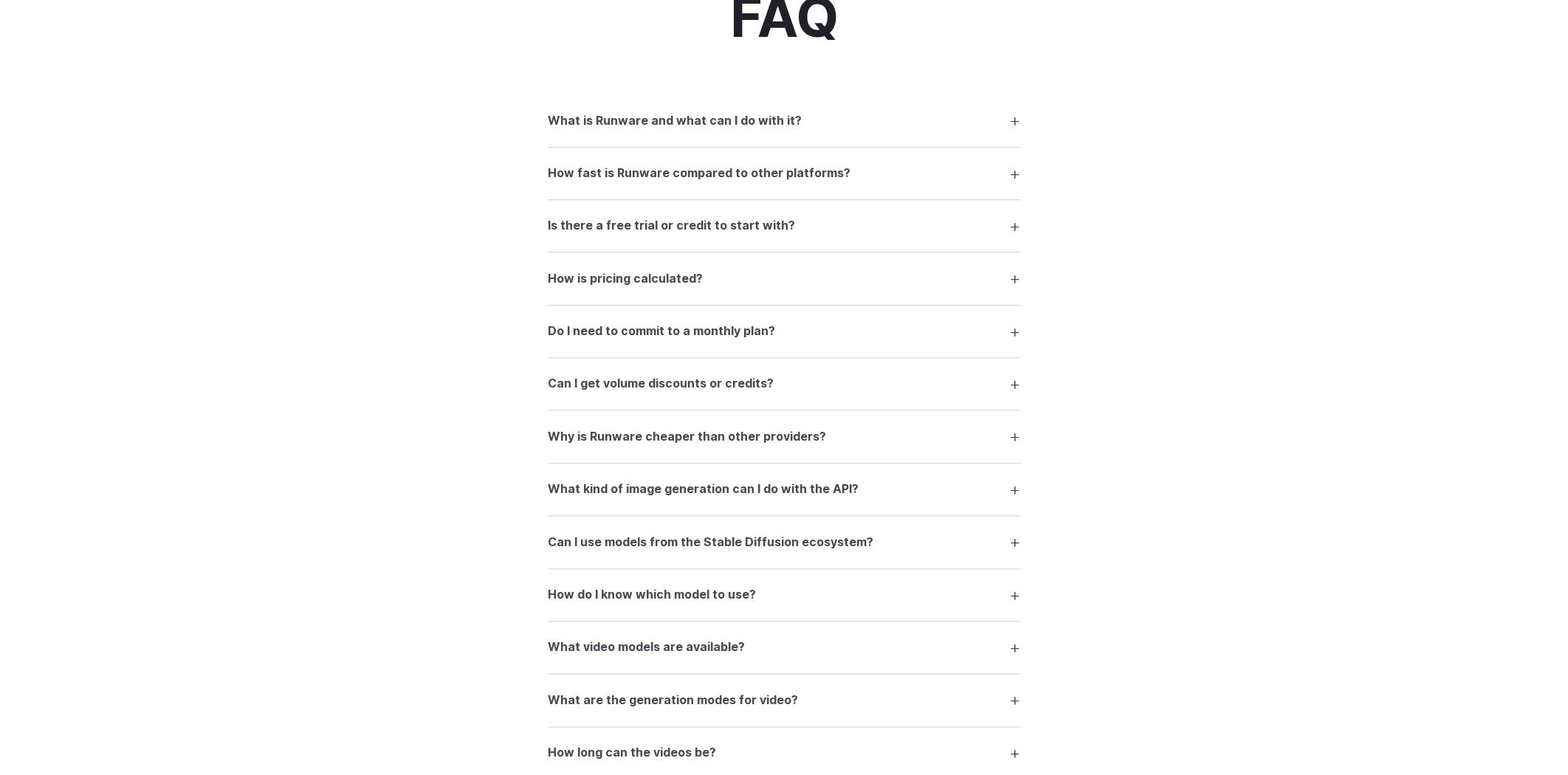
click at [646, 288] on h3 "How is pricing calculated?" at bounding box center [625, 280] width 155 height 19
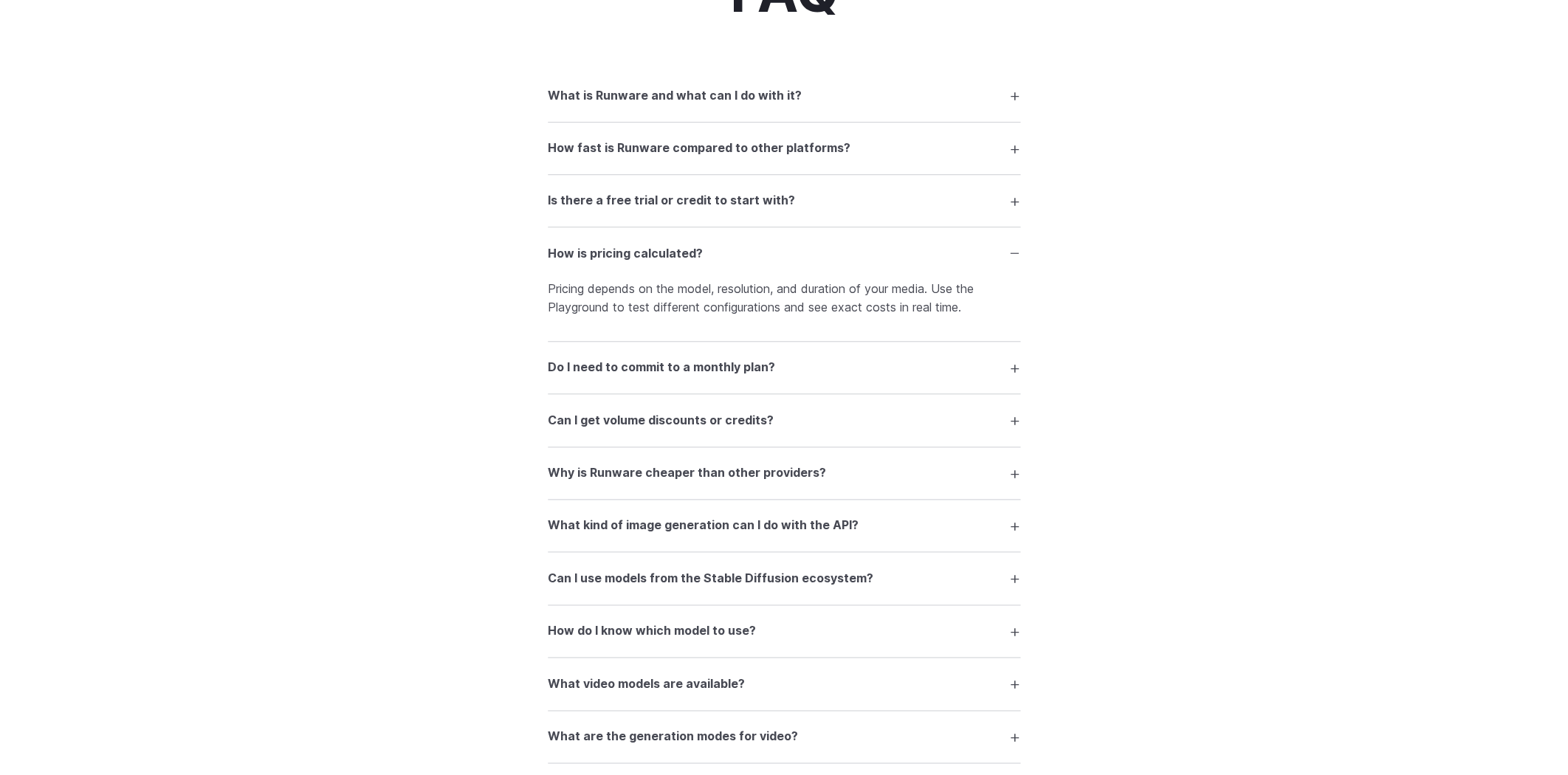
scroll to position [2236, 0]
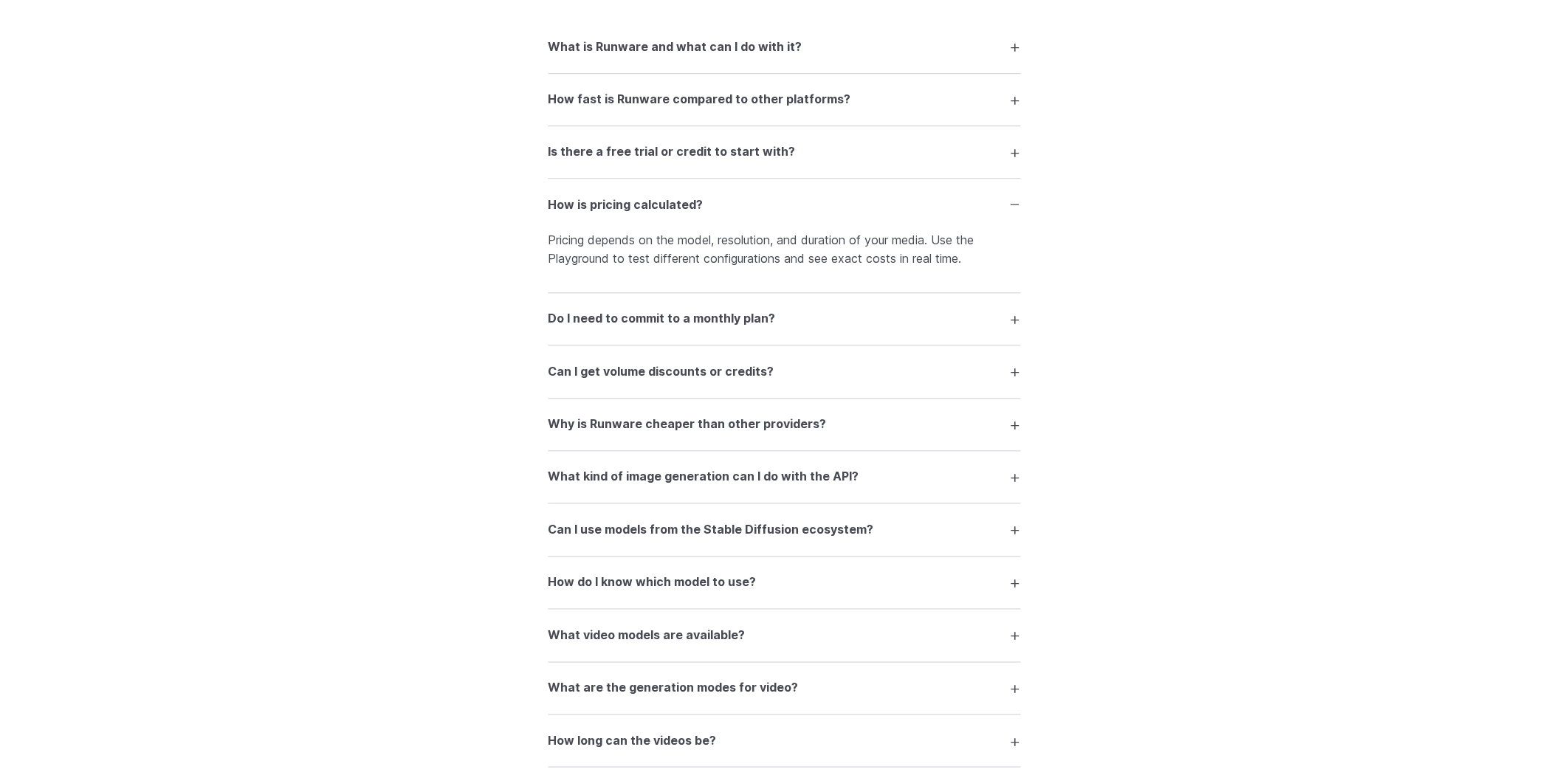
click at [587, 321] on h3 "Do I need to commit to a monthly plan?" at bounding box center [661, 319] width 227 height 19
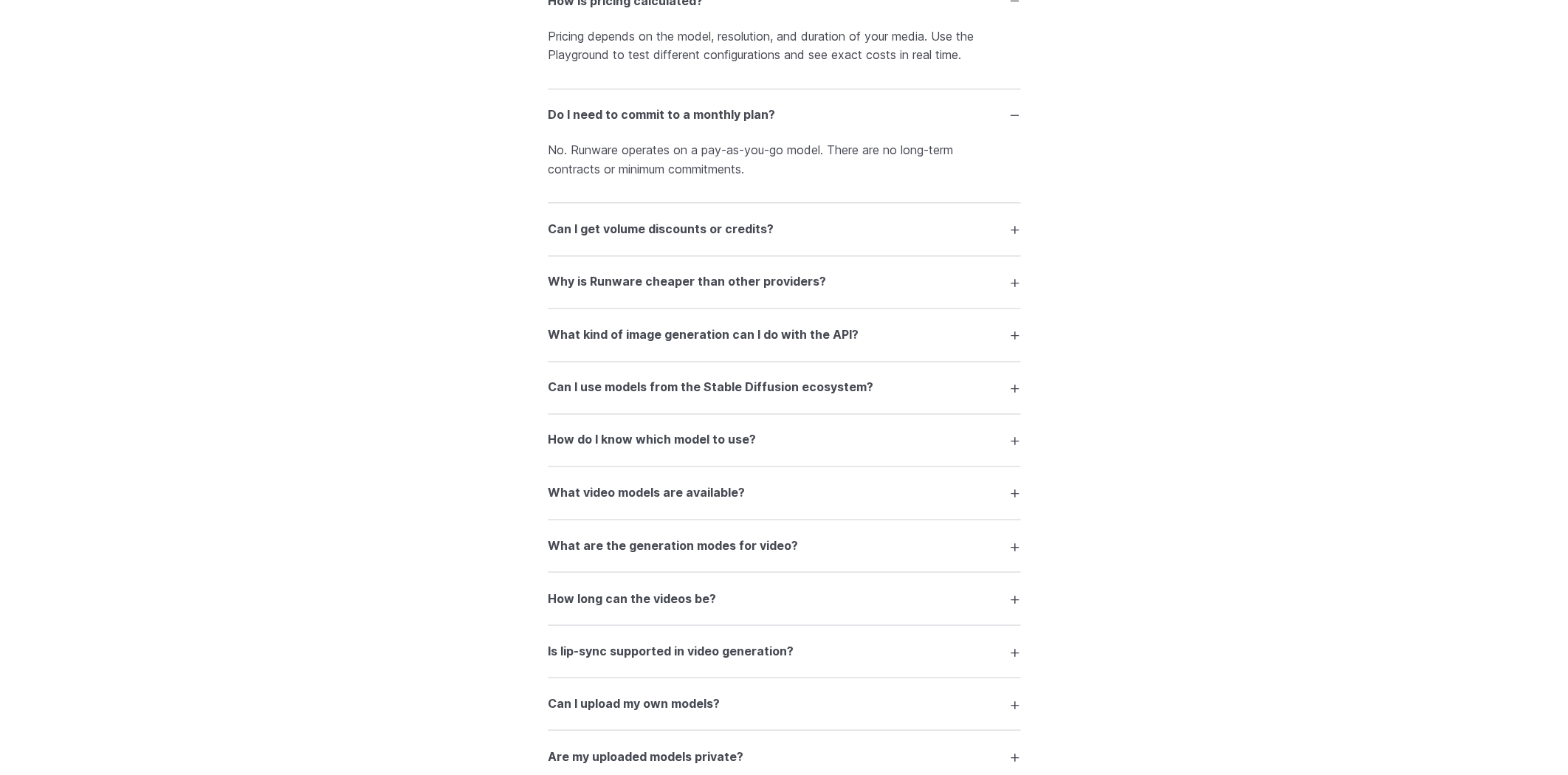
scroll to position [2580, 0]
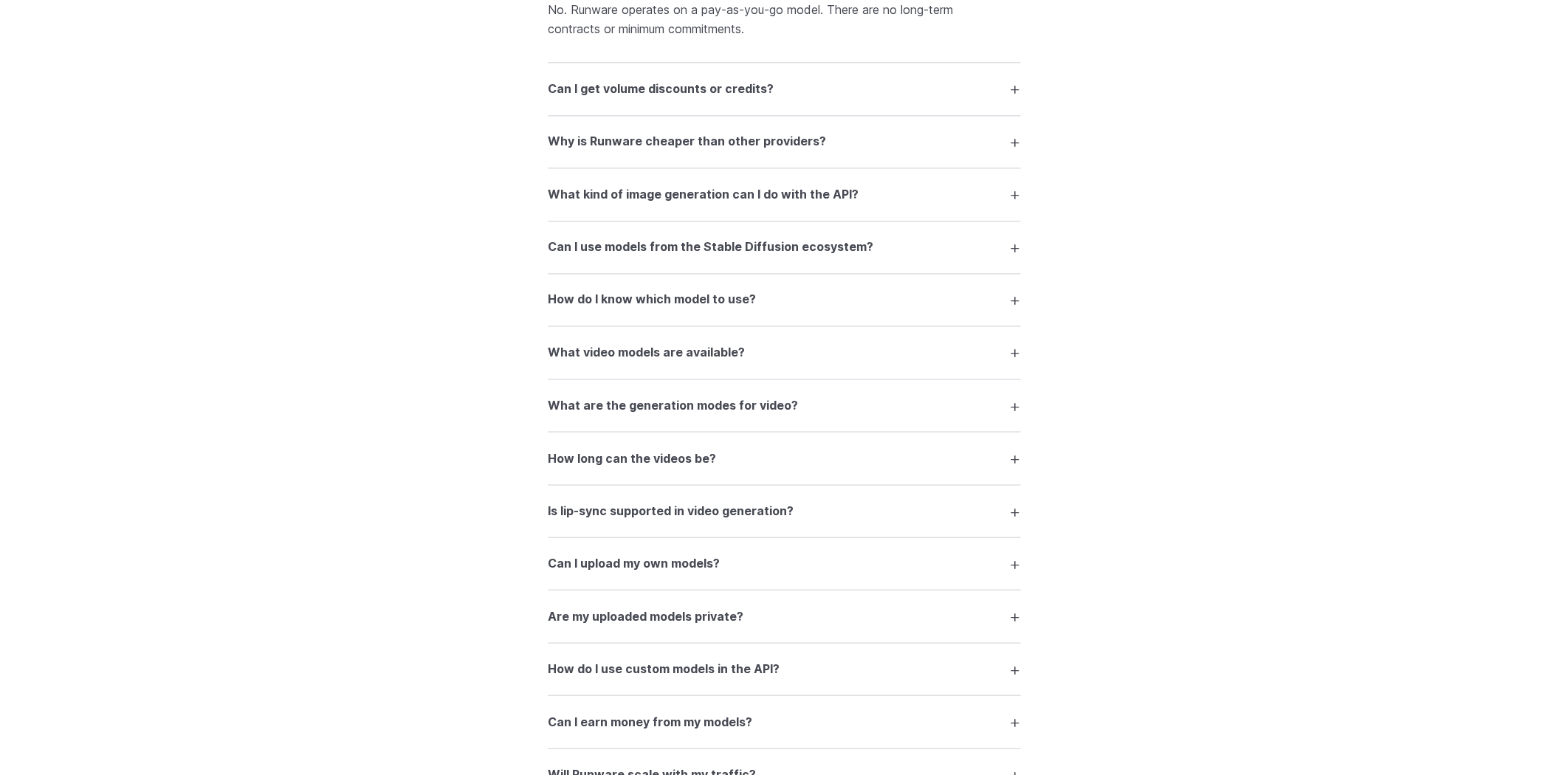
click at [573, 310] on h3 "How do I know which model to use?" at bounding box center [651, 300] width 208 height 19
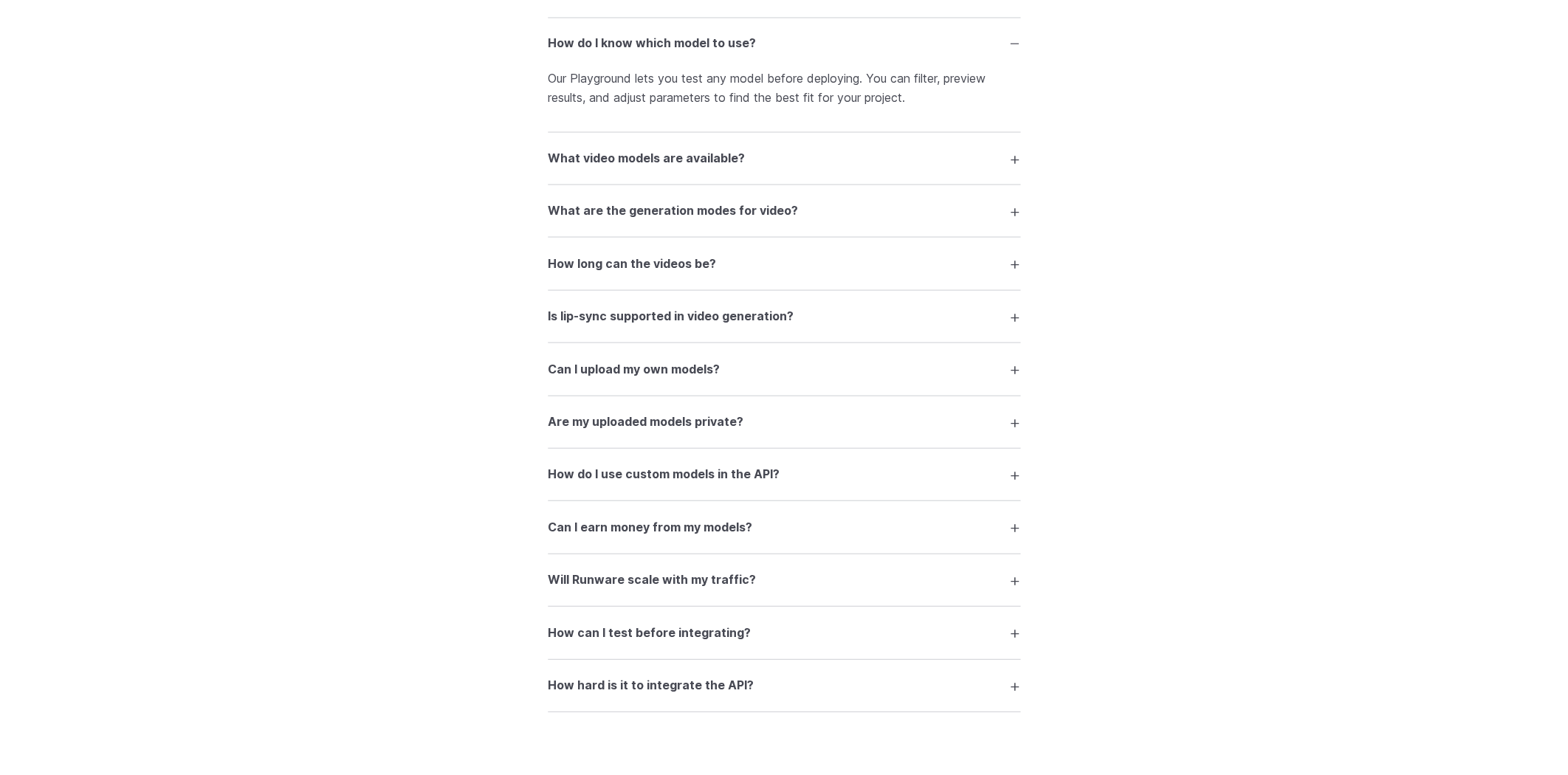
scroll to position [2969, 0]
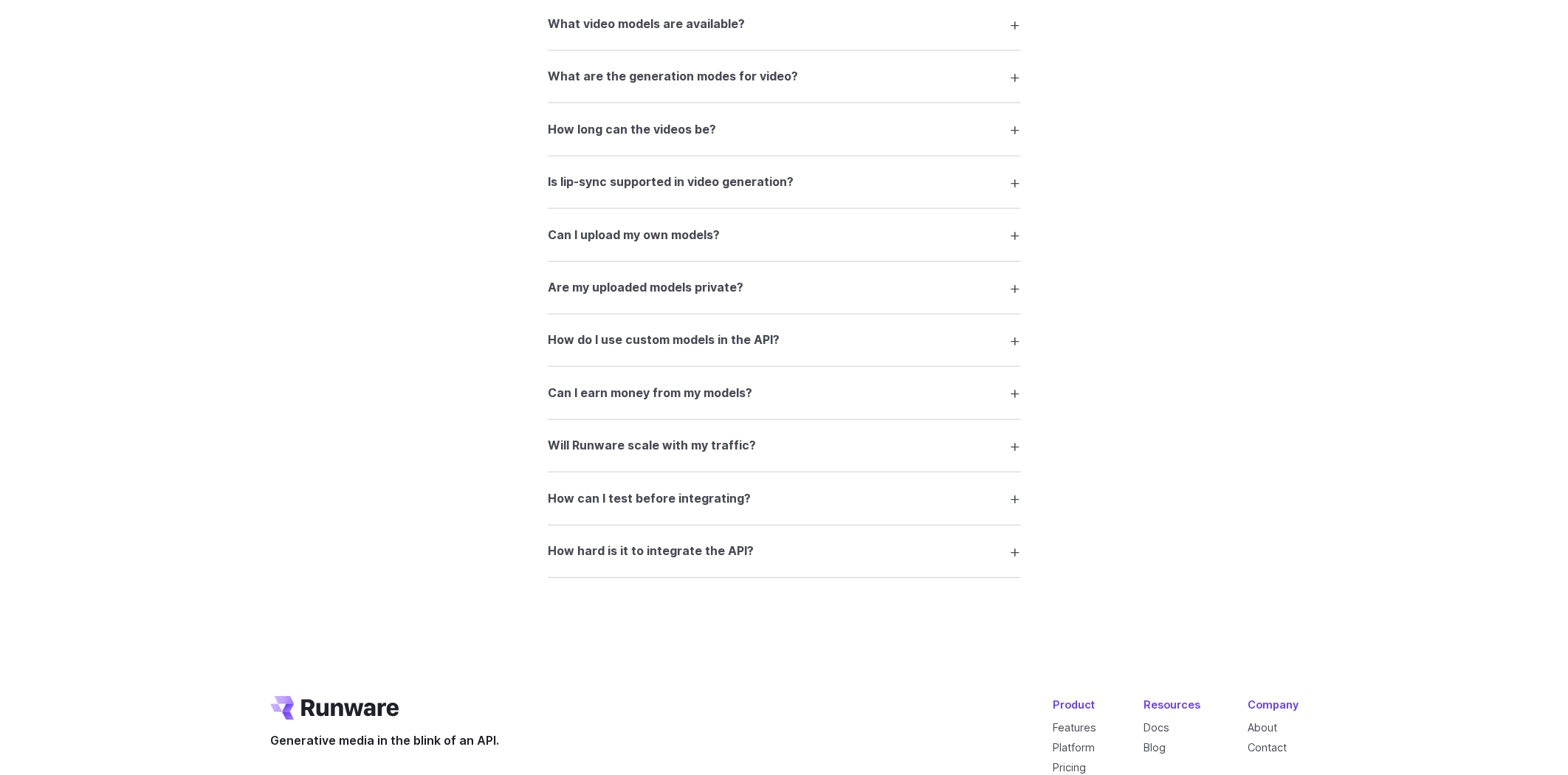
click at [652, 403] on h3 "Can I earn money from my models?" at bounding box center [649, 394] width 204 height 19
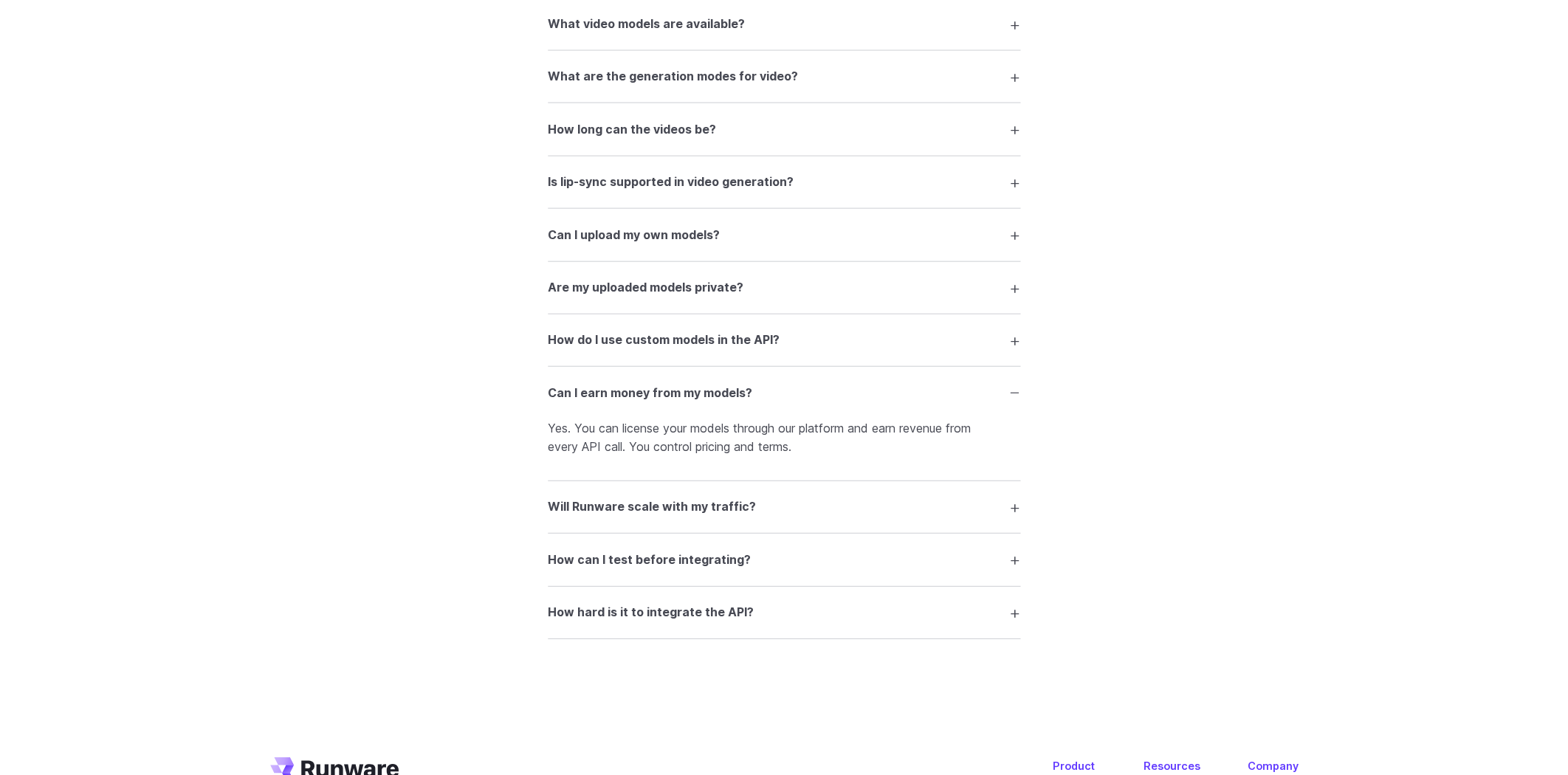
click at [641, 517] on h3 "Will Runware scale with my traffic?" at bounding box center [651, 507] width 208 height 19
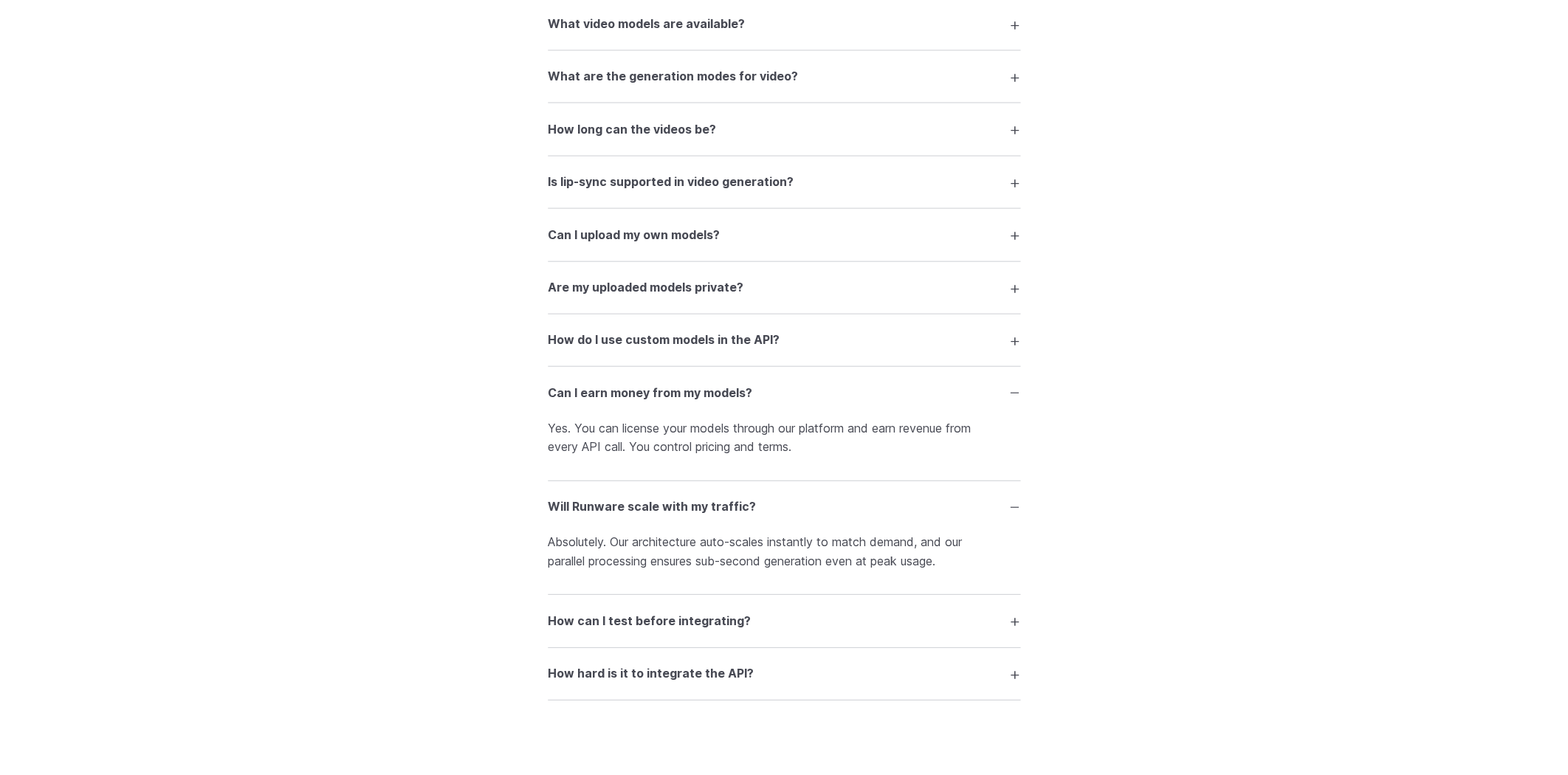
click at [642, 631] on h3 "How can I test before integrating?" at bounding box center [649, 622] width 203 height 19
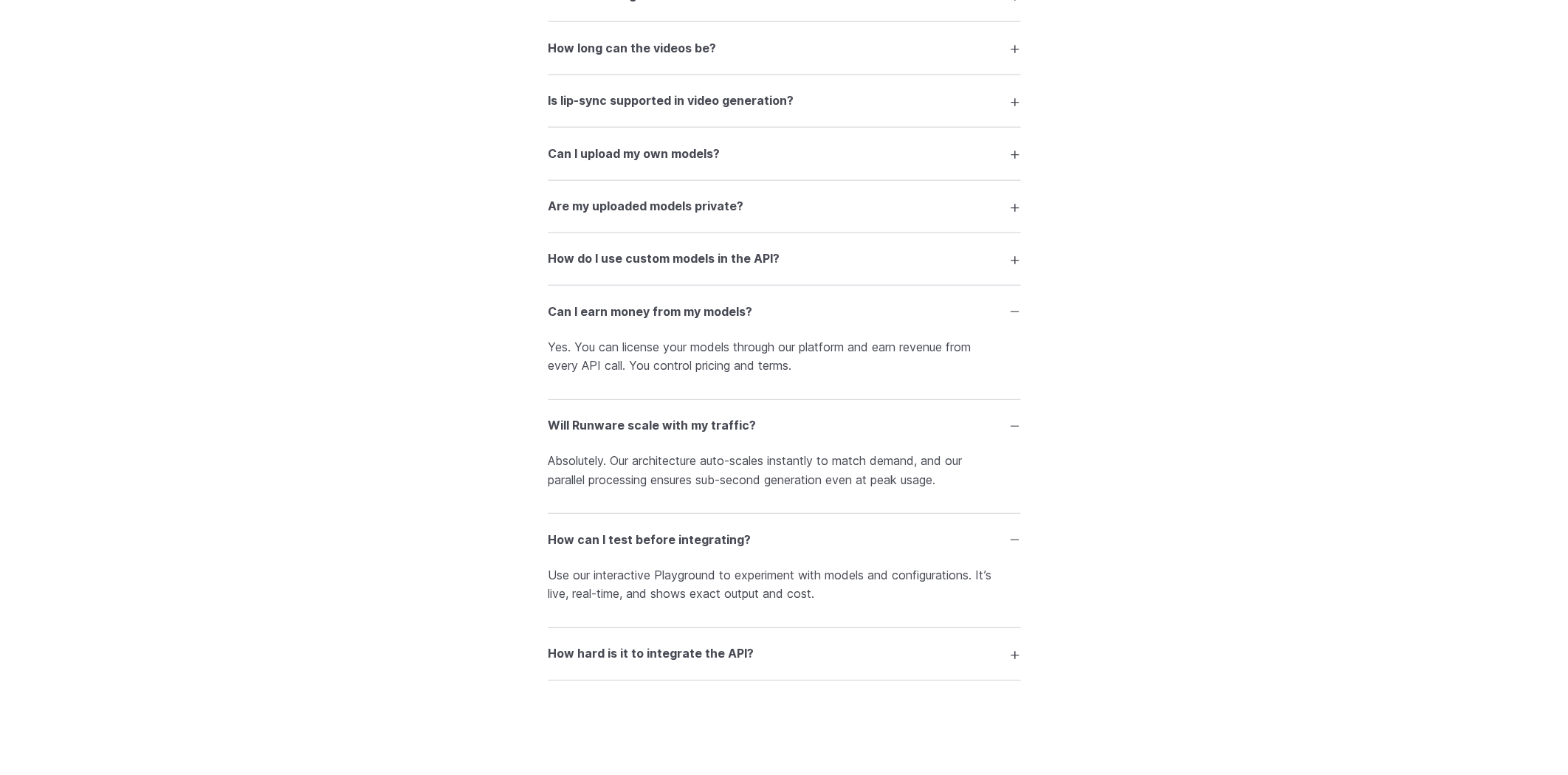
click at [696, 664] on h3 "How hard is it to integrate the API?" at bounding box center [650, 655] width 206 height 19
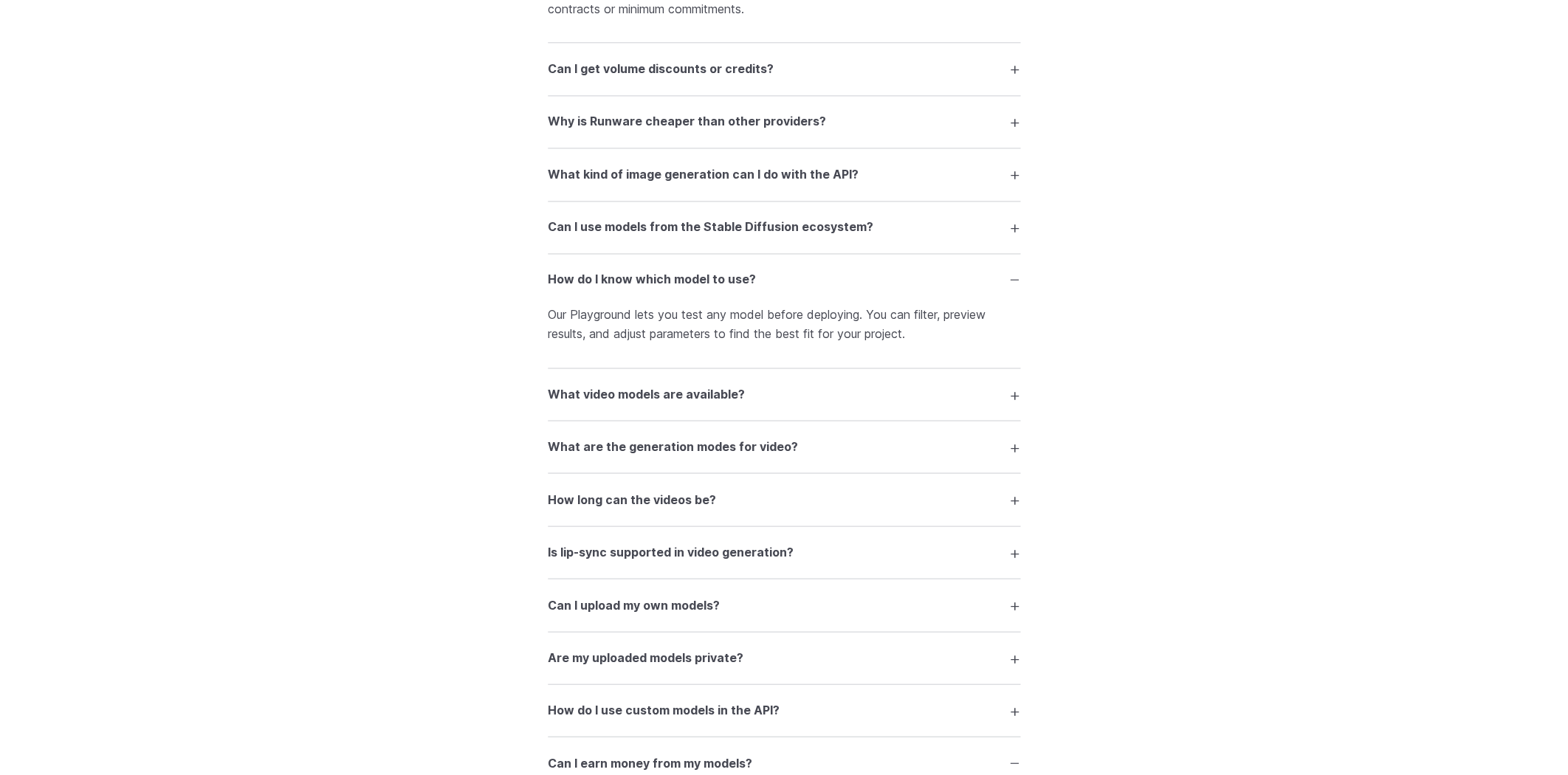
scroll to position [2765, 0]
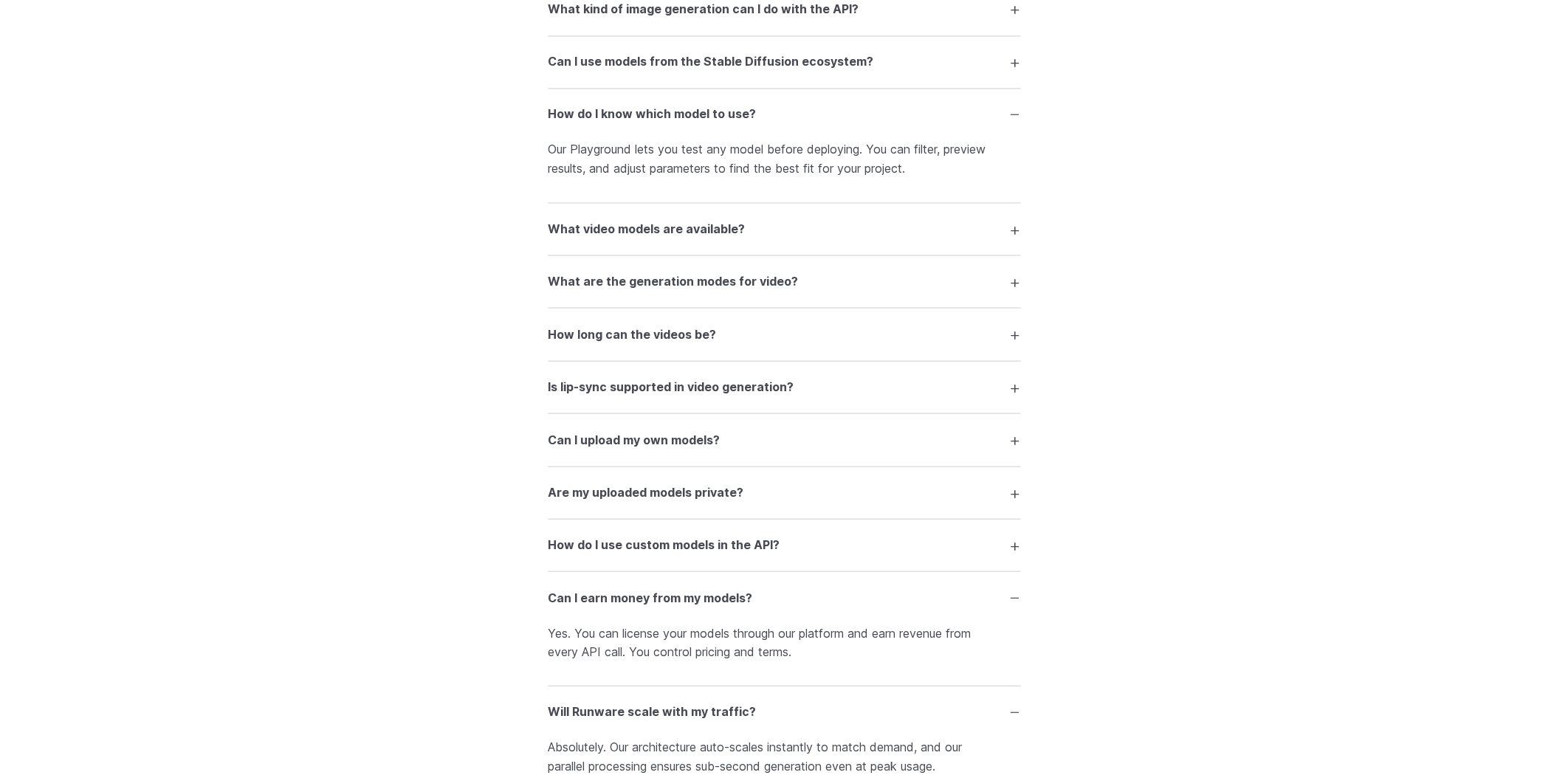
click at [594, 449] on h3 "Can I upload my own models?" at bounding box center [634, 441] width 172 height 19
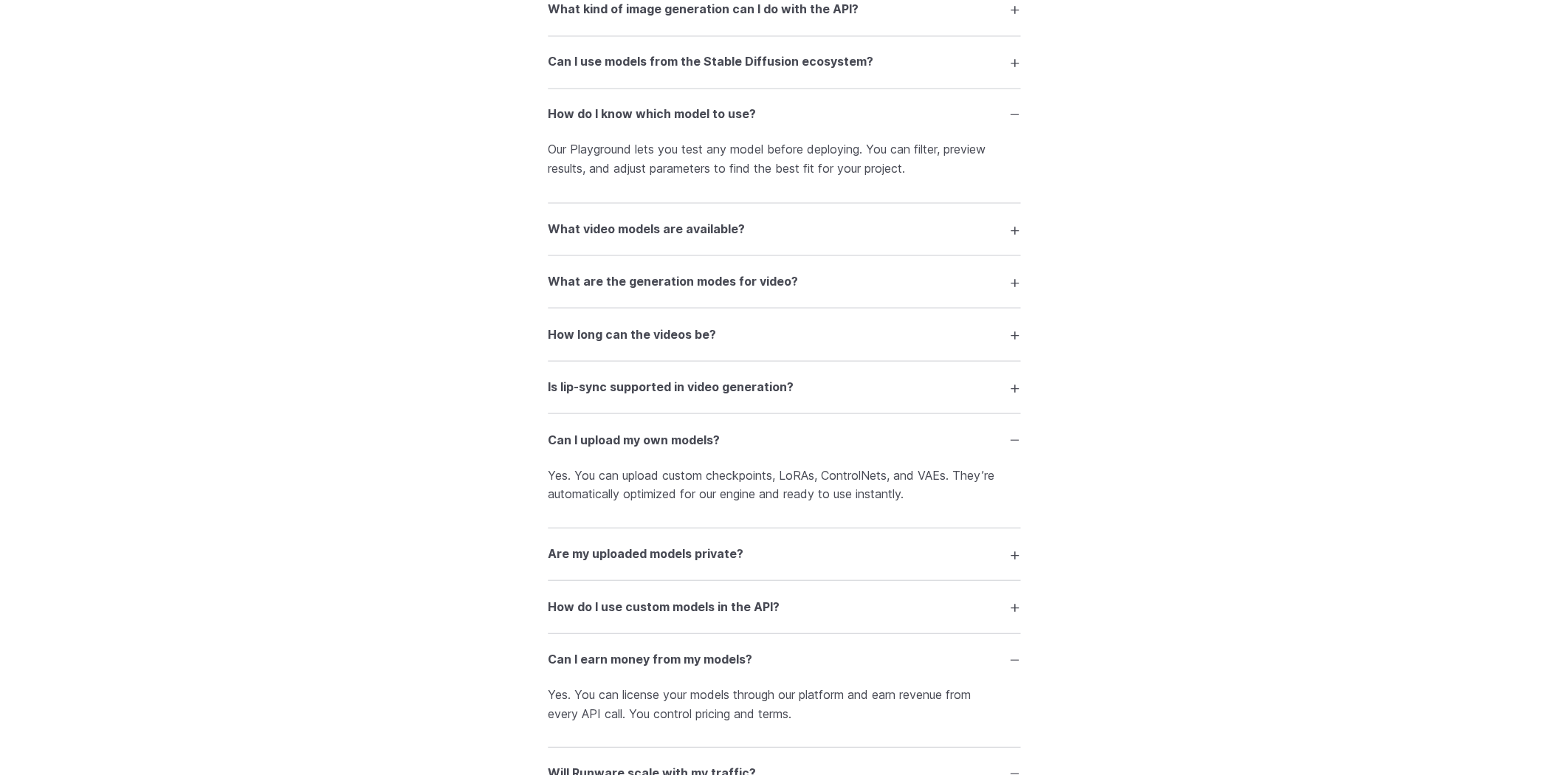
click at [705, 564] on h3 "Are my uploaded models private?" at bounding box center [645, 554] width 196 height 19
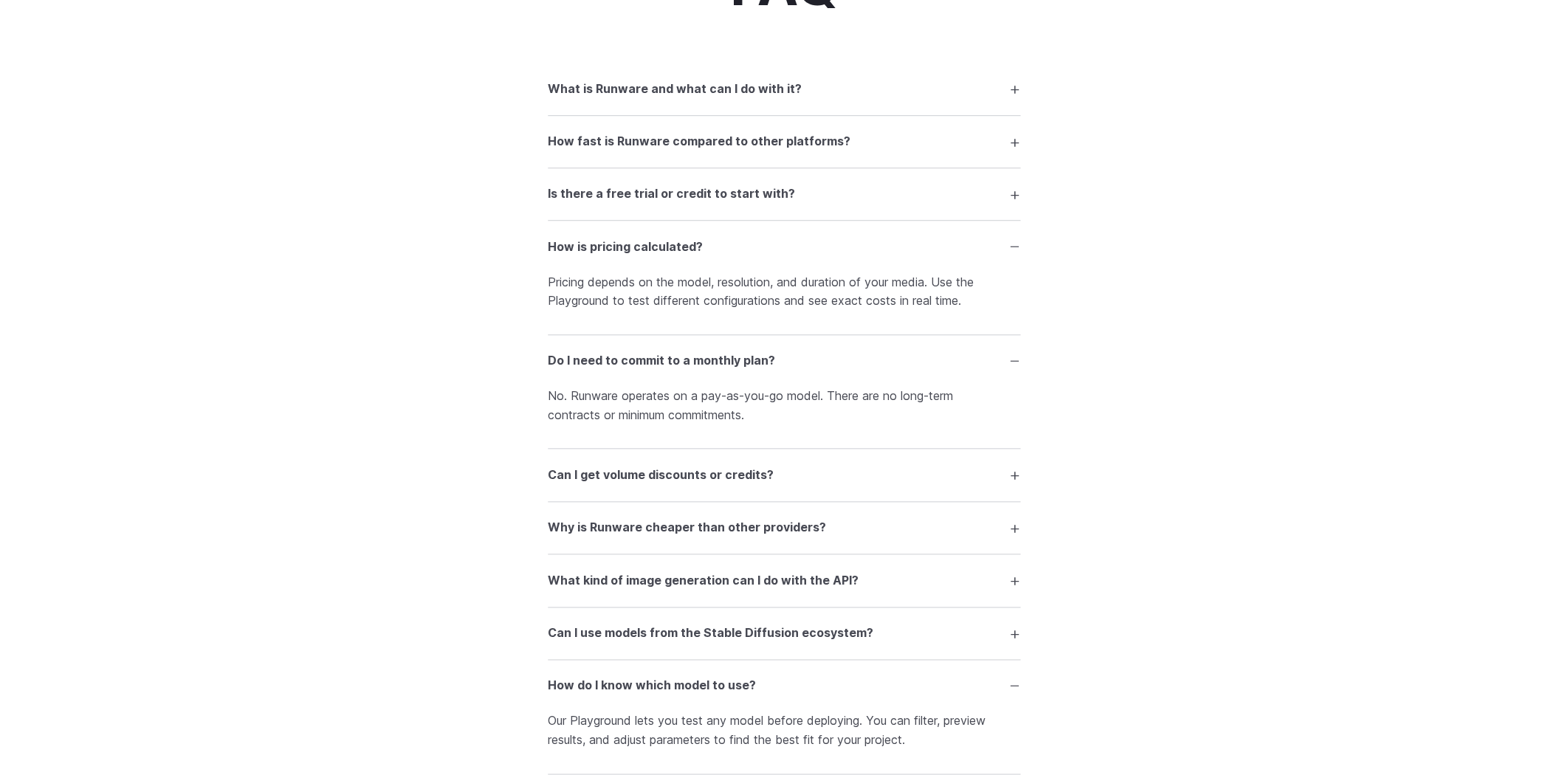
scroll to position [2041, 0]
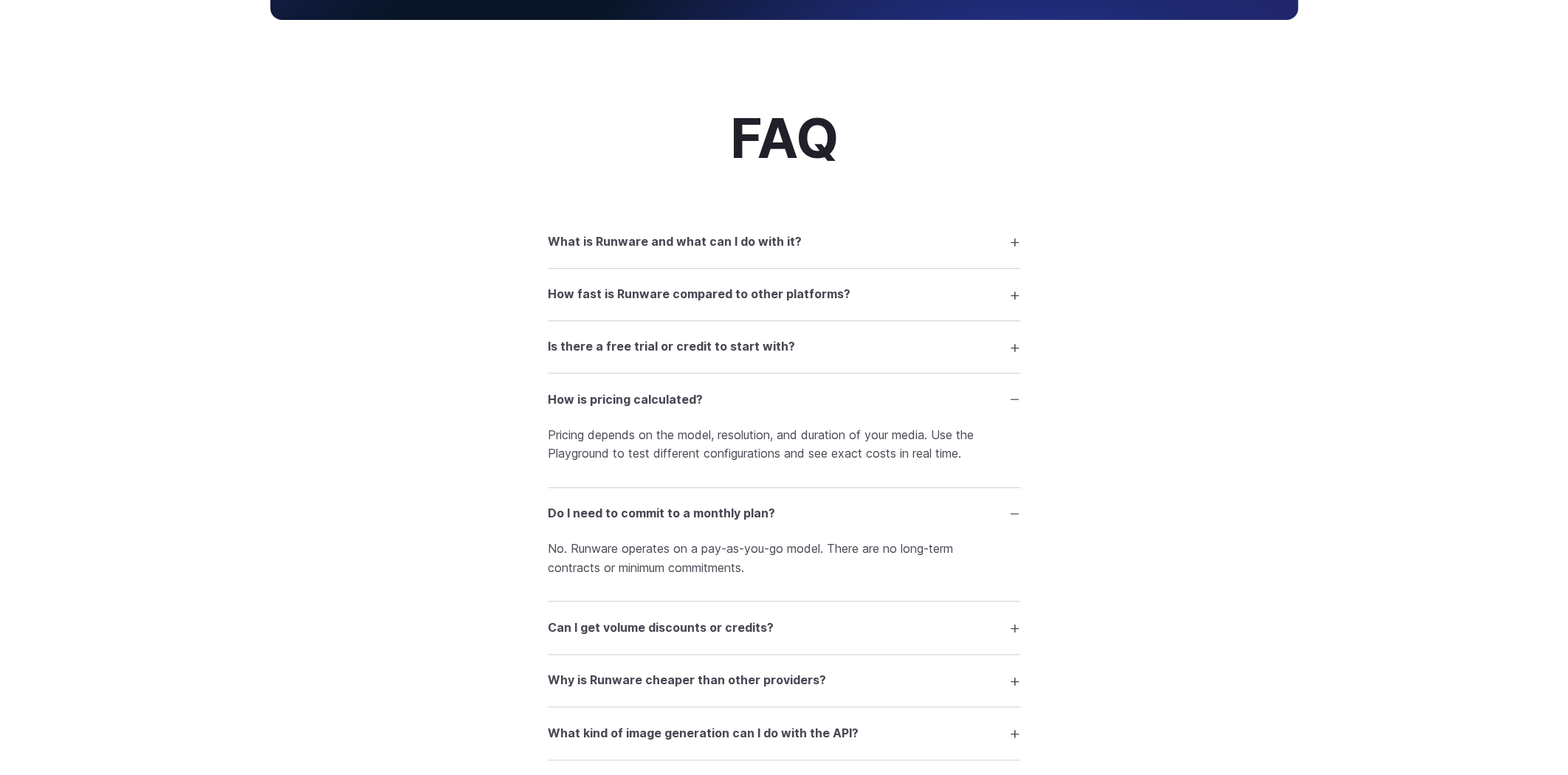
click at [565, 301] on h3 "How fast is Runware compared to other platforms?" at bounding box center [699, 295] width 303 height 19
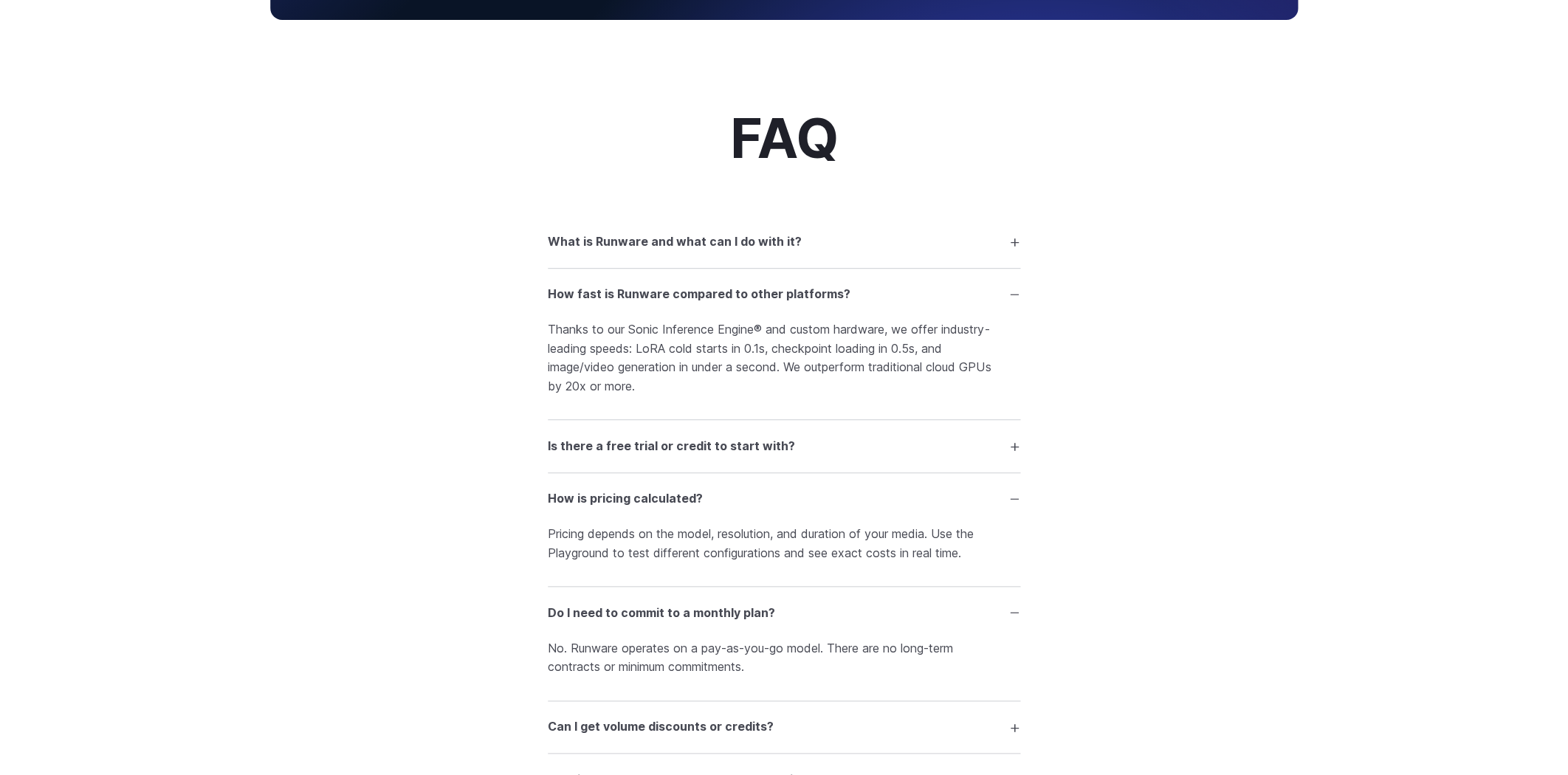
click at [677, 457] on h3 "Is there a free trial or credit to start with?" at bounding box center [672, 447] width 248 height 19
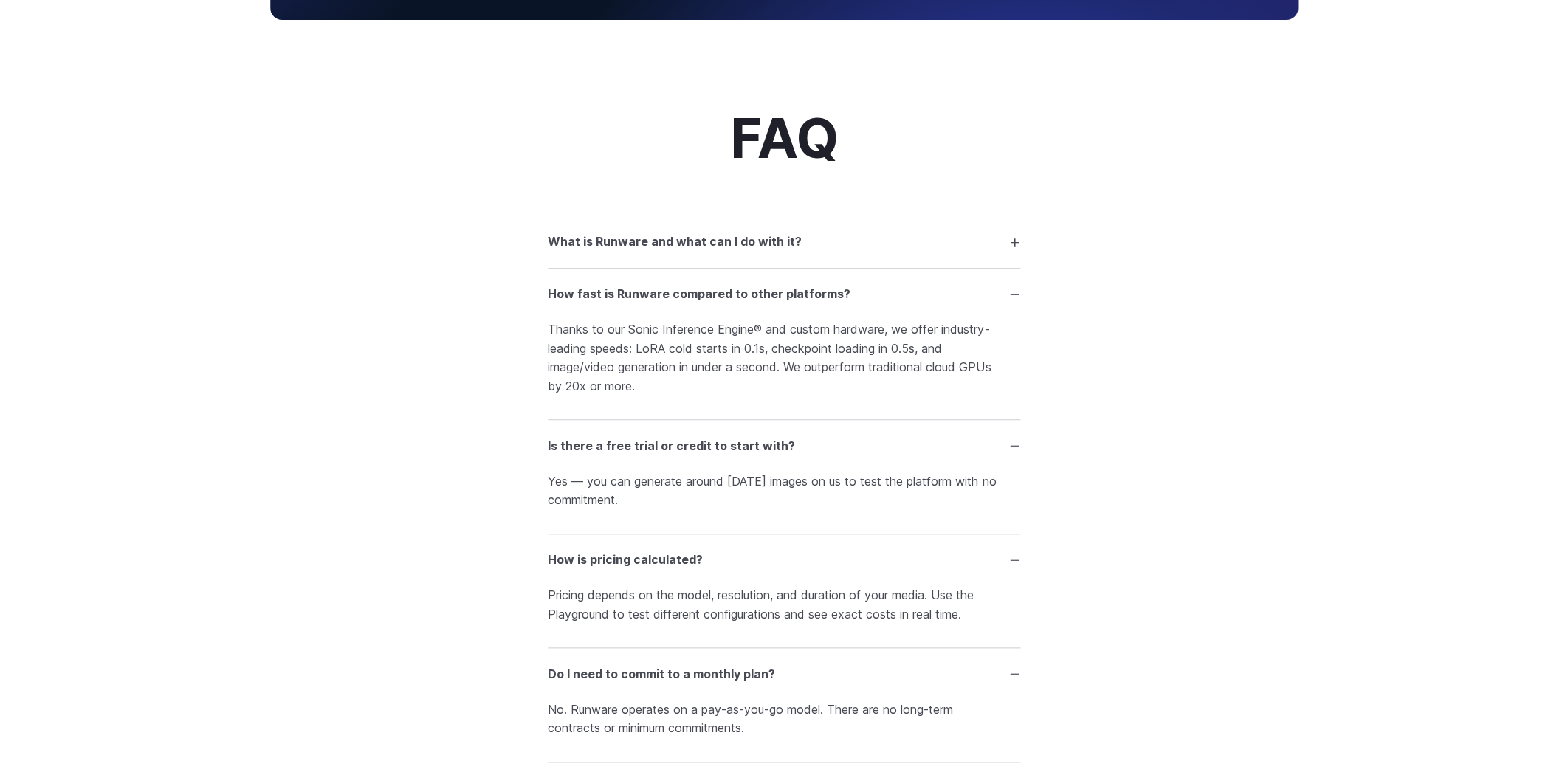
scroll to position [2010, 0]
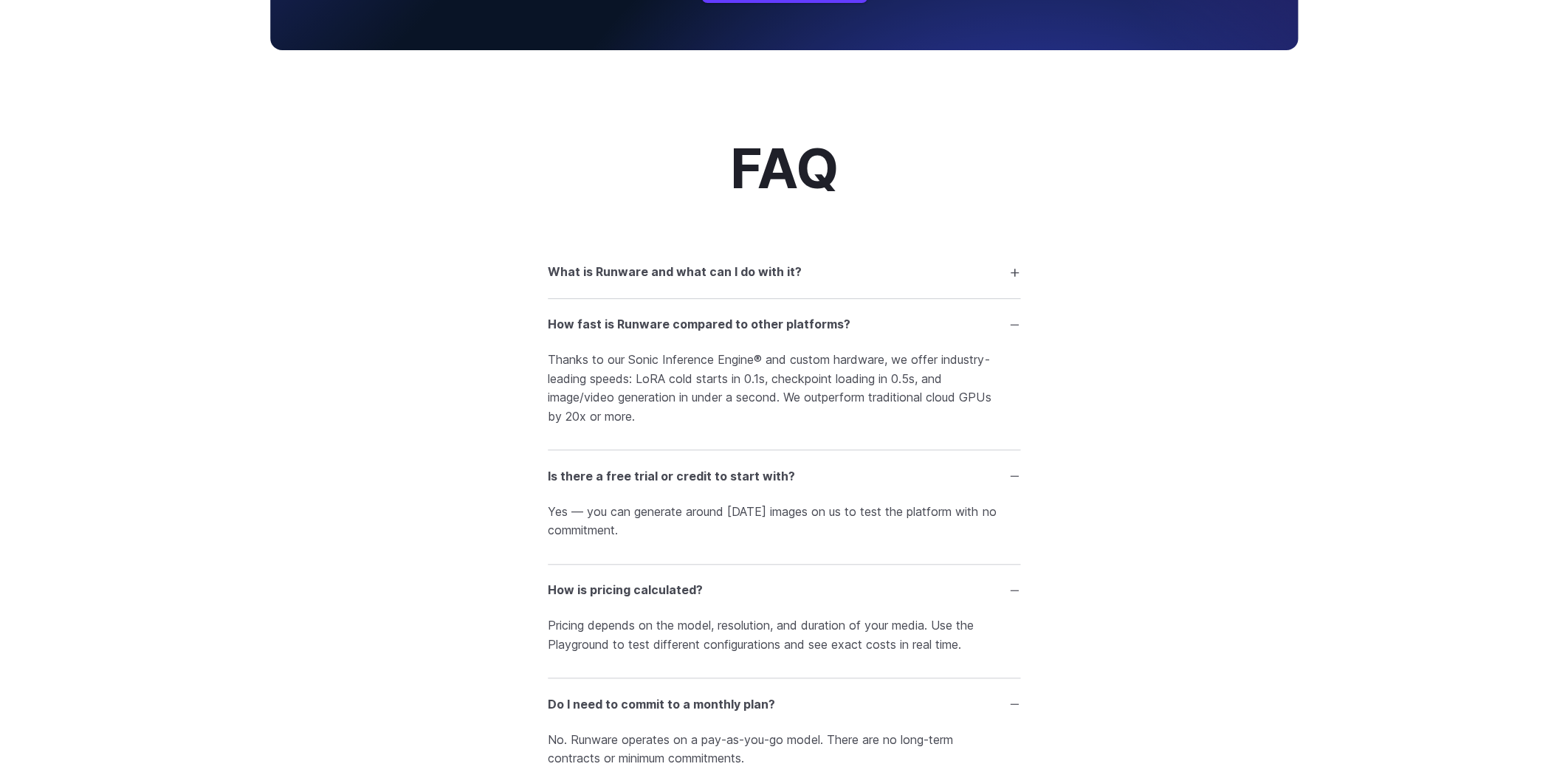
click at [706, 274] on h3 "What is Runware and what can I do with it?" at bounding box center [674, 272] width 254 height 19
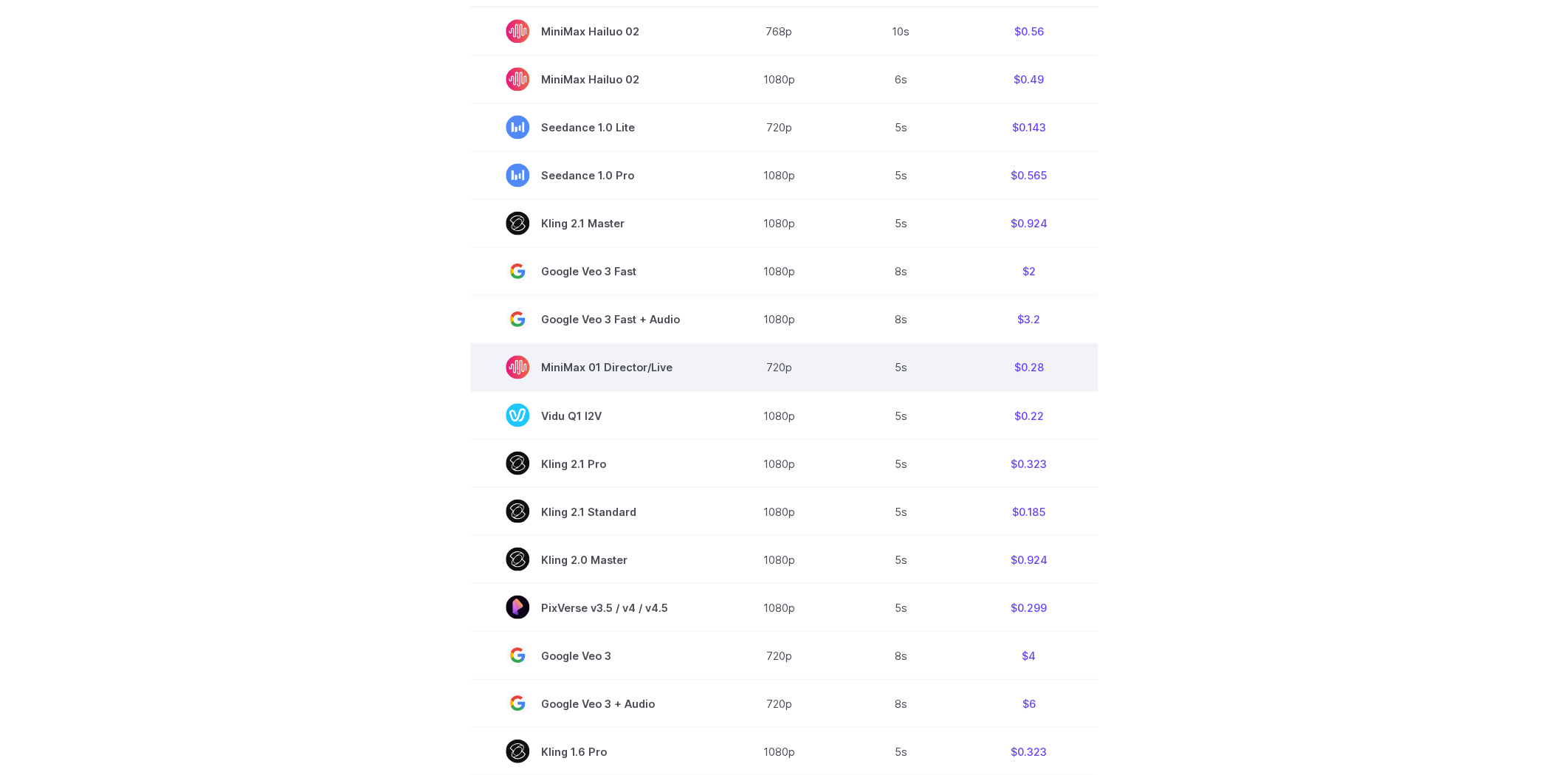
scroll to position [50, 0]
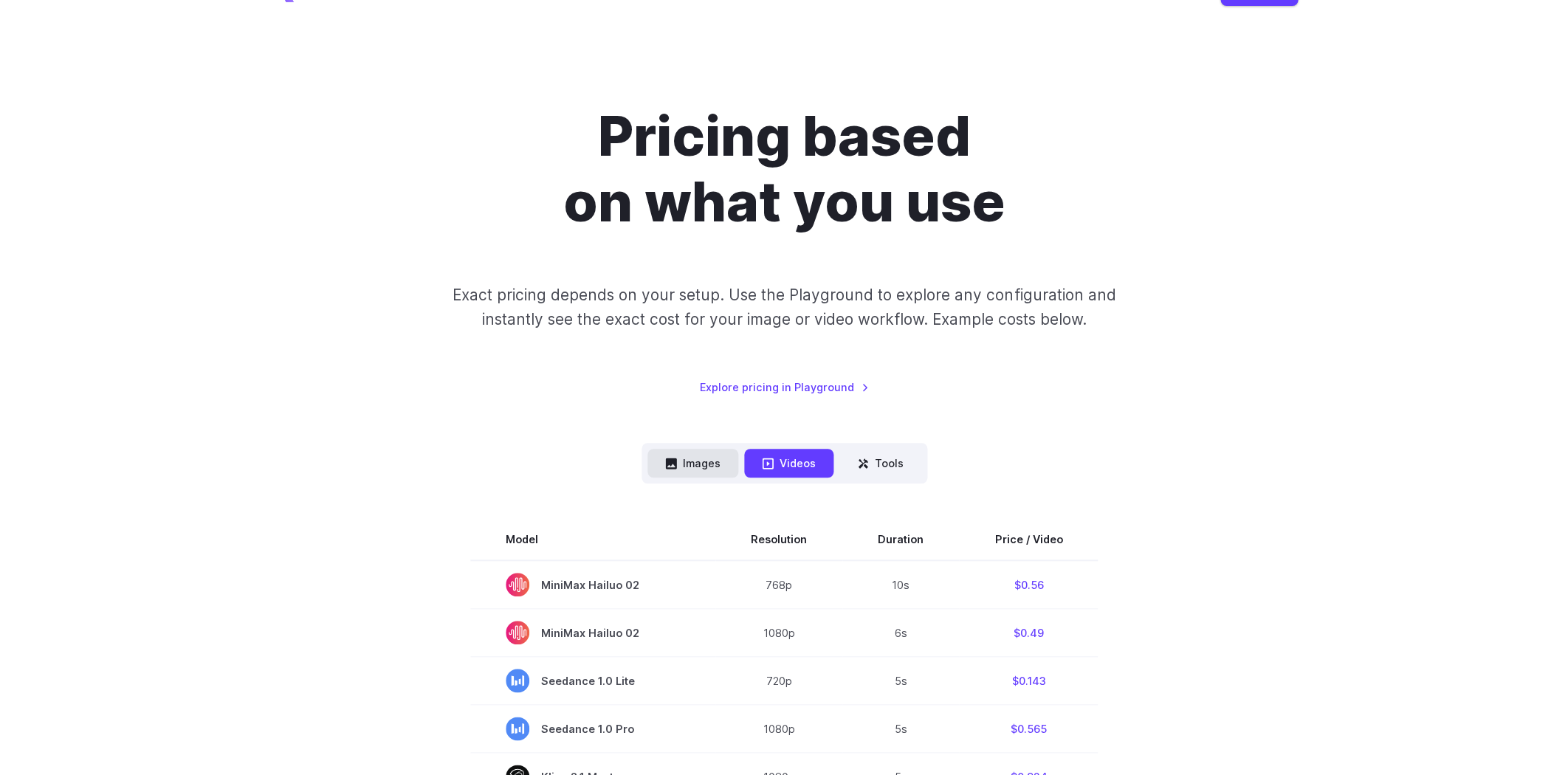
click at [713, 456] on button "Images" at bounding box center [693, 463] width 91 height 29
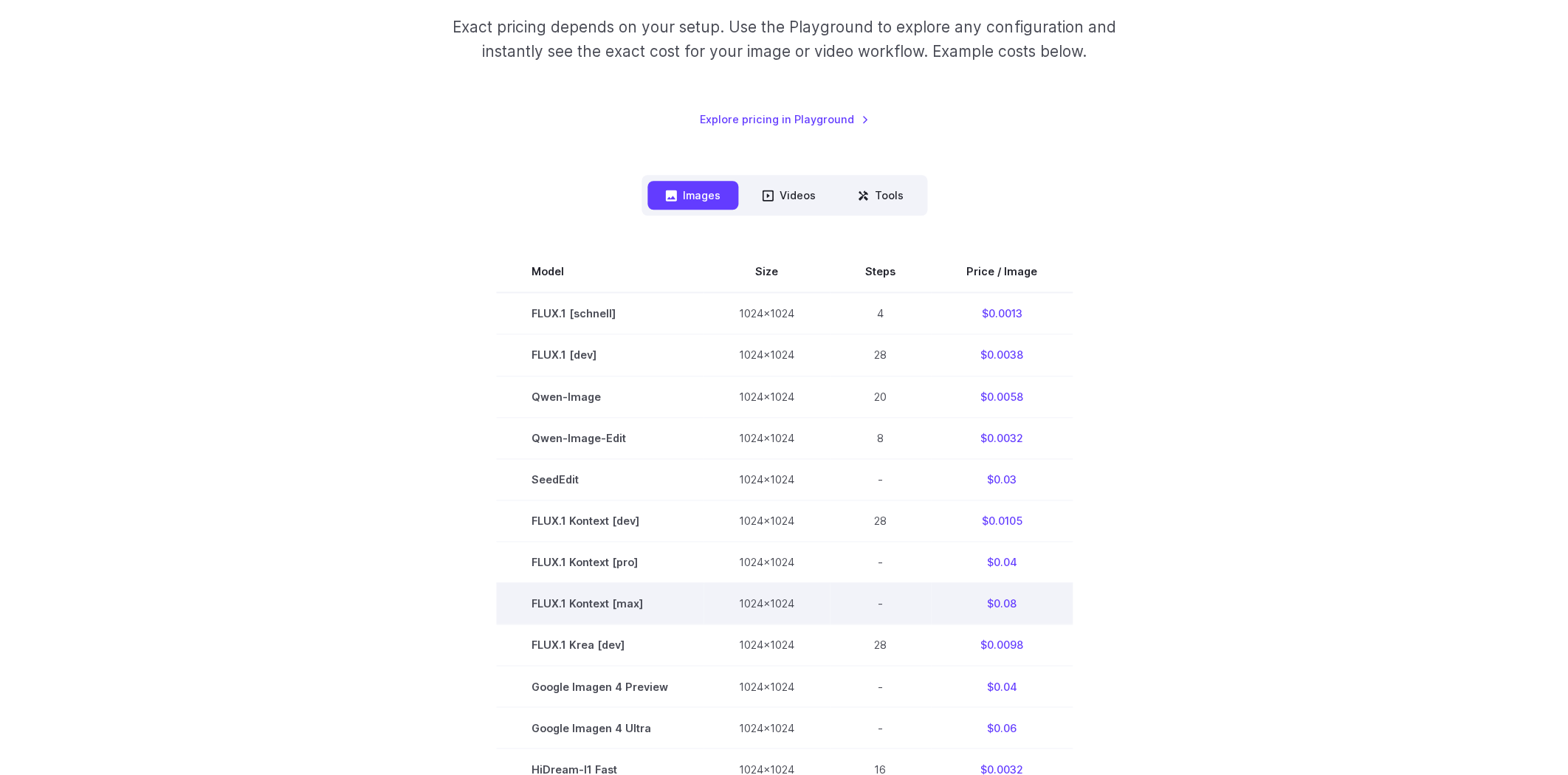
scroll to position [470, 0]
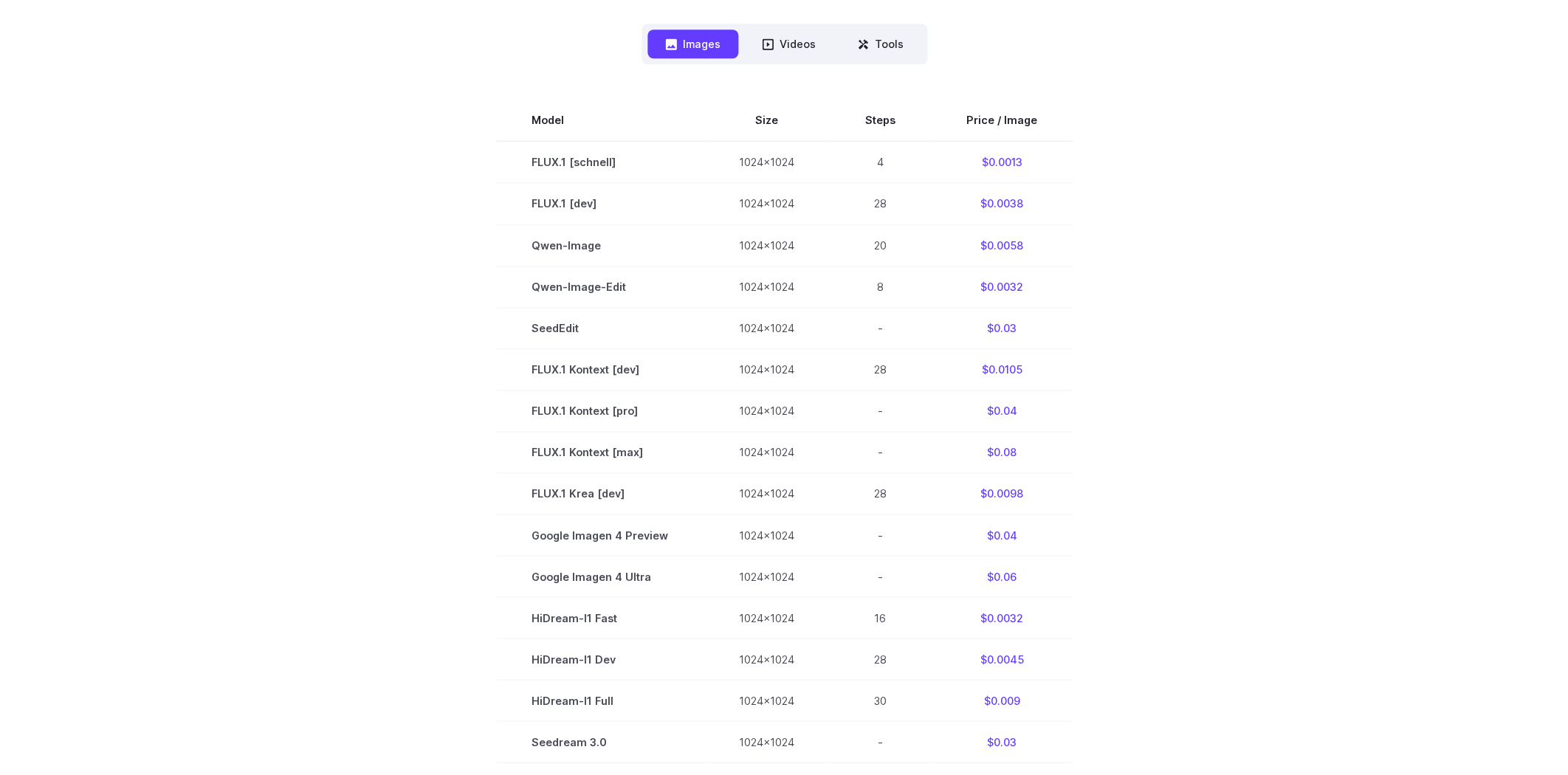
click at [170, 167] on div "Pricing based on what you use Exact pricing depends on your setup. Use the Play…" at bounding box center [784, 318] width 1568 height 1410
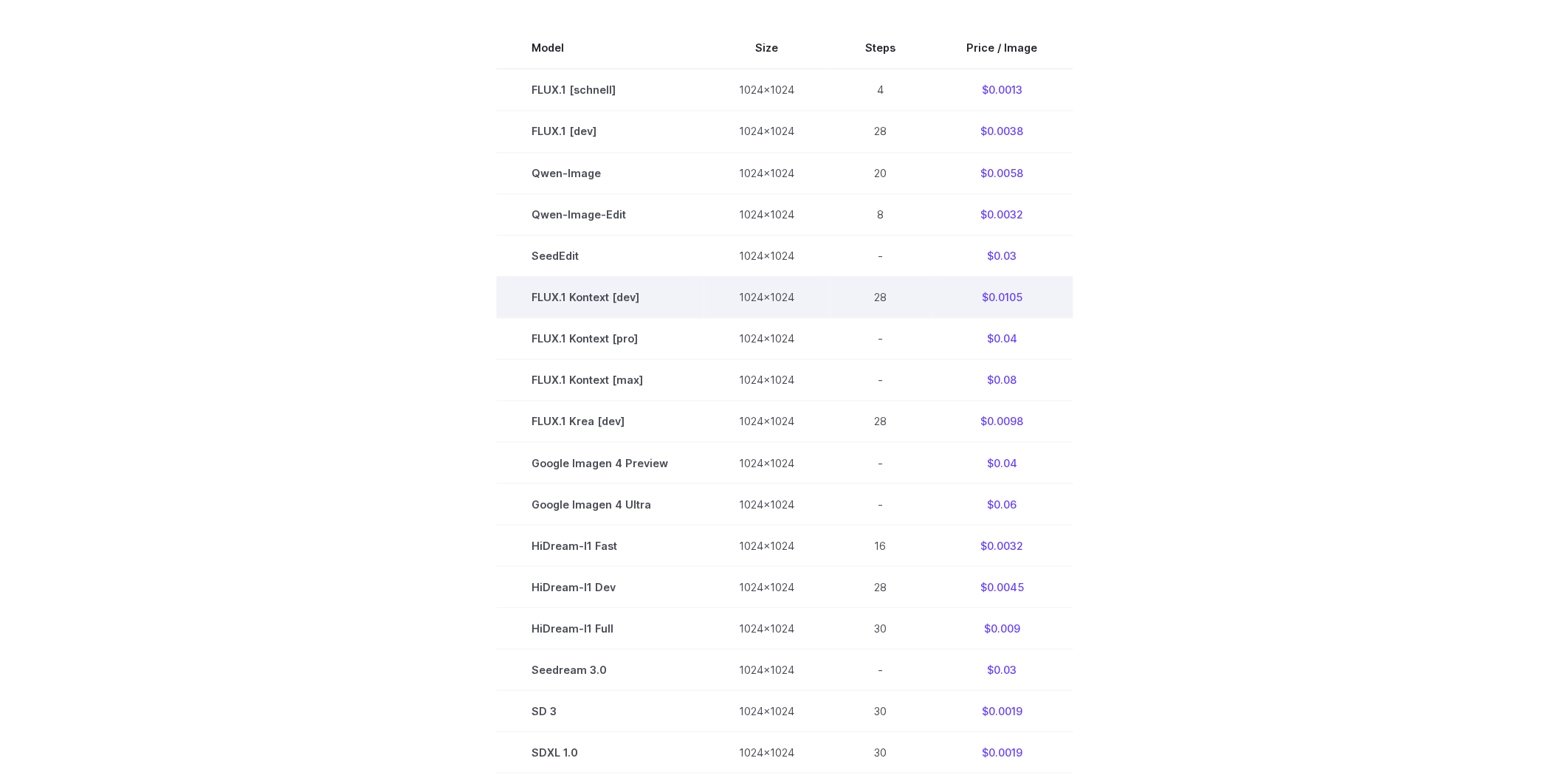
scroll to position [403, 0]
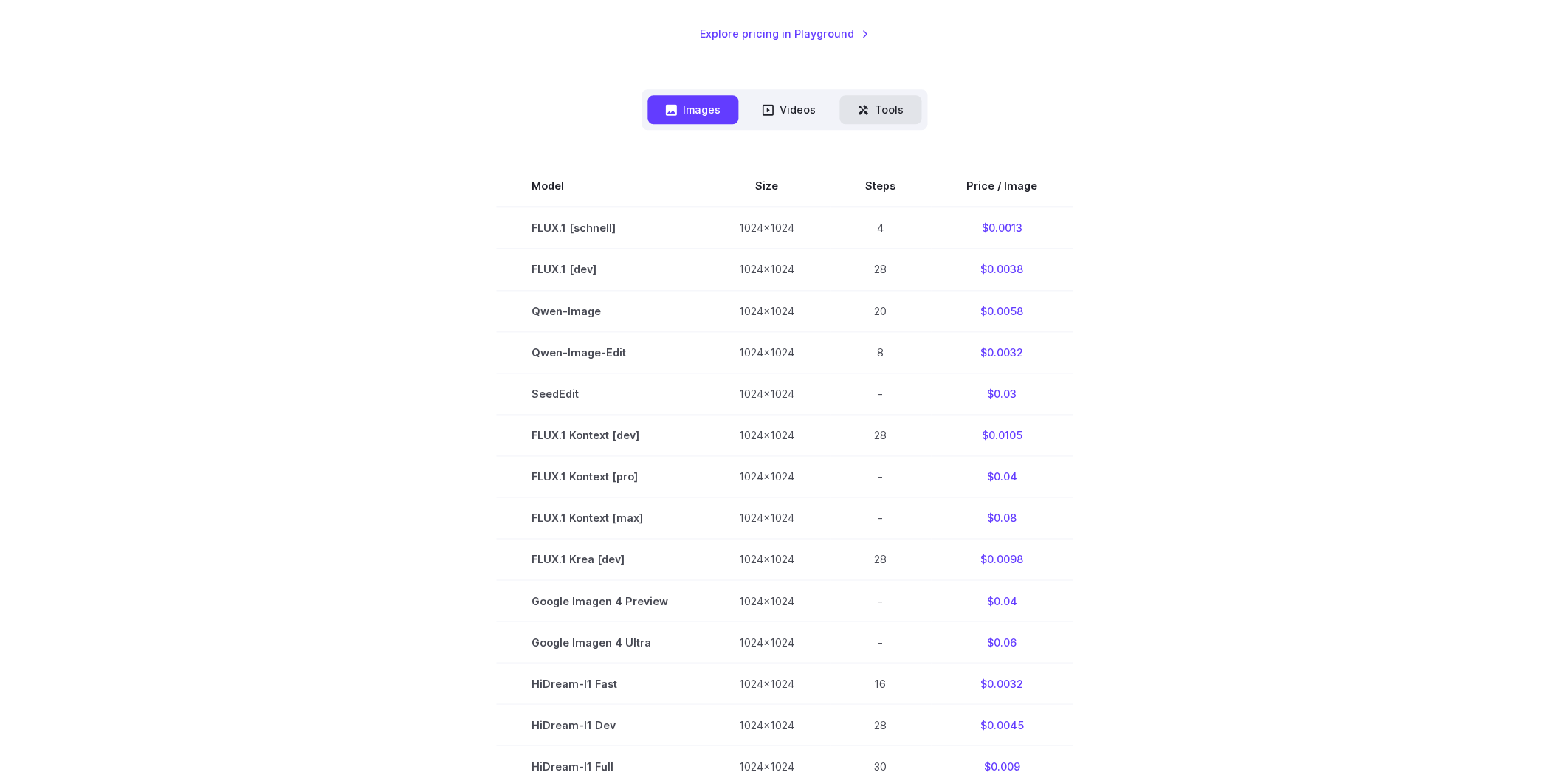
click at [890, 111] on button "Tools" at bounding box center [880, 110] width 82 height 29
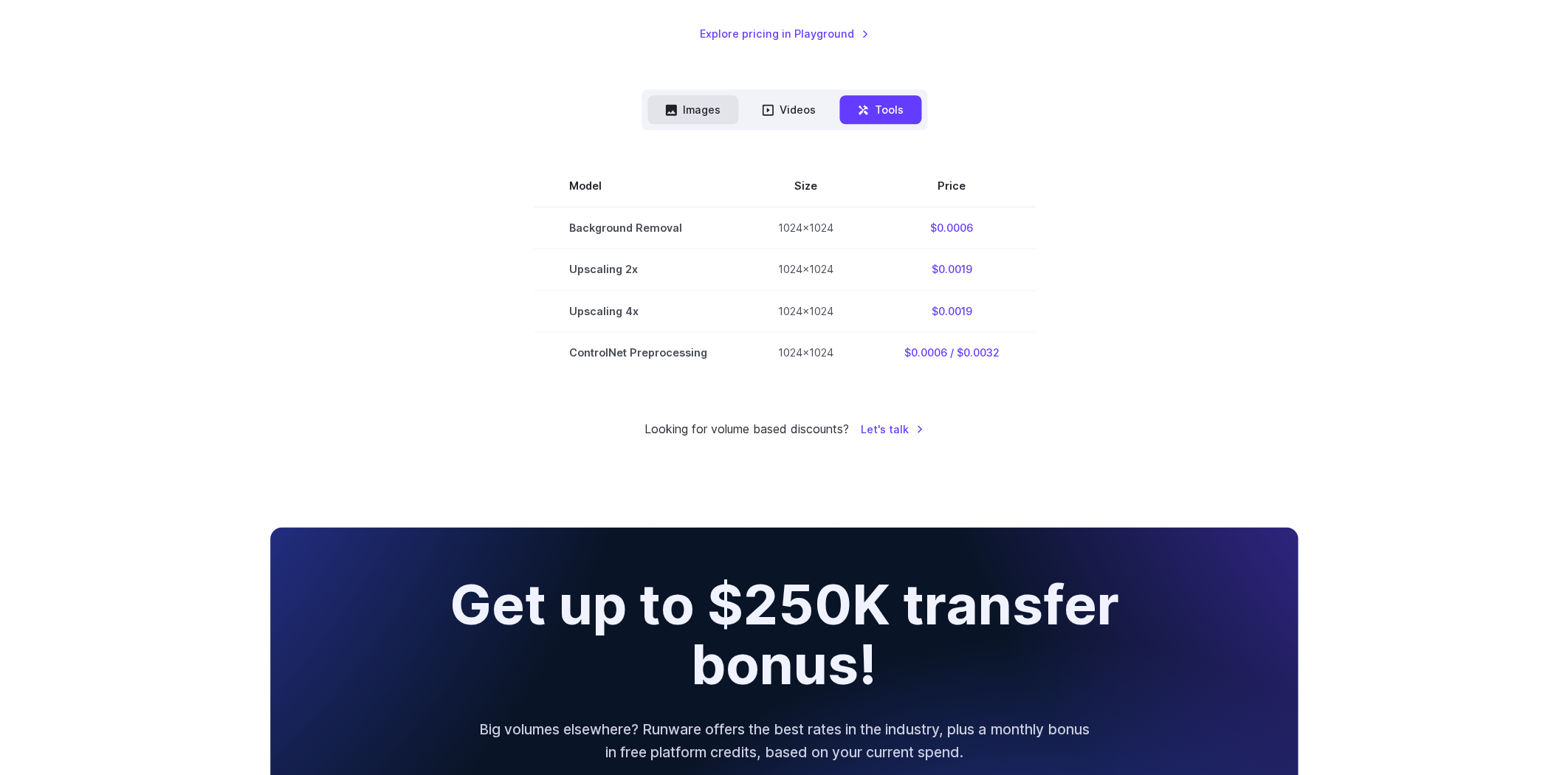
click at [683, 112] on button "Images" at bounding box center [693, 110] width 91 height 29
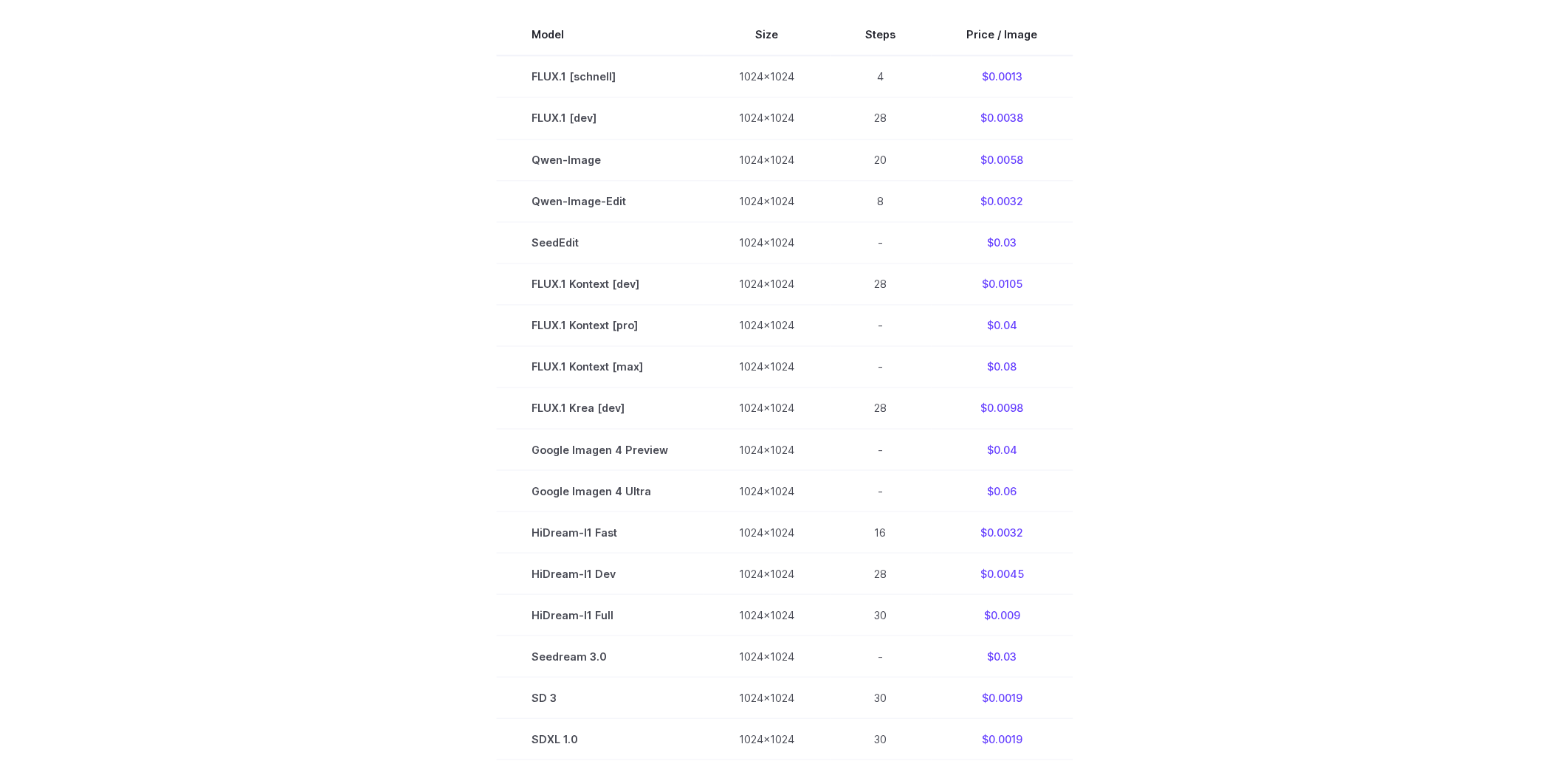
scroll to position [526, 0]
